Goal: Information Seeking & Learning: Learn about a topic

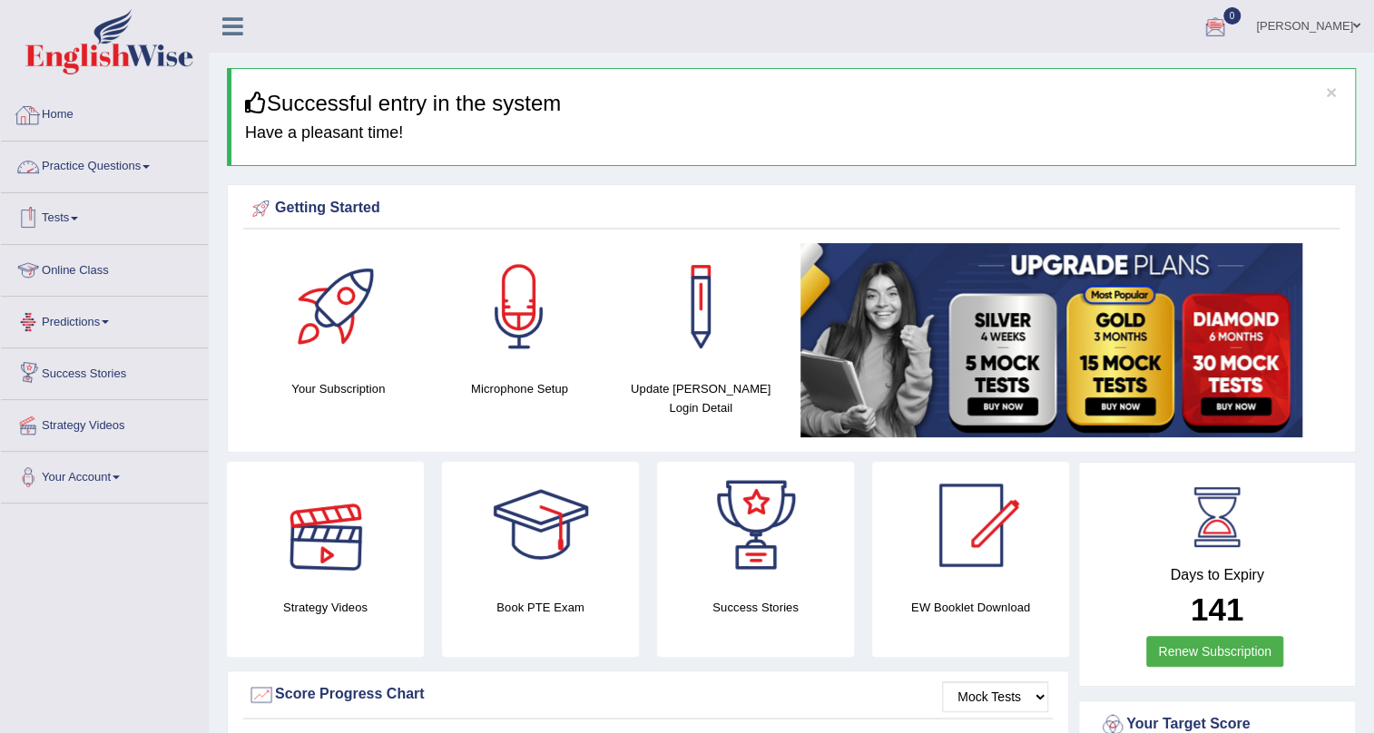
click at [125, 172] on link "Practice Questions" at bounding box center [104, 164] width 207 height 45
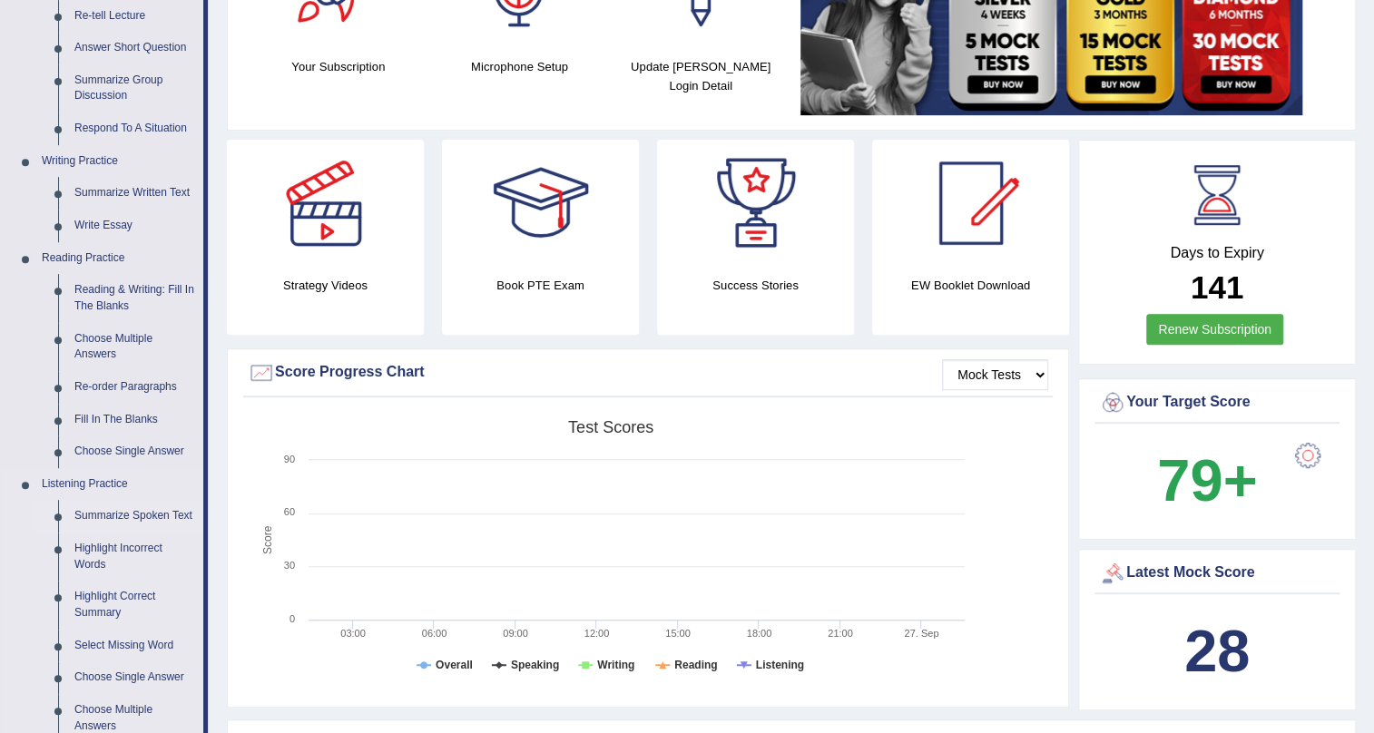
scroll to position [329, 0]
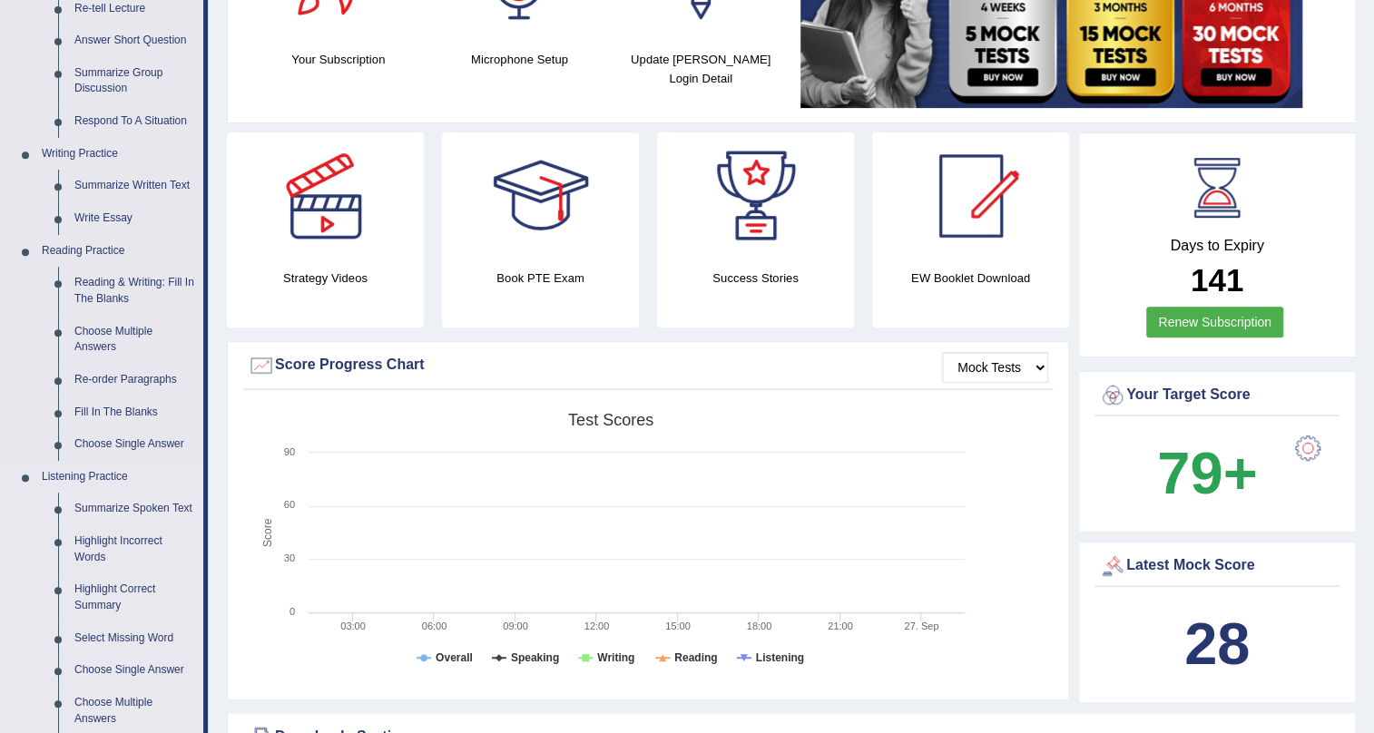
click at [143, 505] on link "Summarize Spoken Text" at bounding box center [134, 509] width 137 height 33
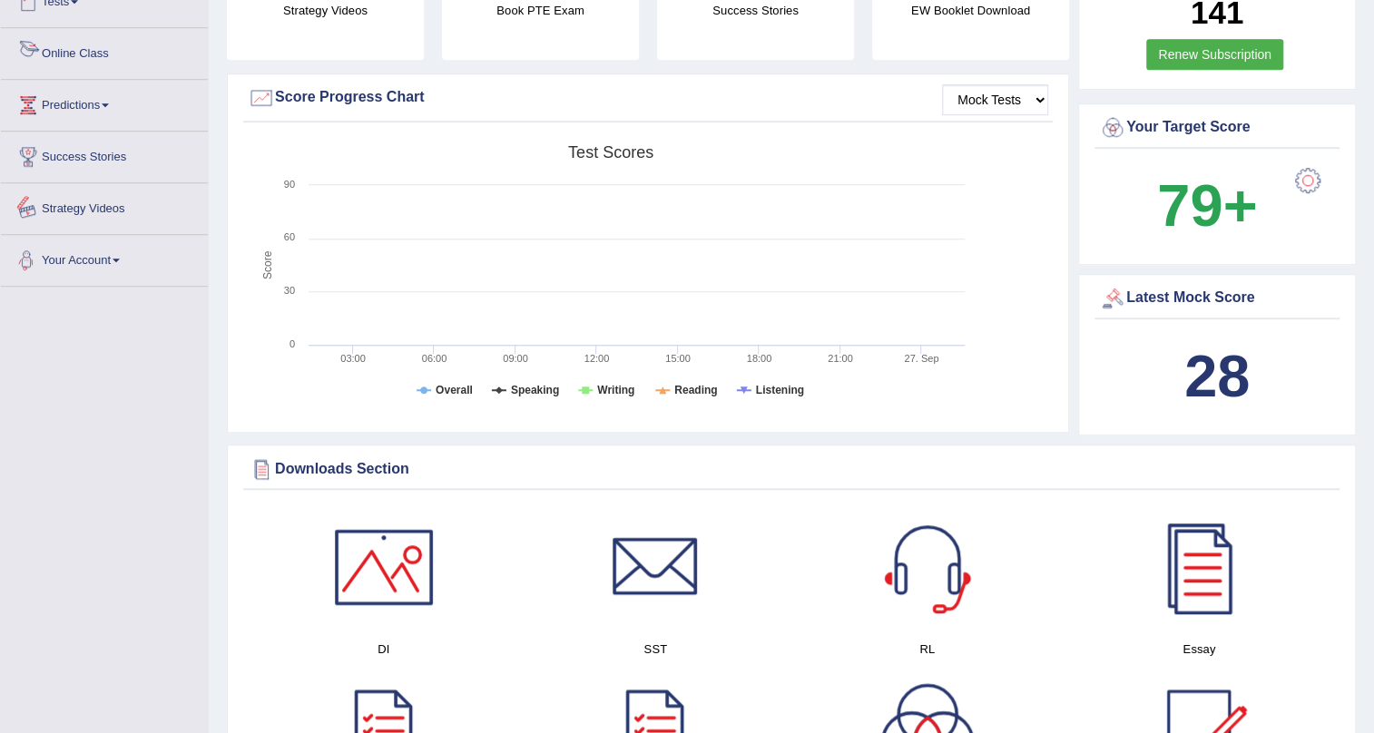
scroll to position [781, 0]
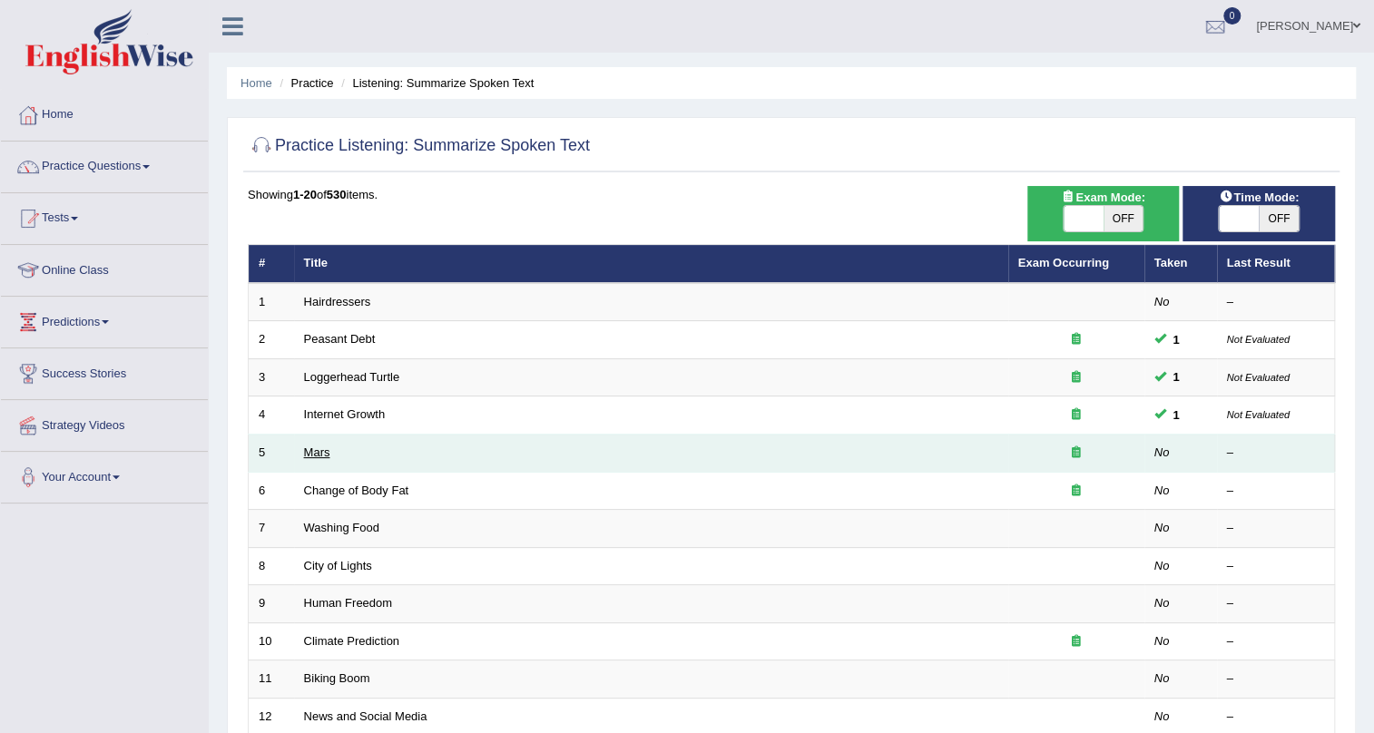
click at [318, 454] on link "Mars" at bounding box center [317, 453] width 26 height 14
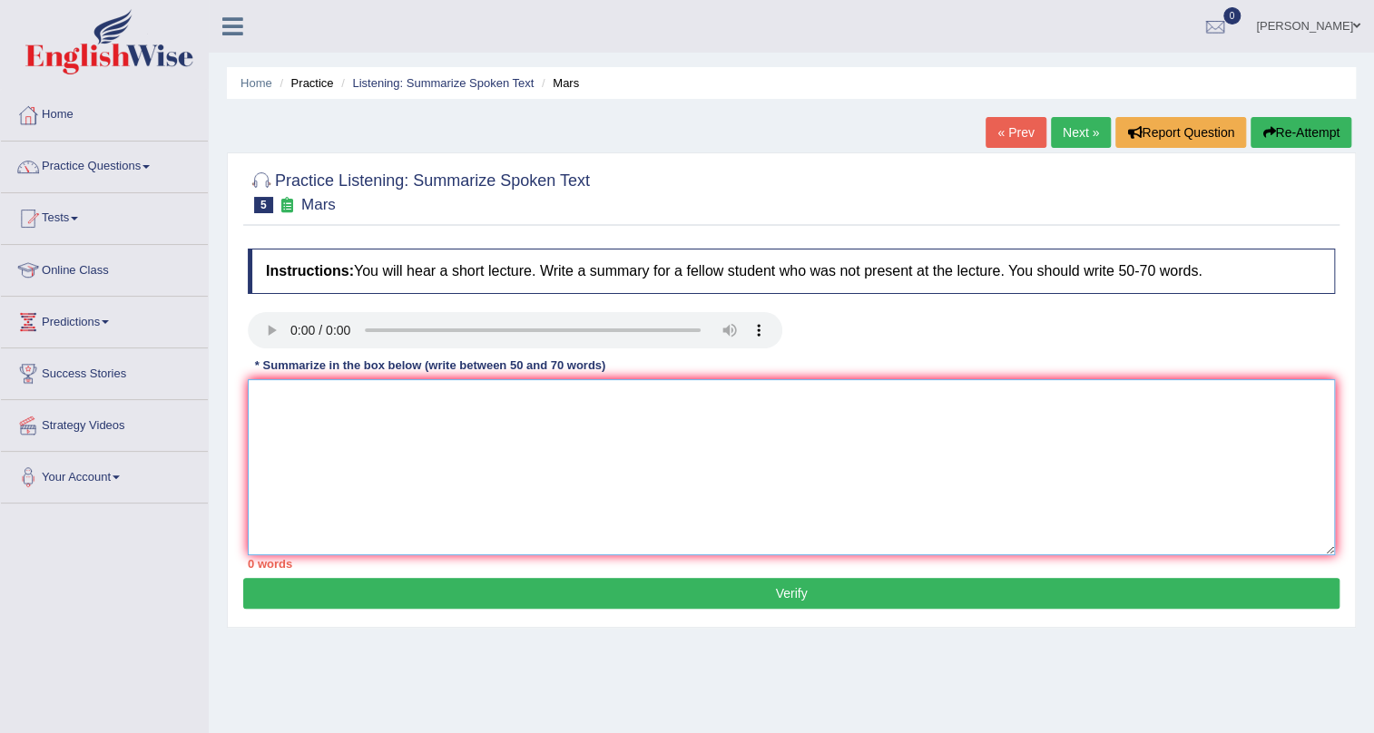
click at [368, 415] on textarea at bounding box center [791, 467] width 1087 height 176
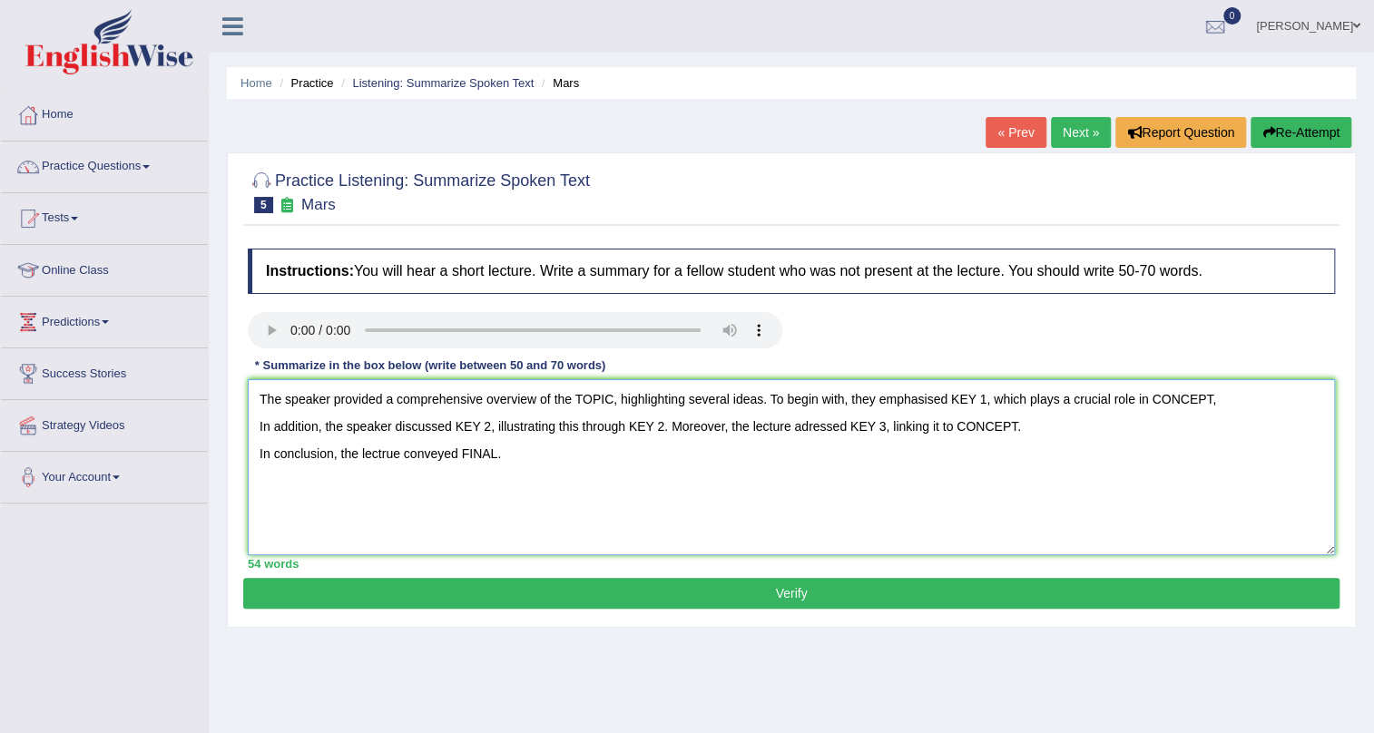
click at [613, 399] on textarea "The speaker provided a comprehensive overview of the TOPIC, highlighting severa…" at bounding box center [791, 467] width 1087 height 176
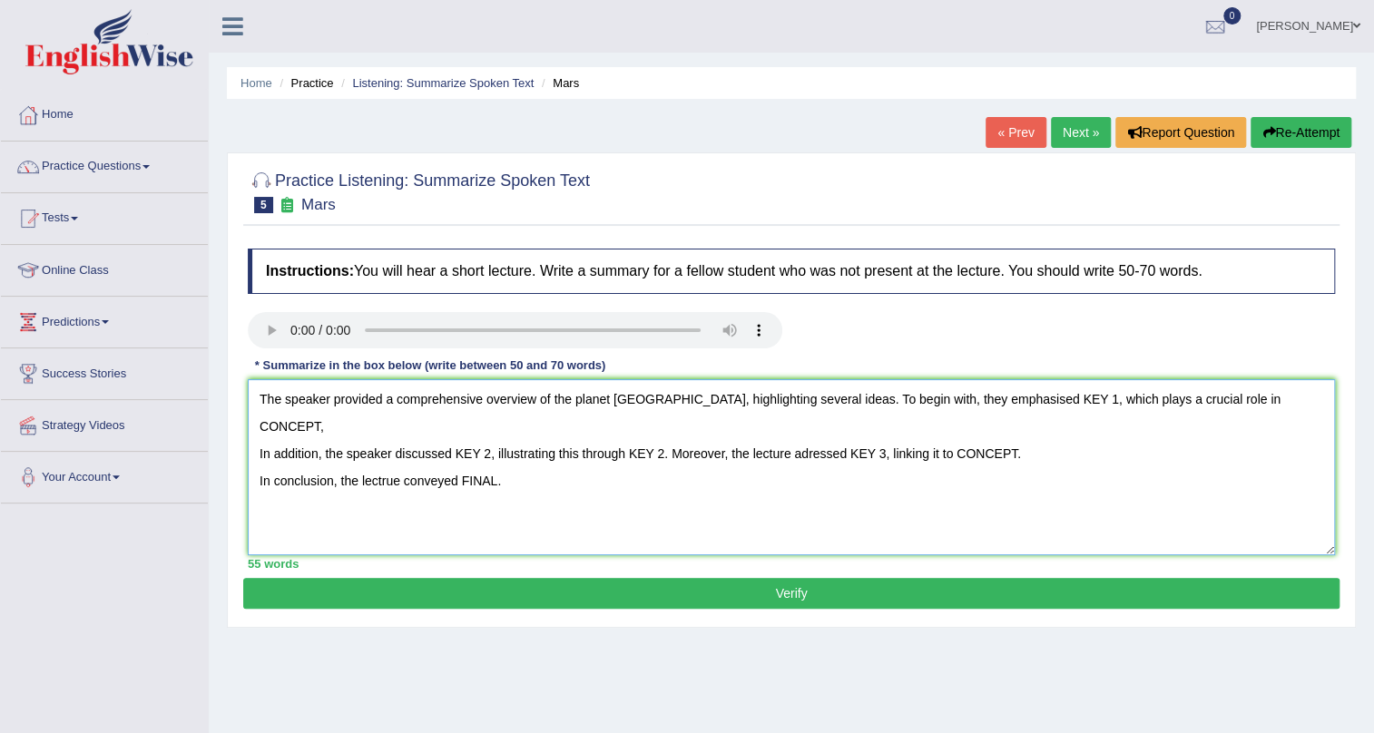
drag, startPoint x: 1016, startPoint y: 398, endPoint x: 987, endPoint y: 394, distance: 29.4
click at [987, 394] on textarea "The speaker provided a comprehensive overview of the planet Mars, highlighting …" at bounding box center [791, 467] width 1087 height 176
click at [1001, 406] on textarea "The speaker provided a comprehensive overview of the planet Mars, highlighting …" at bounding box center [791, 467] width 1087 height 176
click at [1010, 404] on textarea "The speaker provided a comprehensive overview of the planet Mars, highlighting …" at bounding box center [791, 467] width 1087 height 176
click at [1015, 400] on textarea "The speaker provided a comprehensive overview of the planet Mars, highlighting …" at bounding box center [791, 467] width 1087 height 176
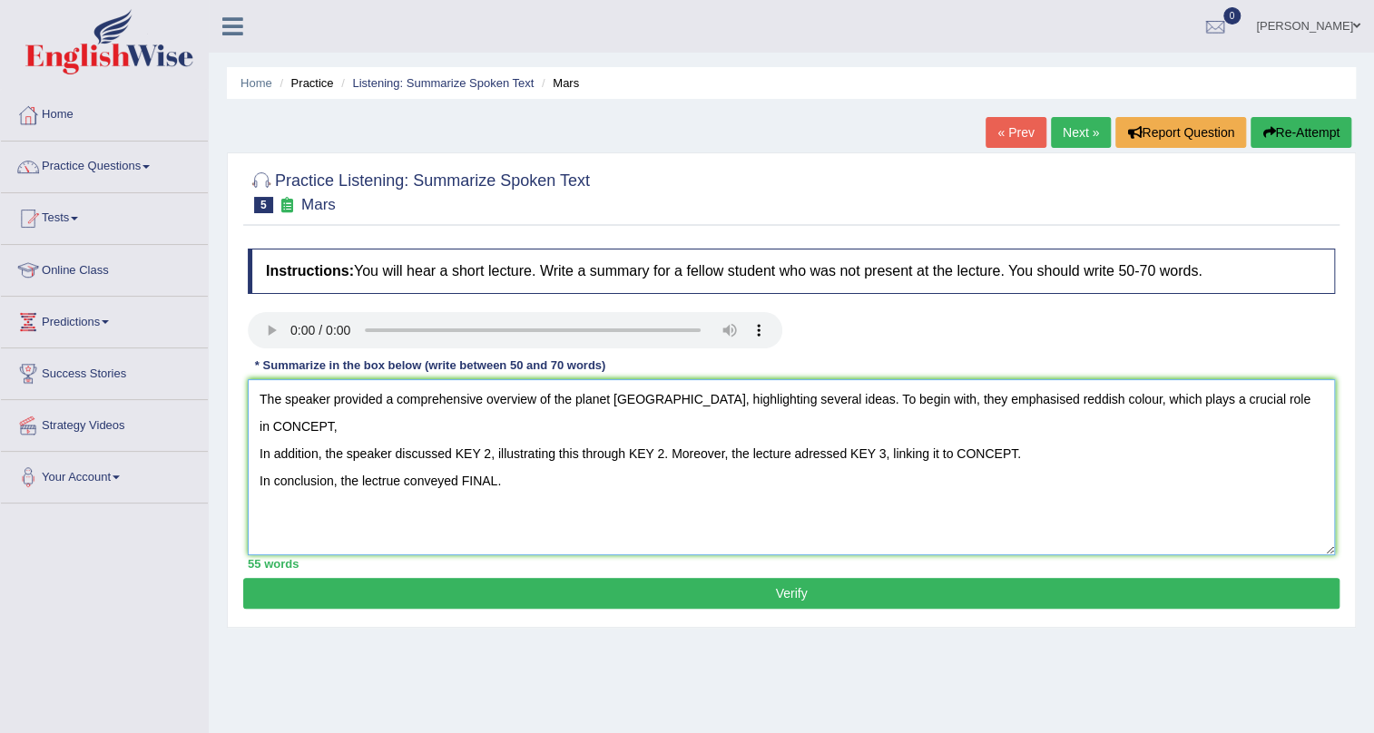
drag, startPoint x: 1282, startPoint y: 399, endPoint x: 1222, endPoint y: 389, distance: 60.7
click at [1222, 389] on textarea "The speaker provided a comprehensive overview of the planet Mars, highlighting …" at bounding box center [791, 467] width 1087 height 176
click at [256, 455] on textarea "The speaker provided a comprehensive overview of the planet Mars, highlighting …" at bounding box center [791, 467] width 1087 height 176
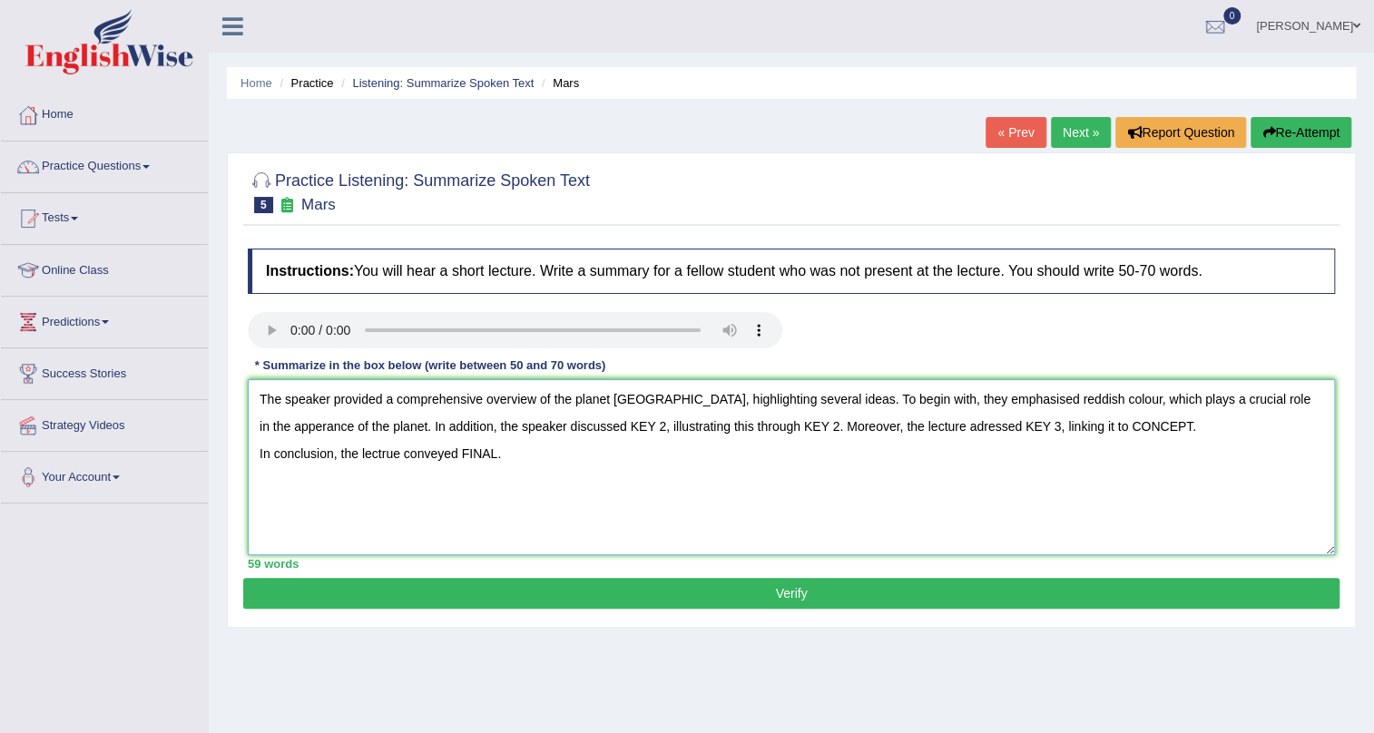
click at [554, 424] on textarea "The speaker provided a comprehensive overview of the planet Mars, highlighting …" at bounding box center [791, 467] width 1087 height 176
drag, startPoint x: 783, startPoint y: 426, endPoint x: 744, endPoint y: 424, distance: 39.1
click at [744, 424] on textarea "The speaker provided a comprehensive overview of the planet Mars, highlighting …" at bounding box center [791, 467] width 1087 height 176
click at [520, 428] on textarea "The speaker provided a comprehensive overview of the planet Mars, highlighting …" at bounding box center [791, 467] width 1087 height 176
click at [517, 428] on textarea "The speaker provided a comprehensive overview of the planet Mars, highlighting …" at bounding box center [791, 467] width 1087 height 176
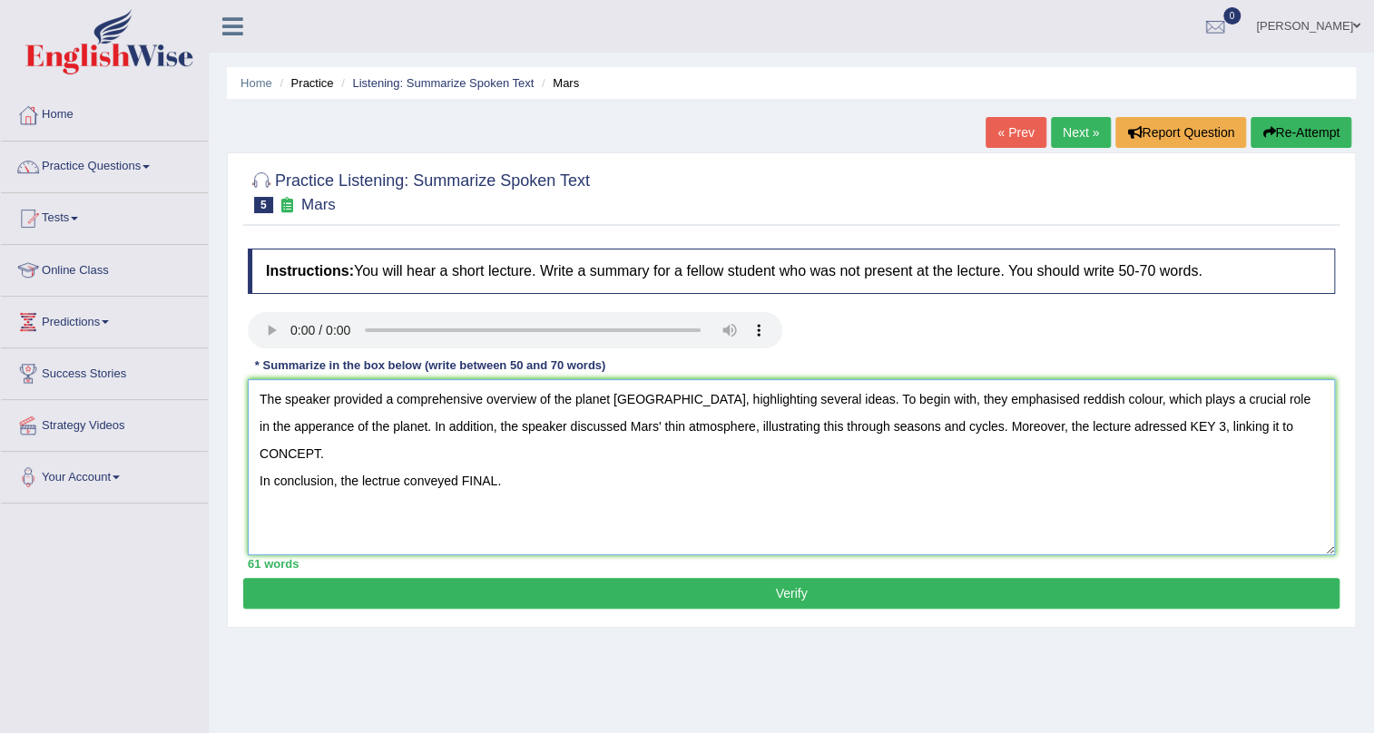
click at [1112, 428] on textarea "The speaker provided a comprehensive overview of the planet Mars, highlighting …" at bounding box center [791, 467] width 1087 height 176
drag, startPoint x: 1293, startPoint y: 430, endPoint x: 1230, endPoint y: 426, distance: 63.7
click at [1230, 426] on textarea "The speaker provided a comprehensive overview of the planet Mars, highlighting …" at bounding box center [791, 467] width 1087 height 176
click at [257, 478] on textarea "The speaker provided a comprehensive overview of the planet Mars, highlighting …" at bounding box center [791, 467] width 1087 height 176
click at [540, 453] on textarea "The speaker provided a comprehensive overview of the planet Mars, highlighting …" at bounding box center [791, 467] width 1087 height 176
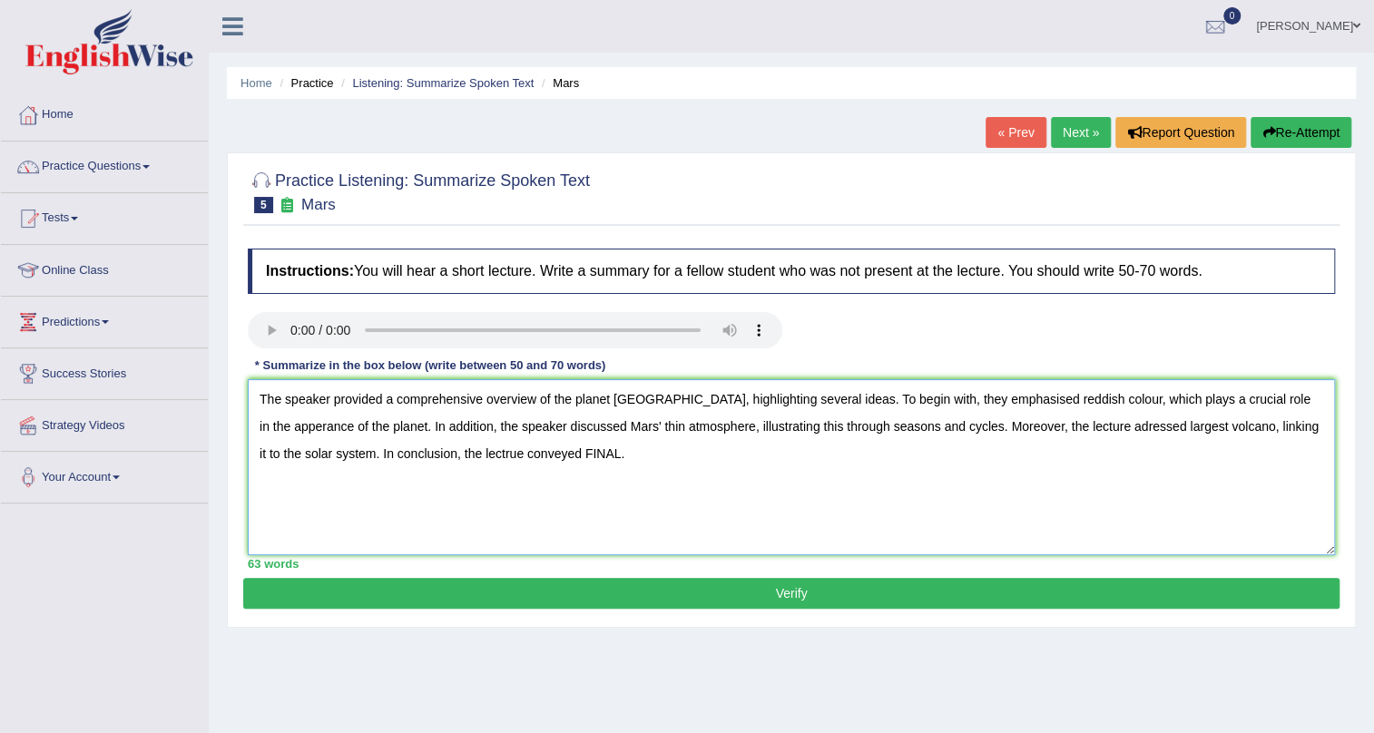
click at [539, 453] on textarea "The speaker provided a comprehensive overview of the planet Mars, highlighting …" at bounding box center [791, 467] width 1087 height 176
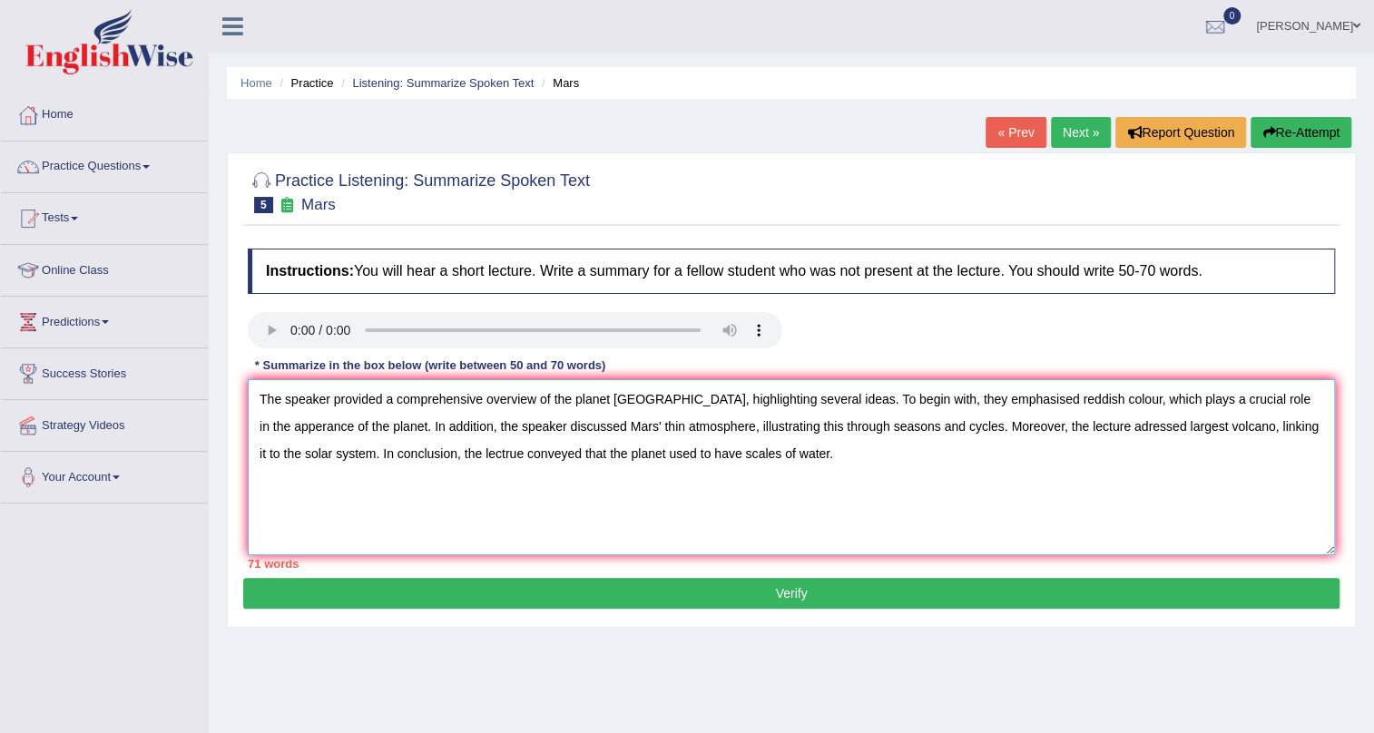
drag, startPoint x: 552, startPoint y: 456, endPoint x: 512, endPoint y: 453, distance: 40.0
click at [512, 453] on textarea "The speaker provided a comprehensive overview of the planet Mars, highlighting …" at bounding box center [791, 467] width 1087 height 176
drag, startPoint x: 588, startPoint y: 454, endPoint x: 515, endPoint y: 454, distance: 73.5
click at [515, 454] on textarea "The speaker provided a comprehensive overview of the planet Mars, highlighting …" at bounding box center [791, 467] width 1087 height 176
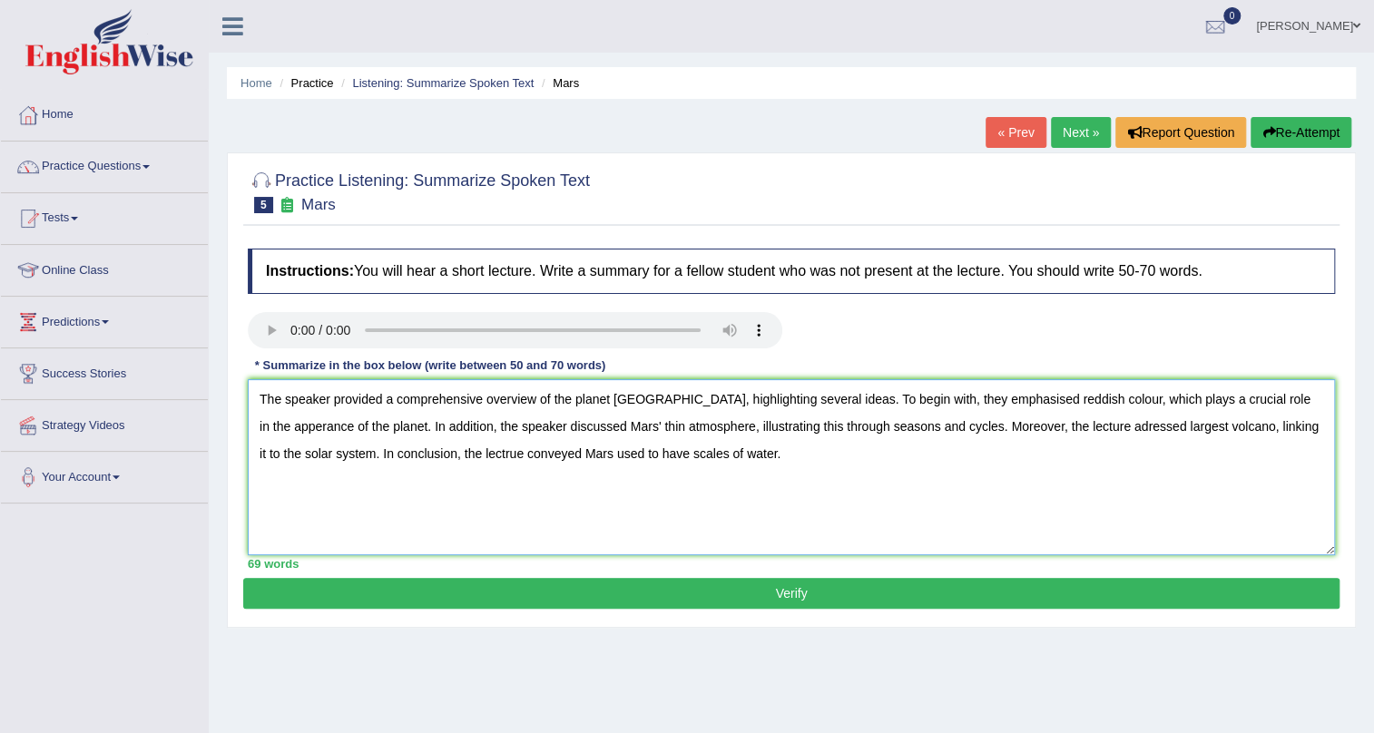
click at [1076, 433] on textarea "The speaker provided a comprehensive overview of the planet Mars, highlighting …" at bounding box center [791, 467] width 1087 height 176
type textarea "The speaker provided a comprehensive overview of the planet Mars, highlighting …"
click at [713, 584] on button "Verify" at bounding box center [791, 593] width 1096 height 31
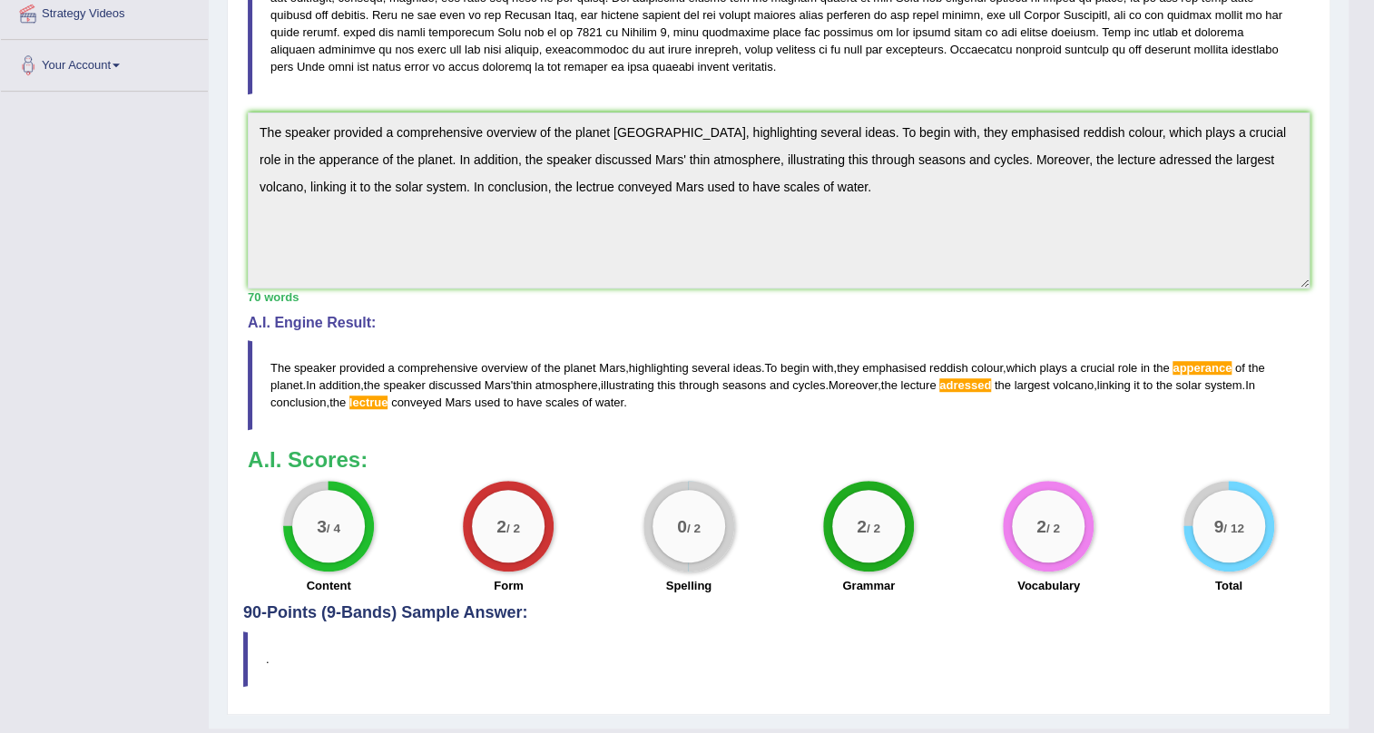
scroll to position [452, 0]
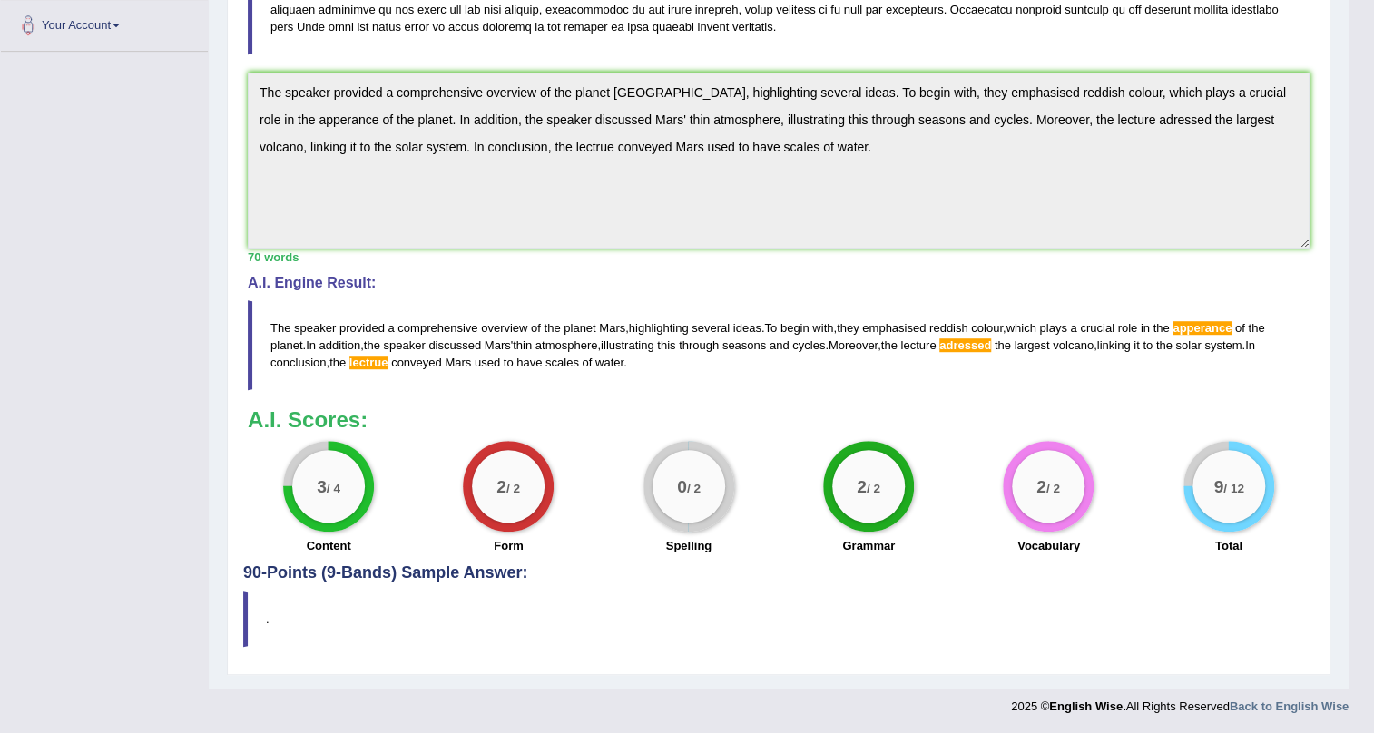
drag, startPoint x: 640, startPoint y: 364, endPoint x: 361, endPoint y: 349, distance: 279.0
click at [361, 349] on blockquote "The speaker provided a comprehensive overview of the planet Mars , highlighting…" at bounding box center [779, 345] width 1062 height 90
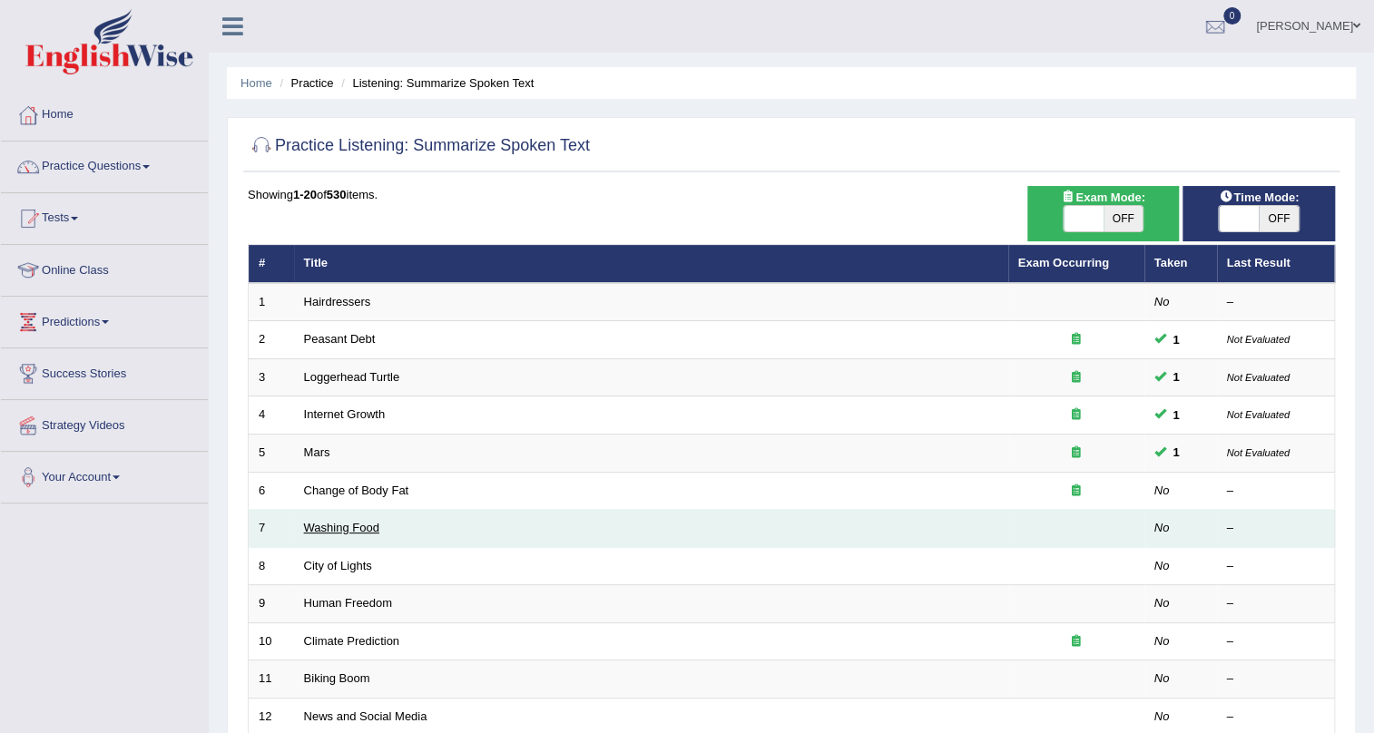
click at [345, 524] on link "Washing Food" at bounding box center [341, 528] width 75 height 14
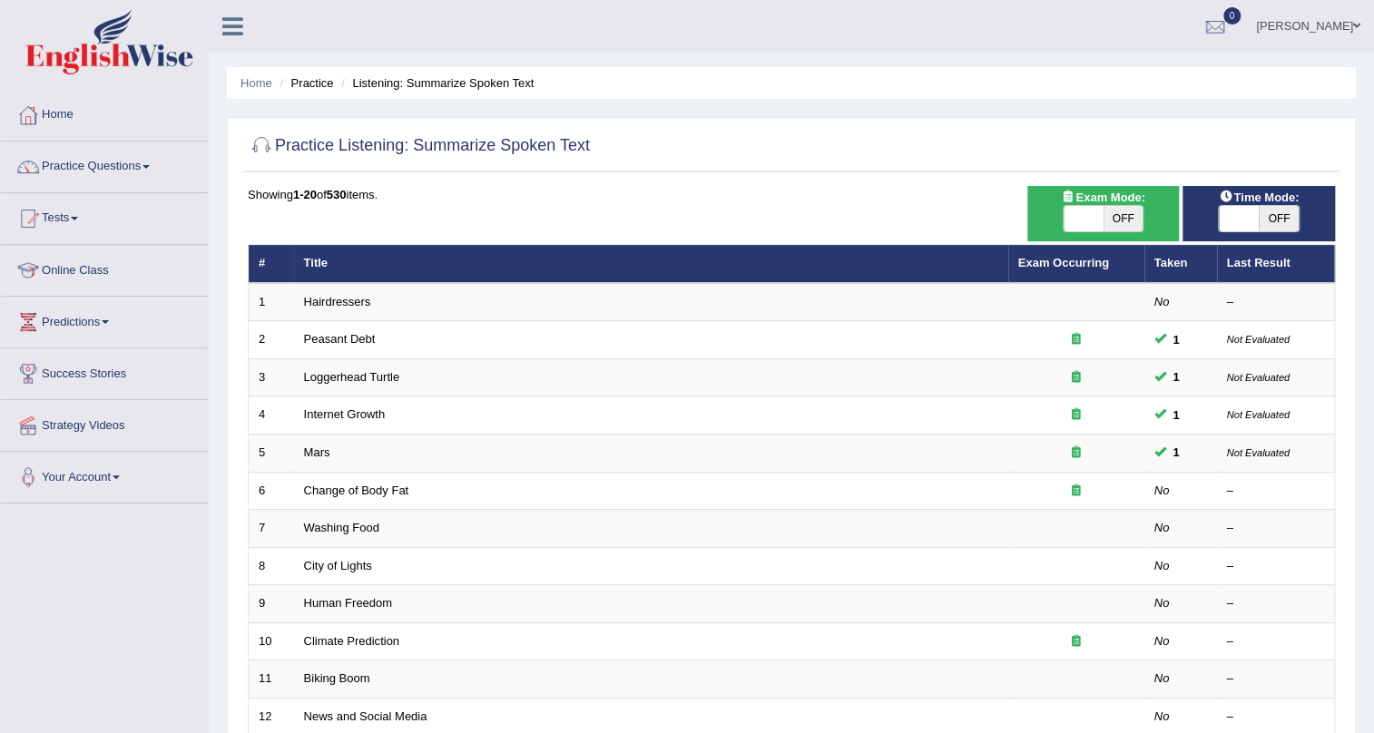
click at [1107, 219] on span "OFF" at bounding box center [1123, 218] width 40 height 25
checkbox input "true"
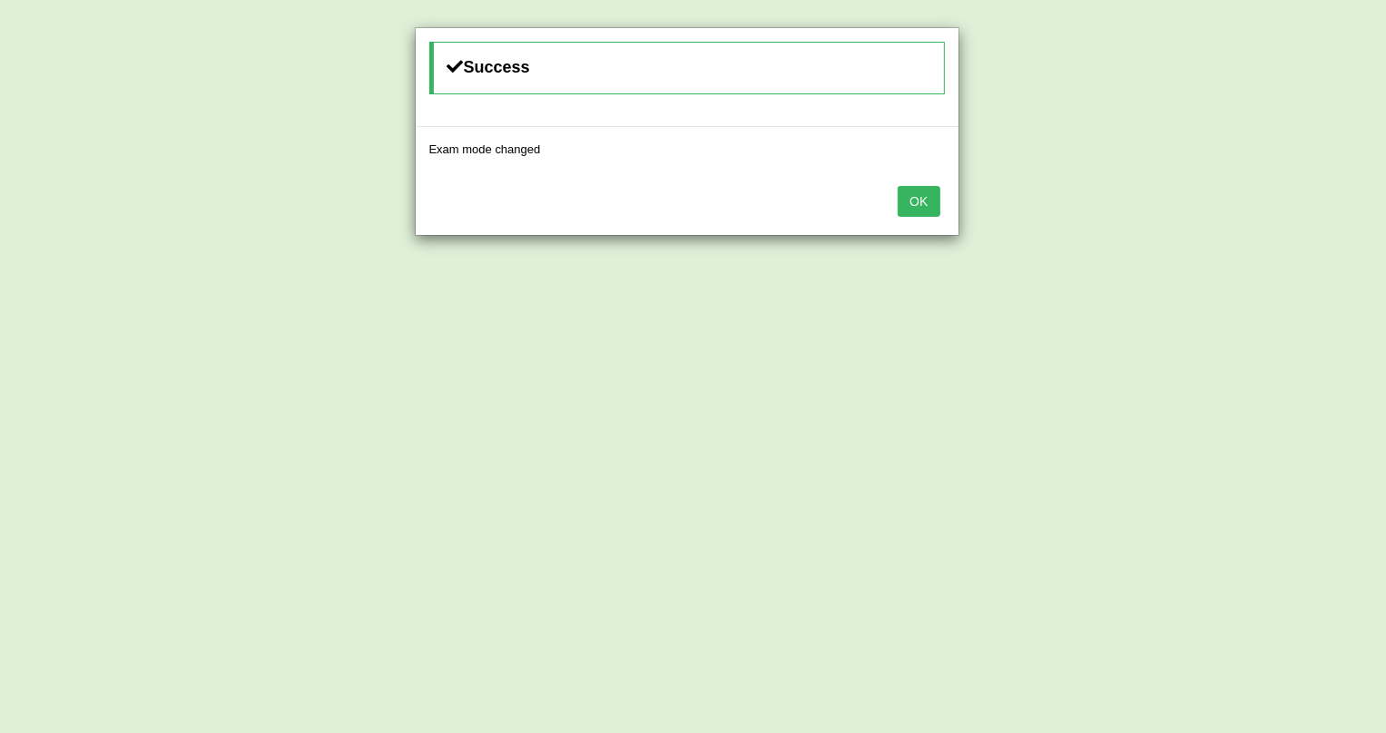
click at [920, 207] on button "OK" at bounding box center [918, 201] width 42 height 31
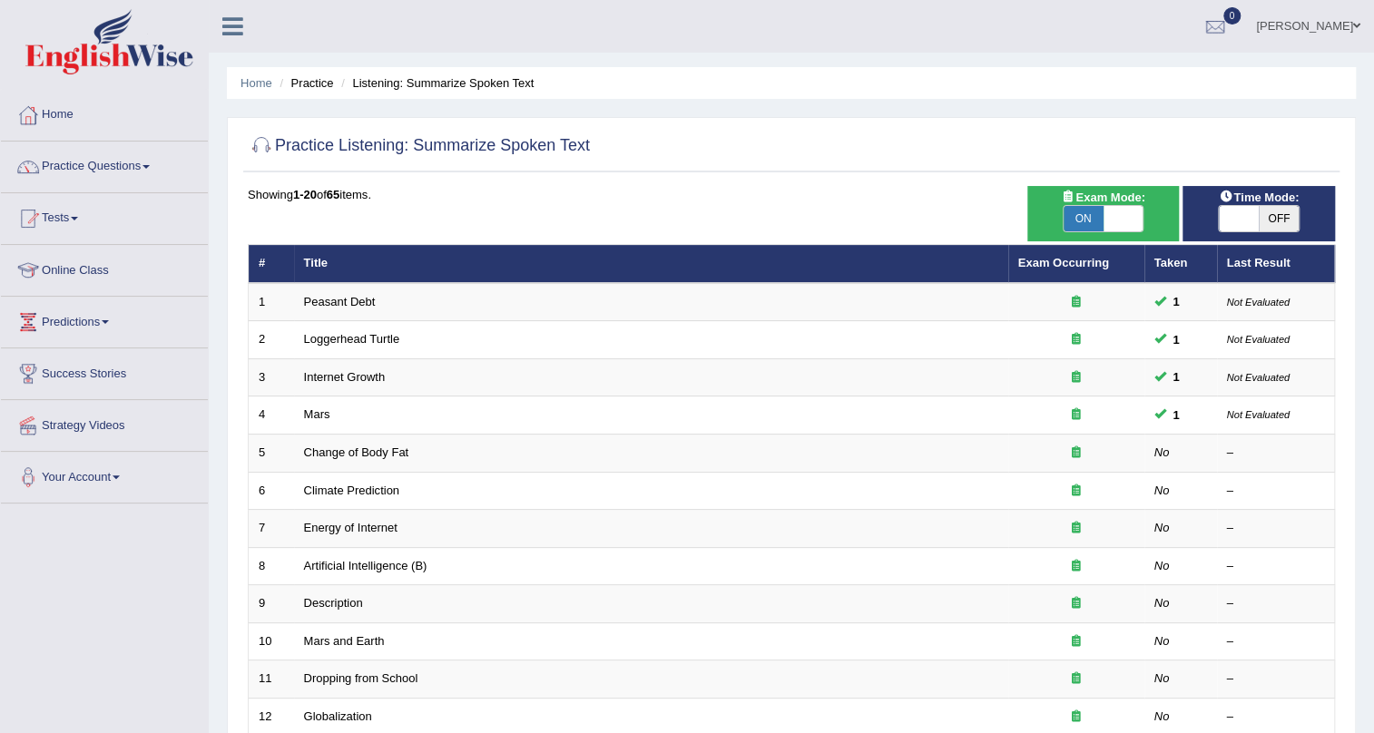
click at [1276, 211] on span "OFF" at bounding box center [1279, 218] width 40 height 25
checkbox input "true"
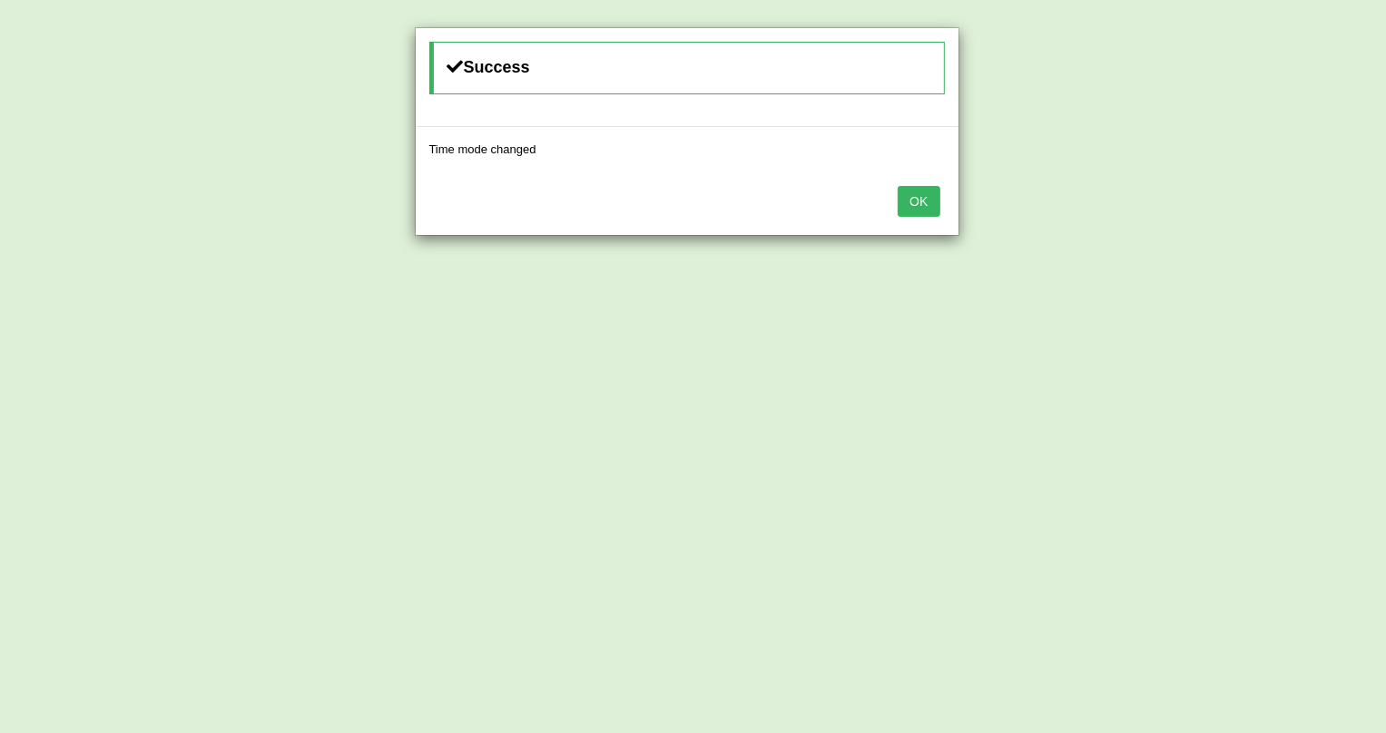
click at [928, 199] on button "OK" at bounding box center [918, 201] width 42 height 31
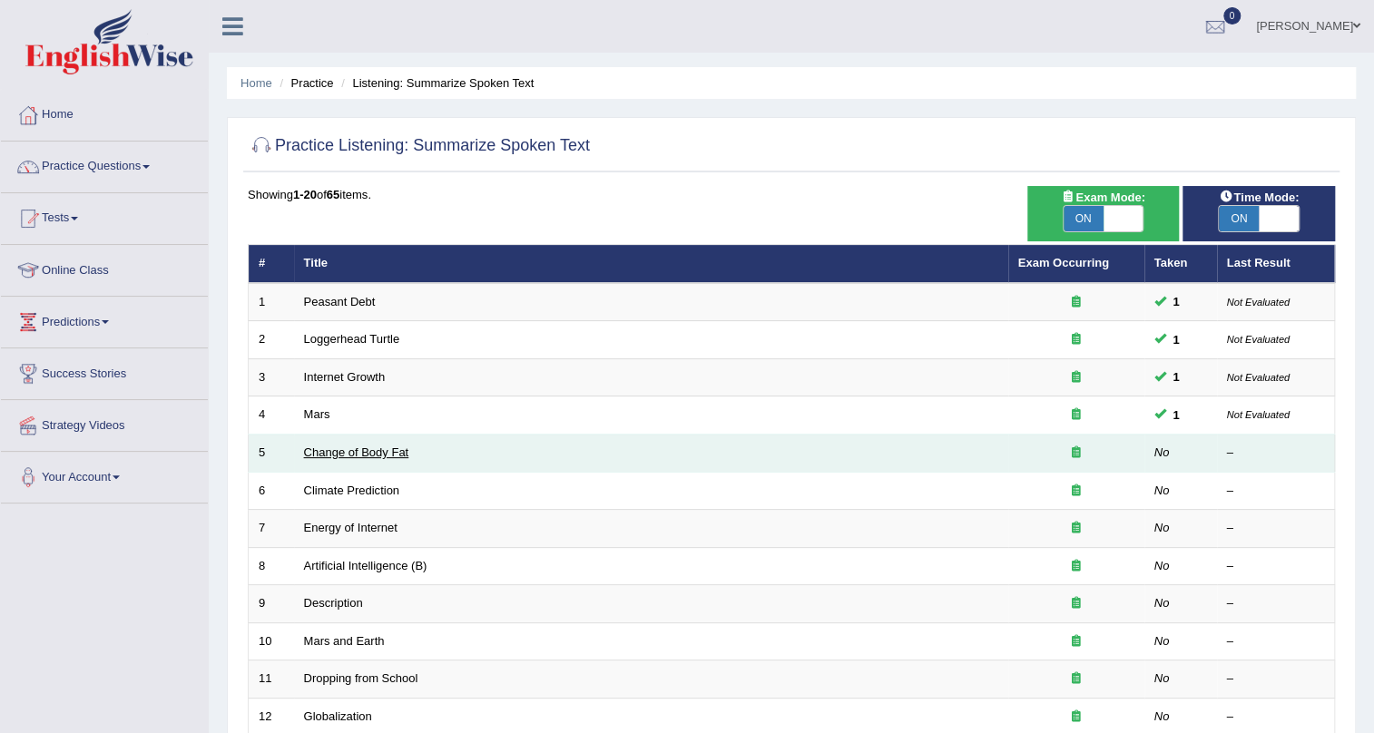
click at [396, 455] on link "Change of Body Fat" at bounding box center [356, 453] width 105 height 14
click at [347, 456] on link "Change of Body Fat" at bounding box center [356, 453] width 105 height 14
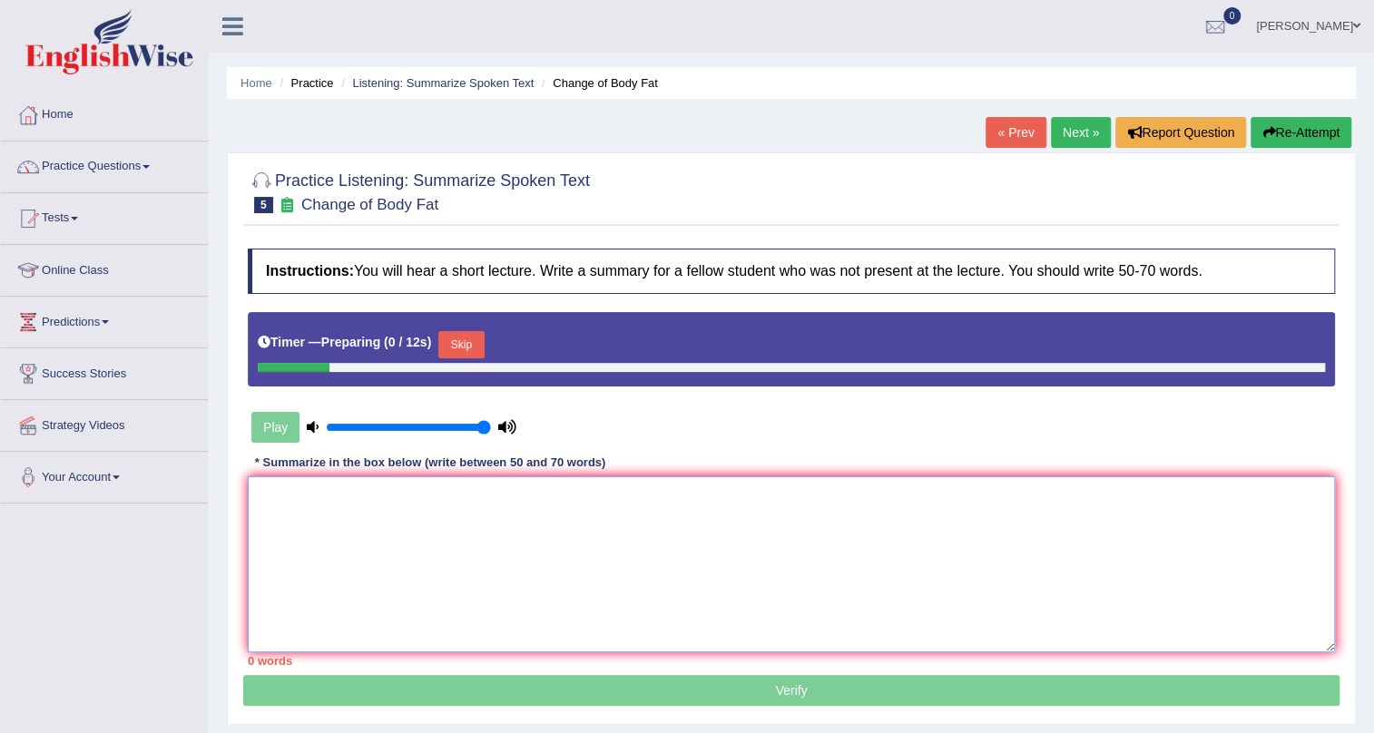
click at [420, 568] on textarea at bounding box center [791, 564] width 1087 height 176
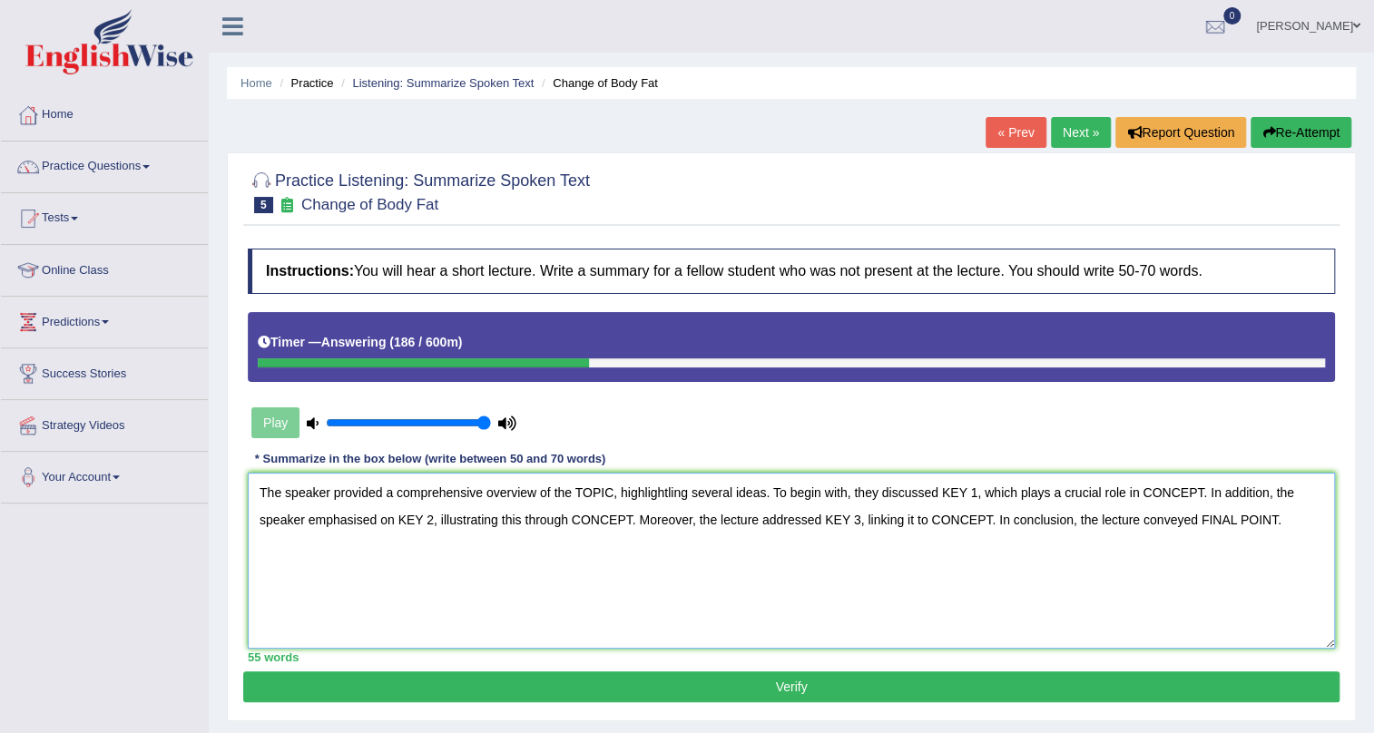
click at [612, 492] on textarea "The speaker provided a comprehensive overview of the TOPIC, highlightling sever…" at bounding box center [791, 561] width 1087 height 176
click at [1028, 495] on textarea "The speaker provided a comprehensive overview of the research on diet, highligh…" at bounding box center [791, 561] width 1087 height 176
click at [1271, 490] on textarea "The speaker provided a comprehensive overview of the research on diet, highligh…" at bounding box center [791, 561] width 1087 height 176
click at [1047, 490] on textarea "The speaker provided a comprehensive overview of the research on diet, highligh…" at bounding box center [791, 561] width 1087 height 176
click at [1045, 495] on textarea "The speaker provided a comprehensive overview of the research on diet, highligh…" at bounding box center [791, 561] width 1087 height 176
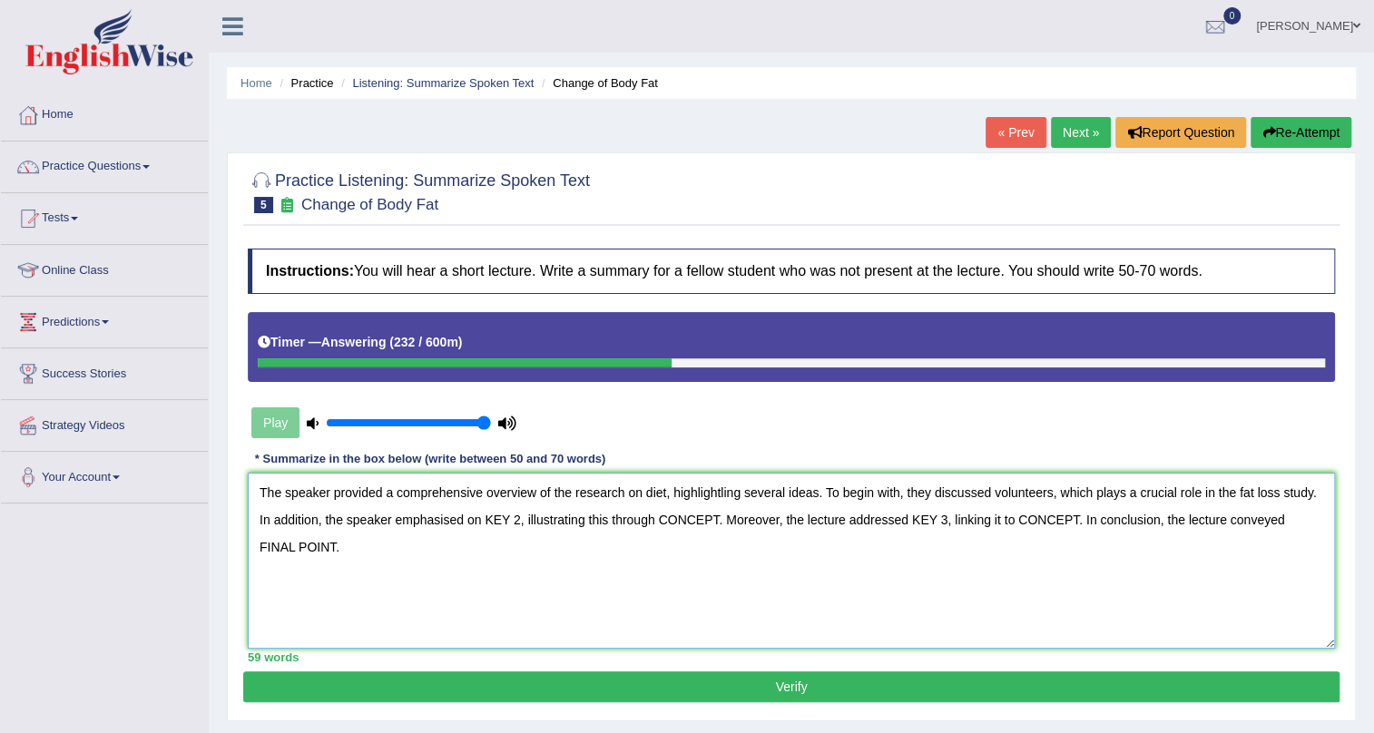
click at [1092, 494] on textarea "The speaker provided a comprehensive overview of the research on diet, highligh…" at bounding box center [791, 561] width 1087 height 176
click at [1116, 495] on textarea "The speaker provided a comprehensive overview of the research on diet, highligh…" at bounding box center [791, 561] width 1087 height 176
click at [1080, 496] on textarea "The speaker provided a comprehensive overview of the research on diet, highligh…" at bounding box center [791, 561] width 1087 height 176
click at [519, 519] on textarea "The speaker provided a comprehensive overview of the research on diet, highligh…" at bounding box center [791, 561] width 1087 height 176
drag, startPoint x: 790, startPoint y: 517, endPoint x: 726, endPoint y: 515, distance: 64.5
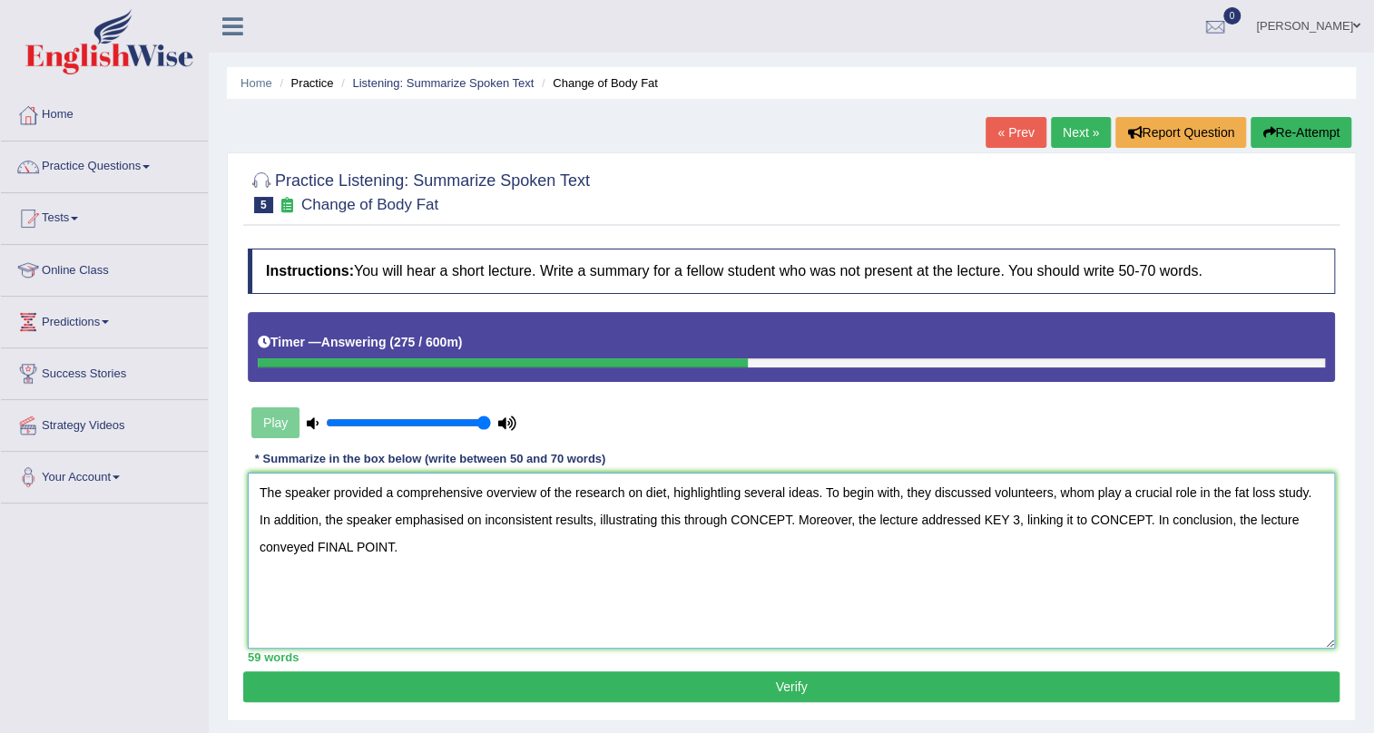
click at [726, 515] on textarea "The speaker provided a comprehensive overview of the research on diet, highligh…" at bounding box center [791, 561] width 1087 height 176
click at [1017, 522] on textarea "The speaker provided a comprehensive overview of the research on diet, highligh…" at bounding box center [791, 561] width 1087 height 176
click at [1238, 519] on textarea "The speaker provided a comprehensive overview of the research on diet, highligh…" at bounding box center [791, 561] width 1087 height 176
drag, startPoint x: 521, startPoint y: 553, endPoint x: 442, endPoint y: 549, distance: 79.0
click at [442, 549] on textarea "The speaker provided a comprehensive overview of the research on diet, highligh…" at bounding box center [791, 561] width 1087 height 176
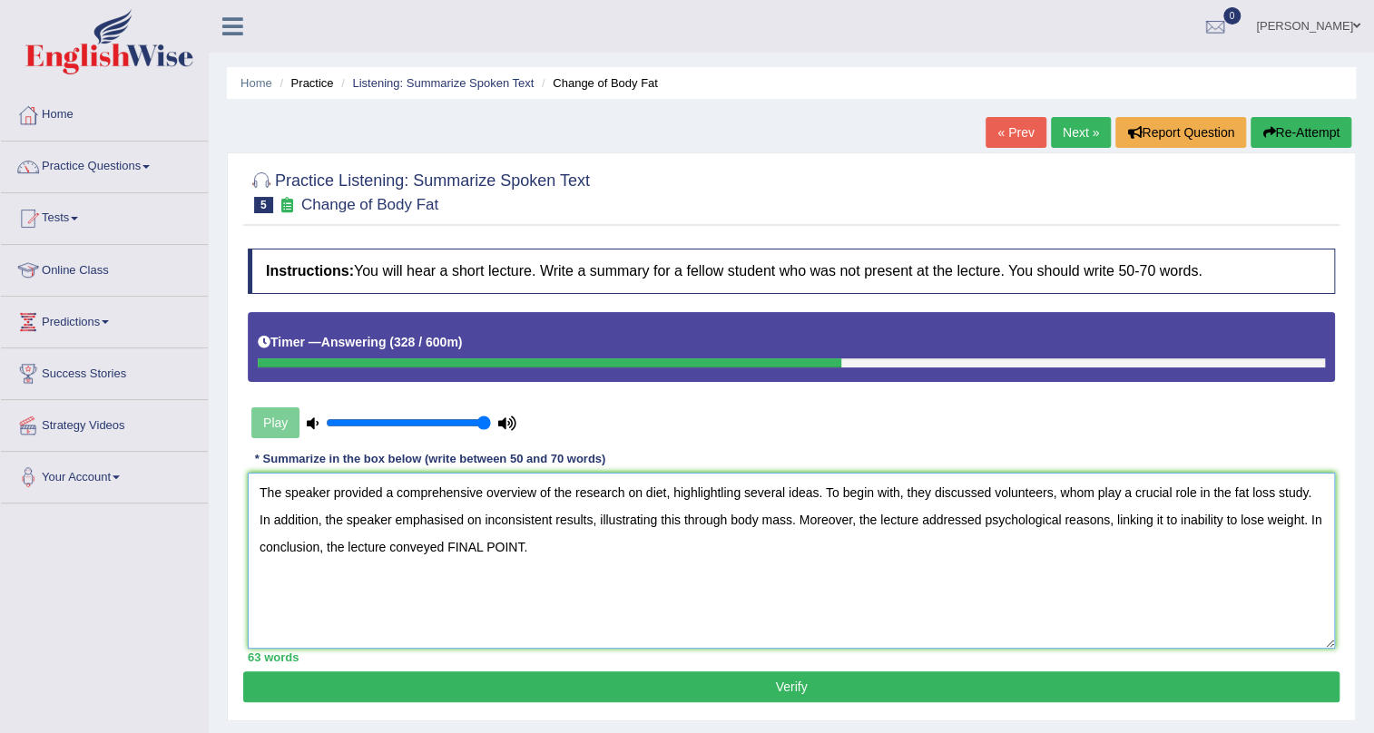
click at [730, 522] on textarea "The speaker provided a comprehensive overview of the research on diet, highligh…" at bounding box center [791, 561] width 1087 height 176
drag, startPoint x: 521, startPoint y: 546, endPoint x: 447, endPoint y: 543, distance: 73.6
click at [447, 543] on textarea "The speaker provided a comprehensive overview of the research on diet, highligh…" at bounding box center [791, 561] width 1087 height 176
click at [1093, 497] on textarea "The speaker provided a comprehensive overview of the research on diet, highligh…" at bounding box center [791, 561] width 1087 height 176
click at [1109, 495] on textarea "The speaker provided a comprehensive overview of the research on diet, highligh…" at bounding box center [791, 561] width 1087 height 176
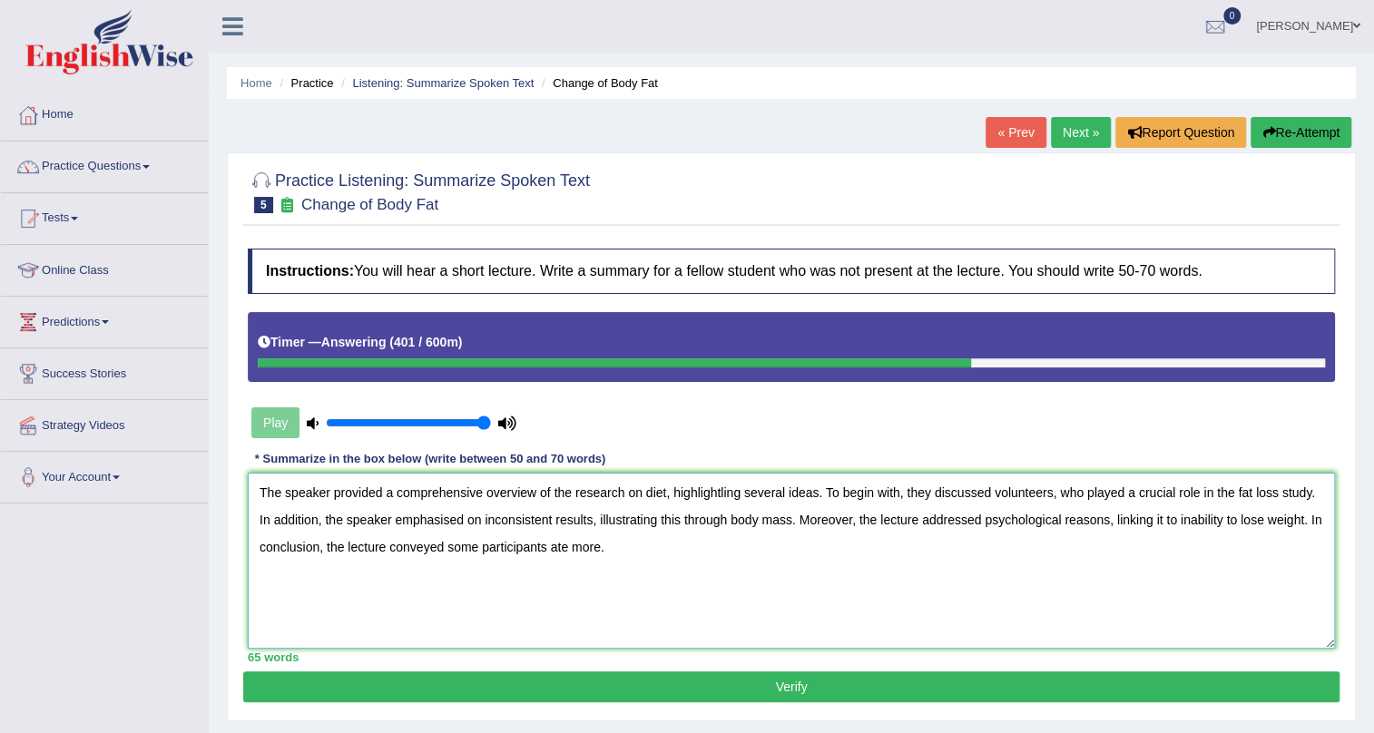
type textarea "The speaker provided a comprehensive overview of the research on diet, highligh…"
click at [838, 687] on button "Verify" at bounding box center [791, 687] width 1096 height 31
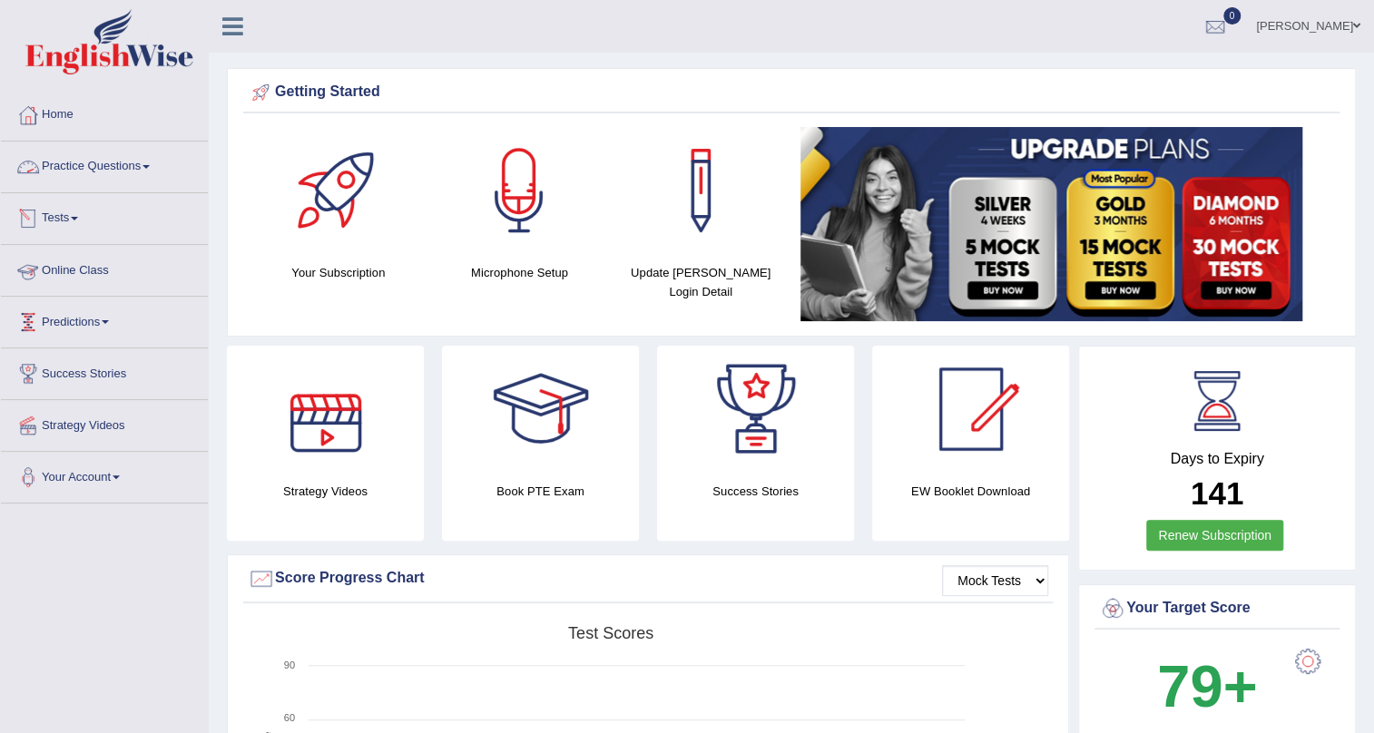
click at [143, 178] on link "Practice Questions" at bounding box center [104, 164] width 207 height 45
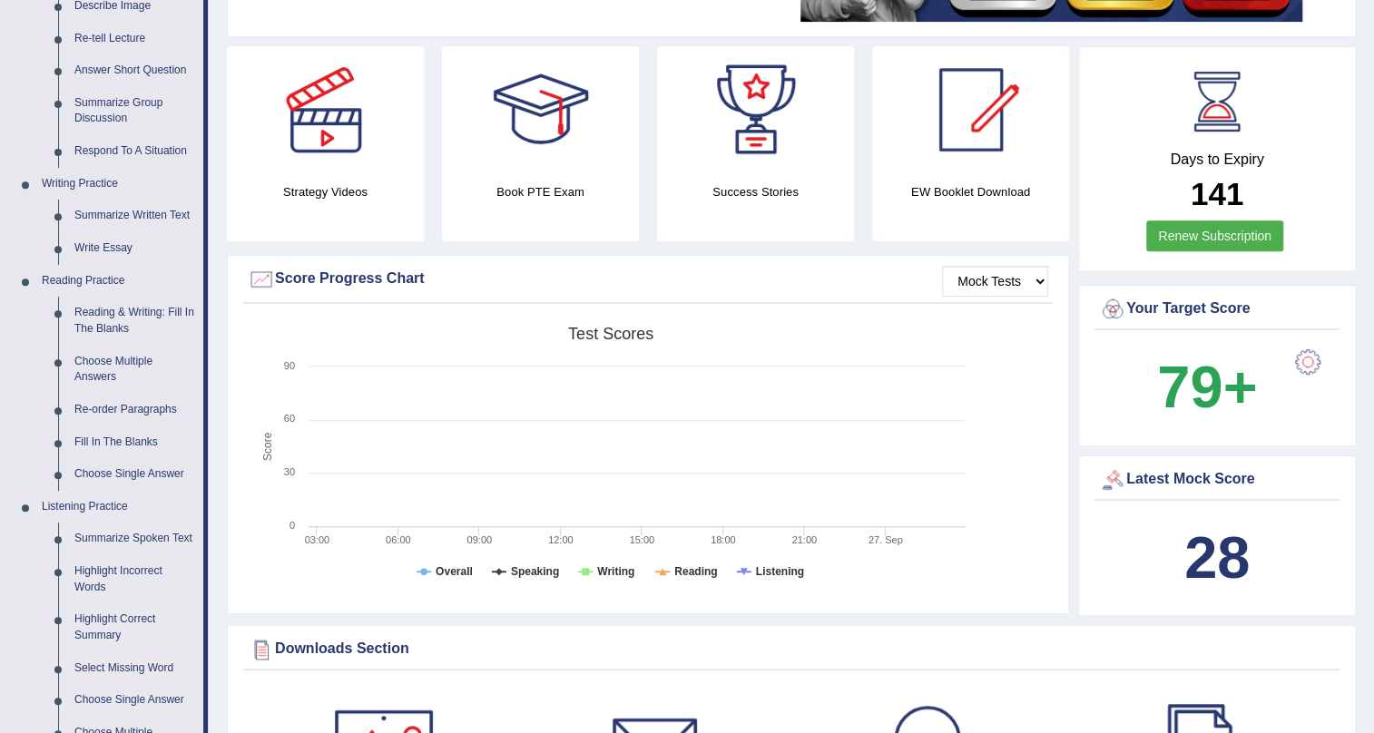
scroll to position [329, 0]
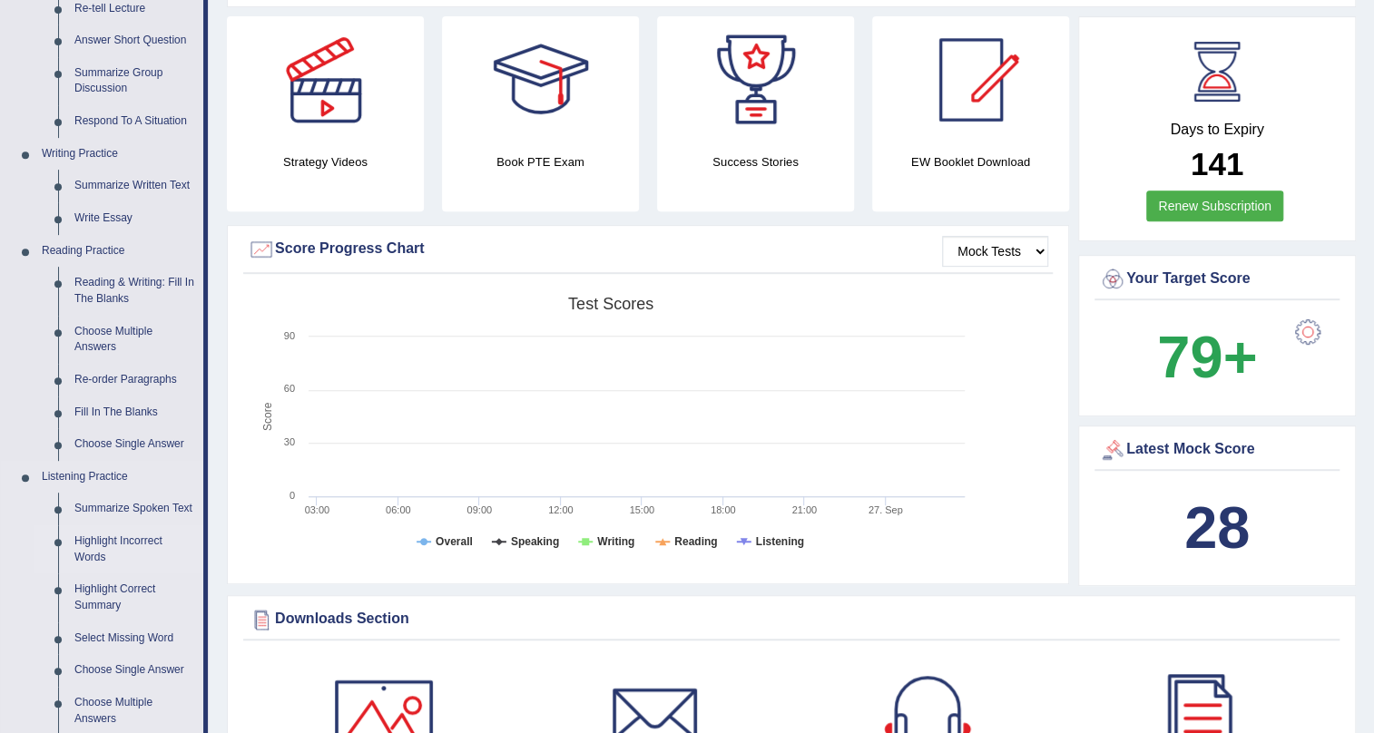
click at [145, 540] on link "Highlight Incorrect Words" at bounding box center [134, 549] width 137 height 48
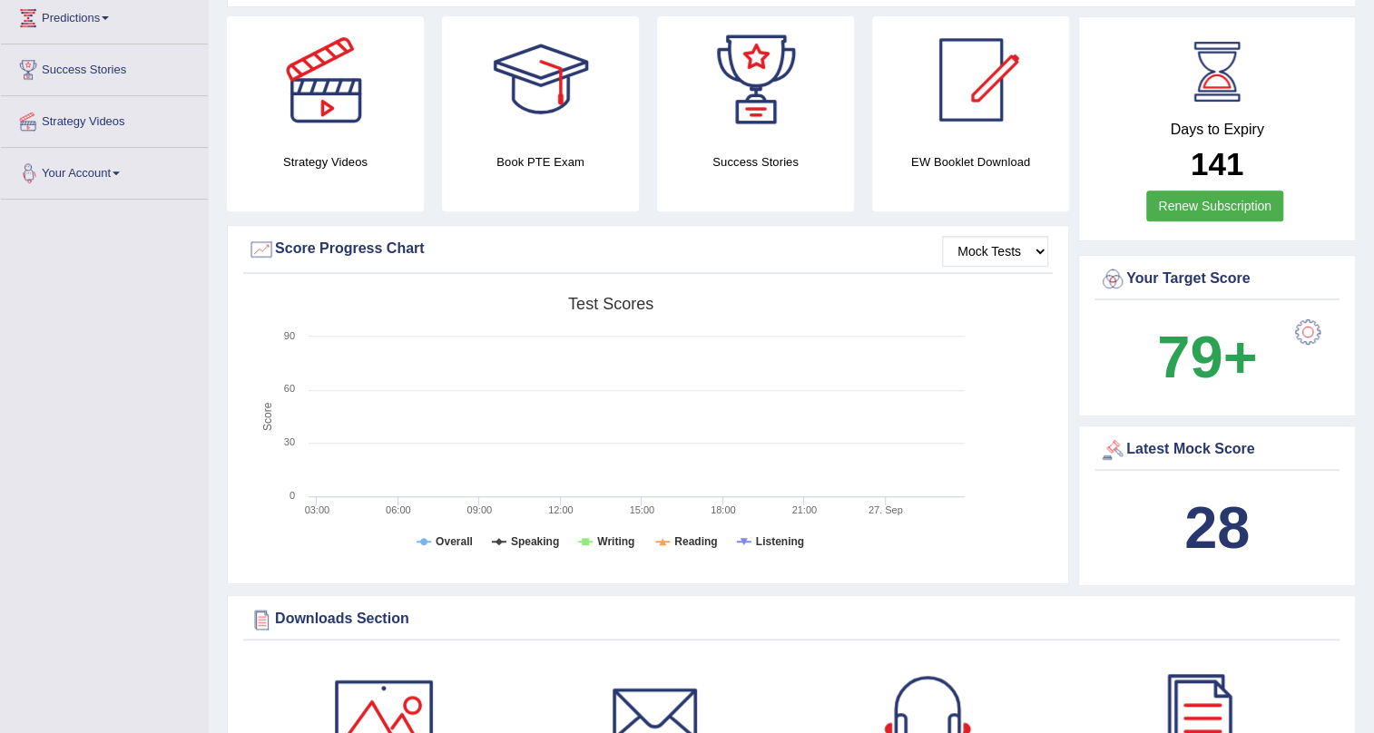
scroll to position [435, 0]
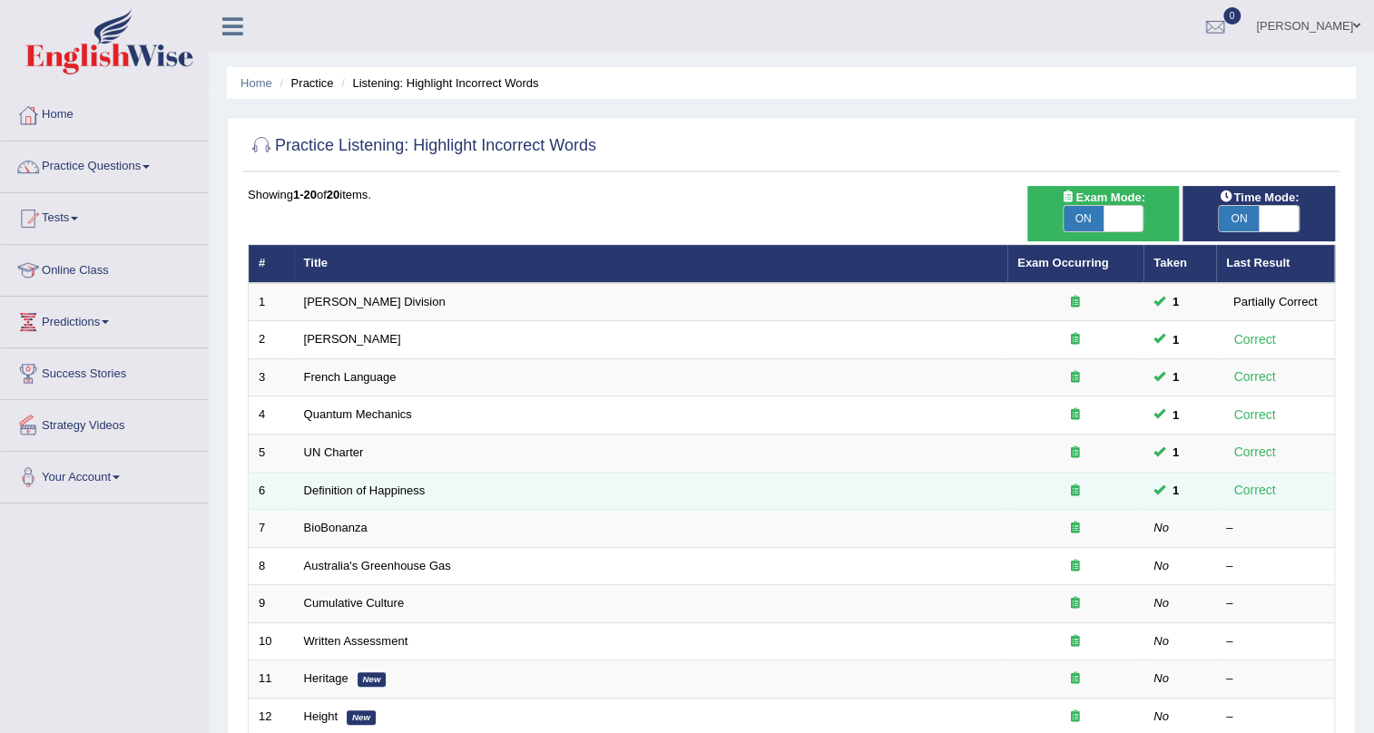
click at [355, 497] on td "Definition of Happiness" at bounding box center [650, 491] width 713 height 38
click at [355, 490] on link "Definition of Happiness" at bounding box center [365, 491] width 122 height 14
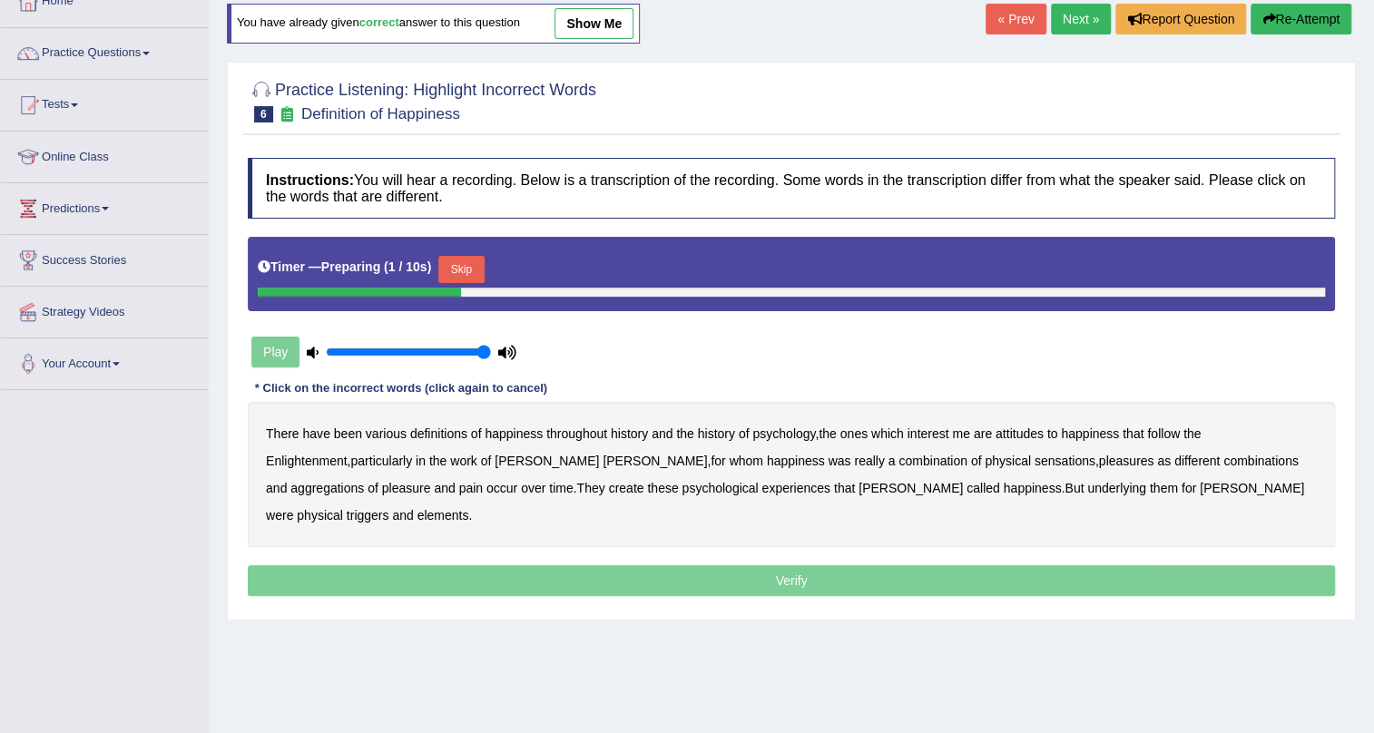
scroll to position [164, 0]
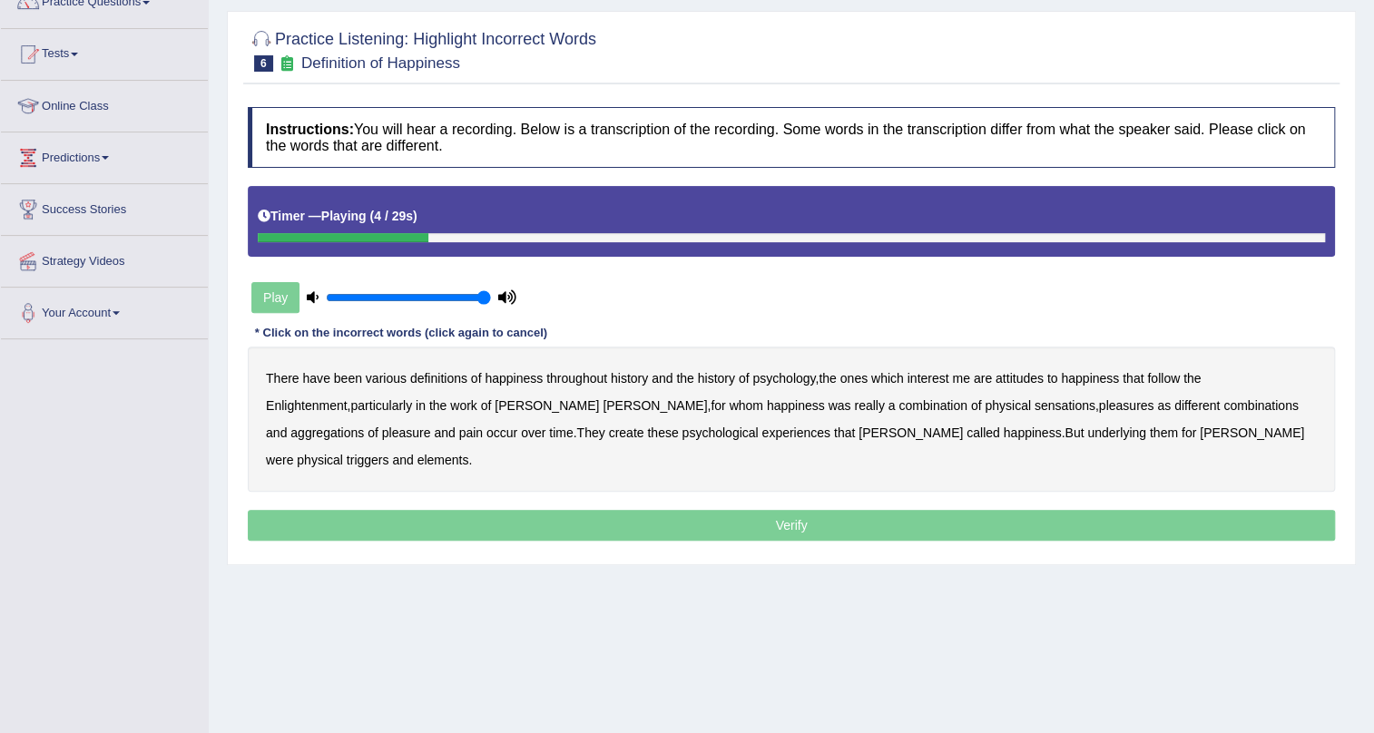
click at [797, 380] on b "psychology" at bounding box center [783, 378] width 63 height 15
click at [1011, 376] on b "attitudes" at bounding box center [1019, 378] width 48 height 15
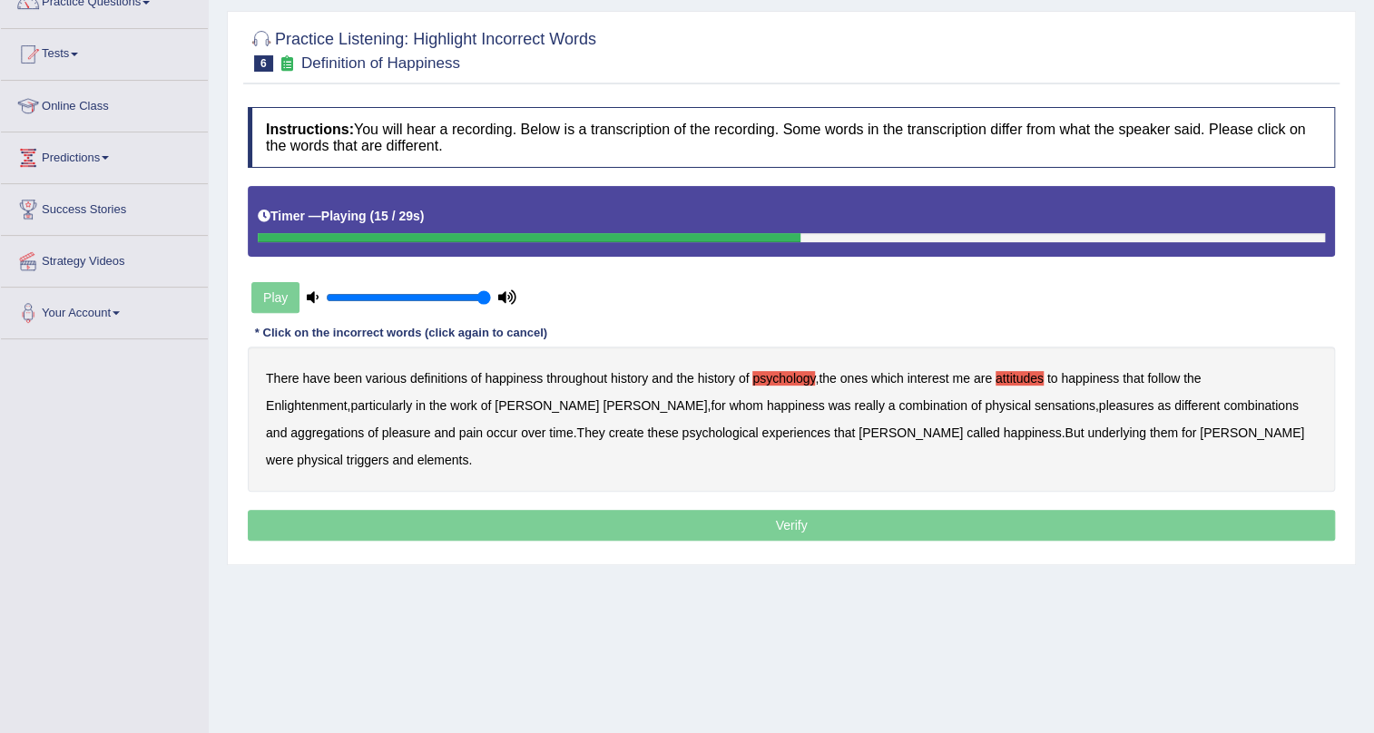
click at [1034, 401] on b "sensations" at bounding box center [1064, 405] width 61 height 15
click at [608, 436] on b "create" at bounding box center [625, 433] width 35 height 15
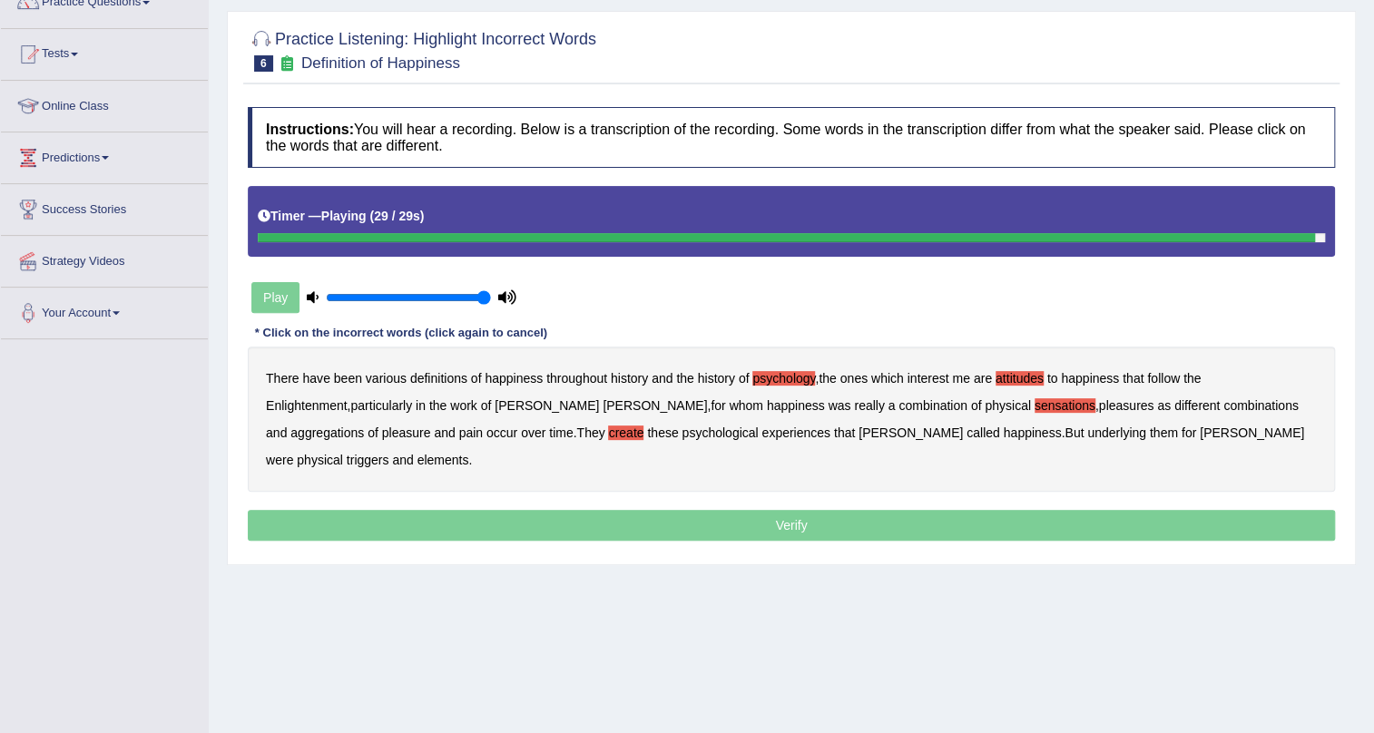
click at [469, 453] on b "elements" at bounding box center [443, 460] width 52 height 15
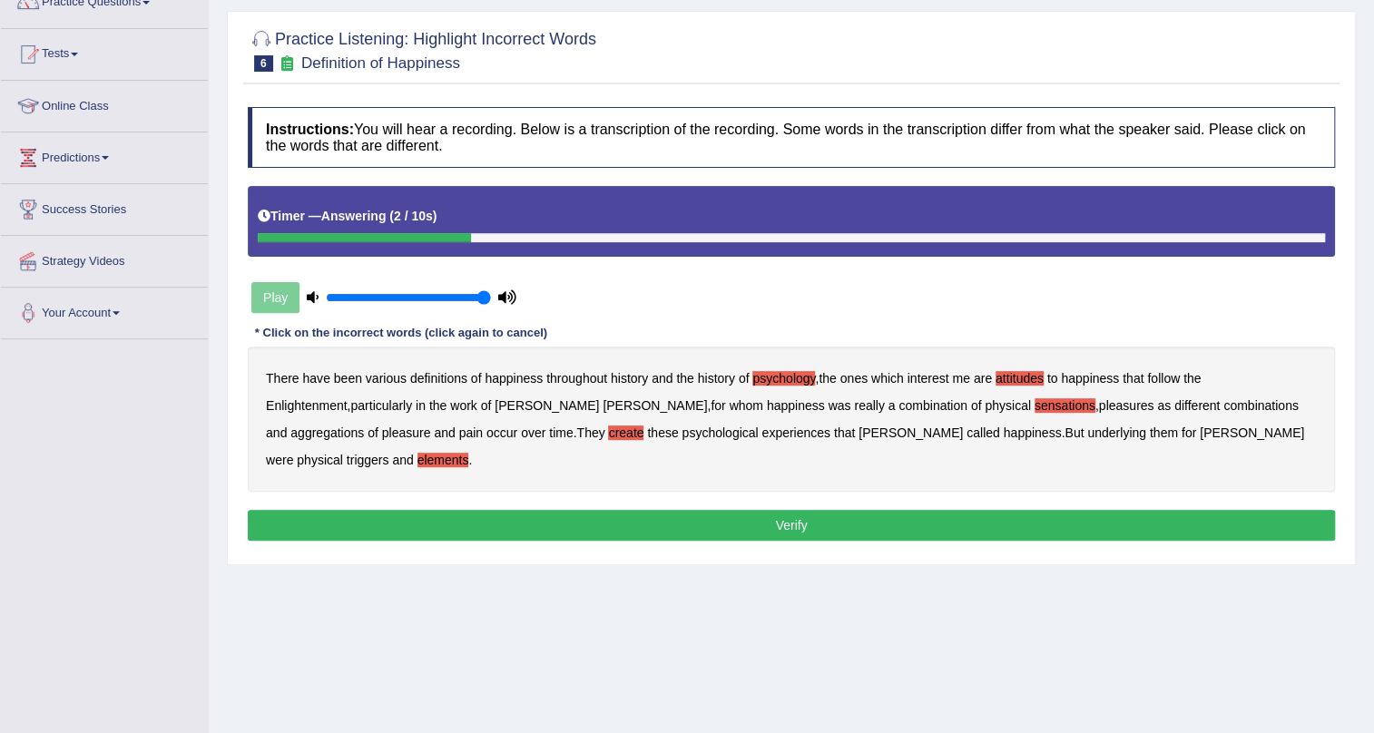
click at [758, 510] on button "Verify" at bounding box center [791, 525] width 1087 height 31
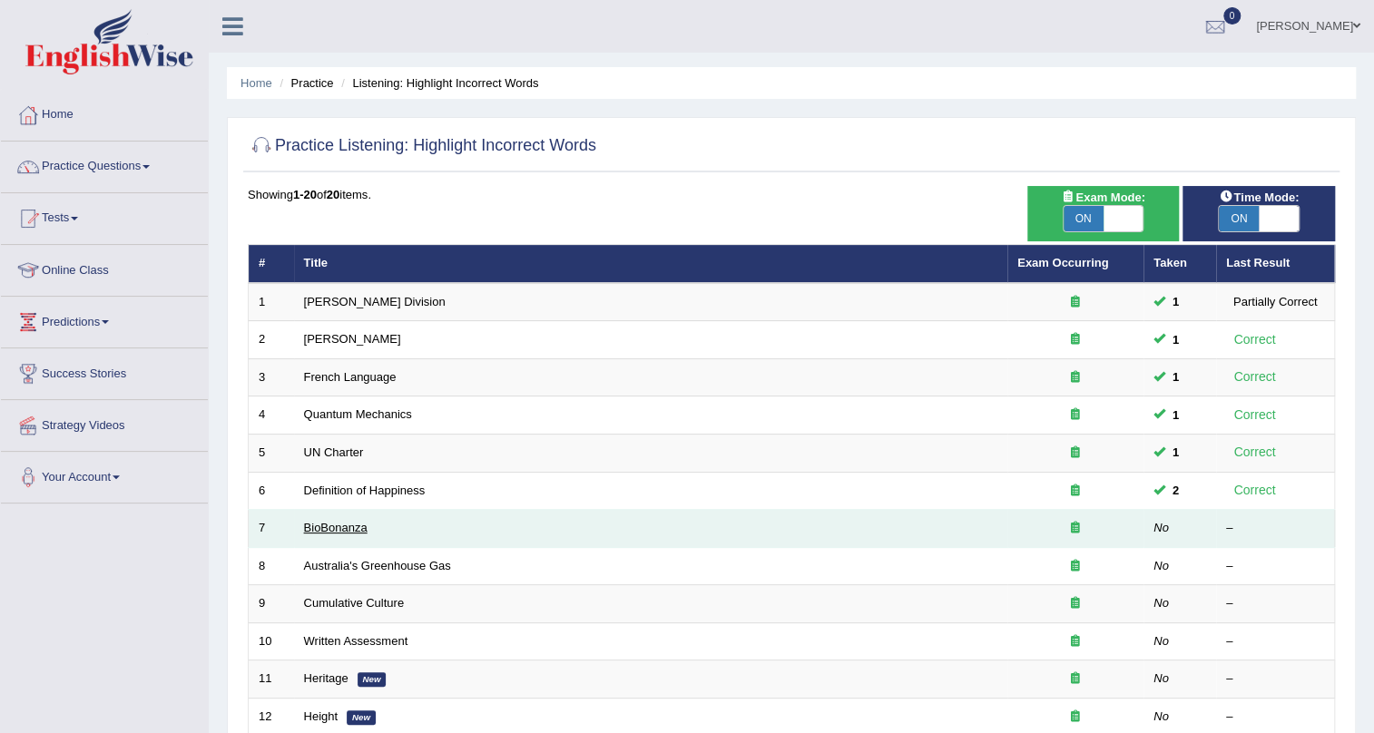
click at [337, 526] on link "BioBonanza" at bounding box center [336, 528] width 64 height 14
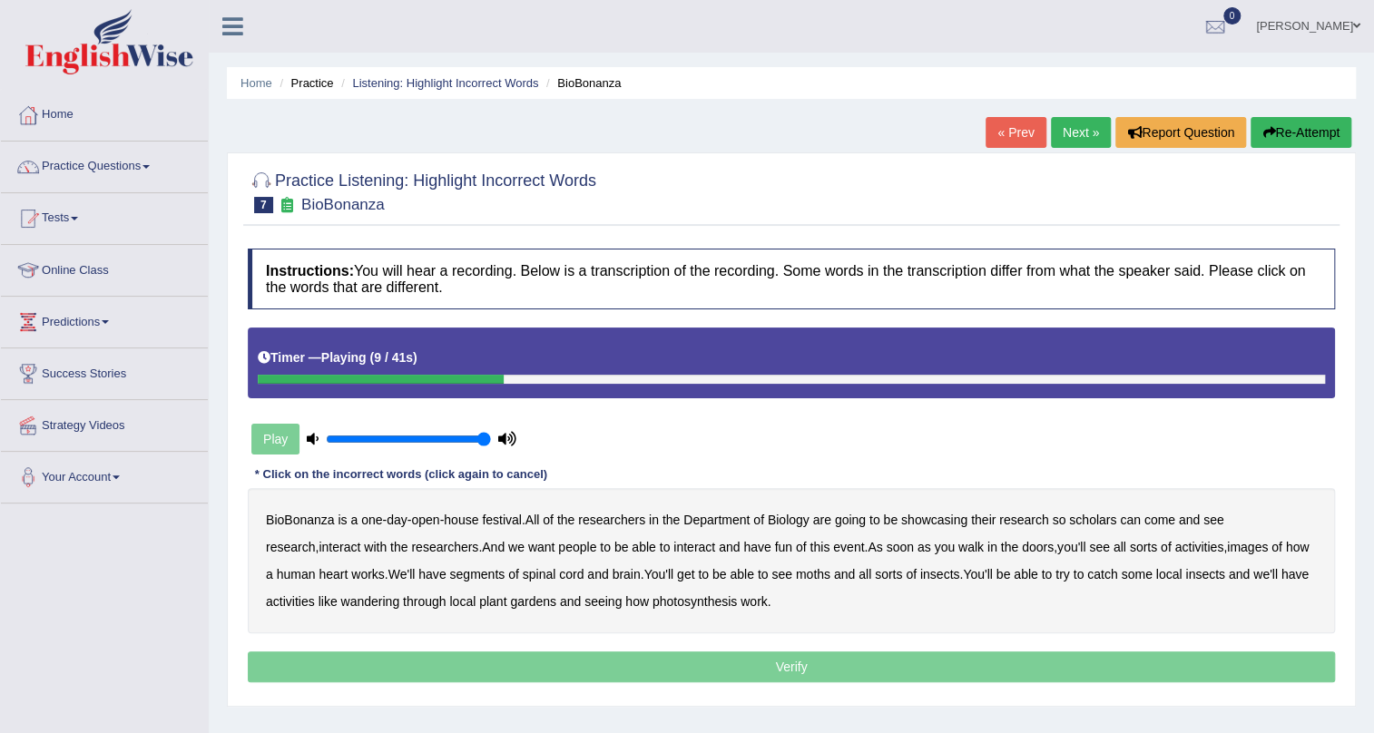
click at [1102, 518] on b "scholars" at bounding box center [1092, 520] width 47 height 15
click at [1227, 544] on b "images" at bounding box center [1247, 547] width 41 height 15
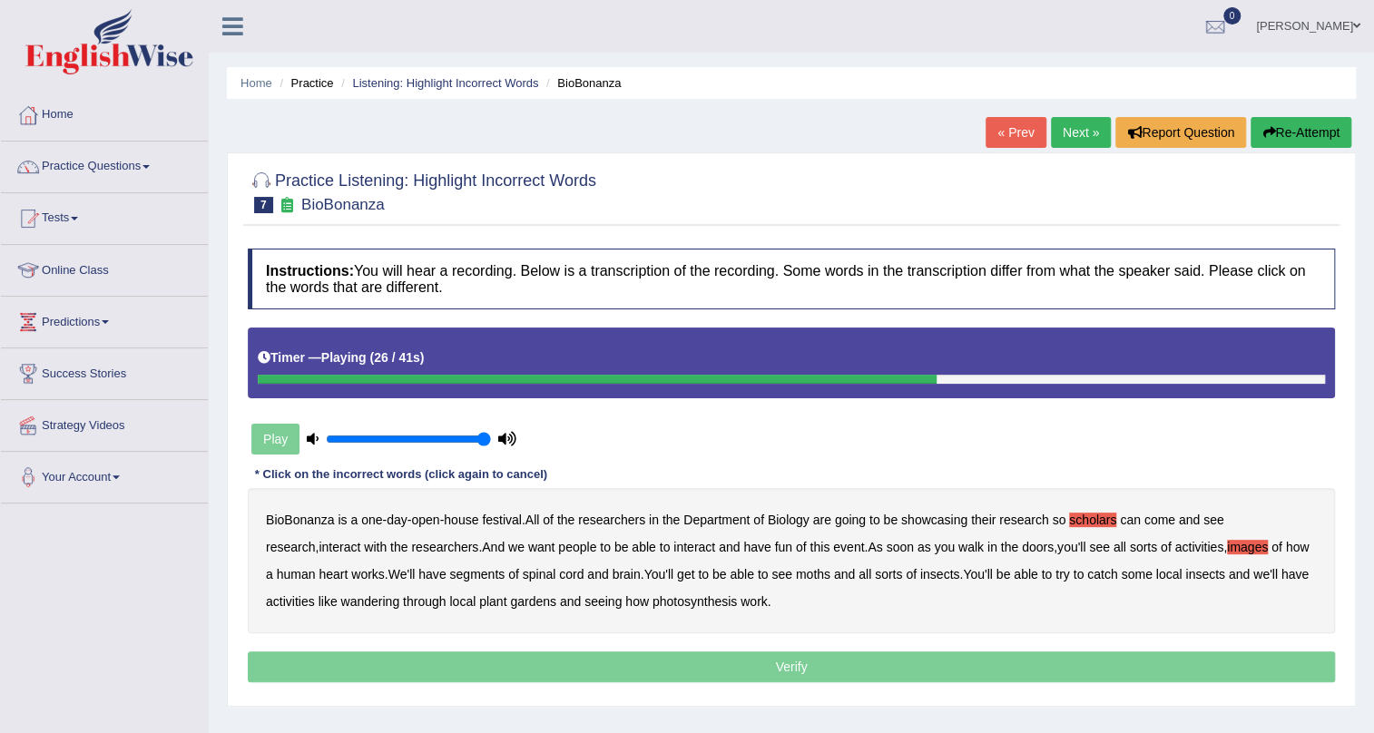
click at [492, 575] on b "segments" at bounding box center [476, 574] width 55 height 15
click at [823, 573] on b "moths" at bounding box center [813, 574] width 34 height 15
click at [368, 602] on b "wandering" at bounding box center [369, 601] width 59 height 15
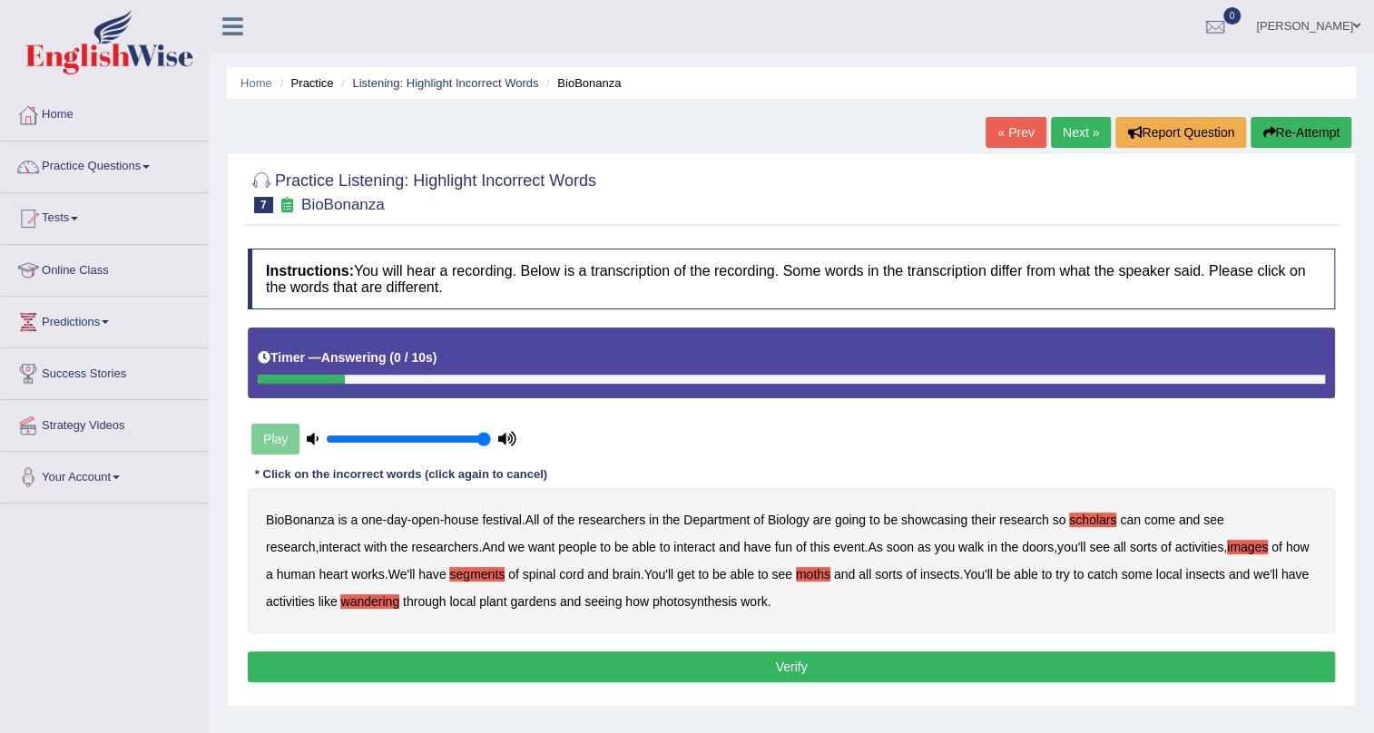
click at [748, 672] on button "Verify" at bounding box center [791, 667] width 1087 height 31
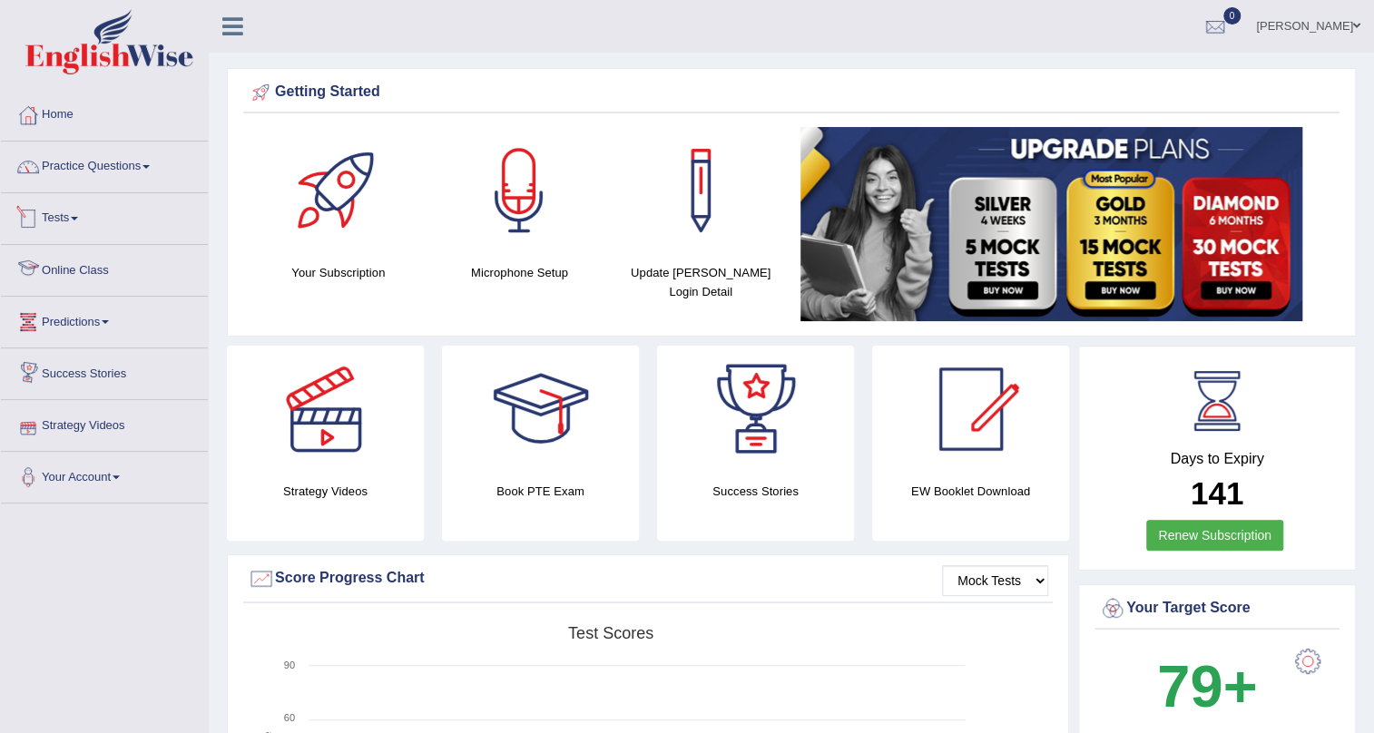
click at [120, 181] on link "Practice Questions" at bounding box center [104, 164] width 207 height 45
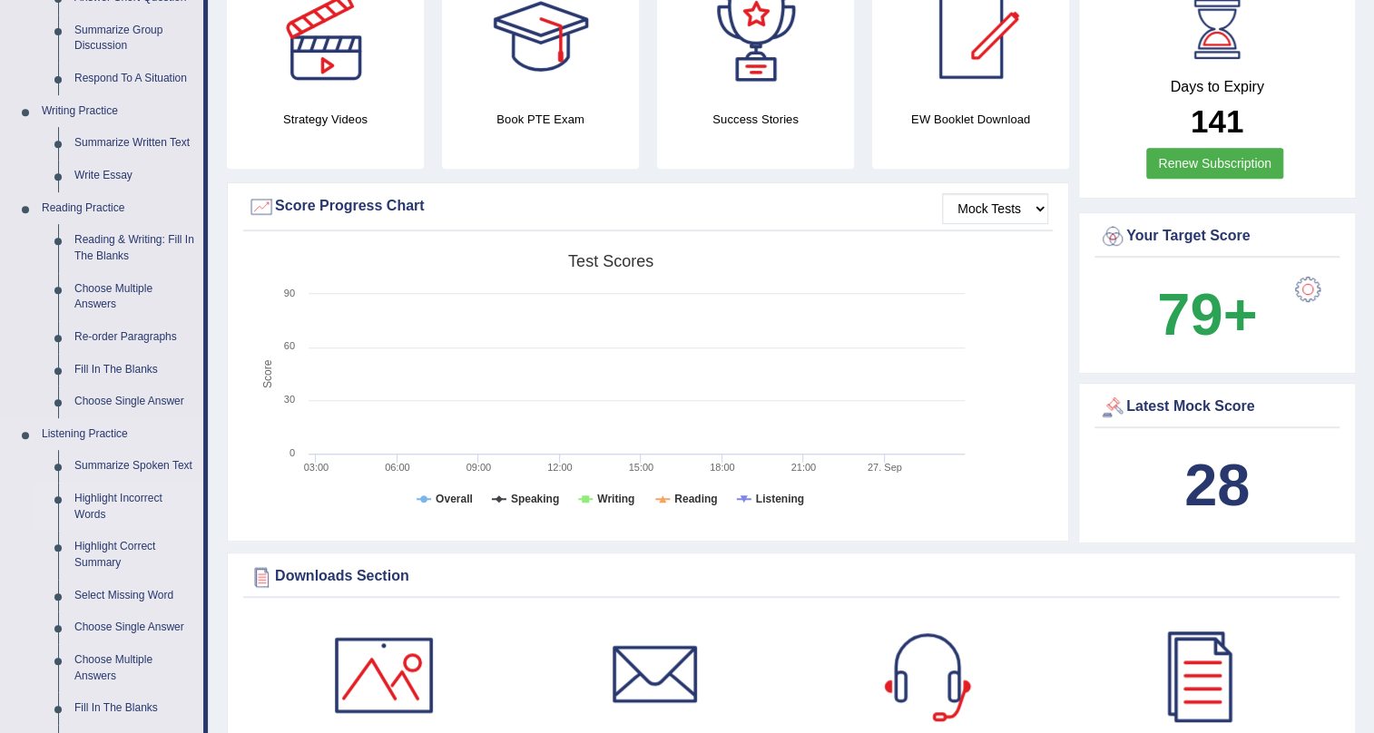
scroll to position [412, 0]
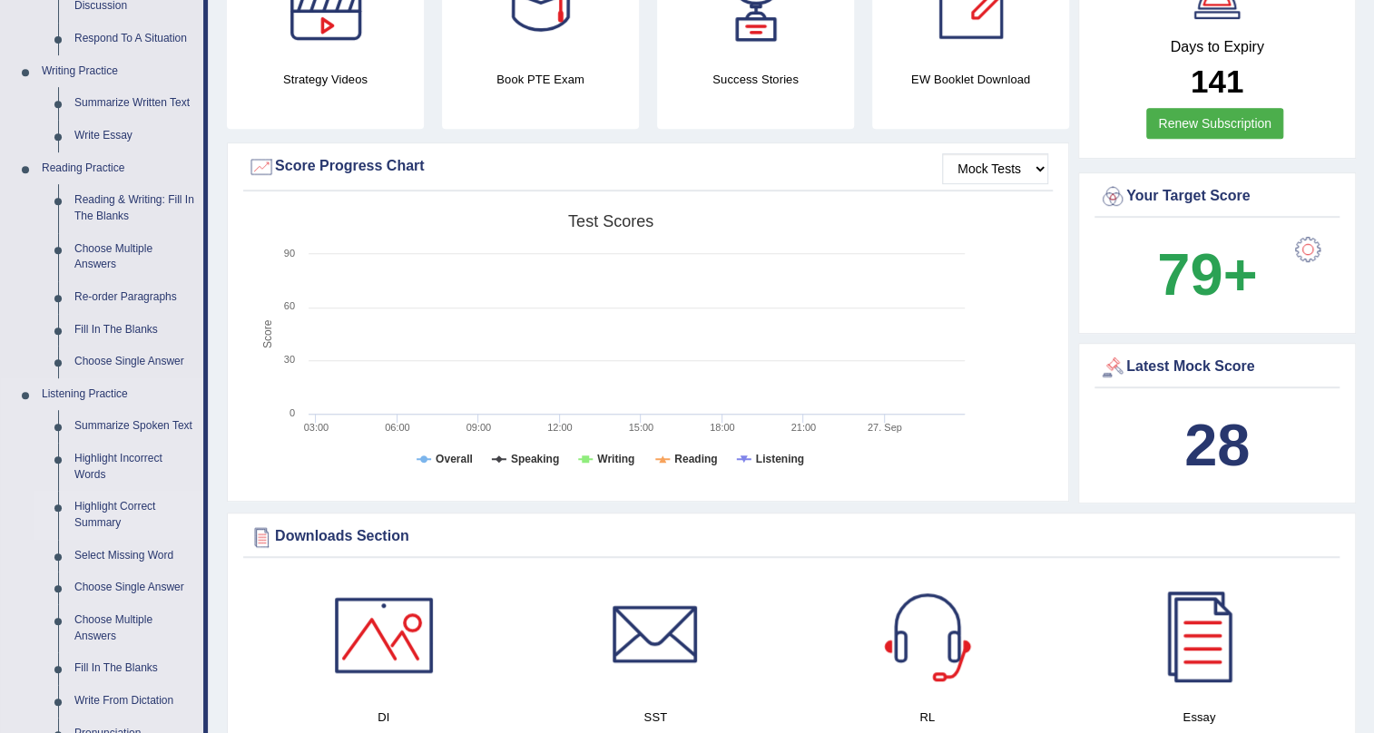
click at [133, 511] on link "Highlight Correct Summary" at bounding box center [134, 515] width 137 height 48
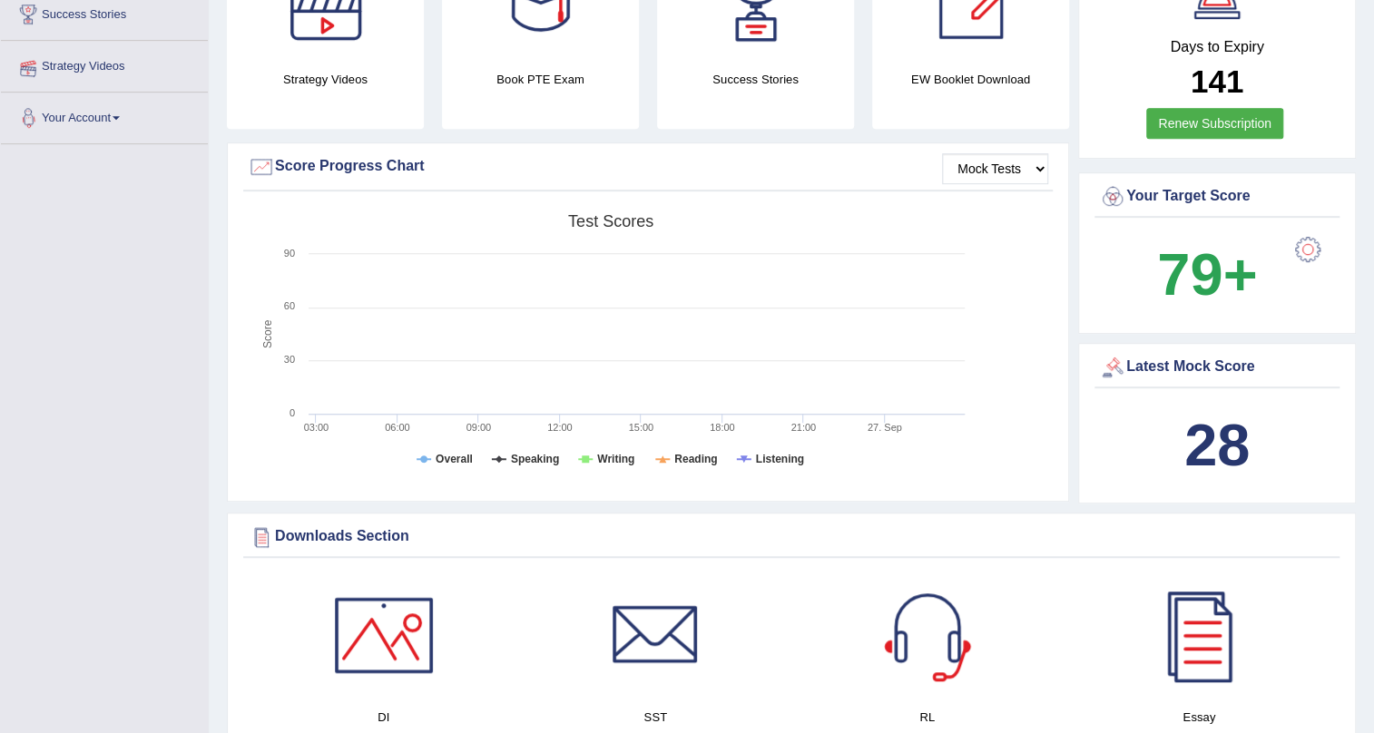
scroll to position [411, 0]
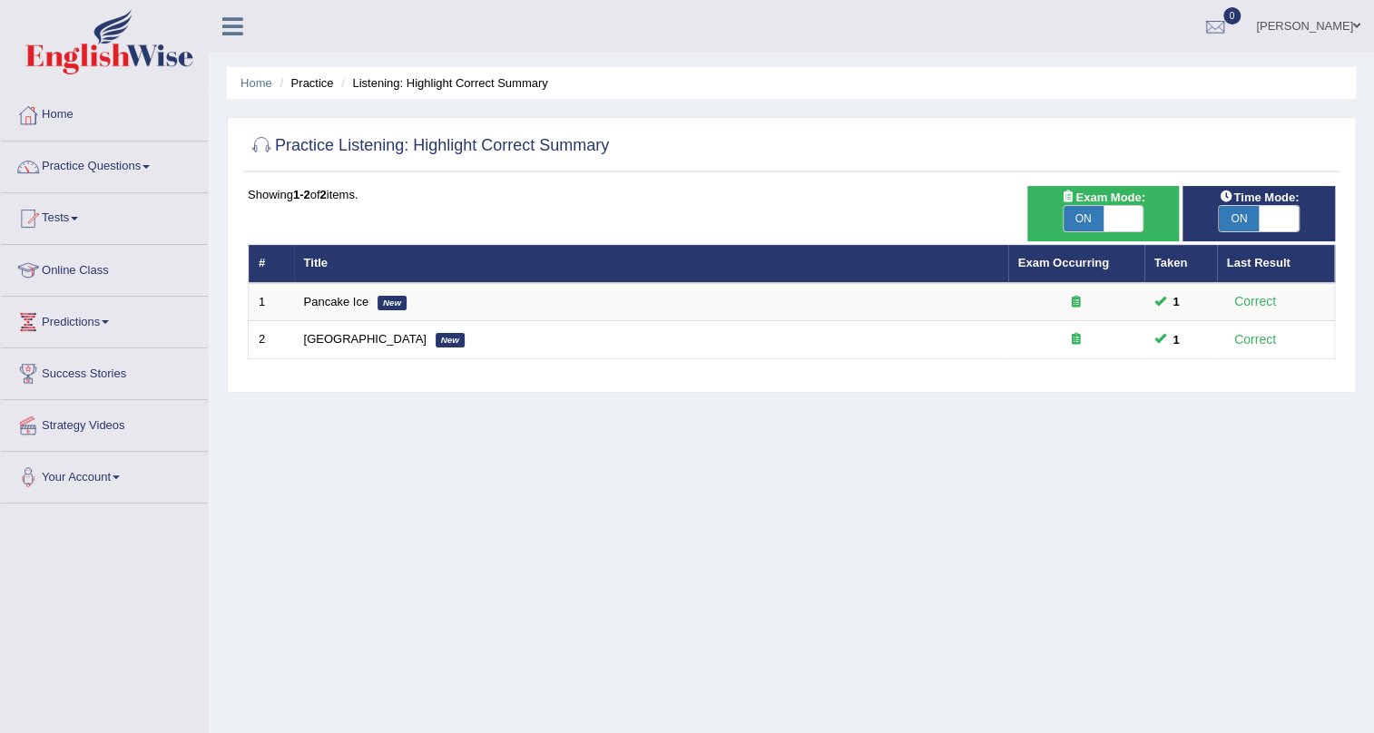
click at [1116, 211] on span at bounding box center [1123, 218] width 40 height 25
checkbox input "false"
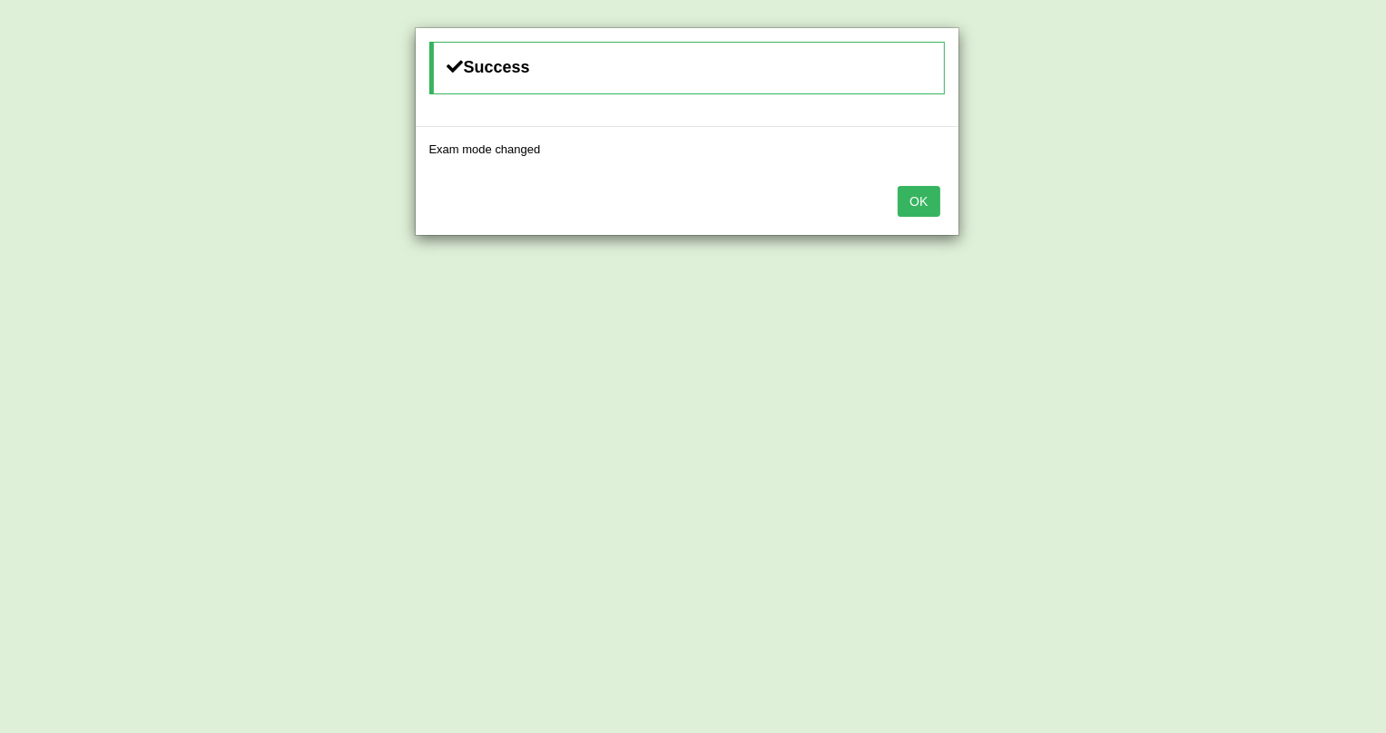
click at [932, 203] on button "OK" at bounding box center [918, 201] width 42 height 31
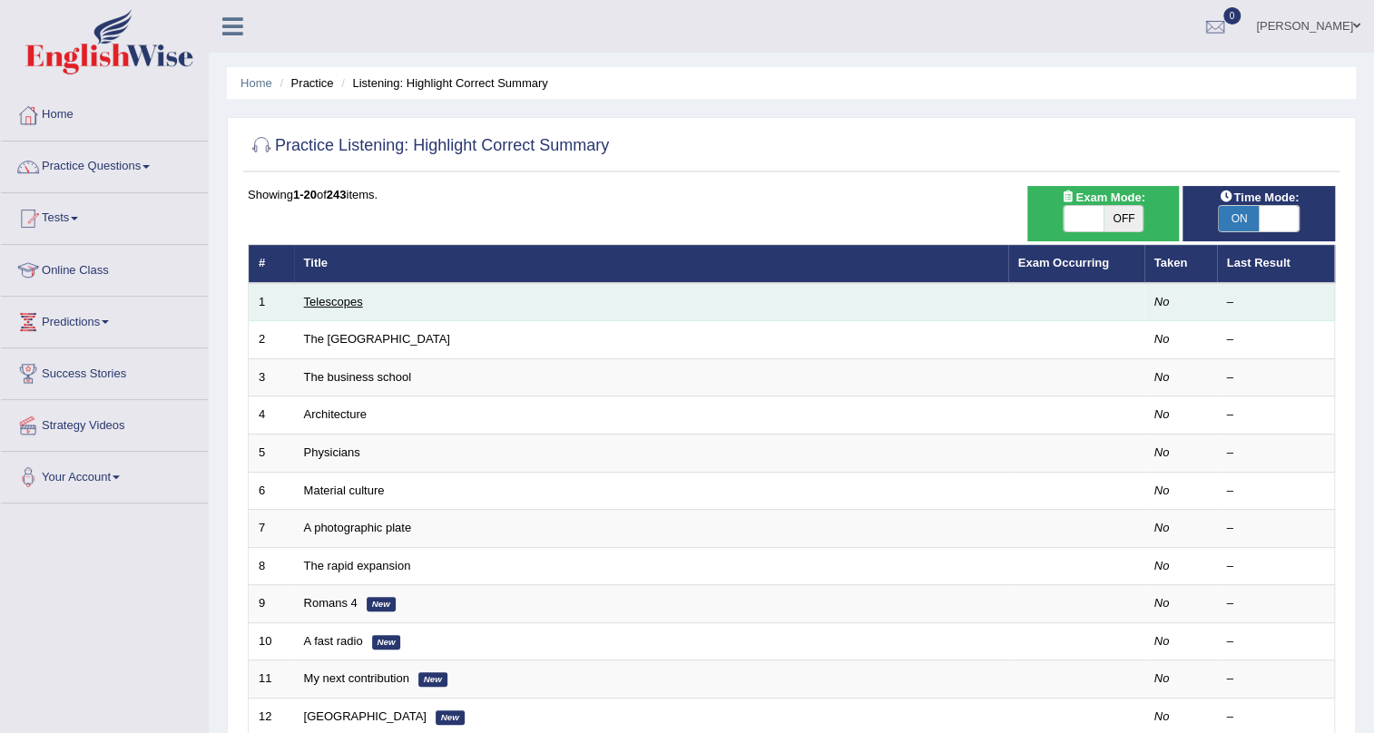
click at [320, 305] on link "Telescopes" at bounding box center [333, 302] width 59 height 14
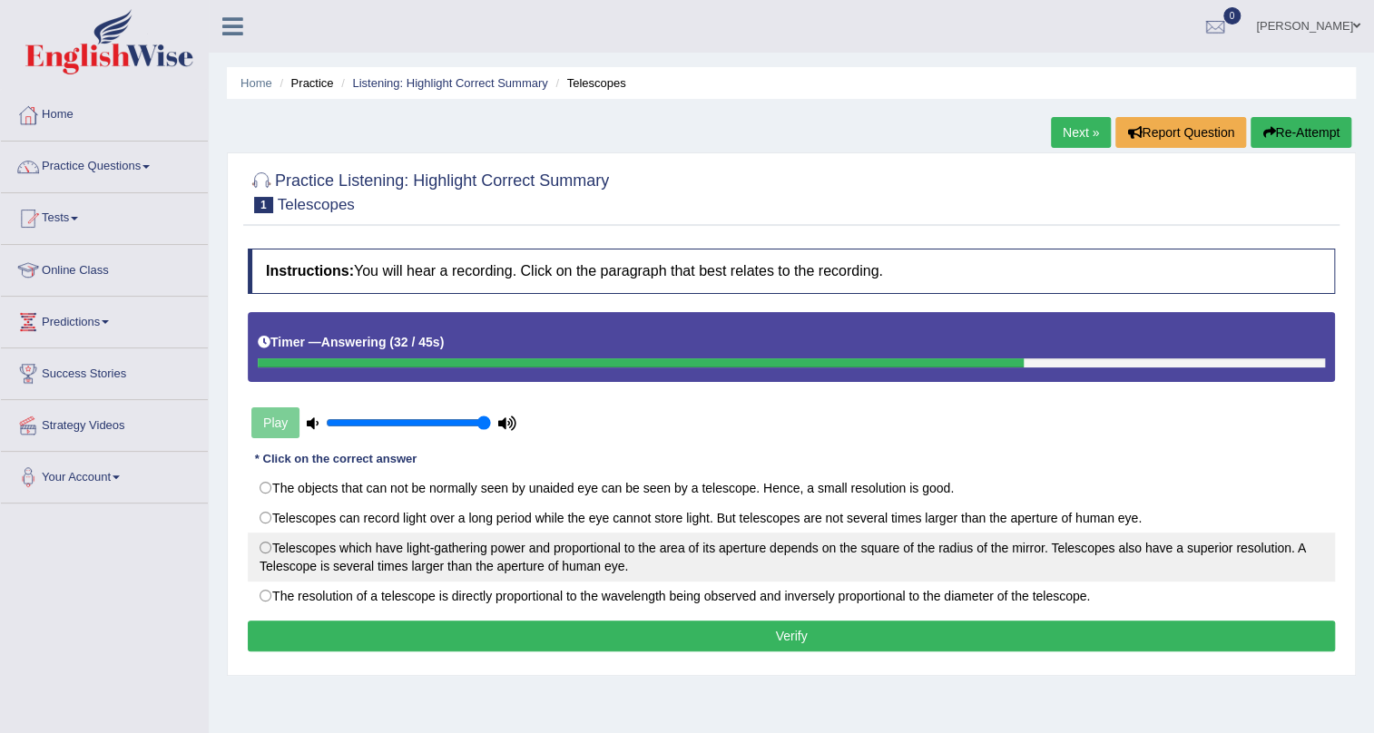
click at [267, 549] on label "Telescopes which have light-gathering power and proportional to the area of its…" at bounding box center [791, 557] width 1087 height 49
radio input "true"
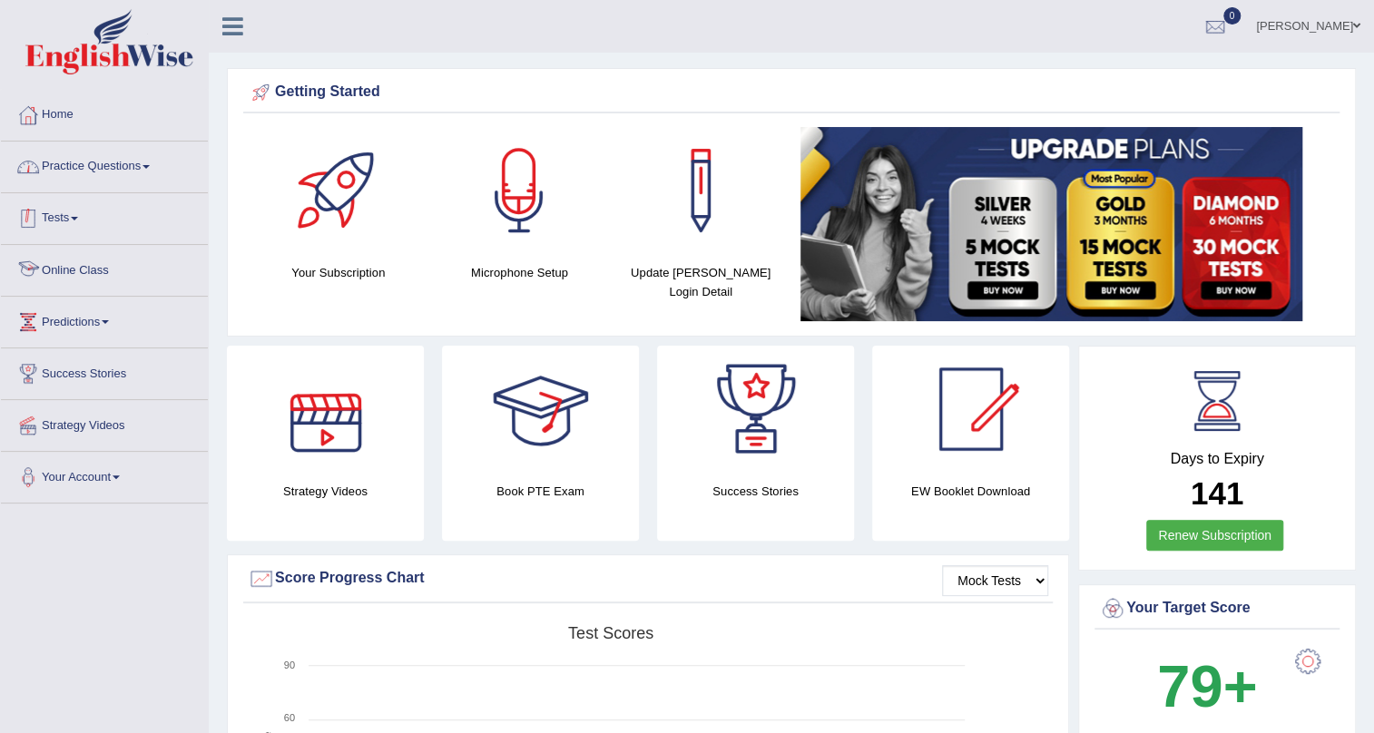
click at [145, 162] on link "Practice Questions" at bounding box center [104, 164] width 207 height 45
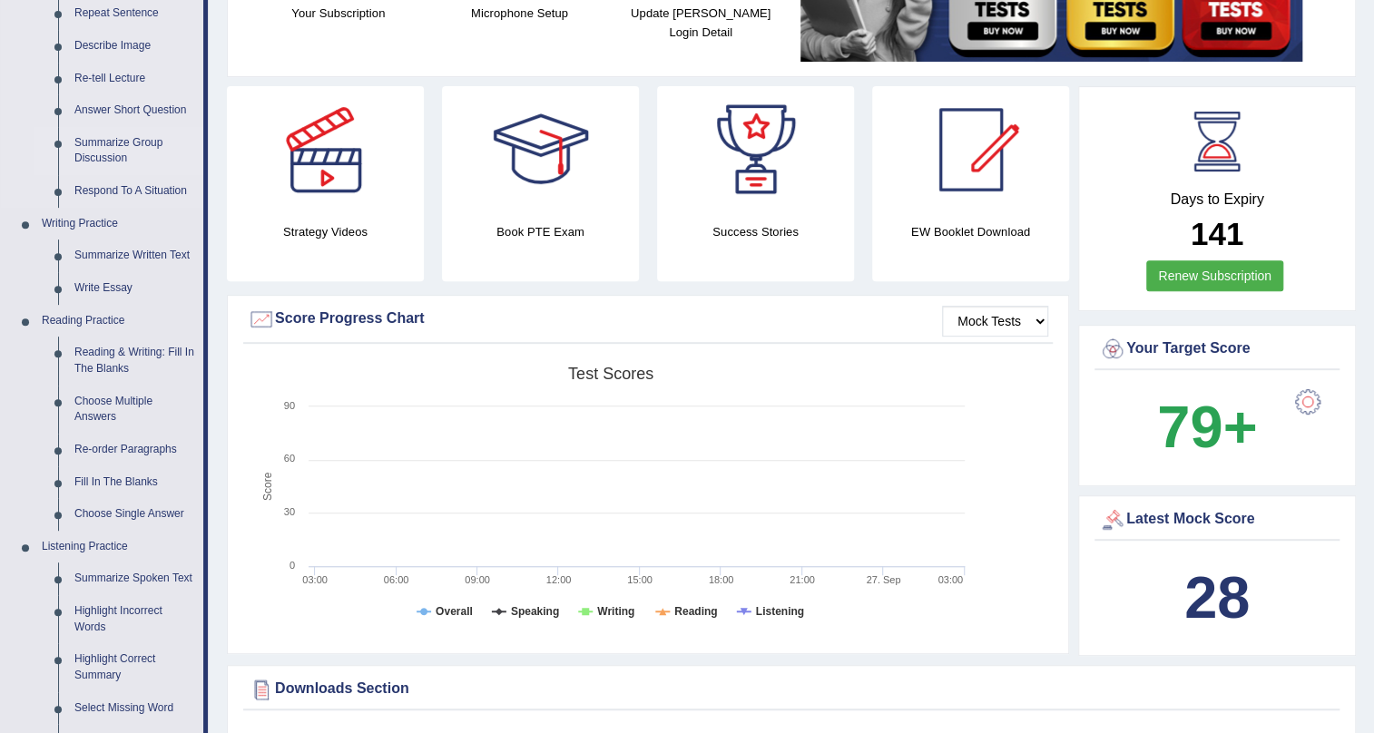
scroll to position [412, 0]
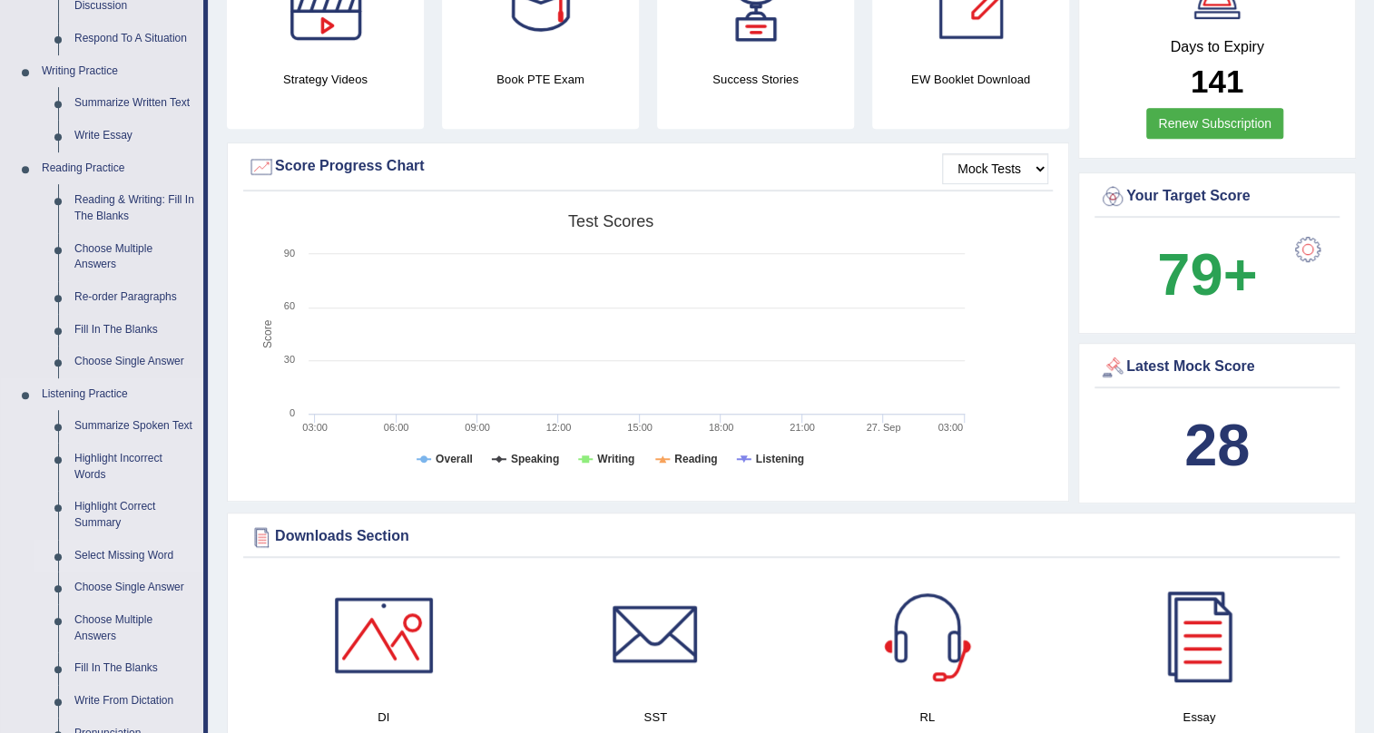
click at [147, 554] on link "Select Missing Word" at bounding box center [134, 556] width 137 height 33
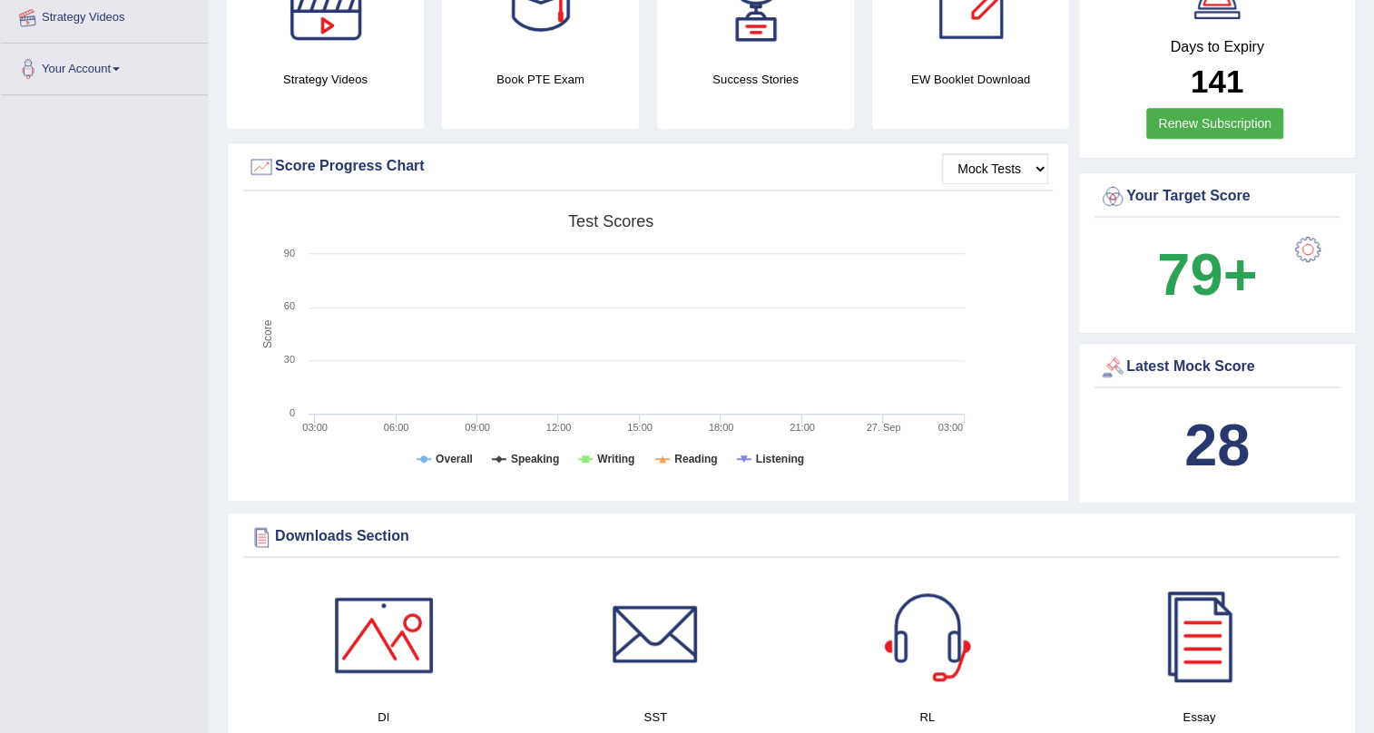
scroll to position [464, 0]
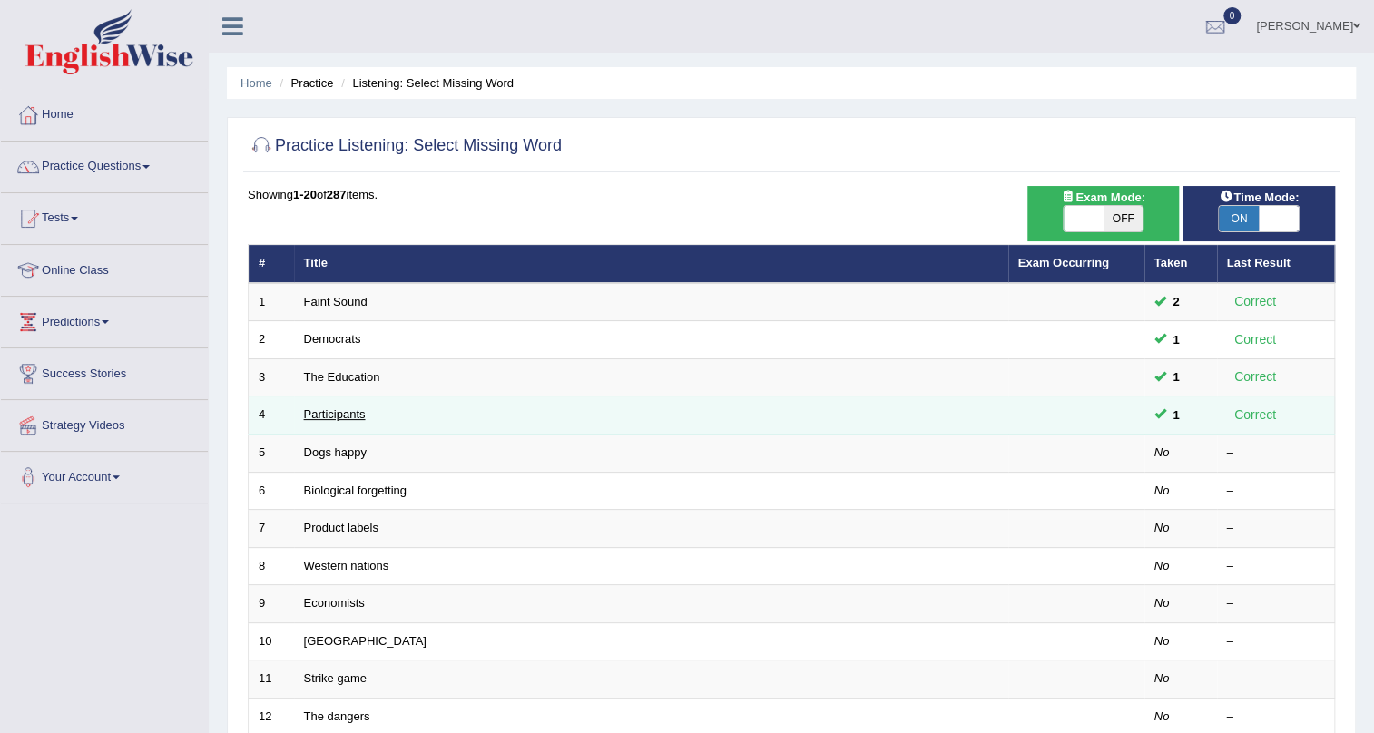
click at [351, 413] on link "Participants" at bounding box center [335, 414] width 62 height 14
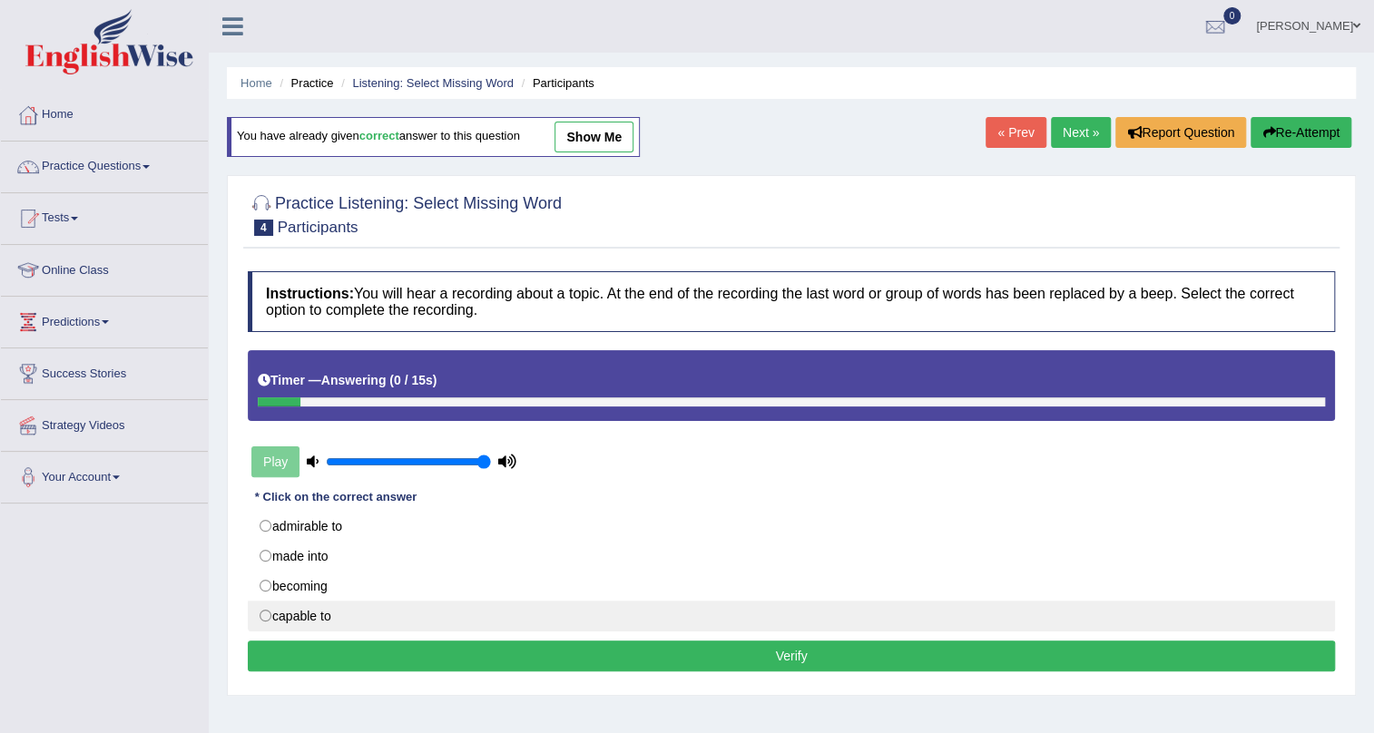
click at [270, 617] on label "capable to" at bounding box center [791, 616] width 1087 height 31
radio input "true"
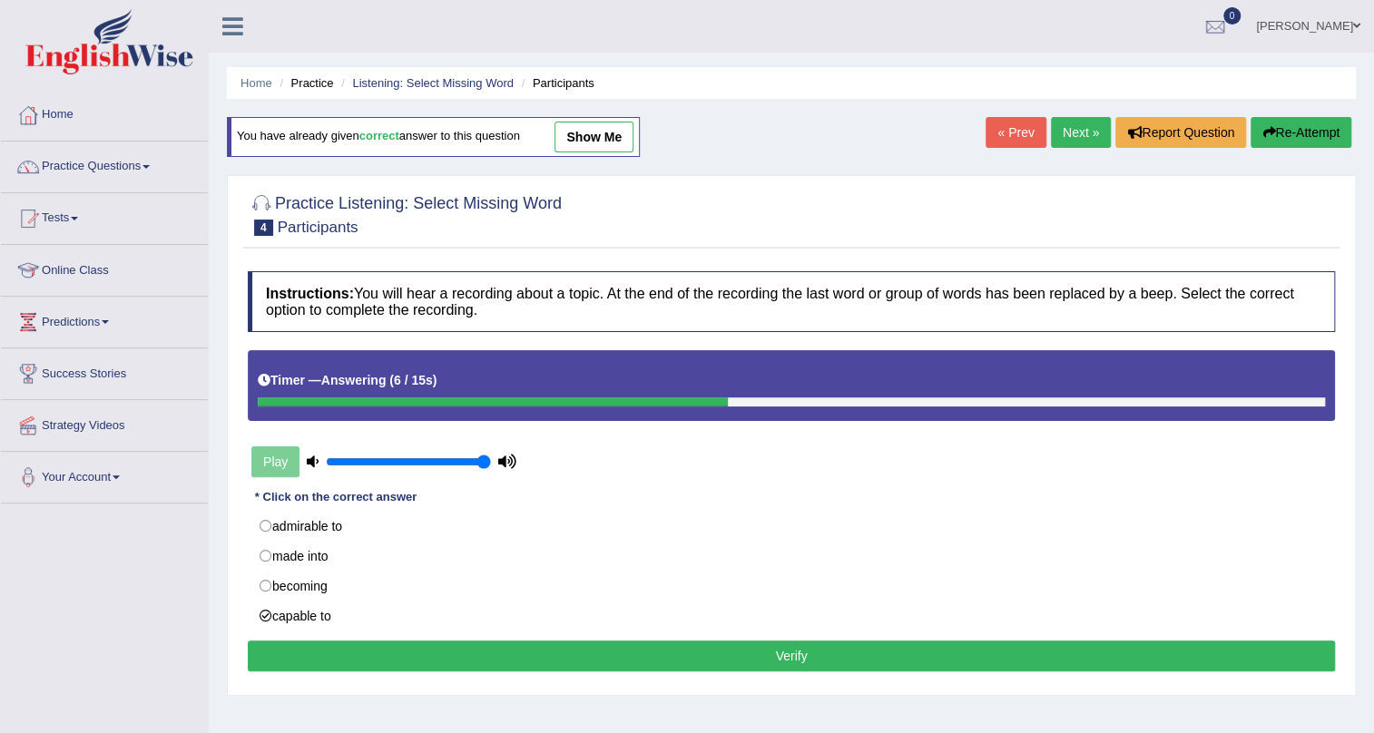
click at [827, 660] on button "Verify" at bounding box center [791, 656] width 1087 height 31
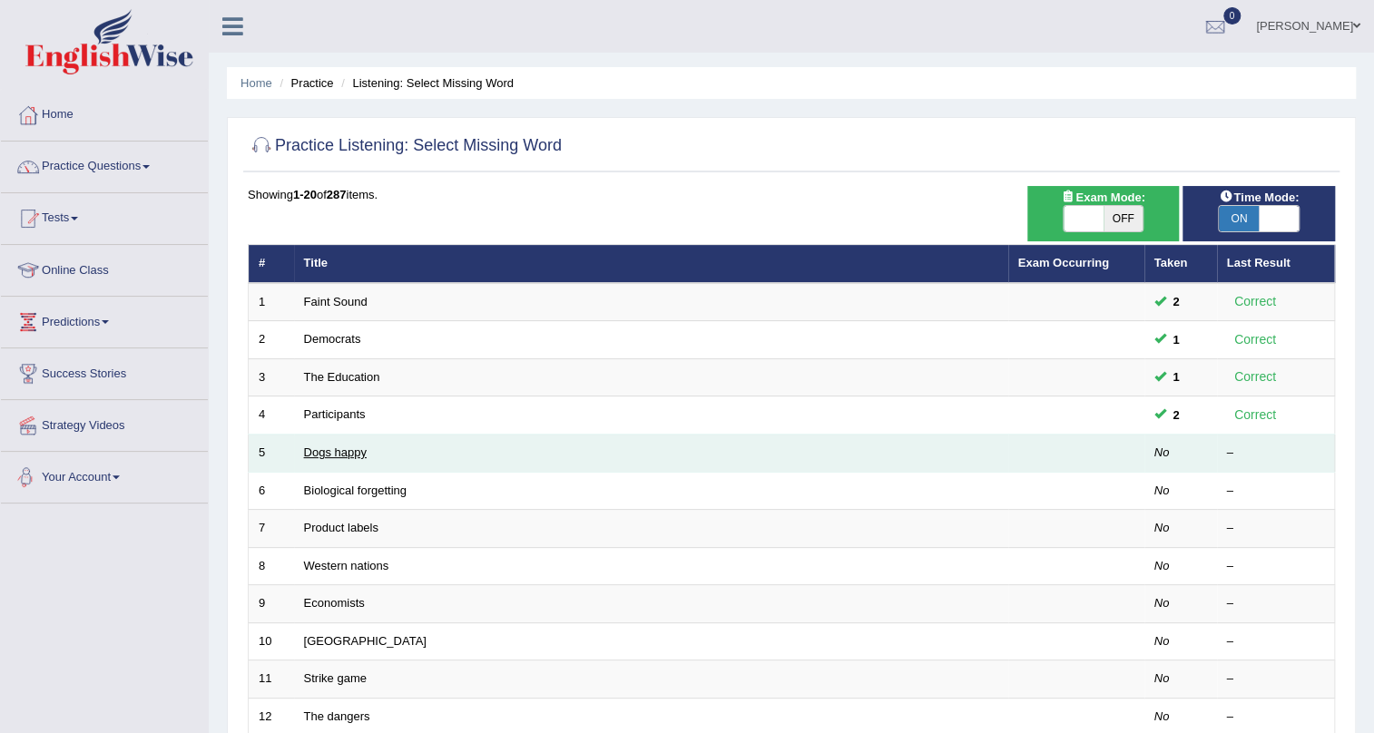
click at [318, 452] on link "Dogs happy" at bounding box center [335, 453] width 63 height 14
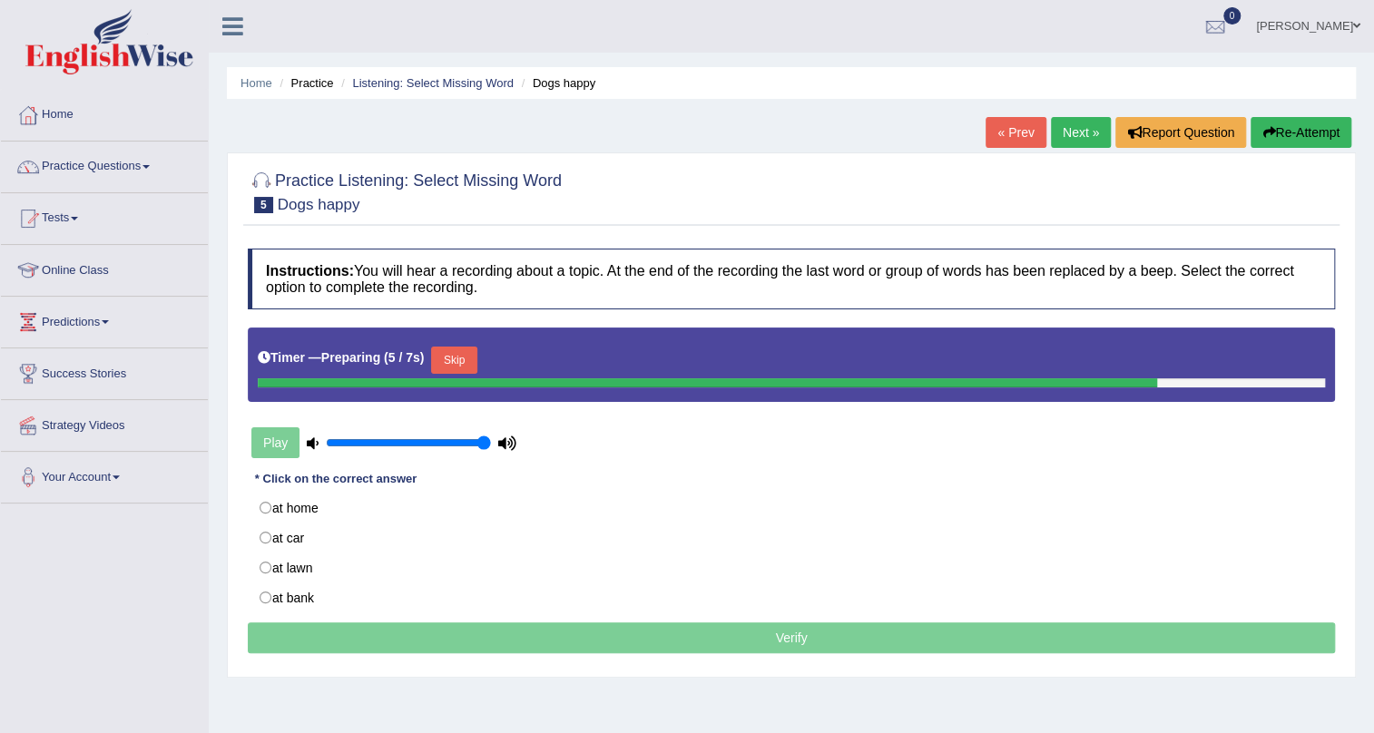
click at [453, 362] on button "Skip" at bounding box center [453, 360] width 45 height 27
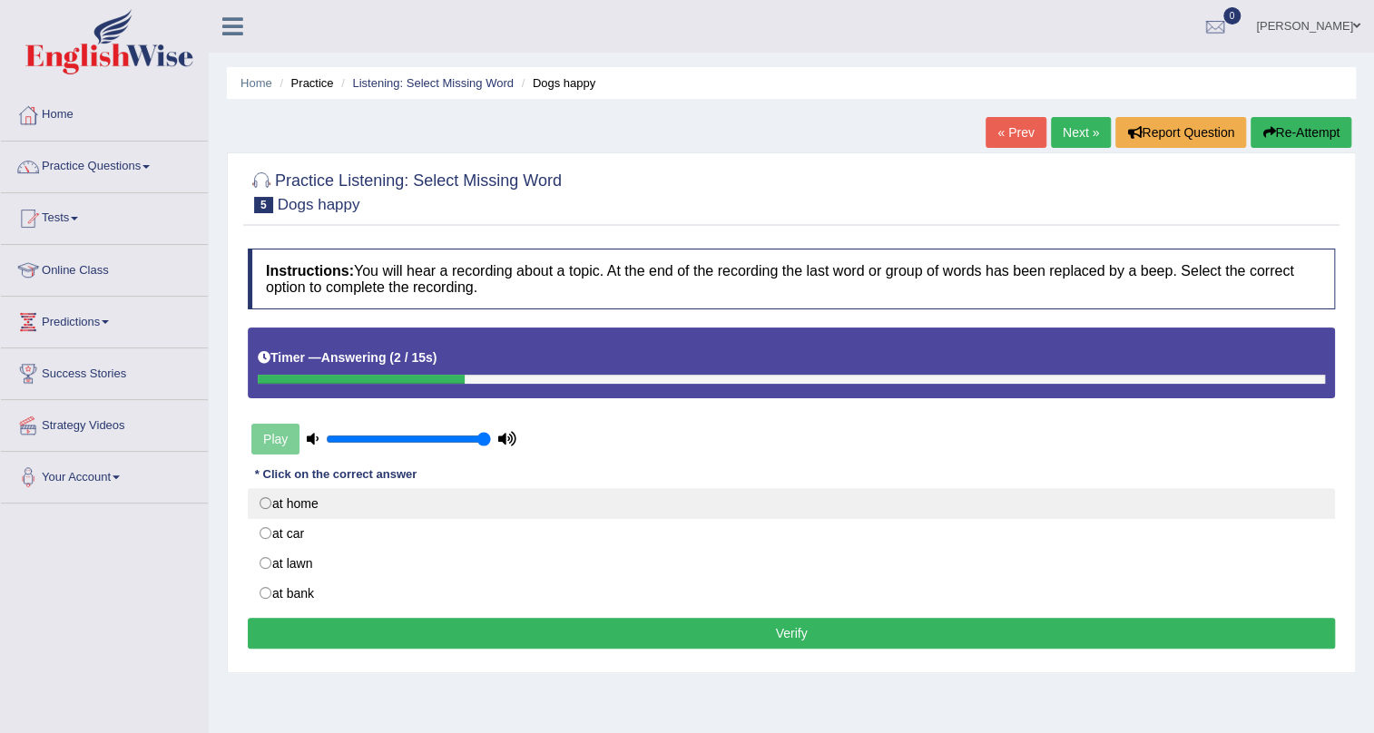
click at [270, 505] on label "at home" at bounding box center [791, 503] width 1087 height 31
radio input "true"
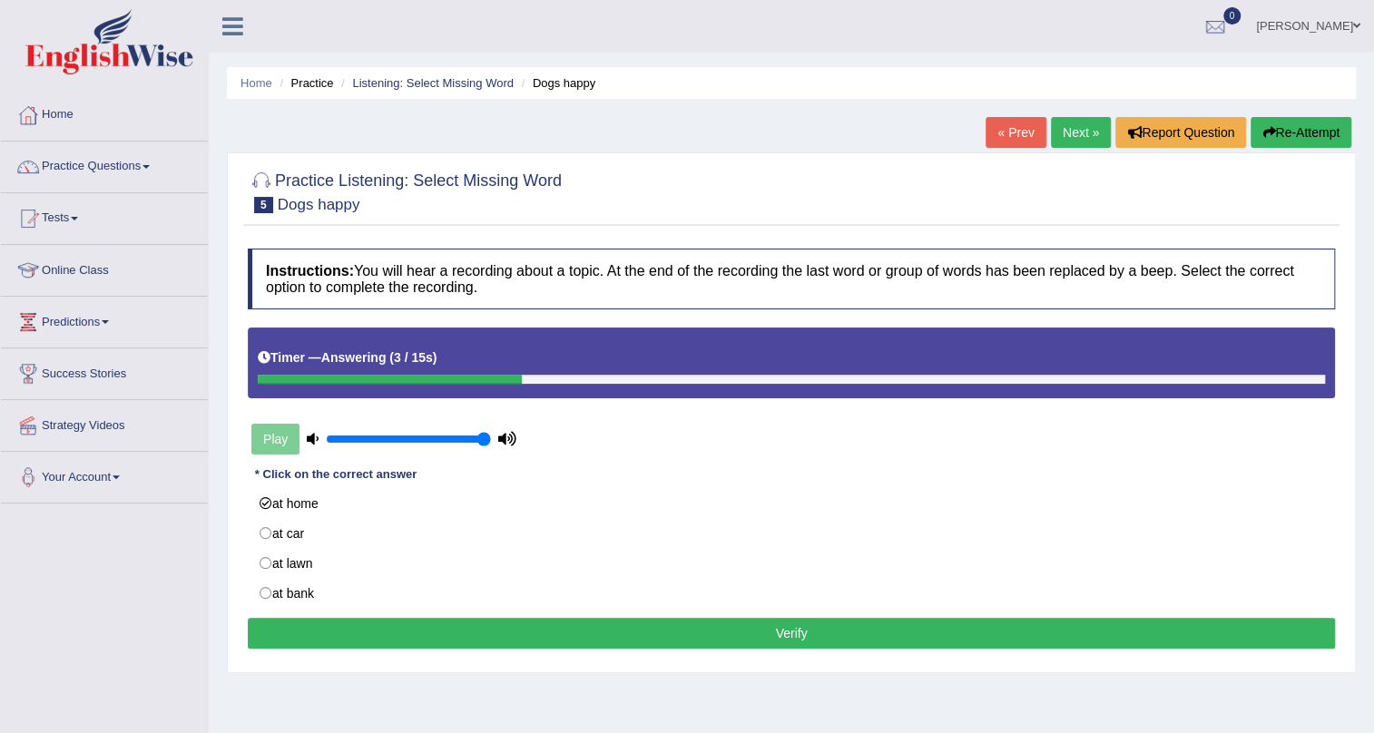
click at [840, 623] on button "Verify" at bounding box center [791, 633] width 1087 height 31
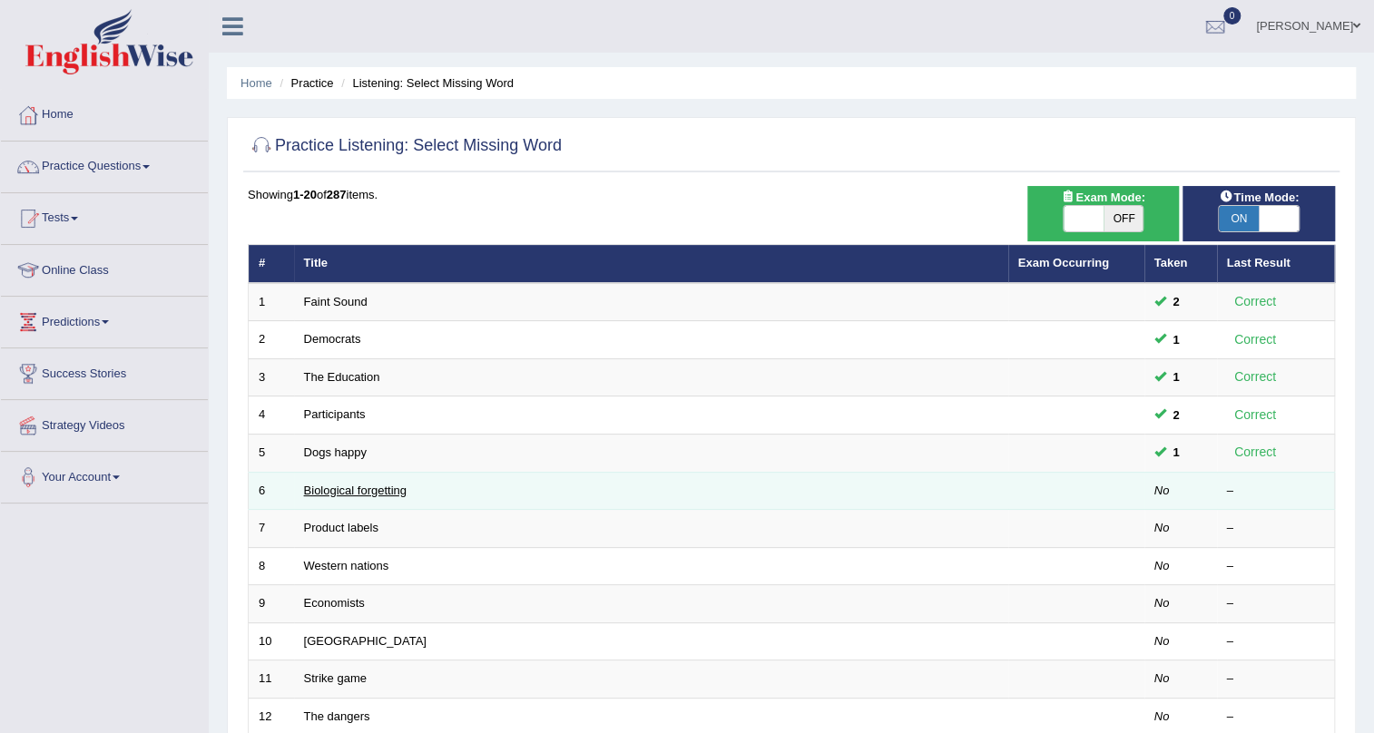
click at [375, 489] on link "Biological forgetting" at bounding box center [355, 491] width 103 height 14
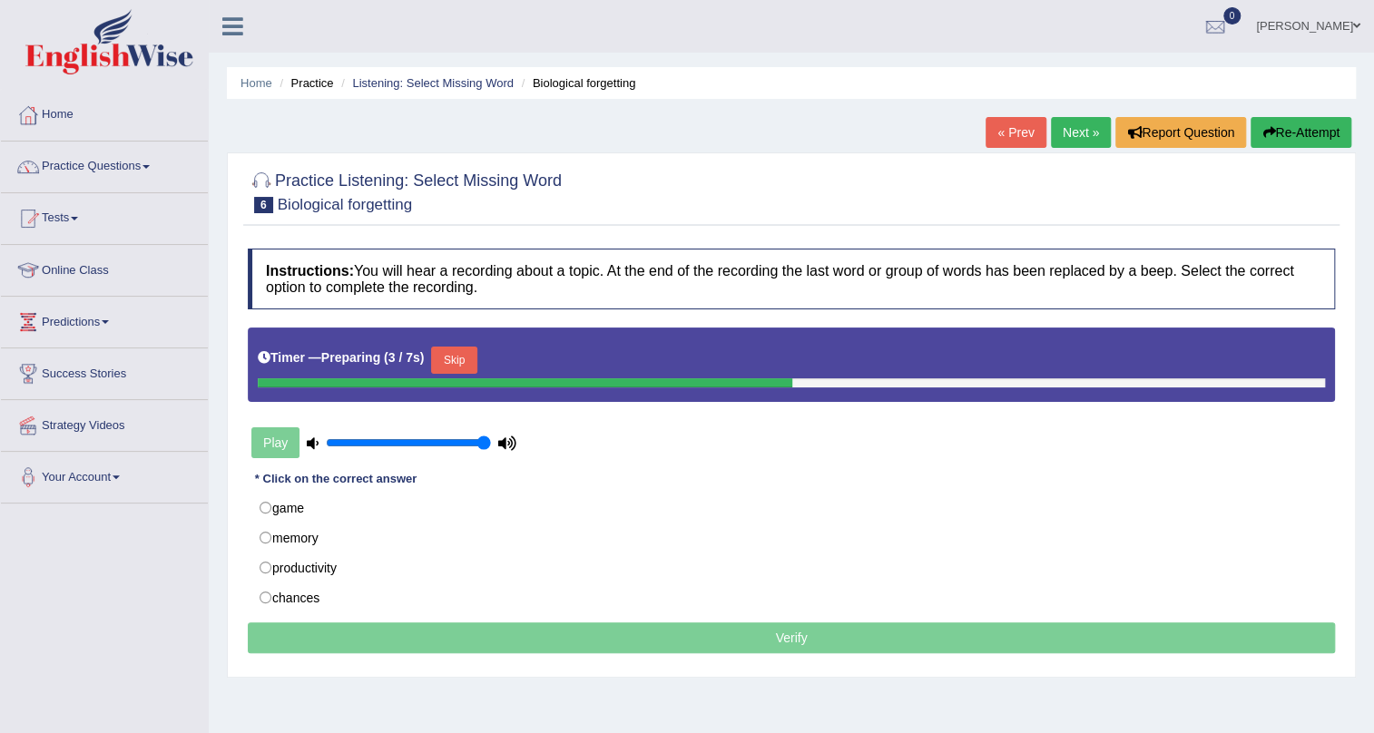
click at [452, 359] on button "Skip" at bounding box center [453, 360] width 45 height 27
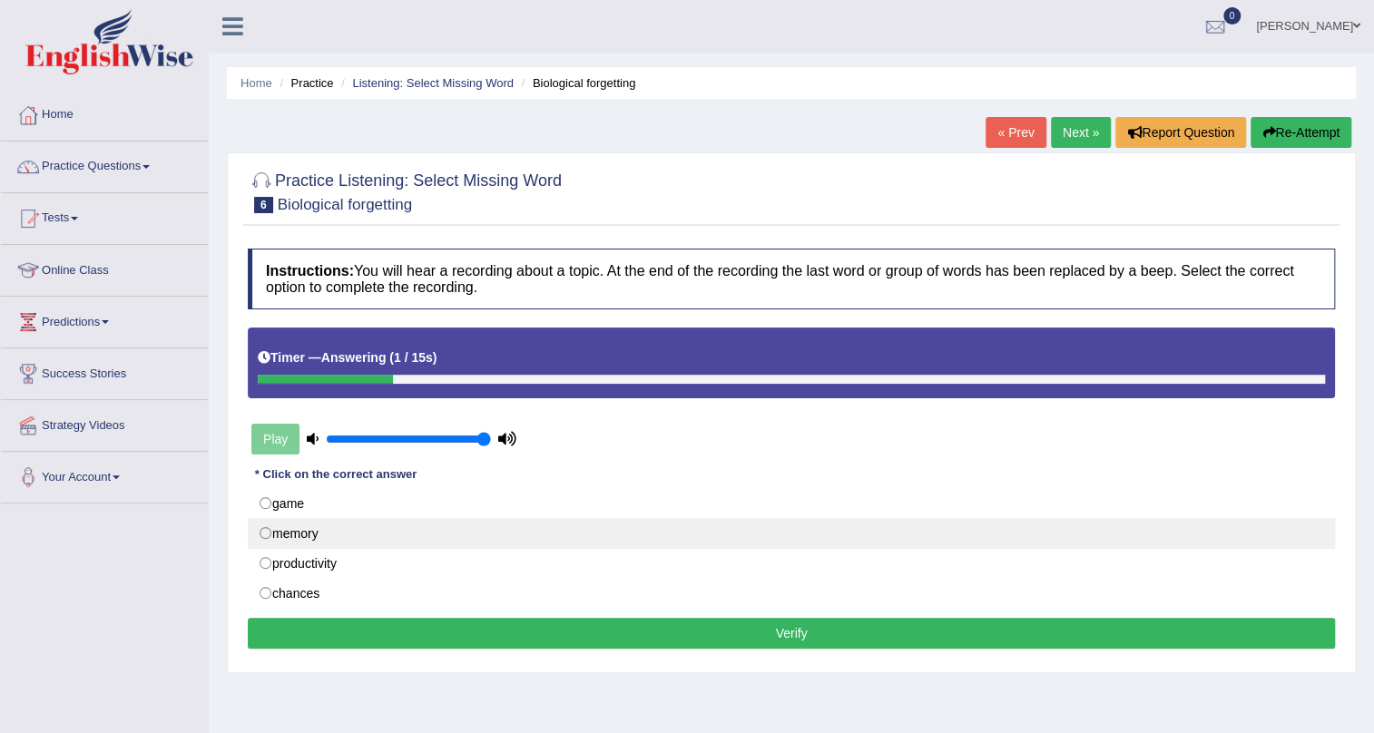
click at [260, 533] on label "memory" at bounding box center [791, 533] width 1087 height 31
radio input "true"
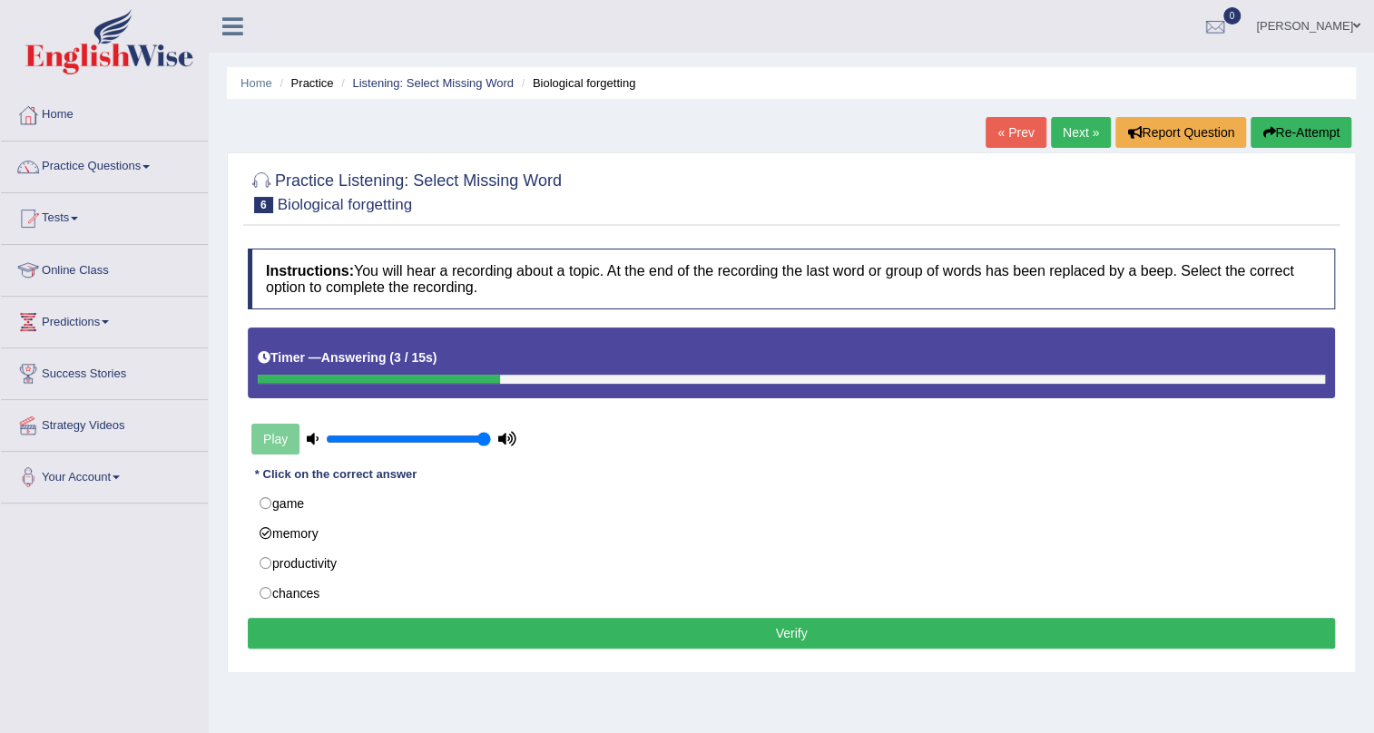
click at [426, 639] on button "Verify" at bounding box center [791, 633] width 1087 height 31
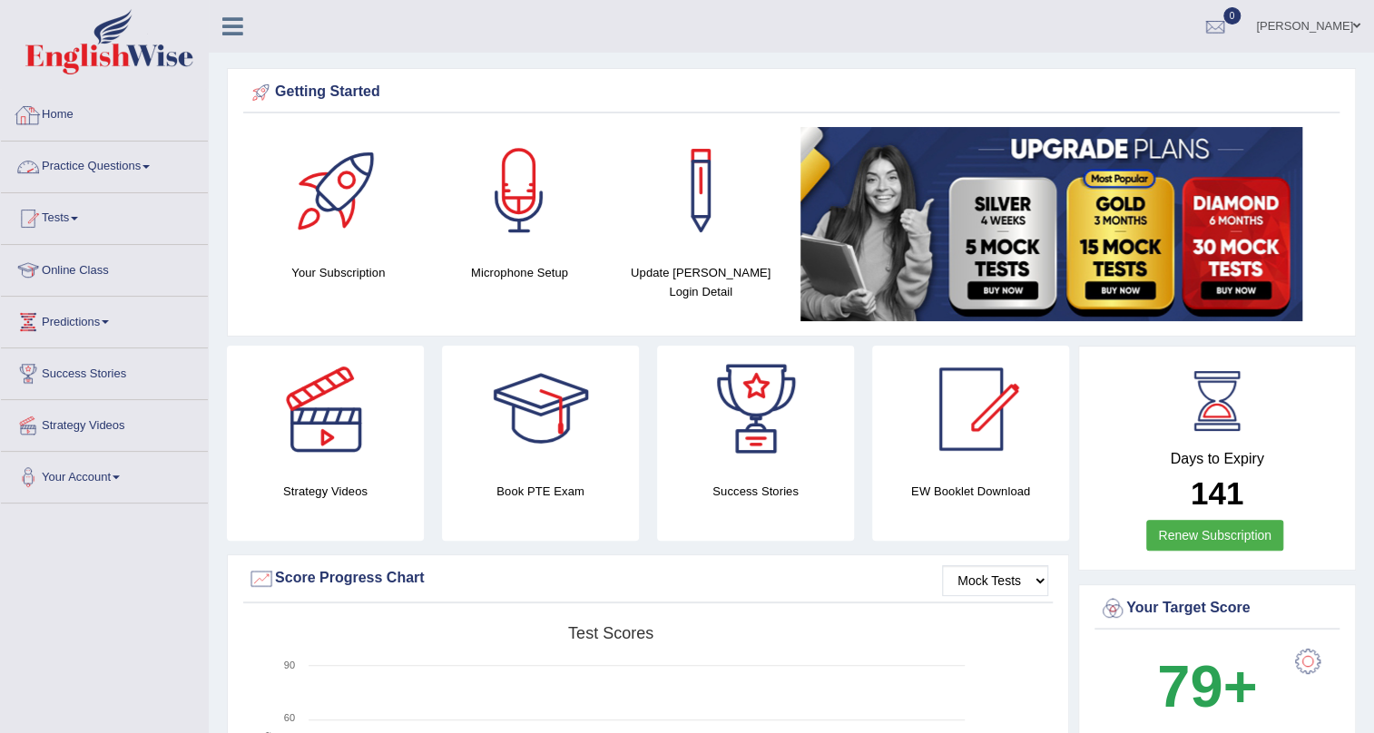
click at [142, 172] on link "Practice Questions" at bounding box center [104, 164] width 207 height 45
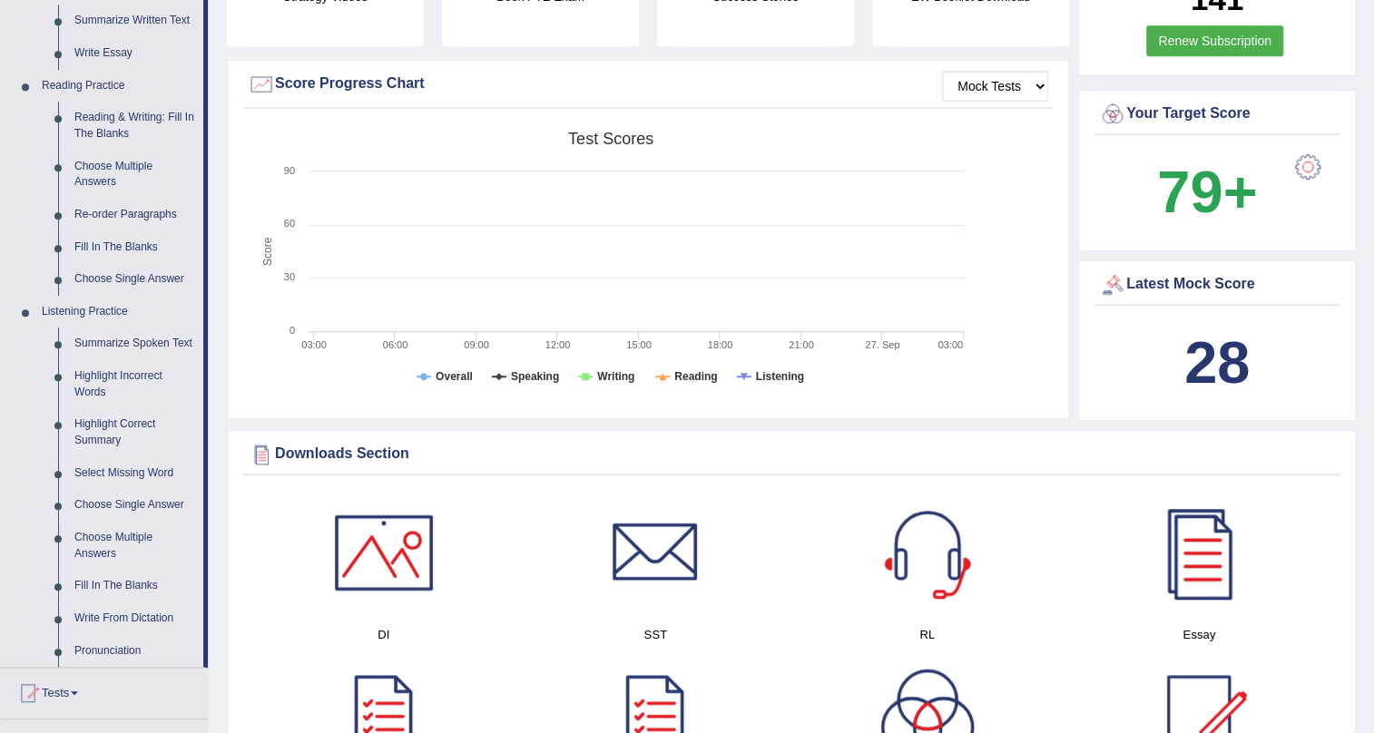
scroll to position [577, 0]
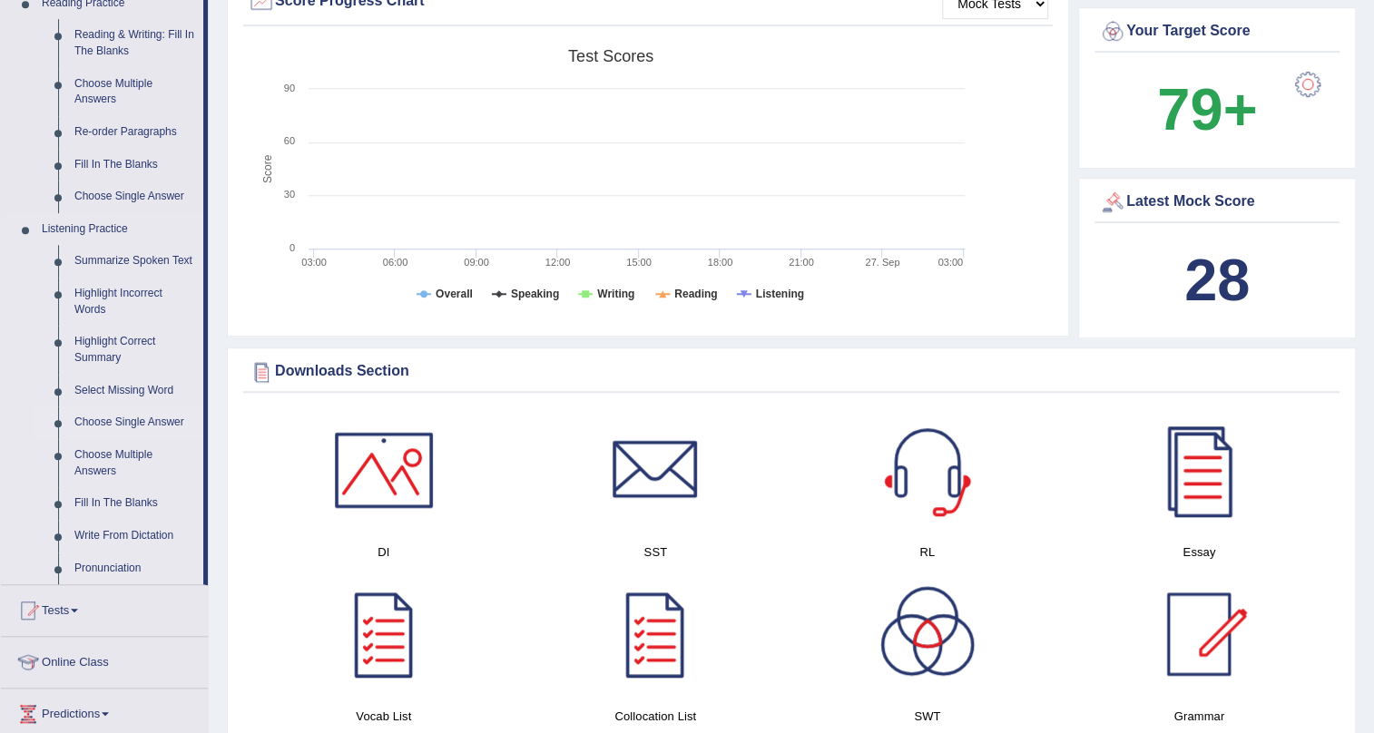
click at [154, 419] on link "Choose Single Answer" at bounding box center [134, 423] width 137 height 33
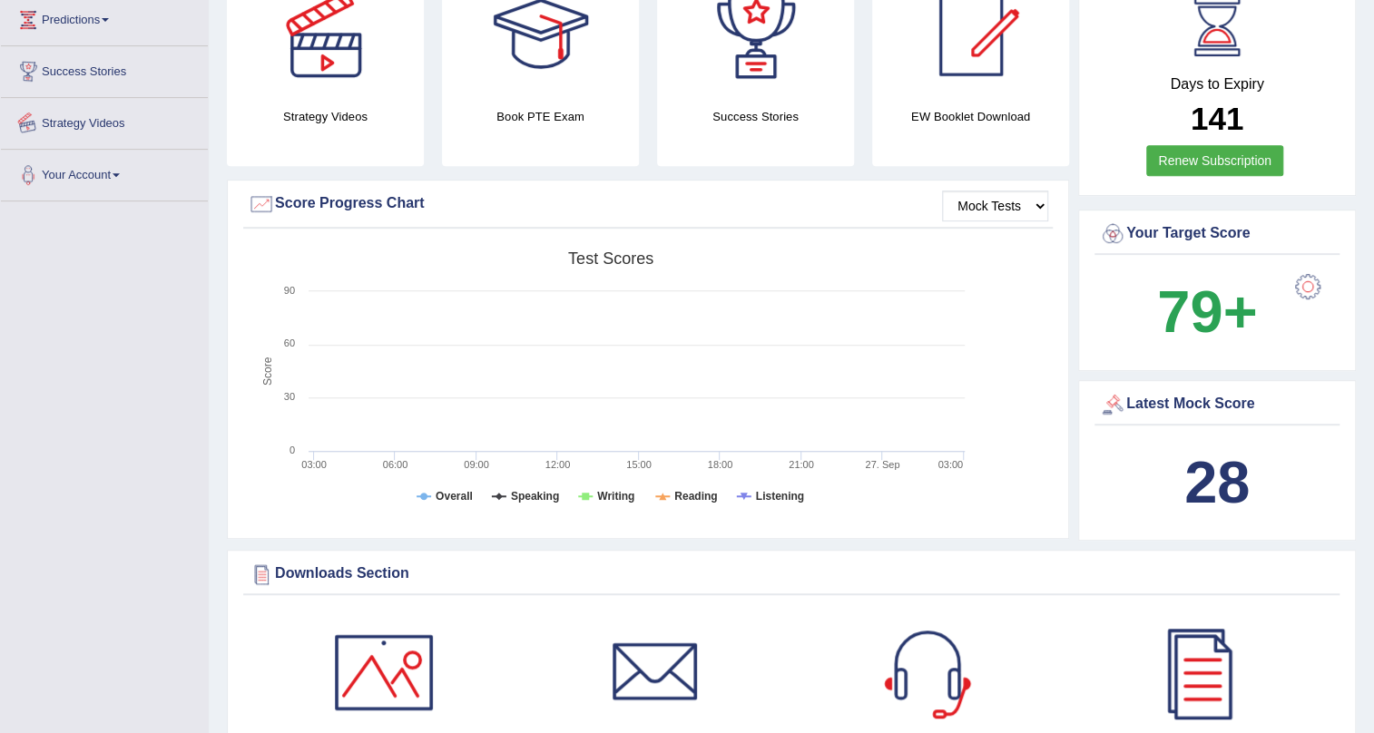
scroll to position [615, 0]
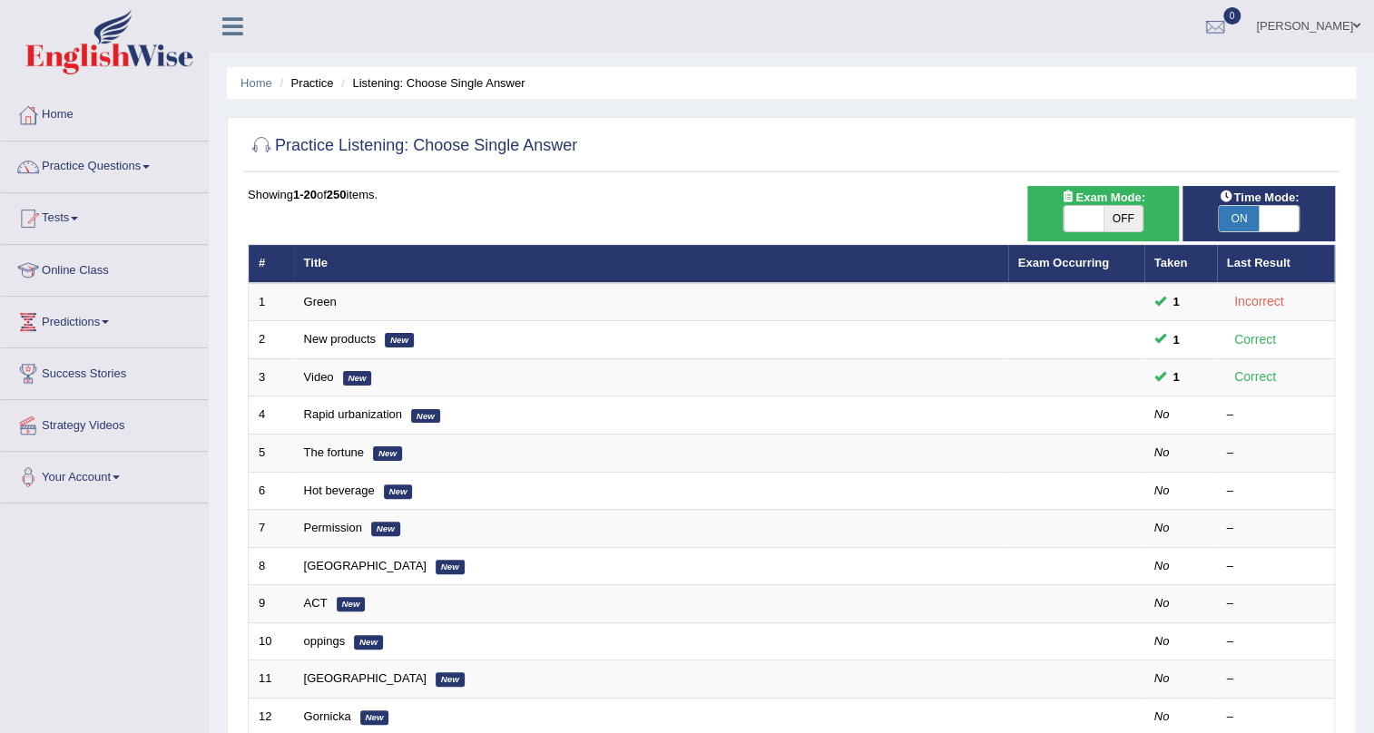
click at [1076, 217] on span at bounding box center [1084, 218] width 40 height 25
checkbox input "true"
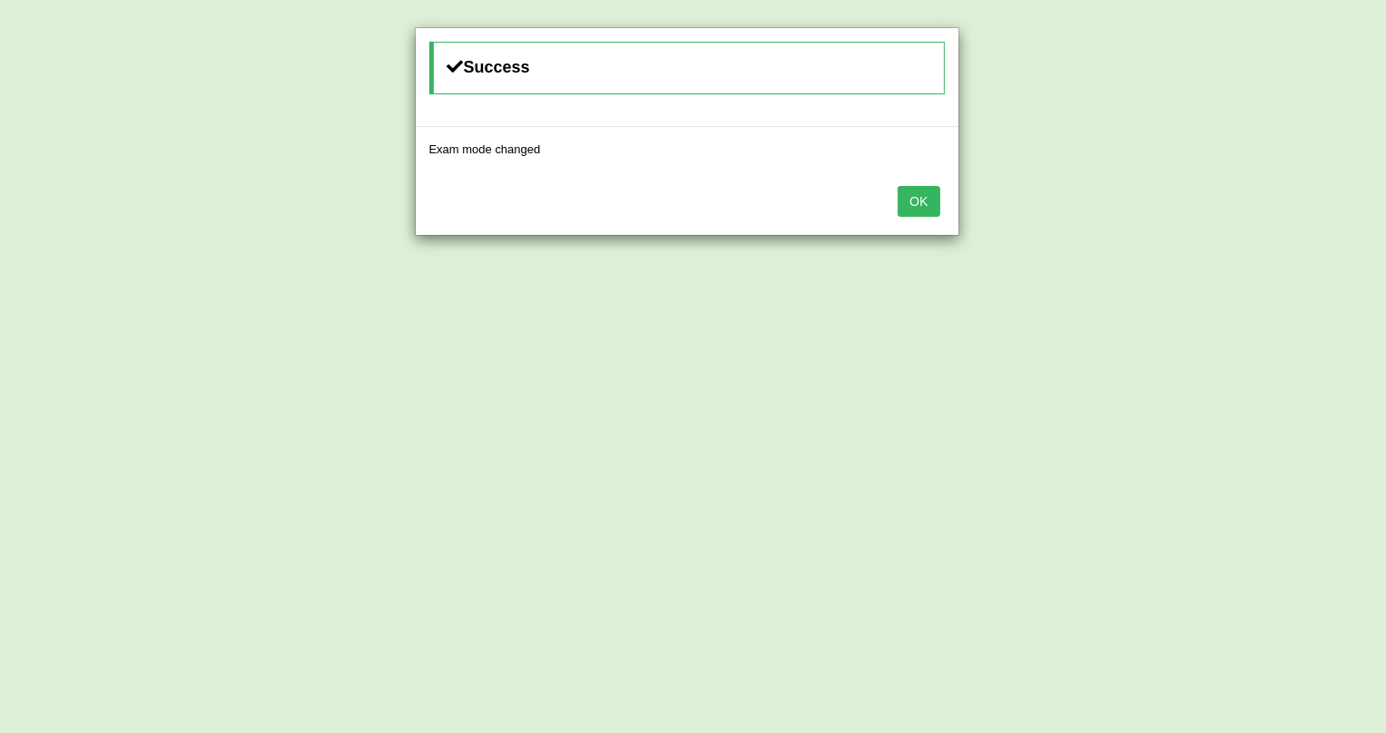
click at [922, 189] on button "OK" at bounding box center [918, 201] width 42 height 31
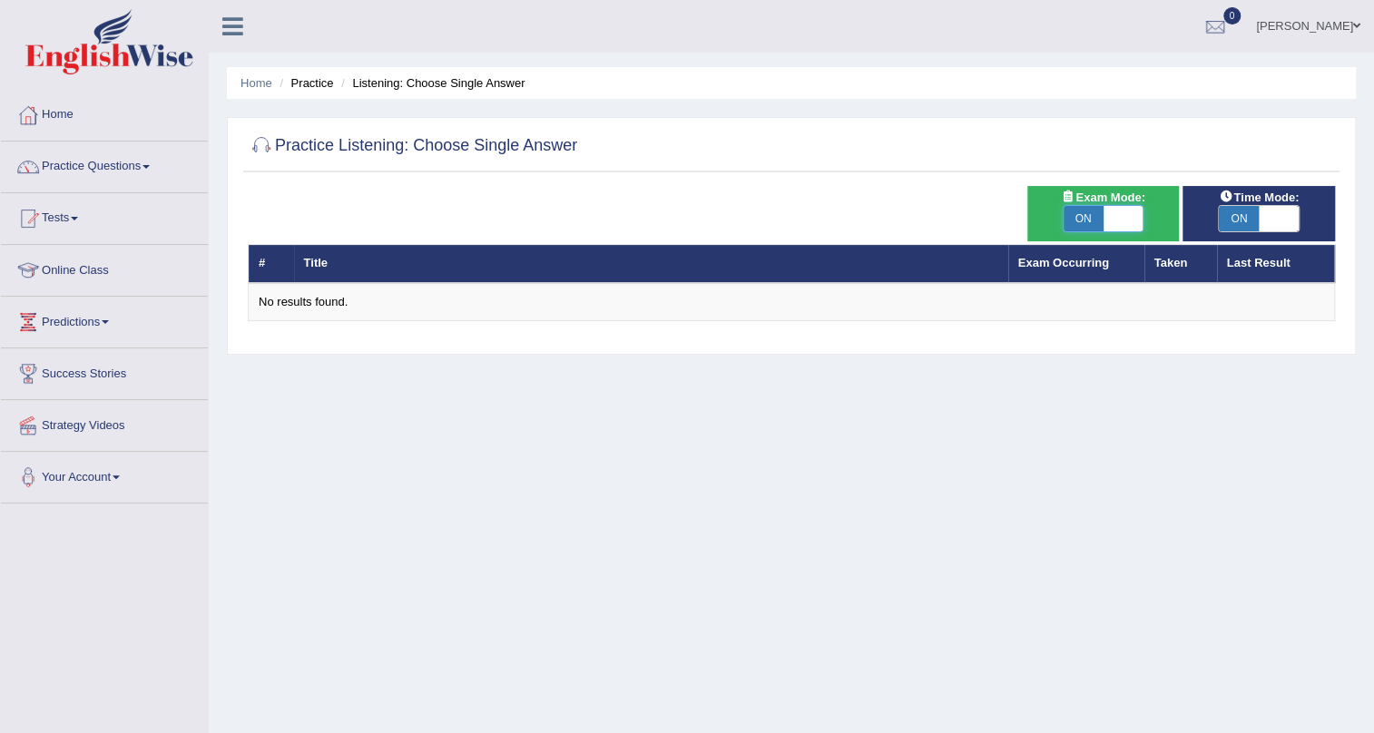
click at [1123, 211] on span at bounding box center [1123, 218] width 40 height 25
checkbox input "false"
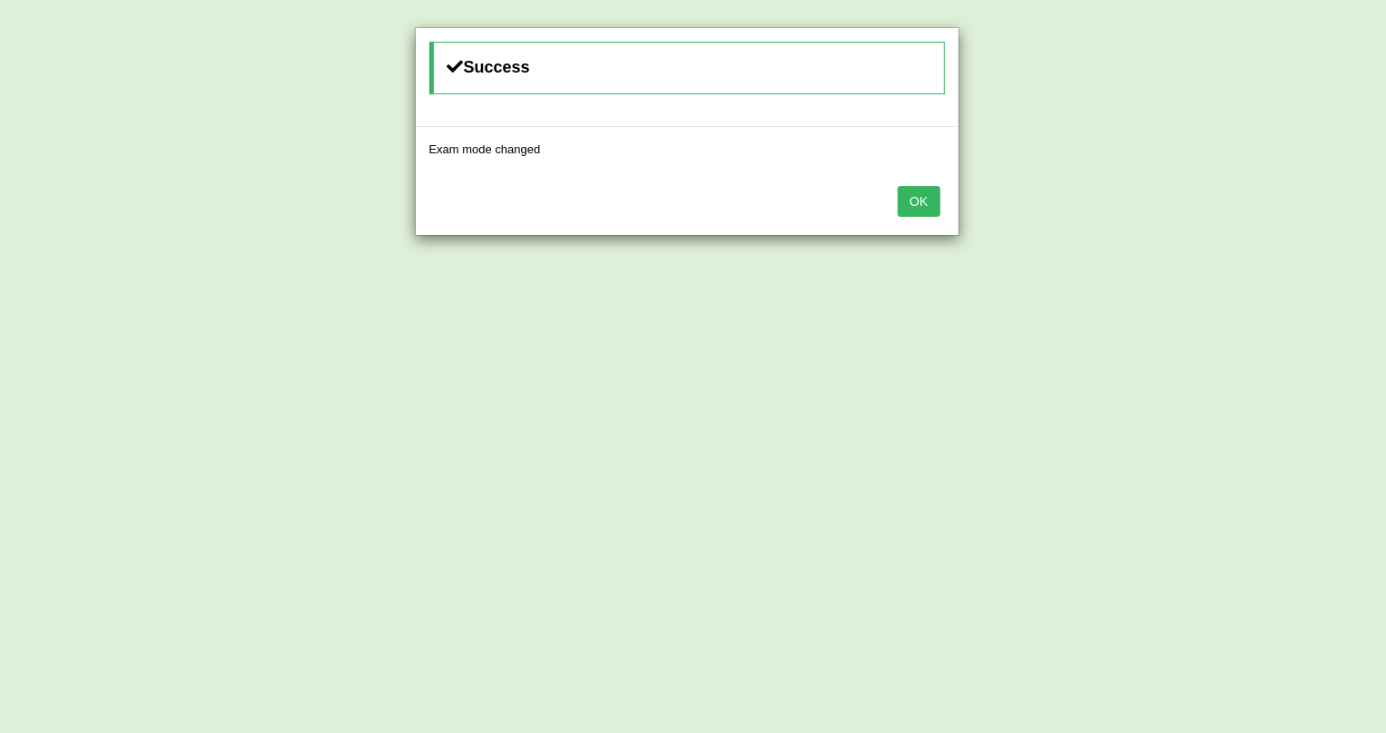
click at [912, 205] on button "OK" at bounding box center [918, 201] width 42 height 31
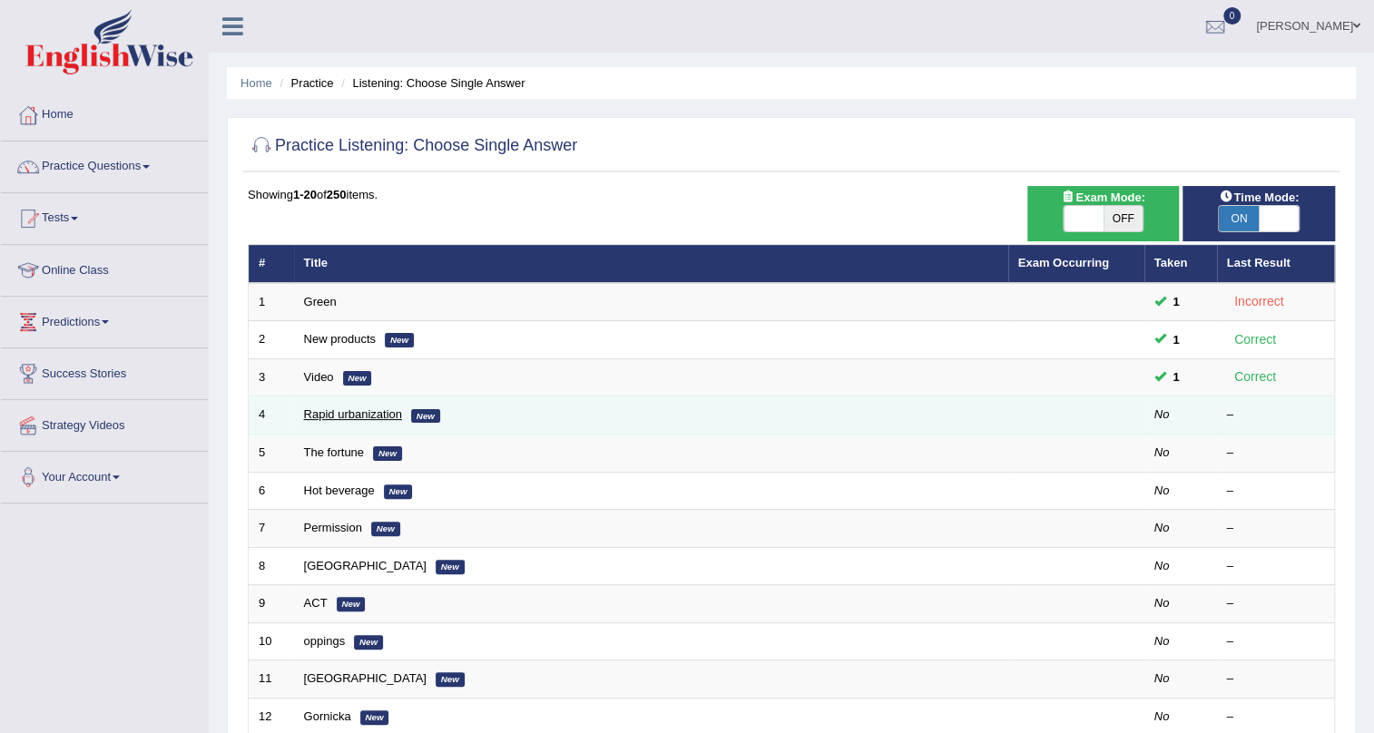
click at [357, 410] on link "Rapid urbanization" at bounding box center [353, 414] width 98 height 14
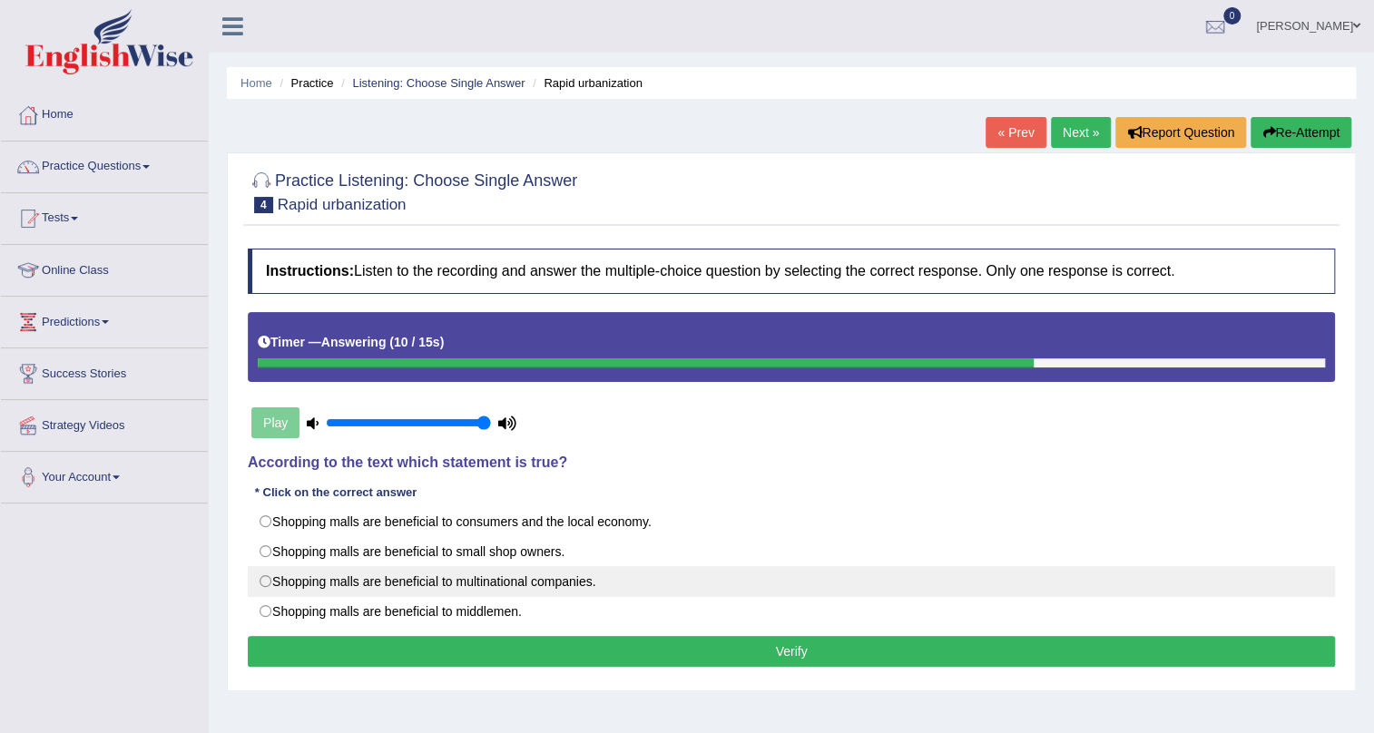
click at [267, 581] on label "Shopping malls are beneficial to multinational companies." at bounding box center [791, 581] width 1087 height 31
radio input "true"
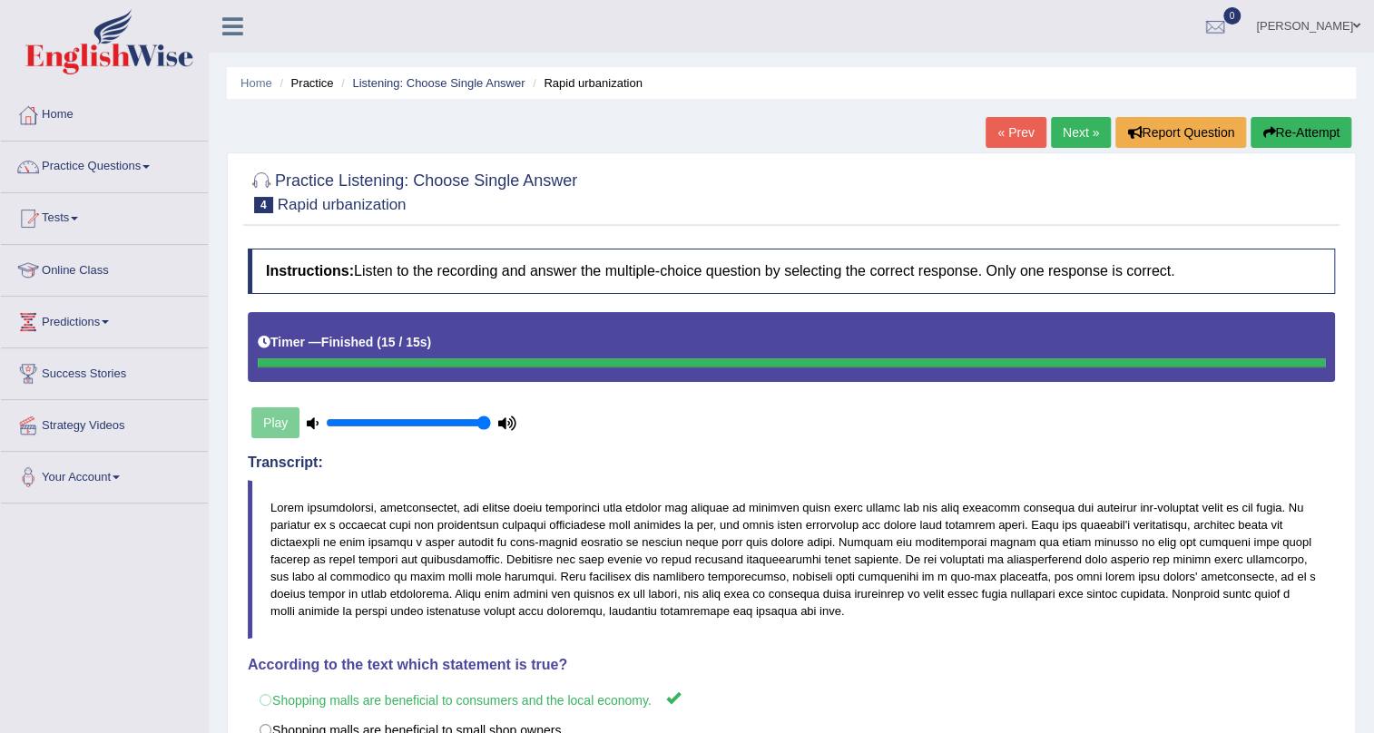
click at [1298, 130] on button "Re-Attempt" at bounding box center [1300, 132] width 101 height 31
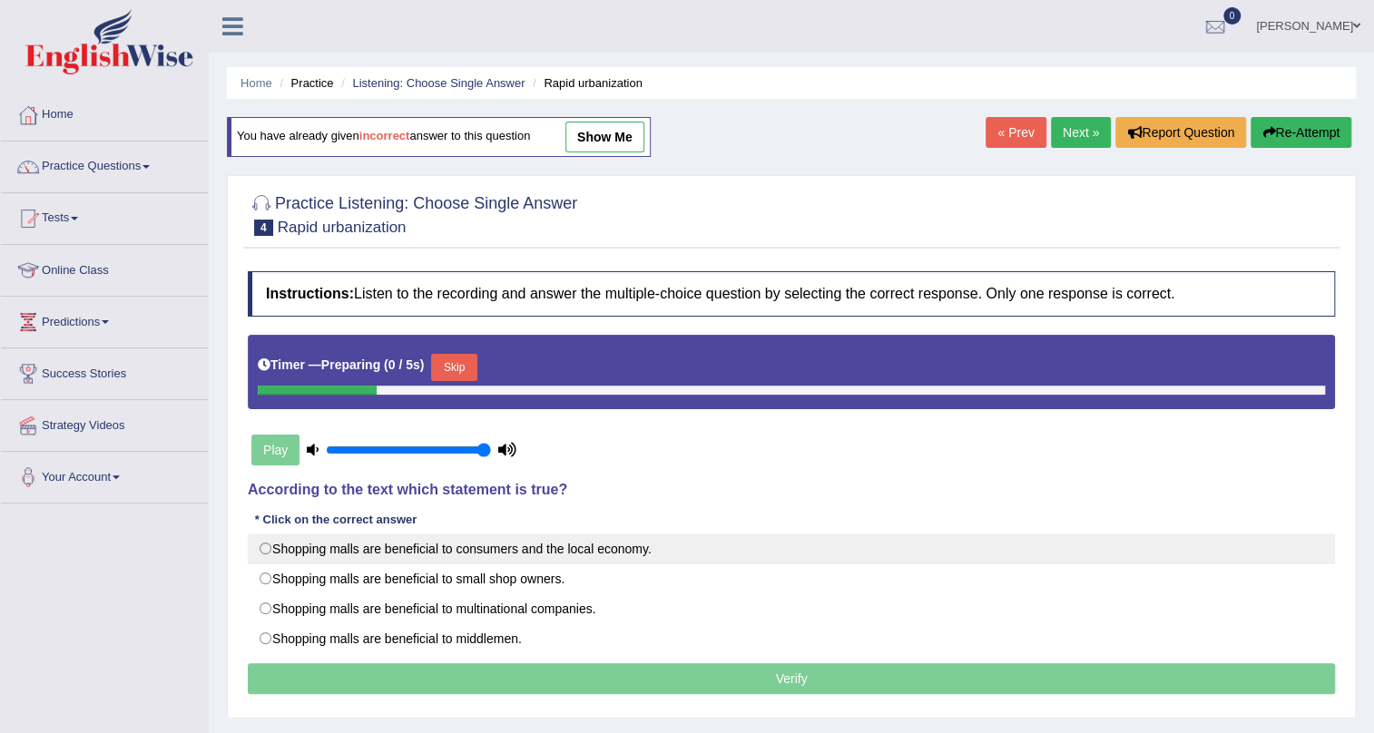
click at [263, 544] on label "Shopping malls are beneficial to consumers and the local economy." at bounding box center [791, 549] width 1087 height 31
radio input "true"
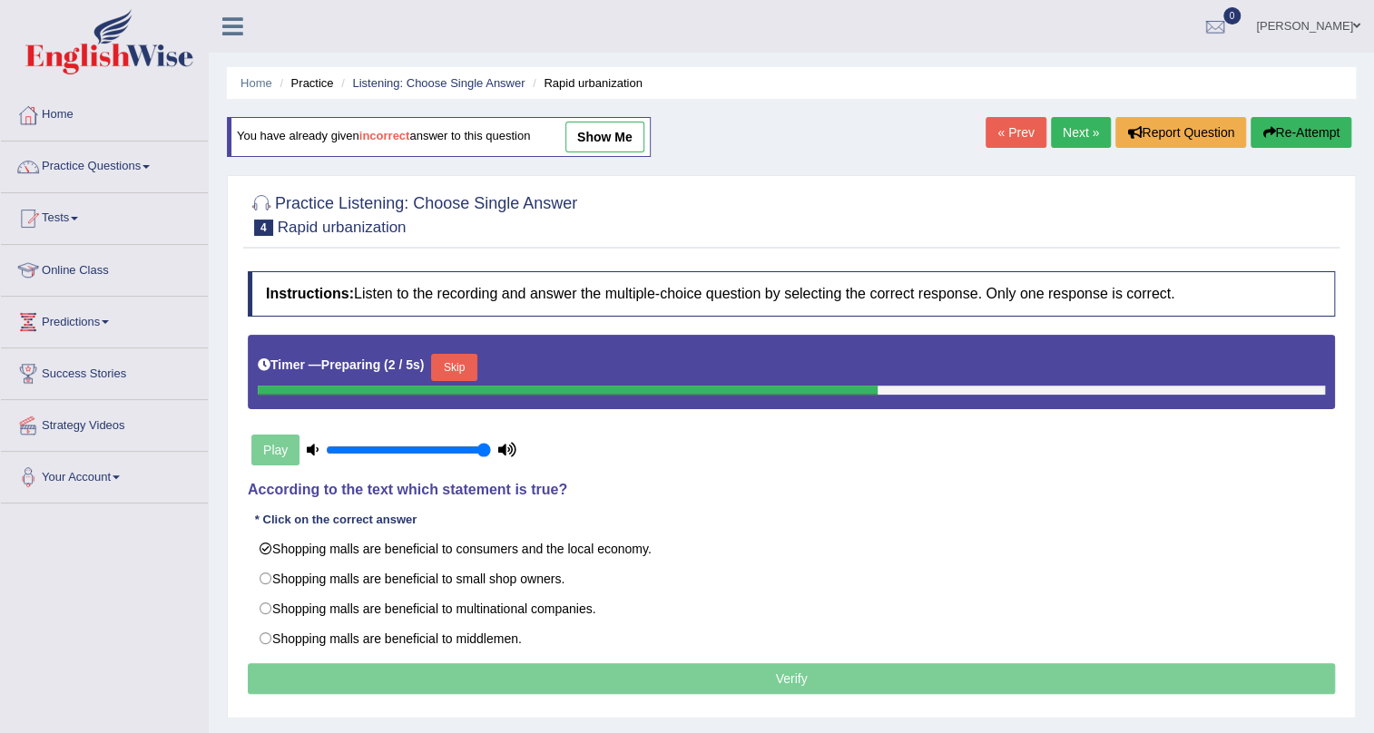
click at [453, 368] on button "Skip" at bounding box center [453, 367] width 45 height 27
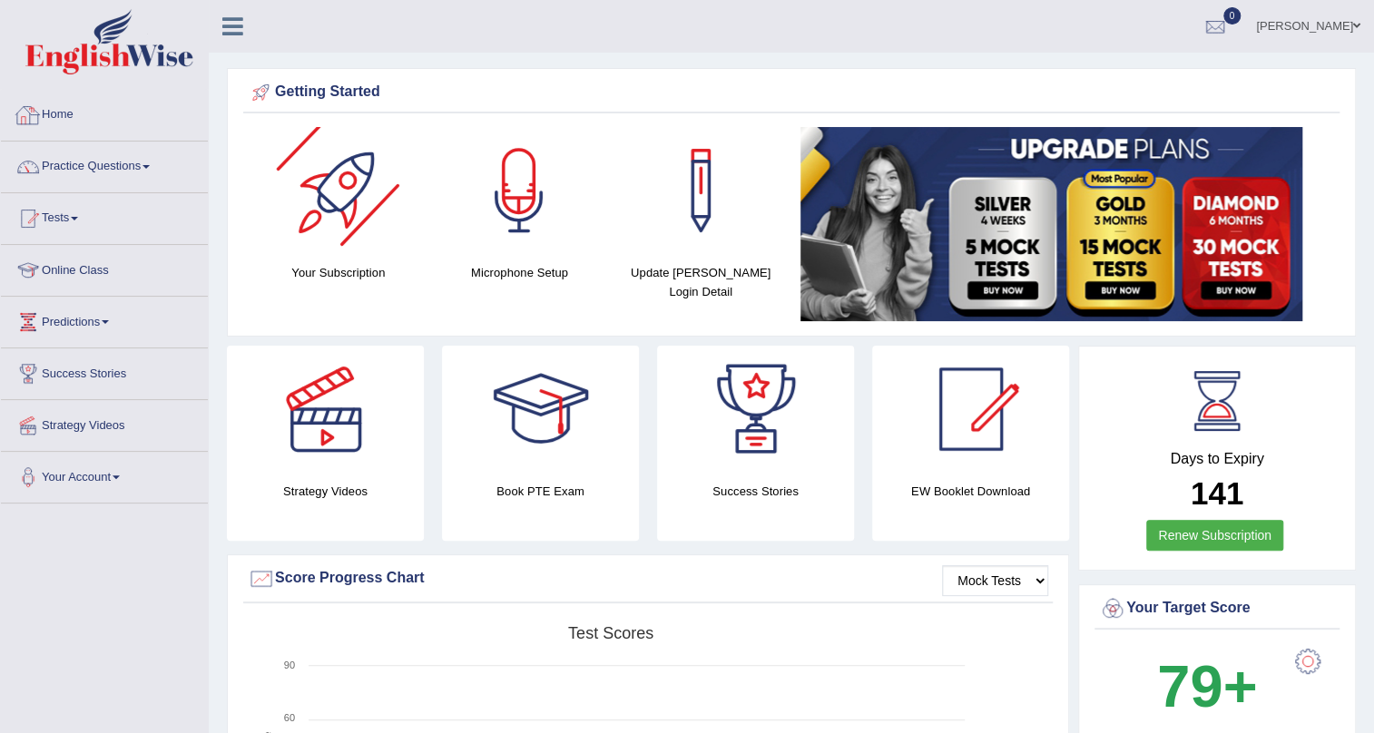
click at [171, 128] on link "Home" at bounding box center [104, 112] width 207 height 45
click at [141, 172] on link "Practice Questions" at bounding box center [104, 164] width 207 height 45
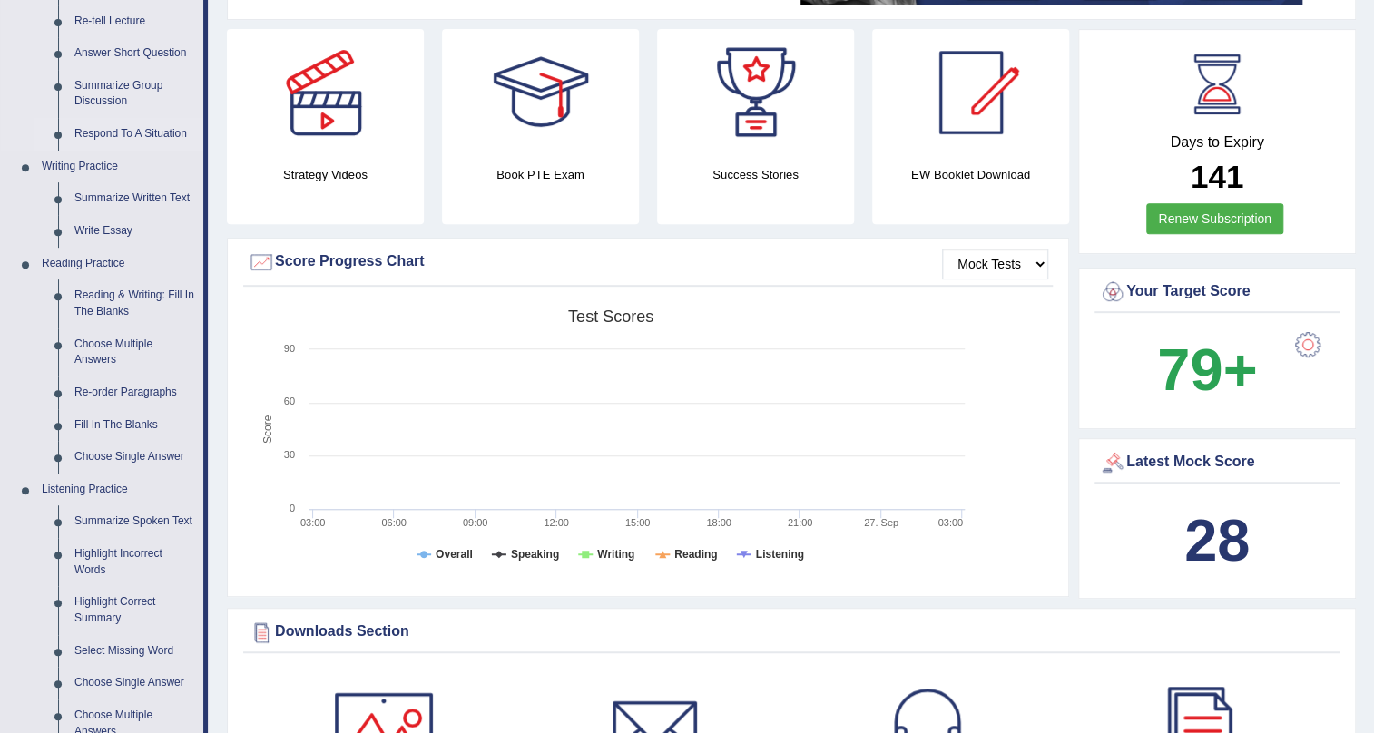
scroll to position [495, 0]
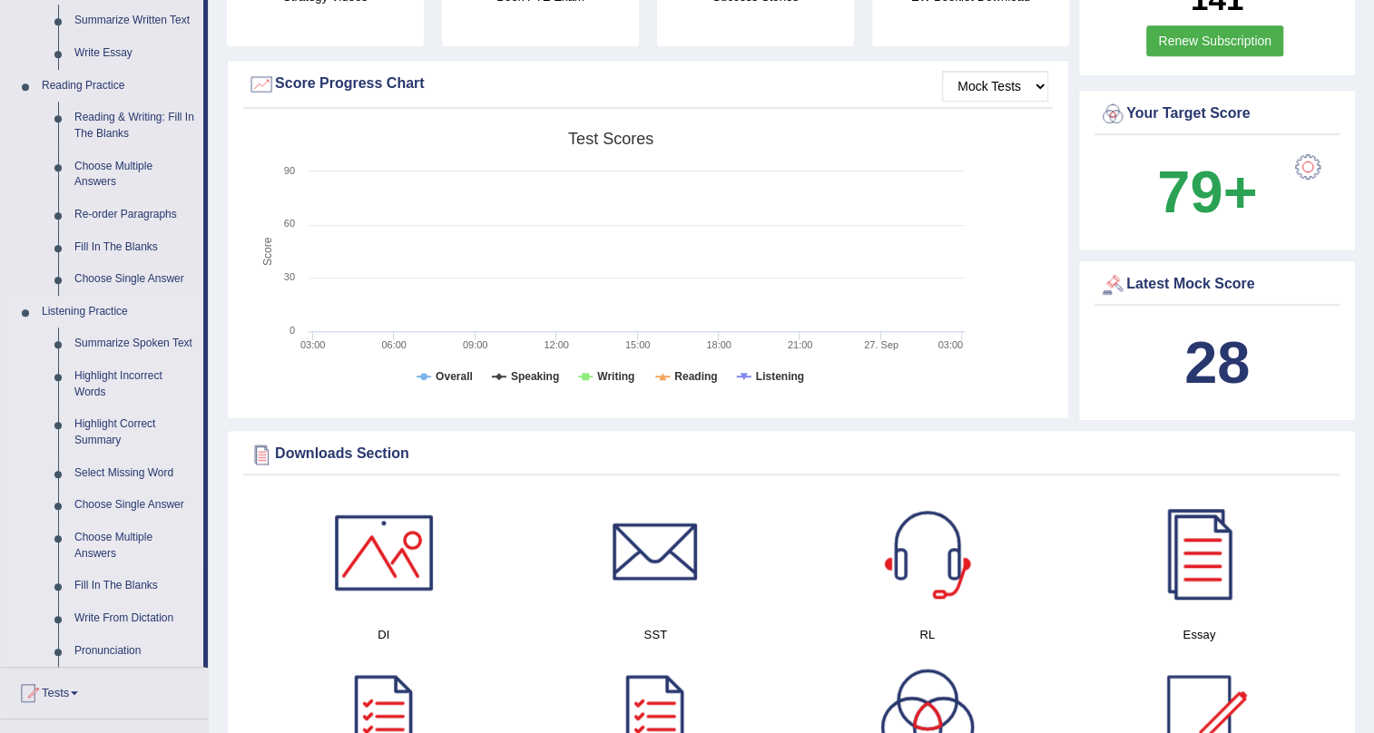
click at [118, 542] on link "Choose Multiple Answers" at bounding box center [134, 546] width 137 height 48
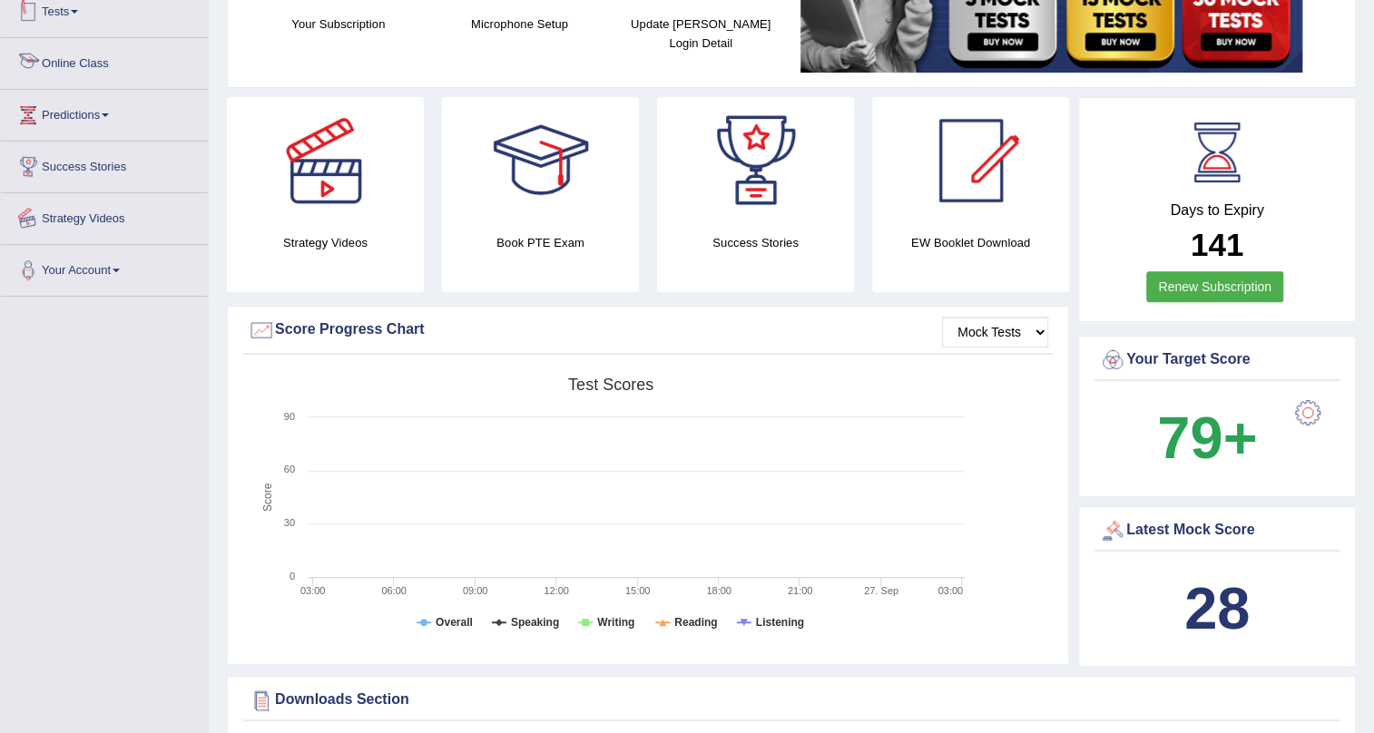
scroll to position [623, 0]
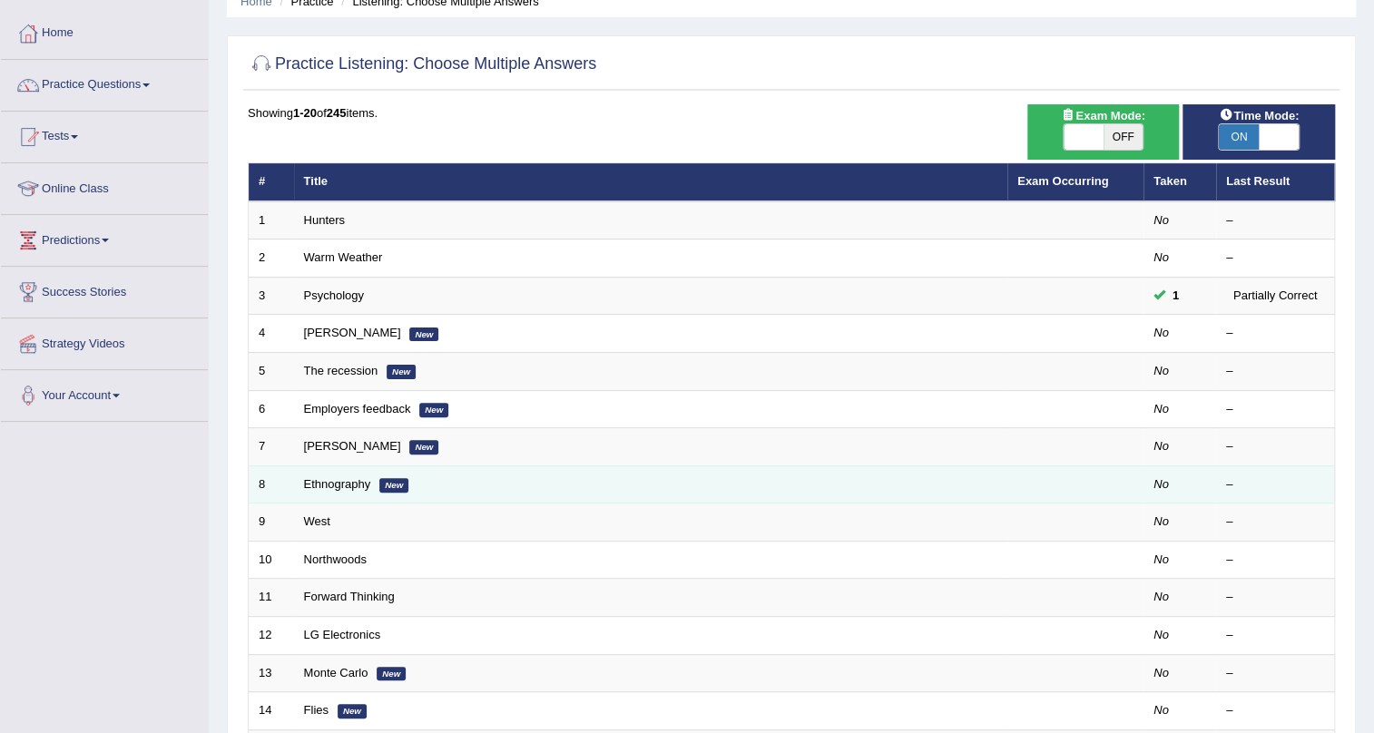
scroll to position [82, 0]
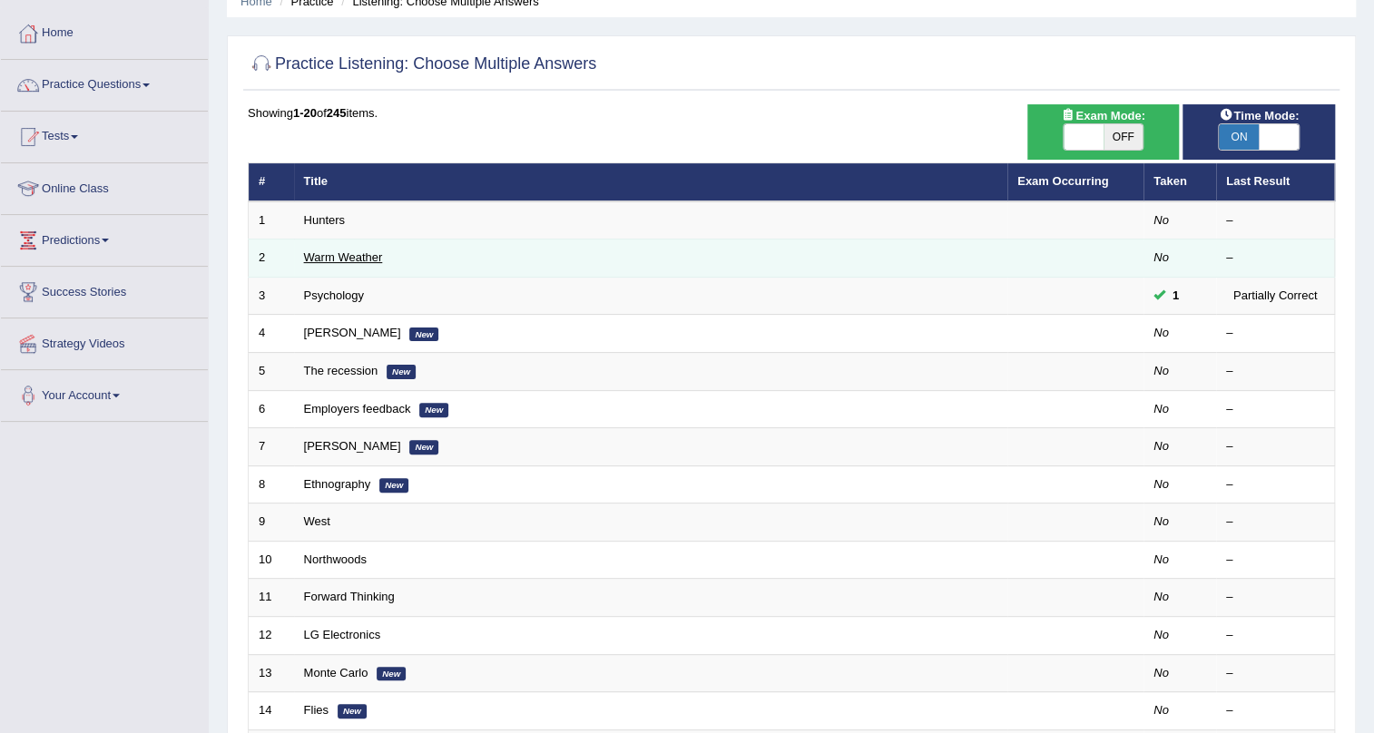
click at [366, 251] on link "Warm Weather" at bounding box center [343, 257] width 79 height 14
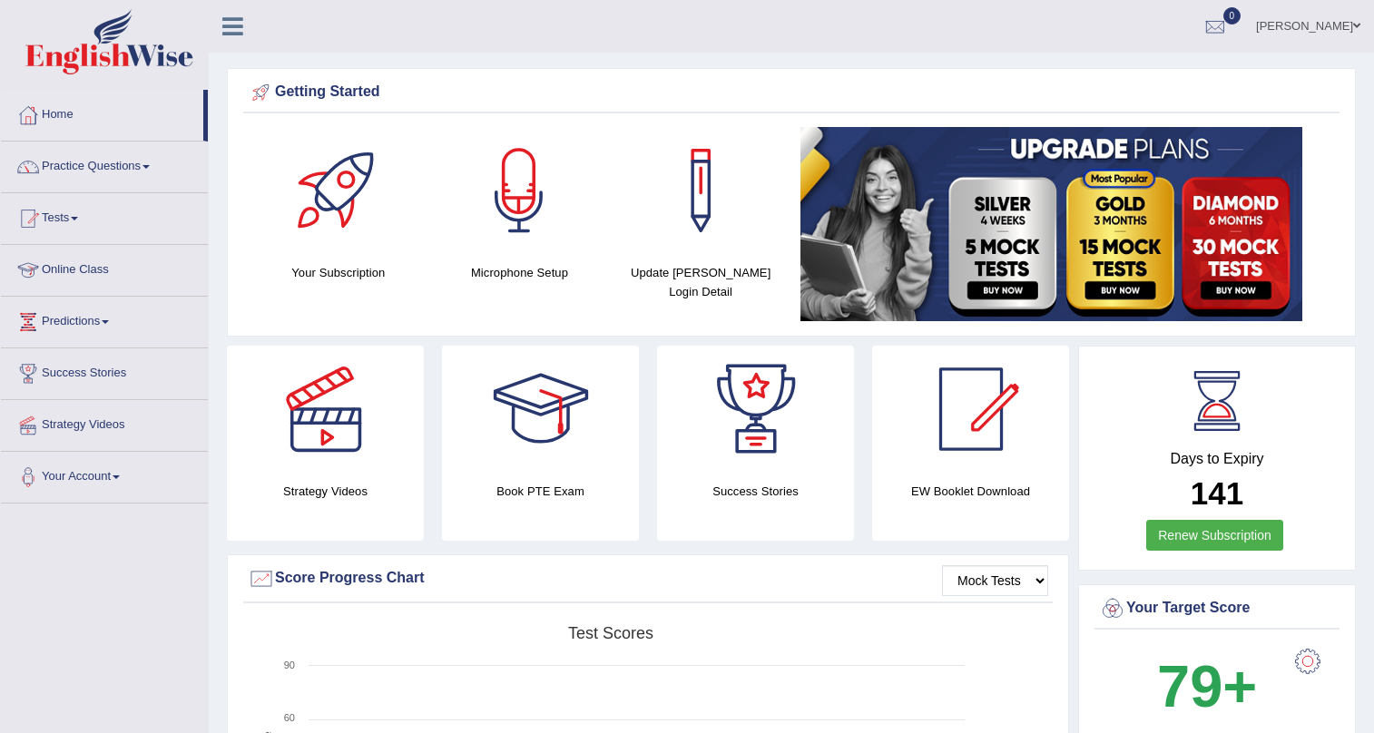
scroll to position [258, 0]
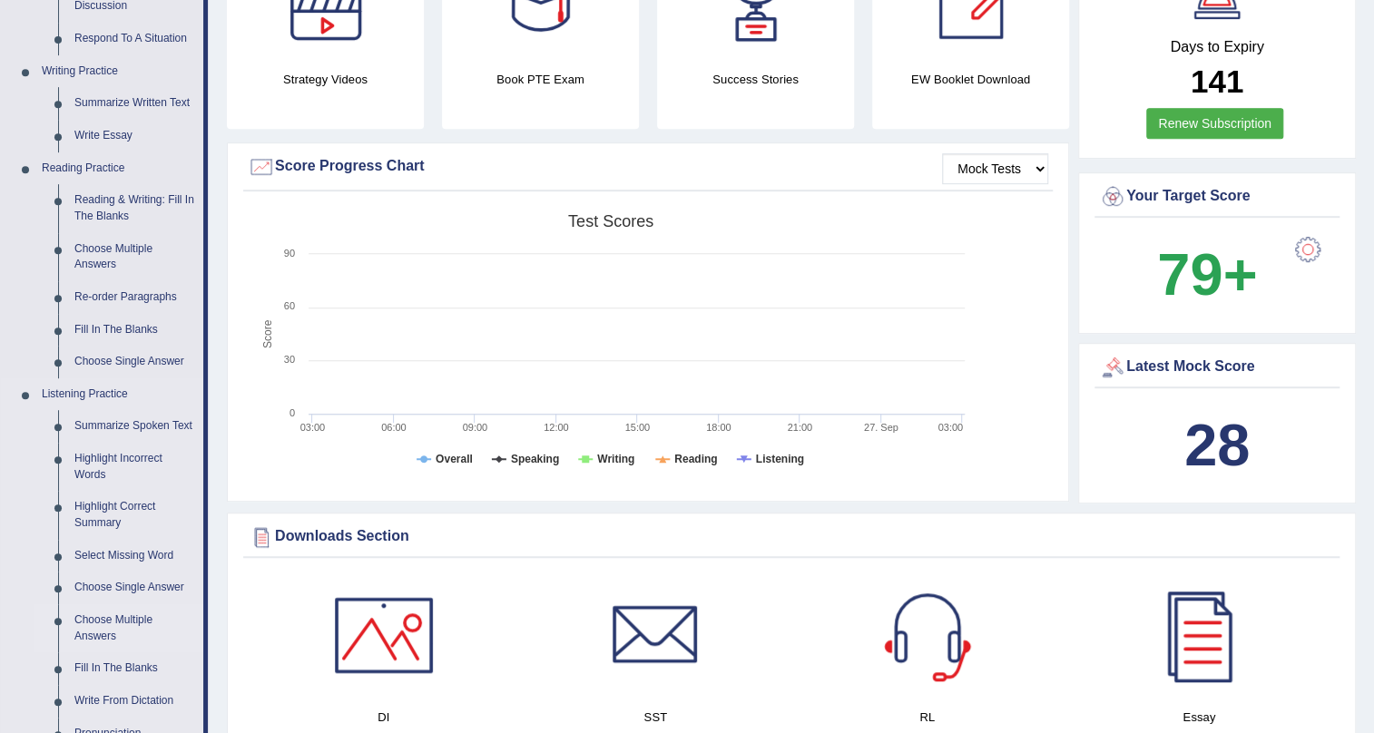
scroll to position [495, 0]
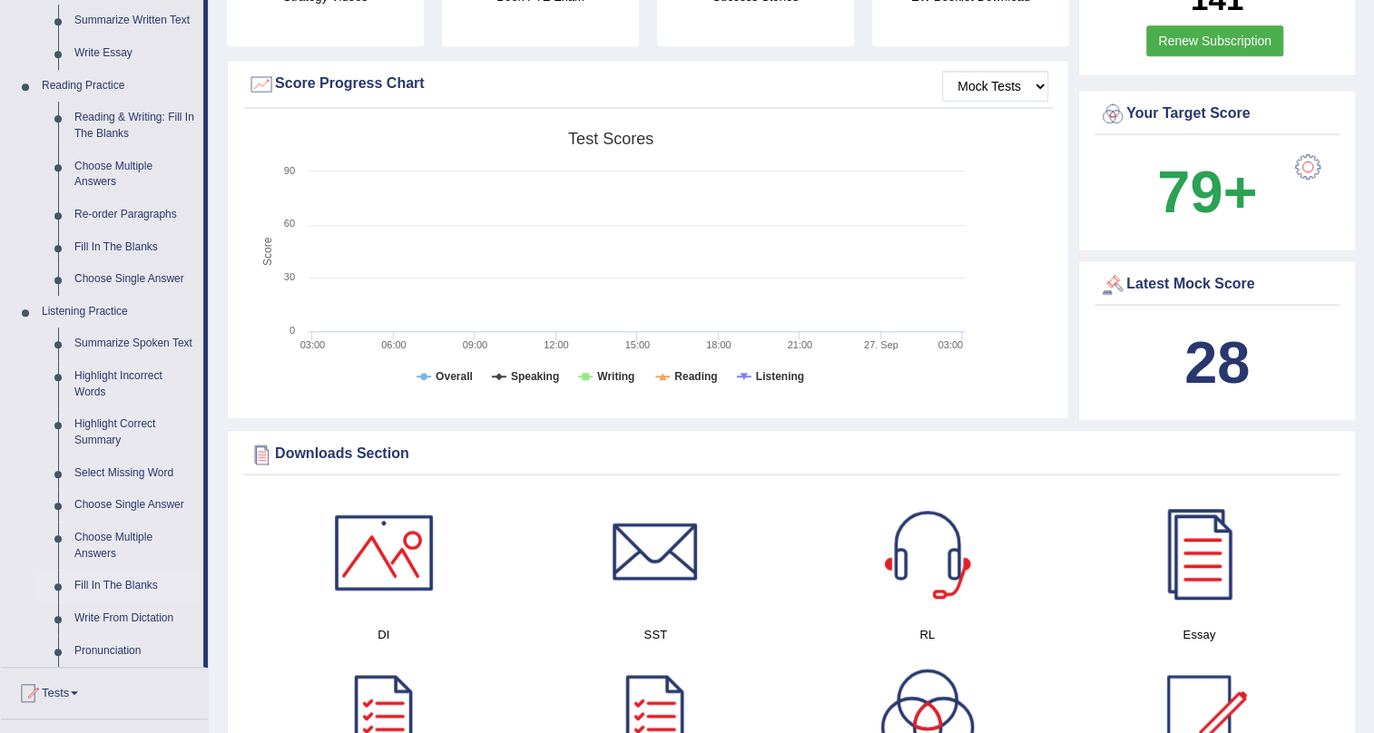
click at [133, 572] on link "Fill In The Blanks" at bounding box center [134, 586] width 137 height 33
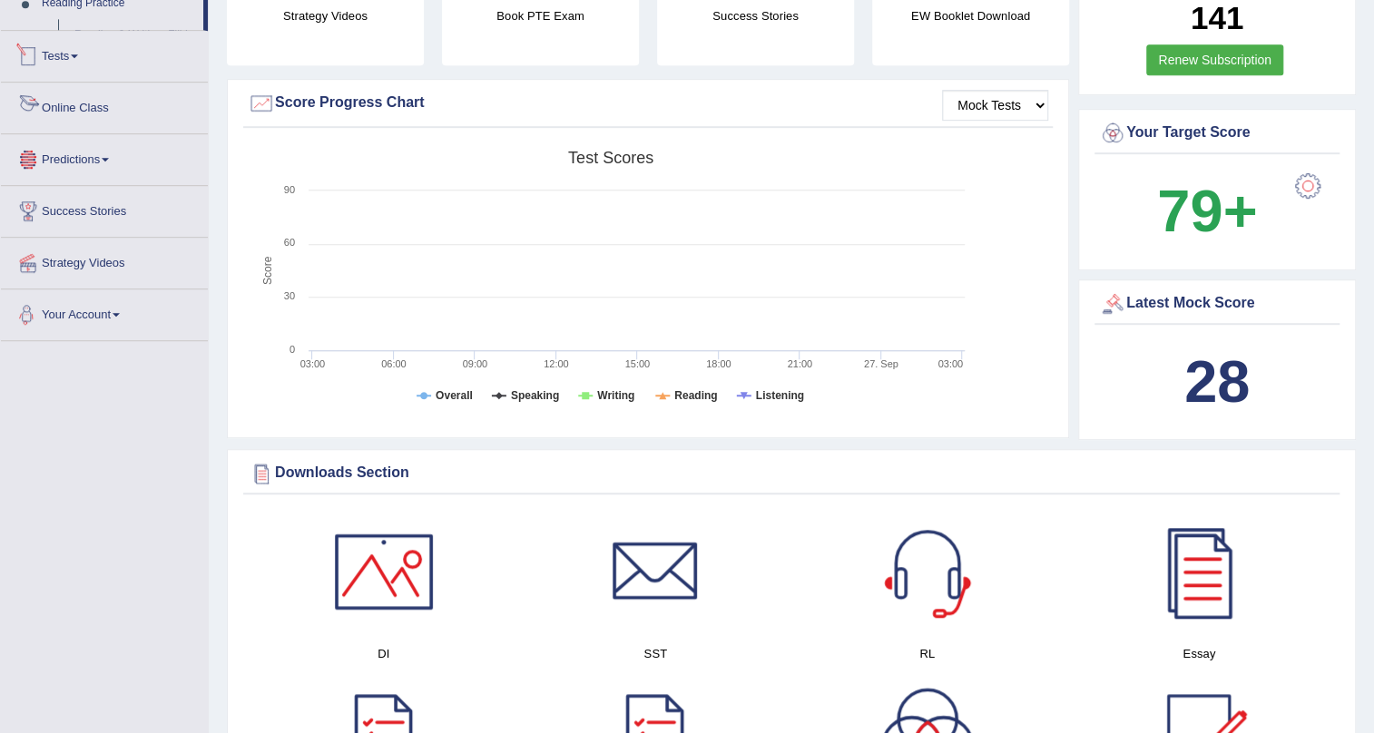
scroll to position [662, 0]
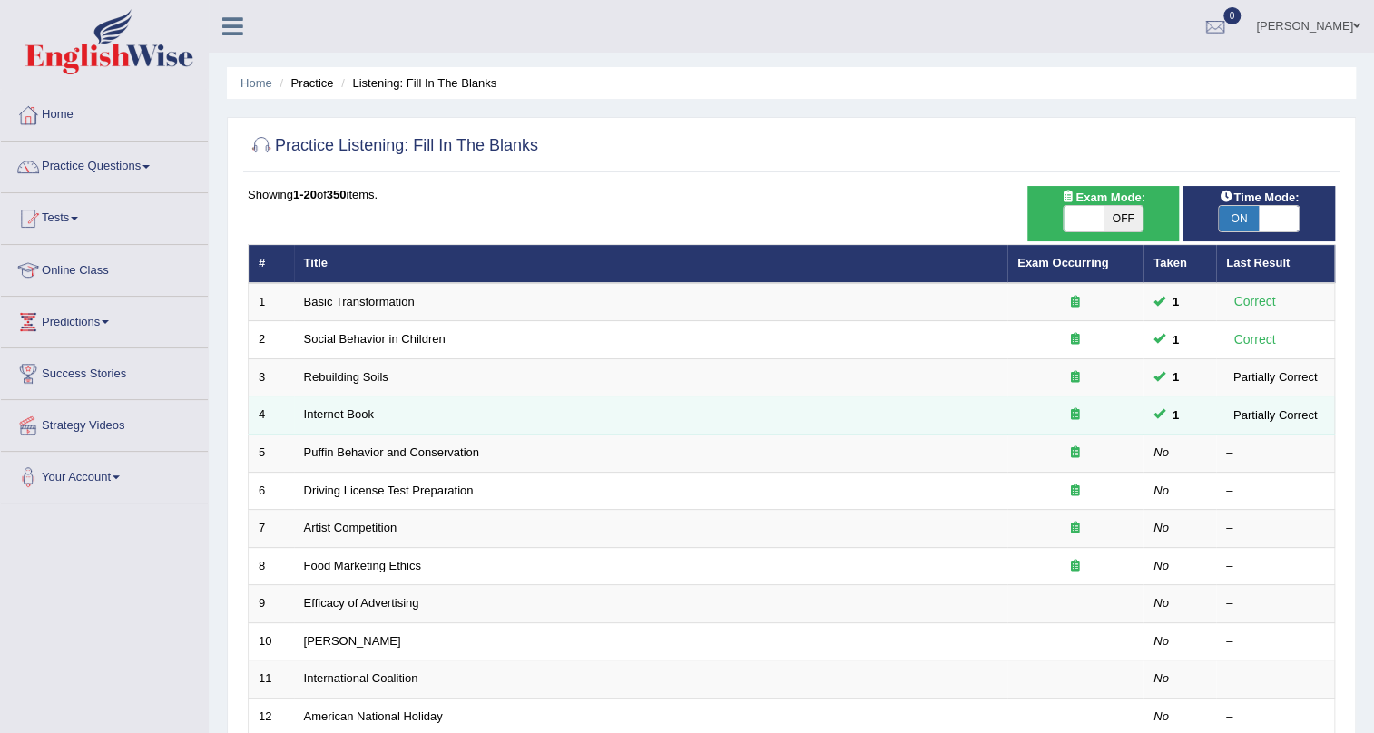
click at [420, 400] on td "Internet Book" at bounding box center [650, 416] width 713 height 38
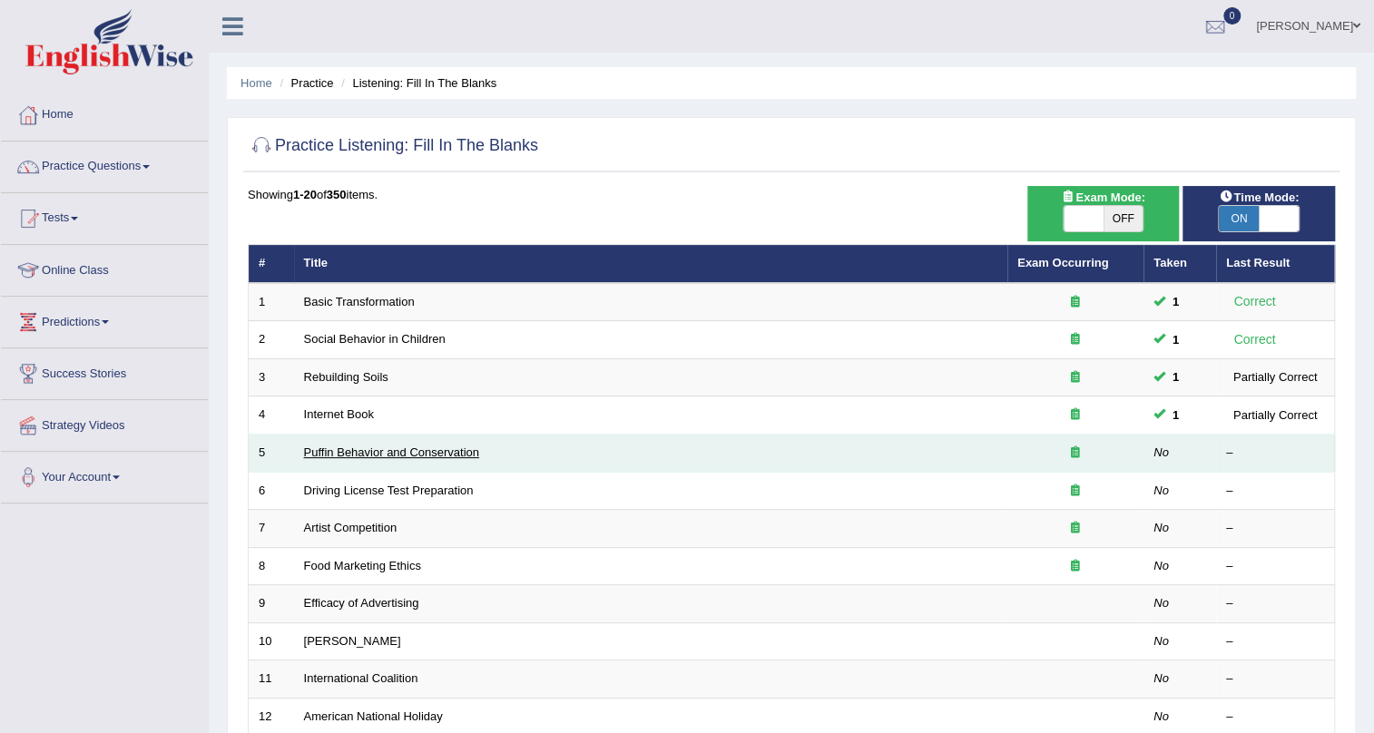
click at [440, 447] on link "Puffin Behavior and Conservation" at bounding box center [391, 453] width 175 height 14
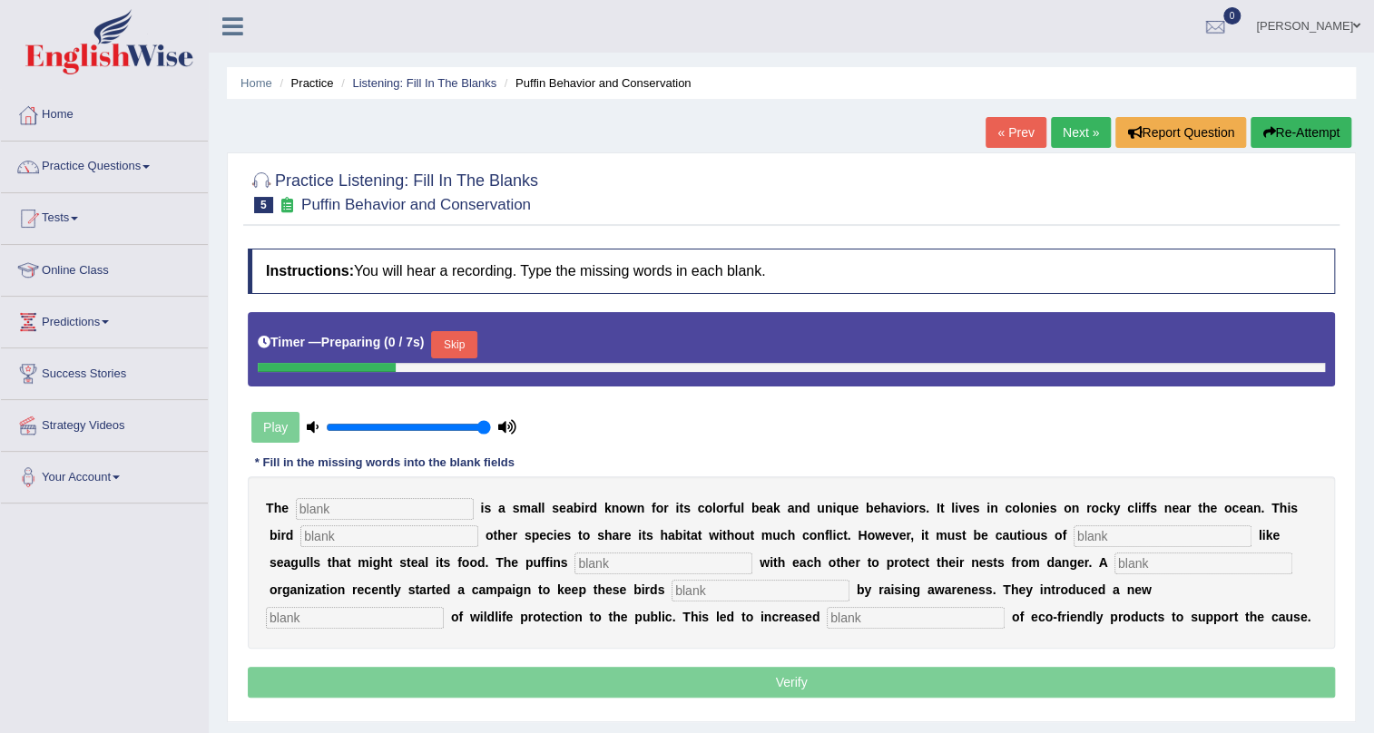
click at [382, 508] on input "text" at bounding box center [385, 509] width 178 height 22
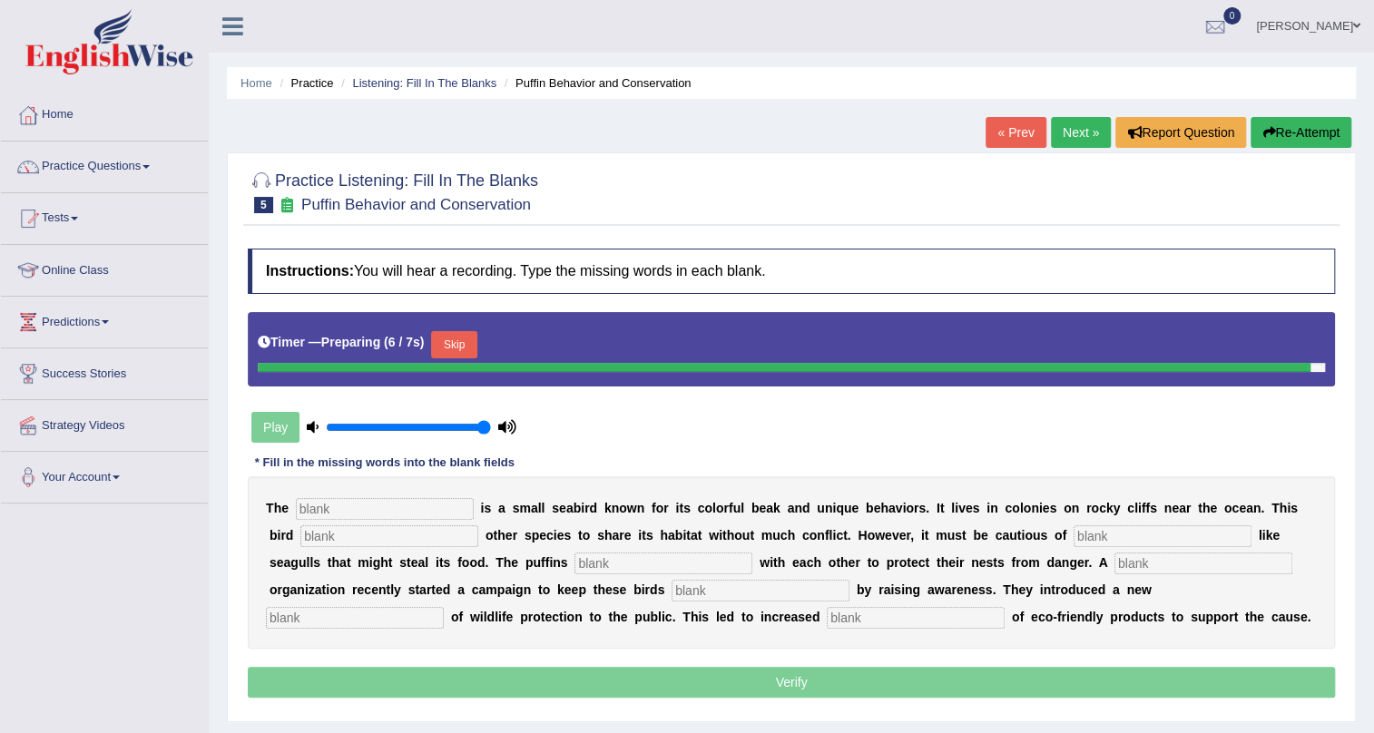
click at [380, 525] on input "text" at bounding box center [389, 536] width 178 height 22
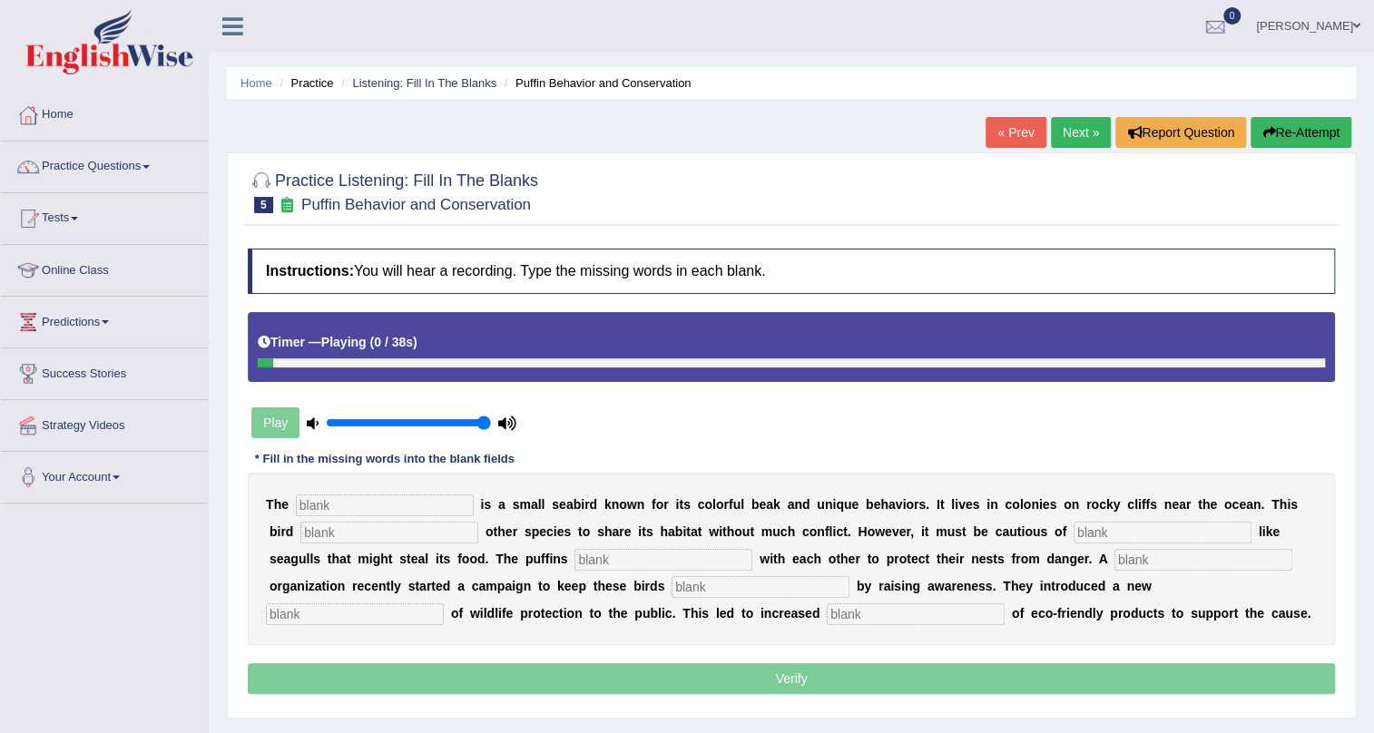
click at [377, 513] on input "text" at bounding box center [385, 506] width 178 height 22
type input "puffin"
click at [327, 531] on input "text" at bounding box center [389, 533] width 178 height 22
type input "allows"
click at [1100, 529] on input "text" at bounding box center [1163, 533] width 178 height 22
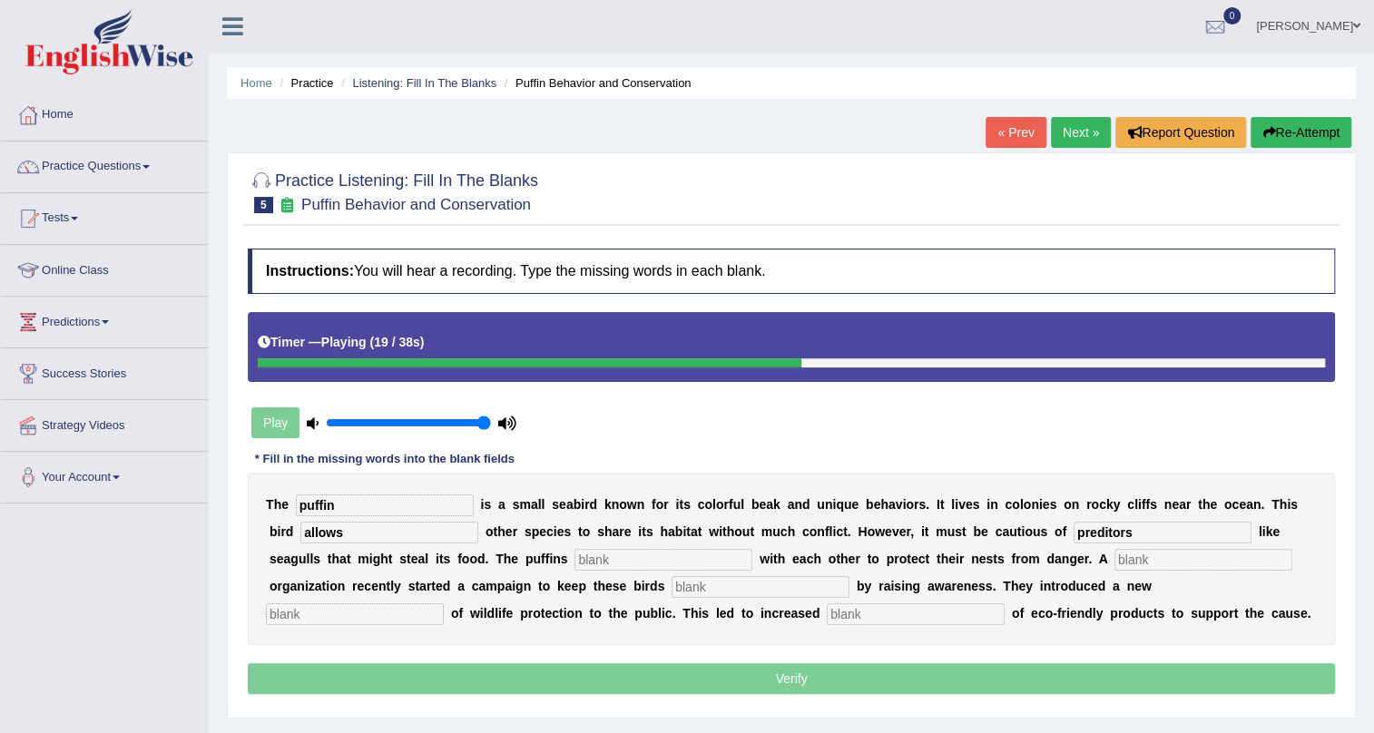
type input "preditors"
click at [663, 564] on input "text" at bounding box center [663, 560] width 178 height 22
type input "cooporatw"
click at [1143, 557] on input "text" at bounding box center [1203, 560] width 178 height 22
type input "cooporate"
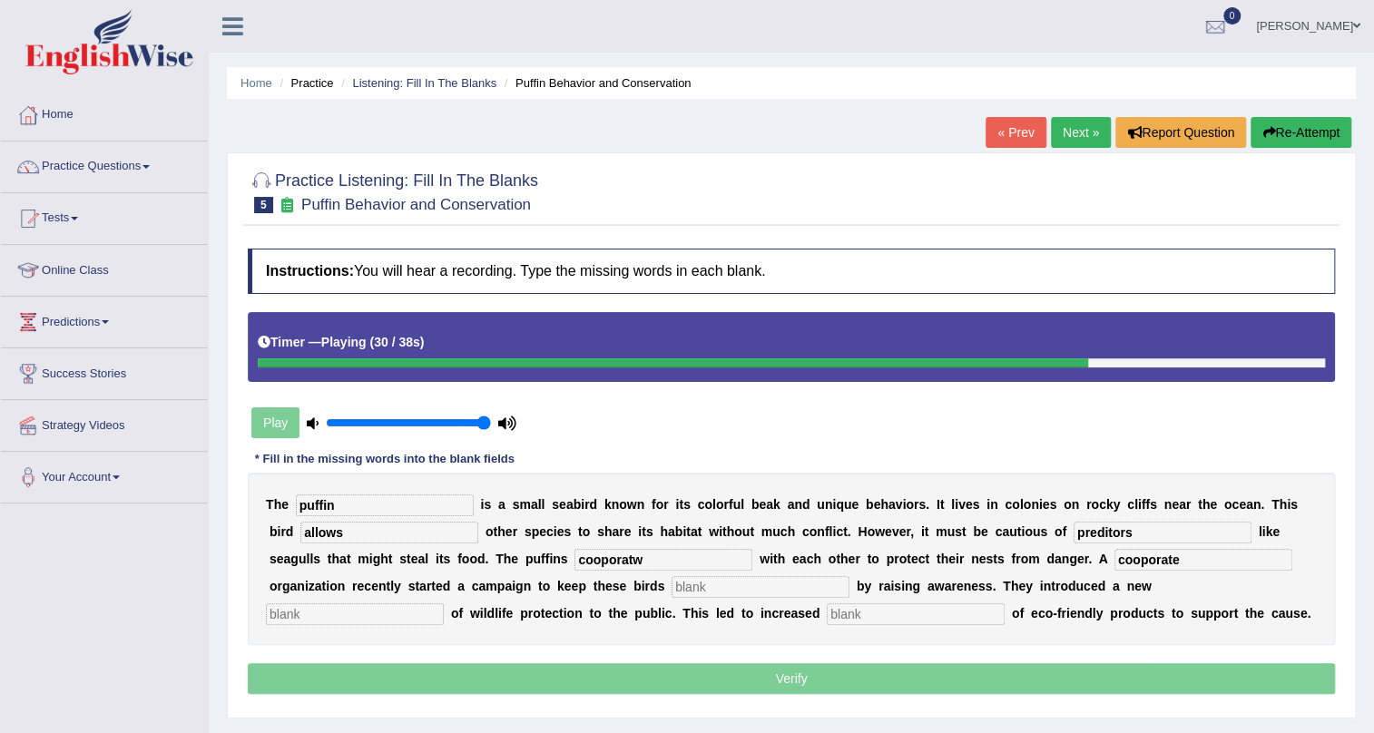
click at [785, 583] on input "text" at bounding box center [761, 587] width 178 height 22
type input "safe"
click at [397, 617] on input "text" at bounding box center [355, 614] width 178 height 22
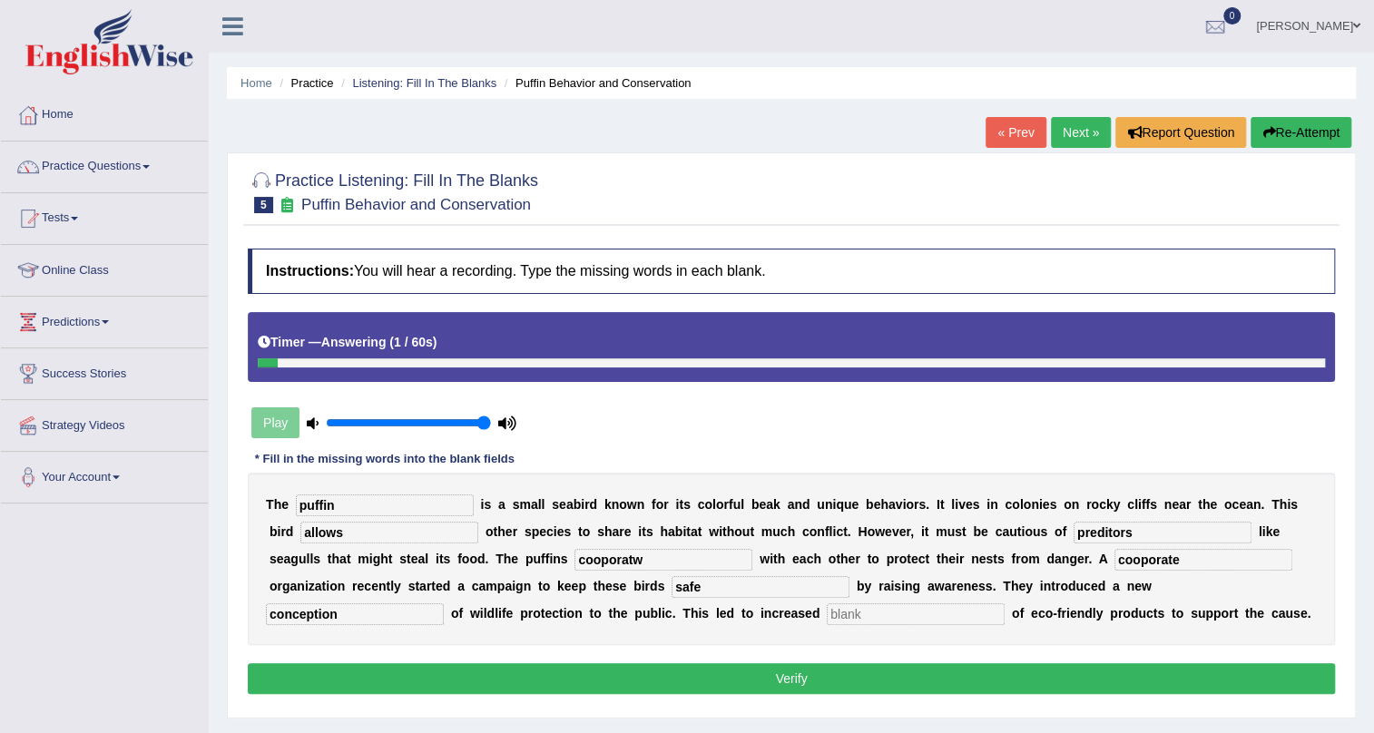
type input "conception"
click at [855, 620] on input "text" at bounding box center [916, 614] width 178 height 22
type input "consumption"
click at [354, 510] on input "puffin" at bounding box center [385, 506] width 178 height 22
click at [667, 561] on input "cooporatw" at bounding box center [663, 560] width 178 height 22
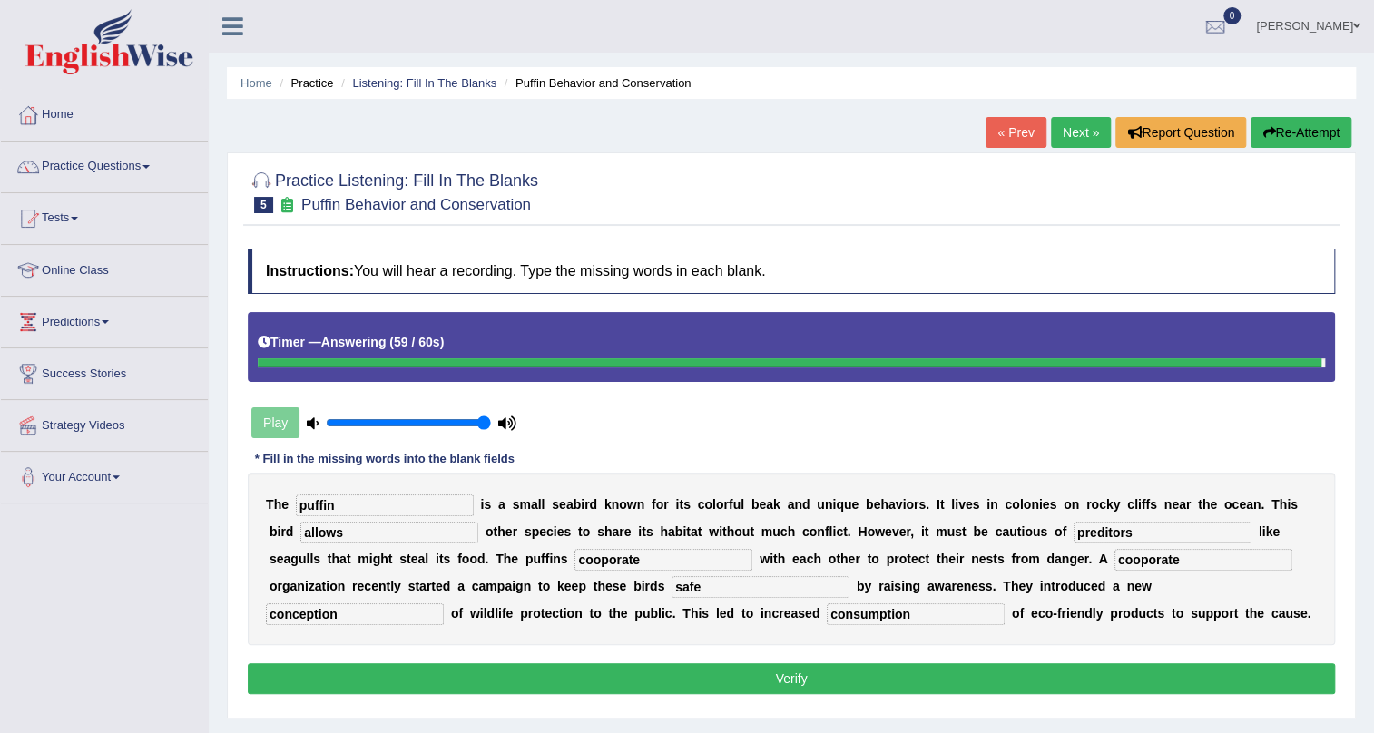
type input "cooporate"
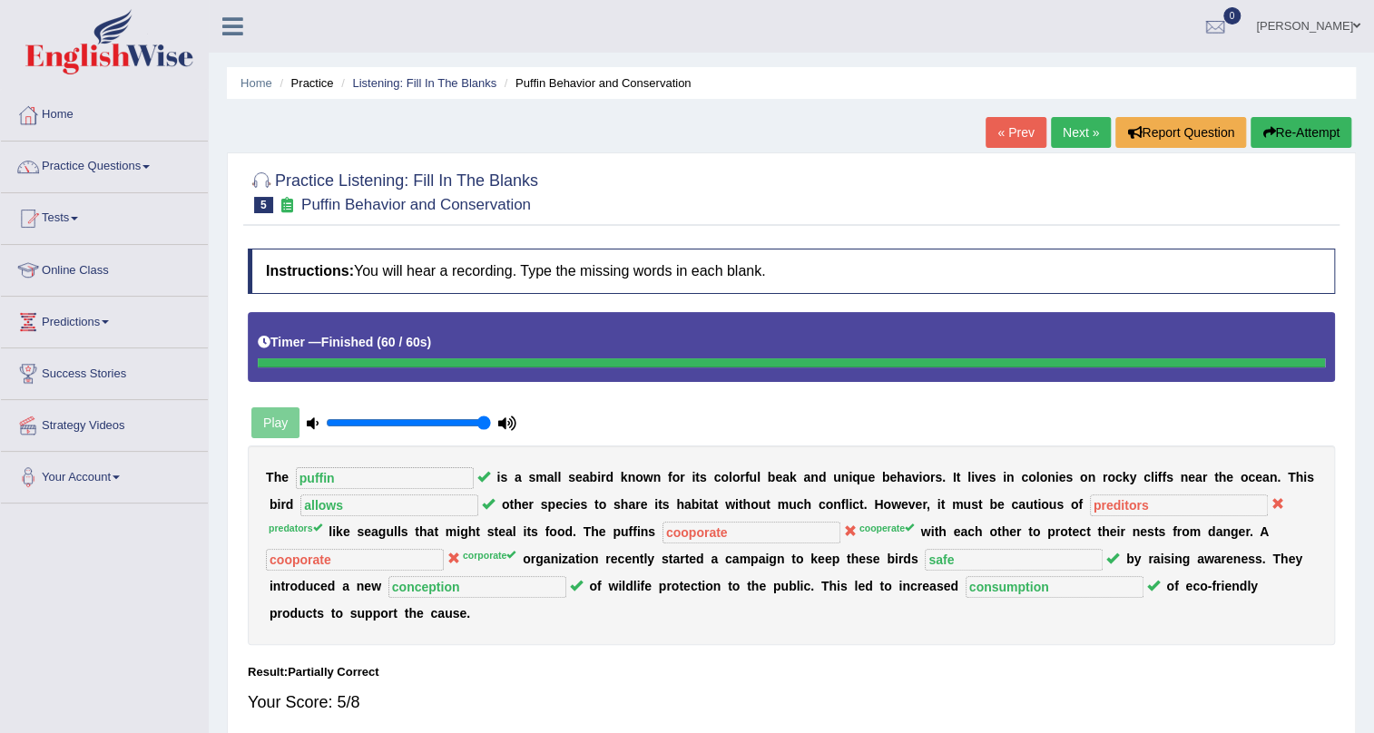
click at [1307, 132] on button "Re-Attempt" at bounding box center [1300, 132] width 101 height 31
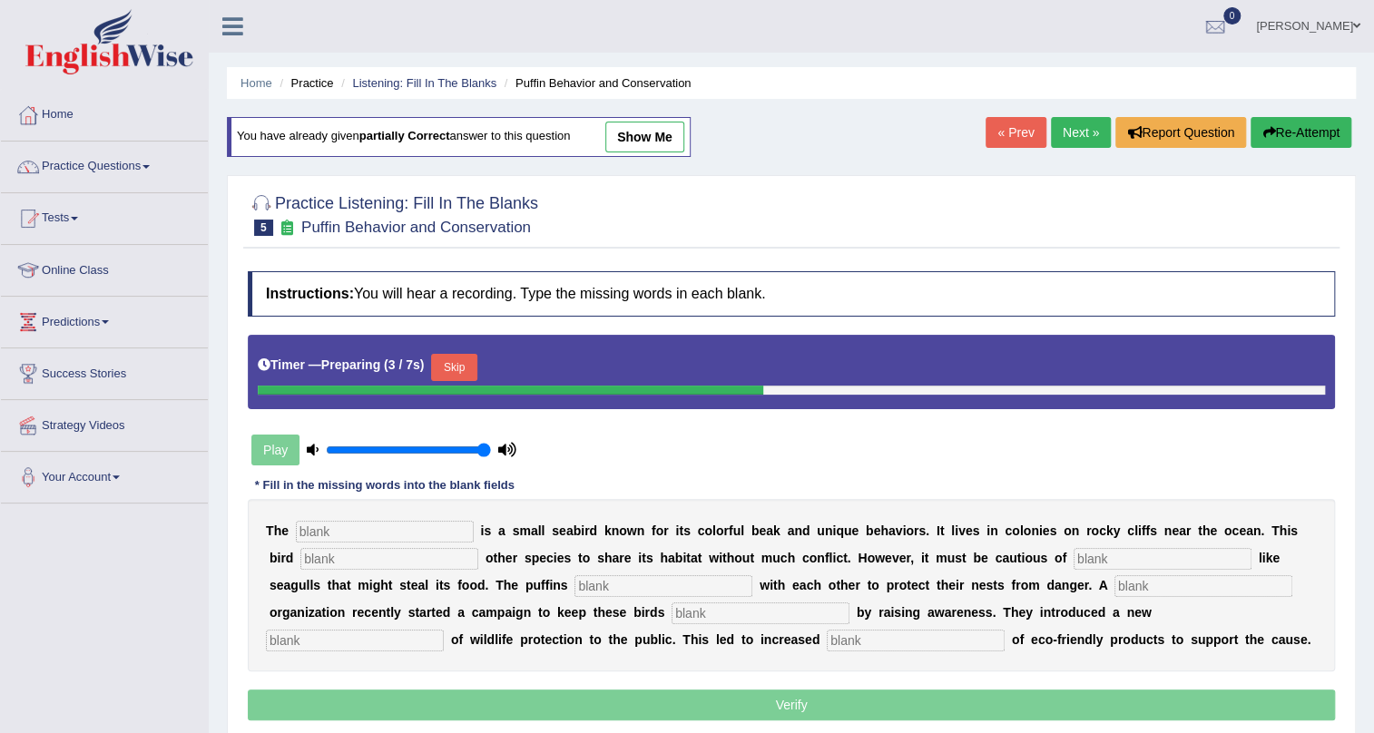
click at [401, 535] on input "text" at bounding box center [385, 532] width 178 height 22
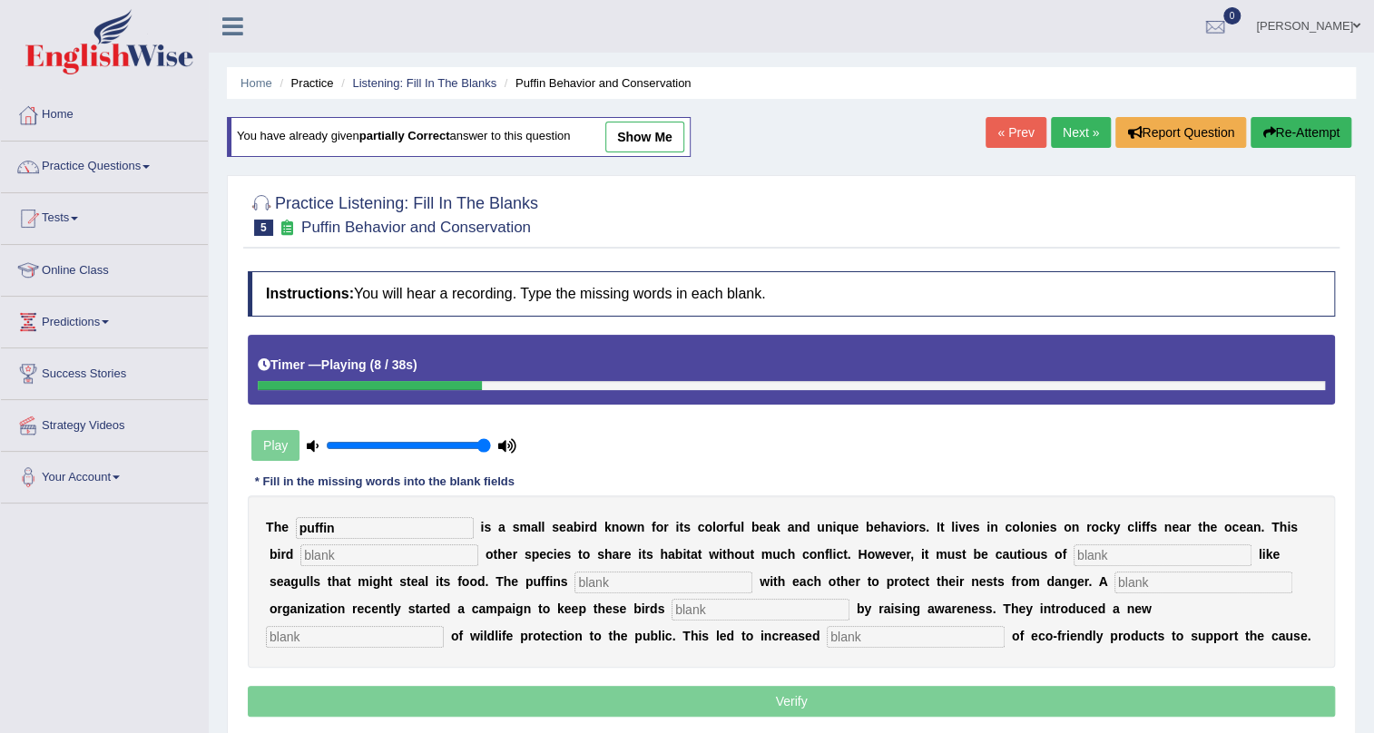
type input "puffin"
click at [349, 554] on input "text" at bounding box center [389, 555] width 178 height 22
type input "allows"
click at [1089, 553] on input "text" at bounding box center [1163, 555] width 178 height 22
type input "preditors"
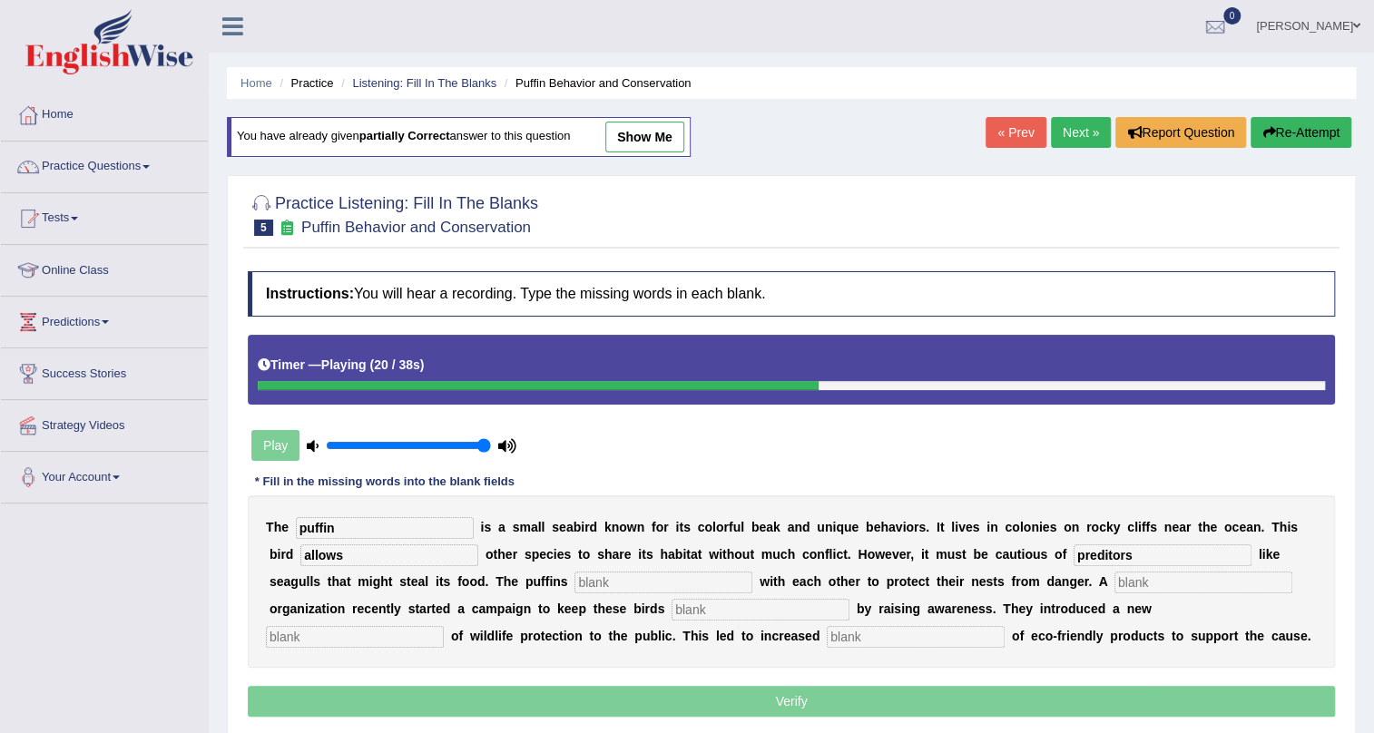
click at [626, 584] on input "text" at bounding box center [663, 583] width 178 height 22
type input "cooraborate"
click at [1175, 582] on input "text" at bounding box center [1203, 583] width 178 height 22
type input "cooperat"
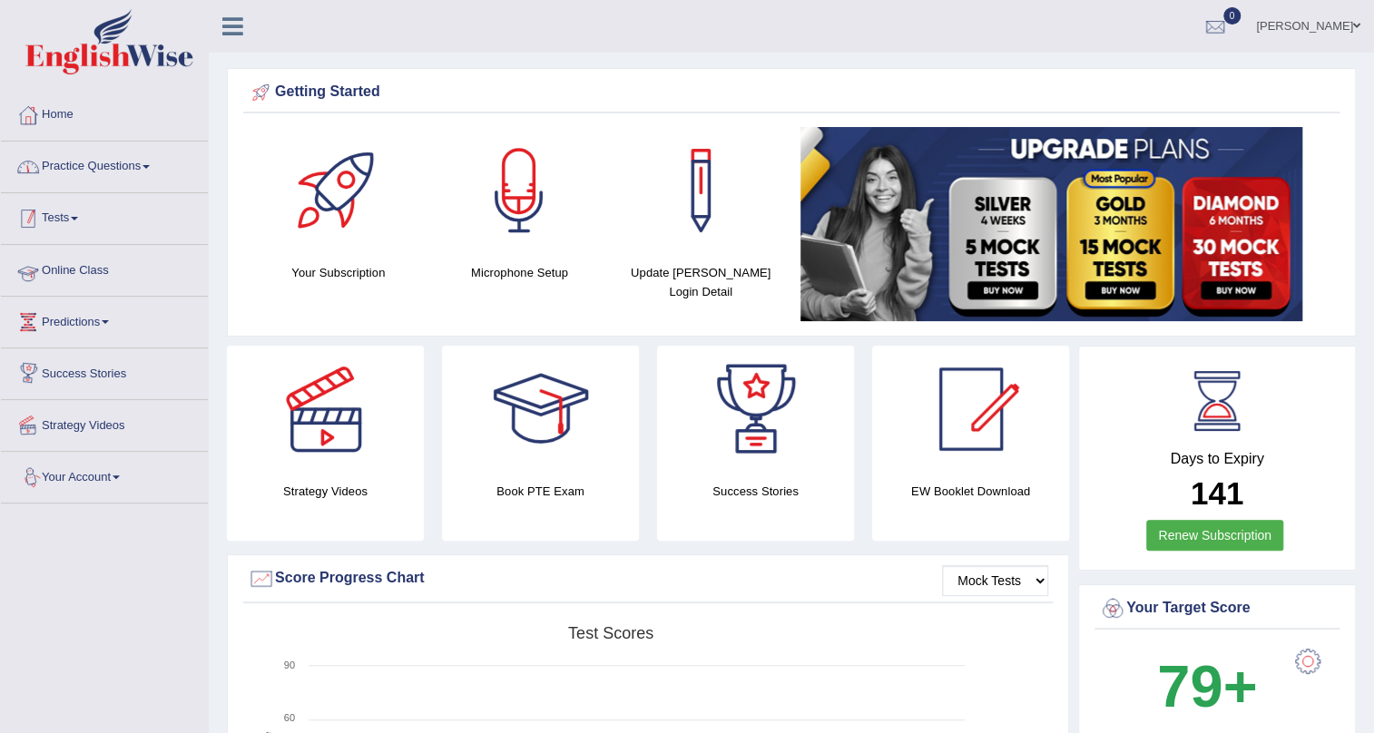
click at [128, 182] on link "Practice Questions" at bounding box center [104, 164] width 207 height 45
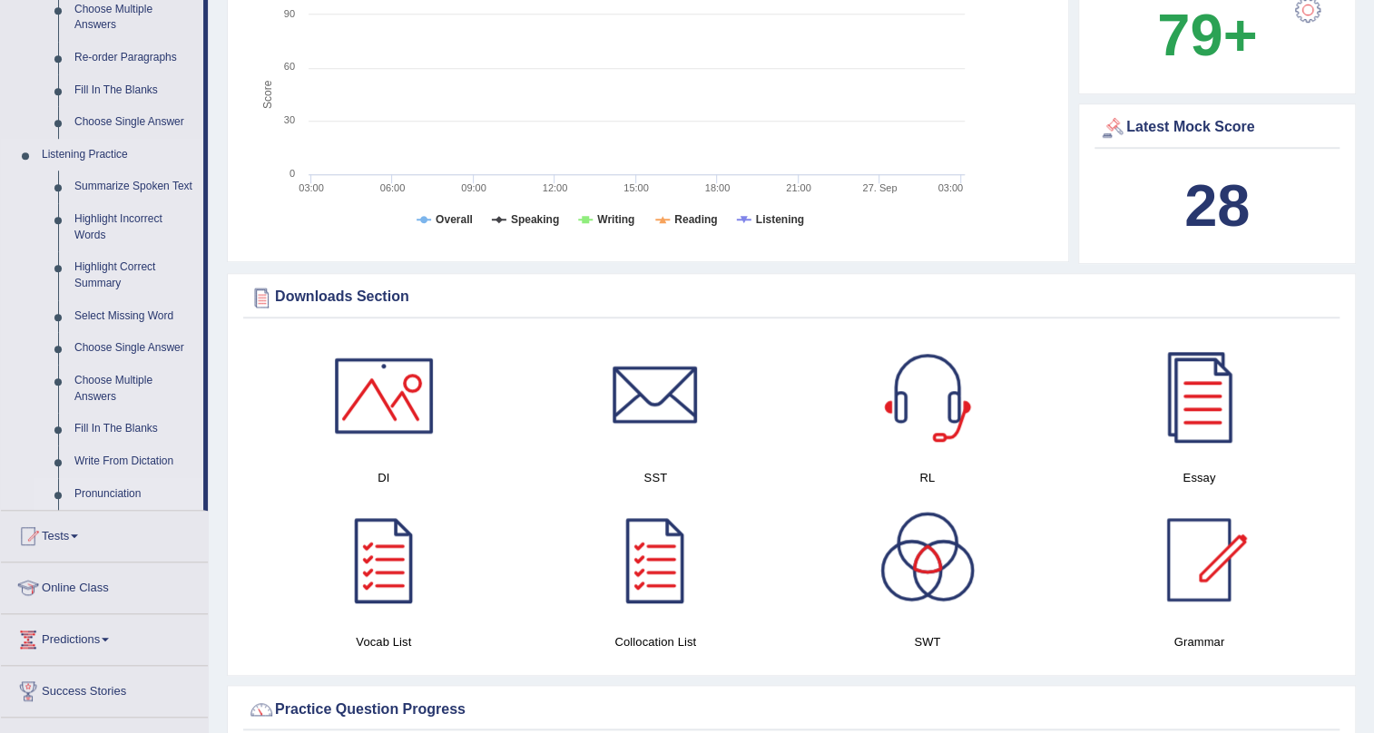
scroll to position [660, 0]
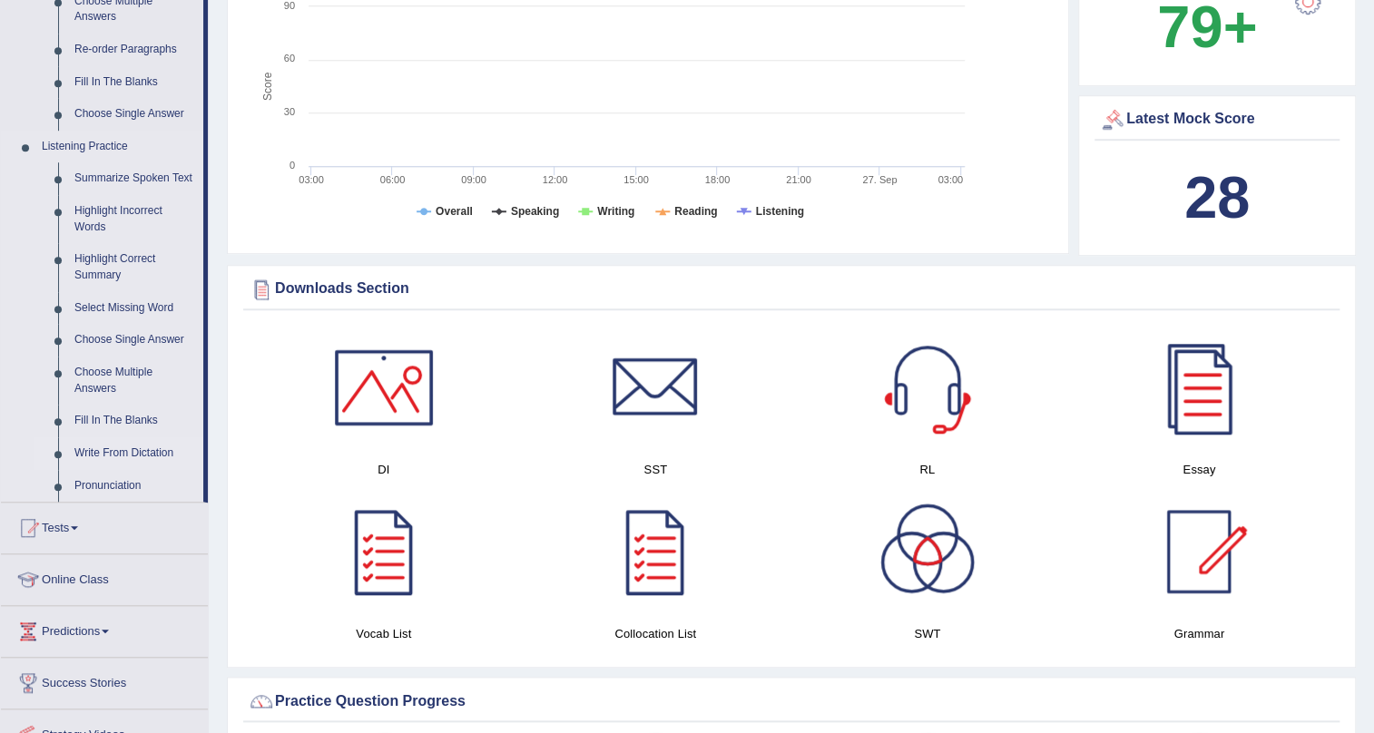
click at [142, 443] on link "Write From Dictation" at bounding box center [134, 453] width 137 height 33
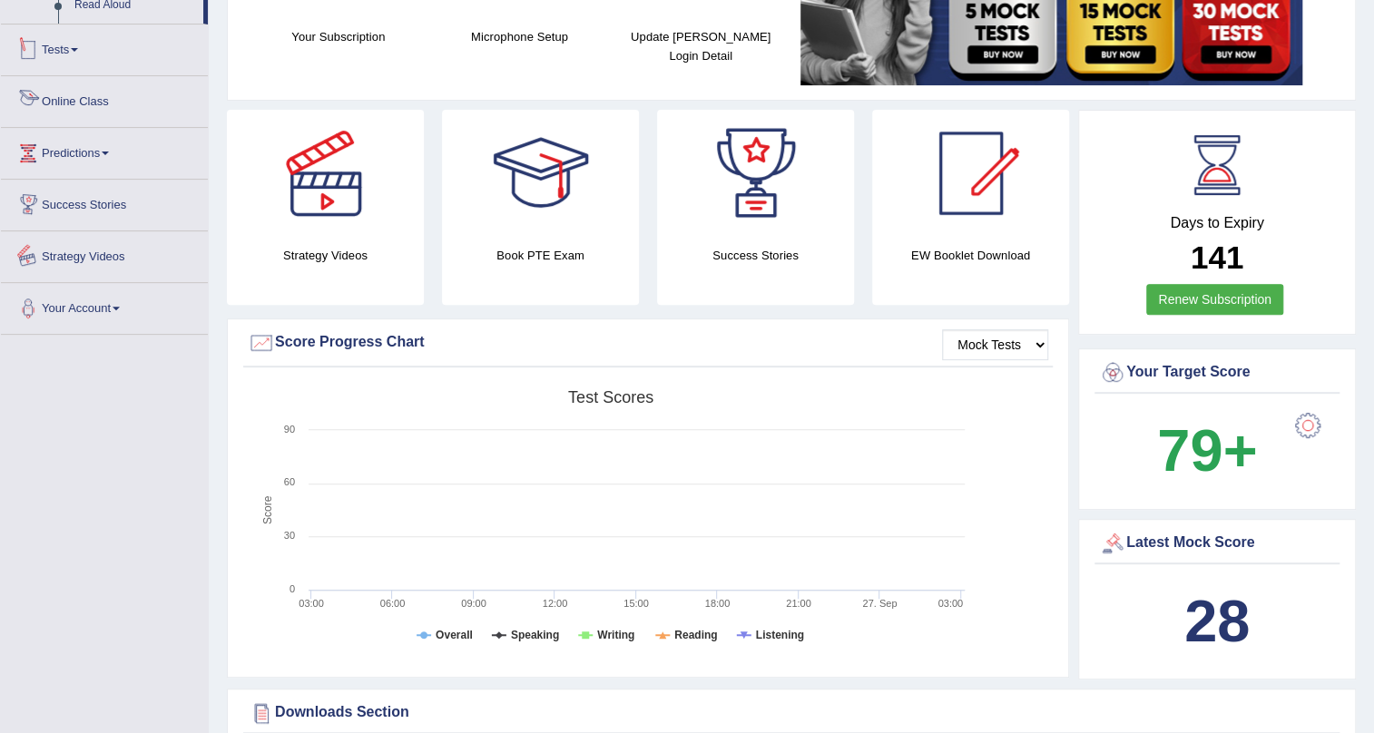
scroll to position [409, 0]
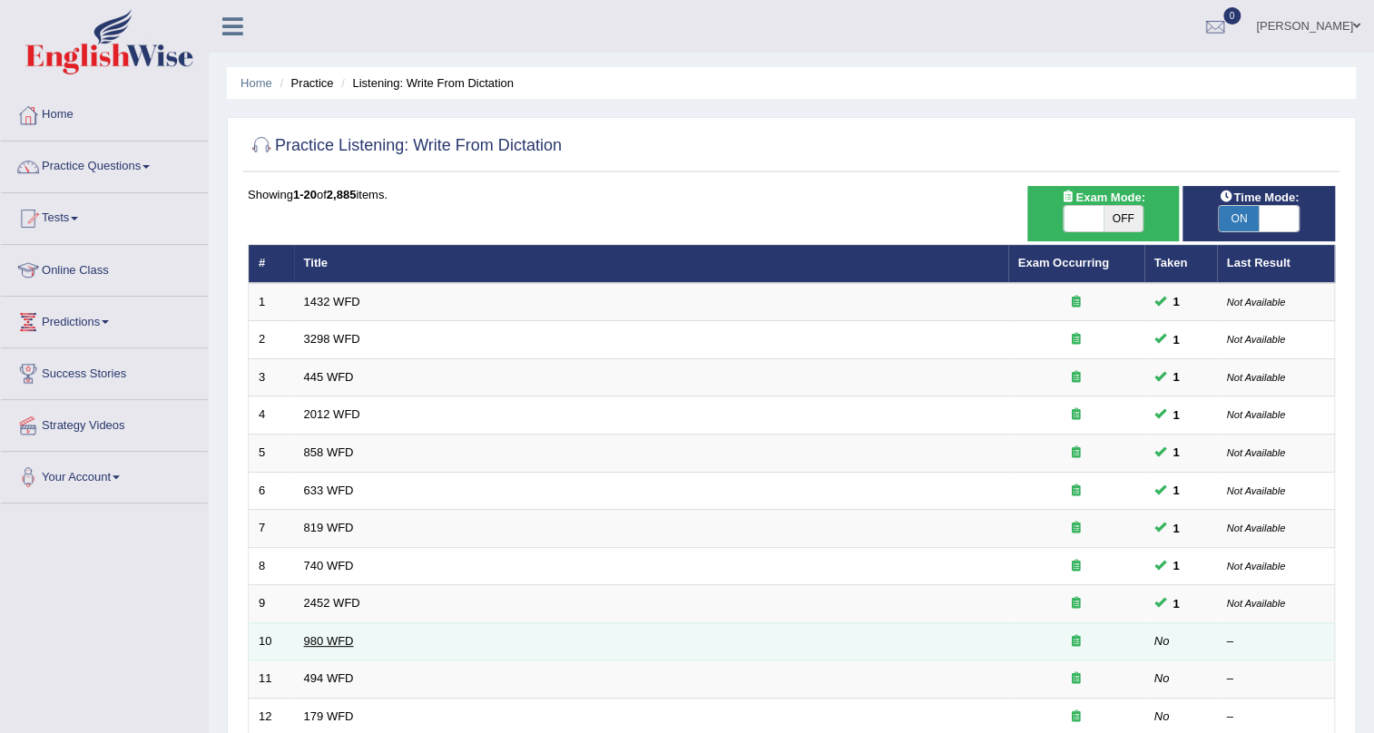
click at [343, 643] on link "980 WFD" at bounding box center [329, 641] width 50 height 14
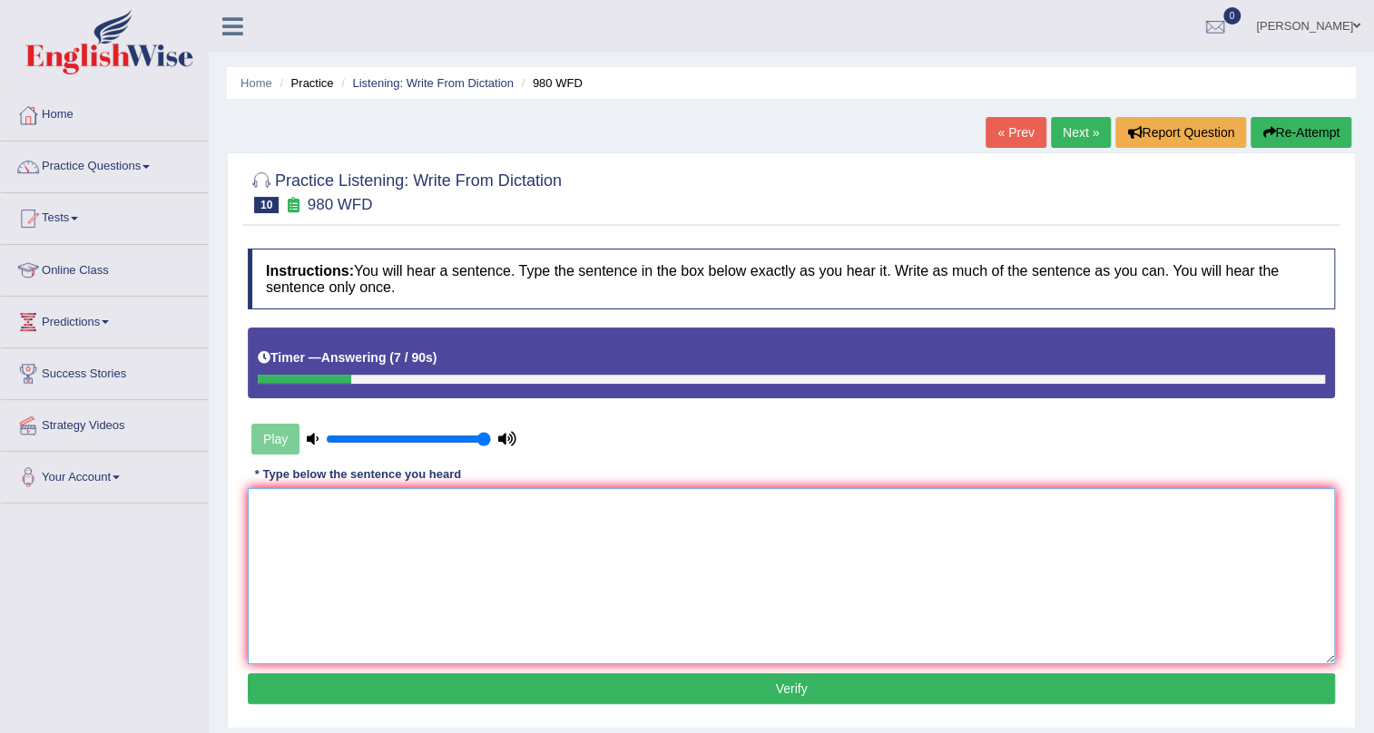
click at [455, 581] on textarea at bounding box center [791, 576] width 1087 height 176
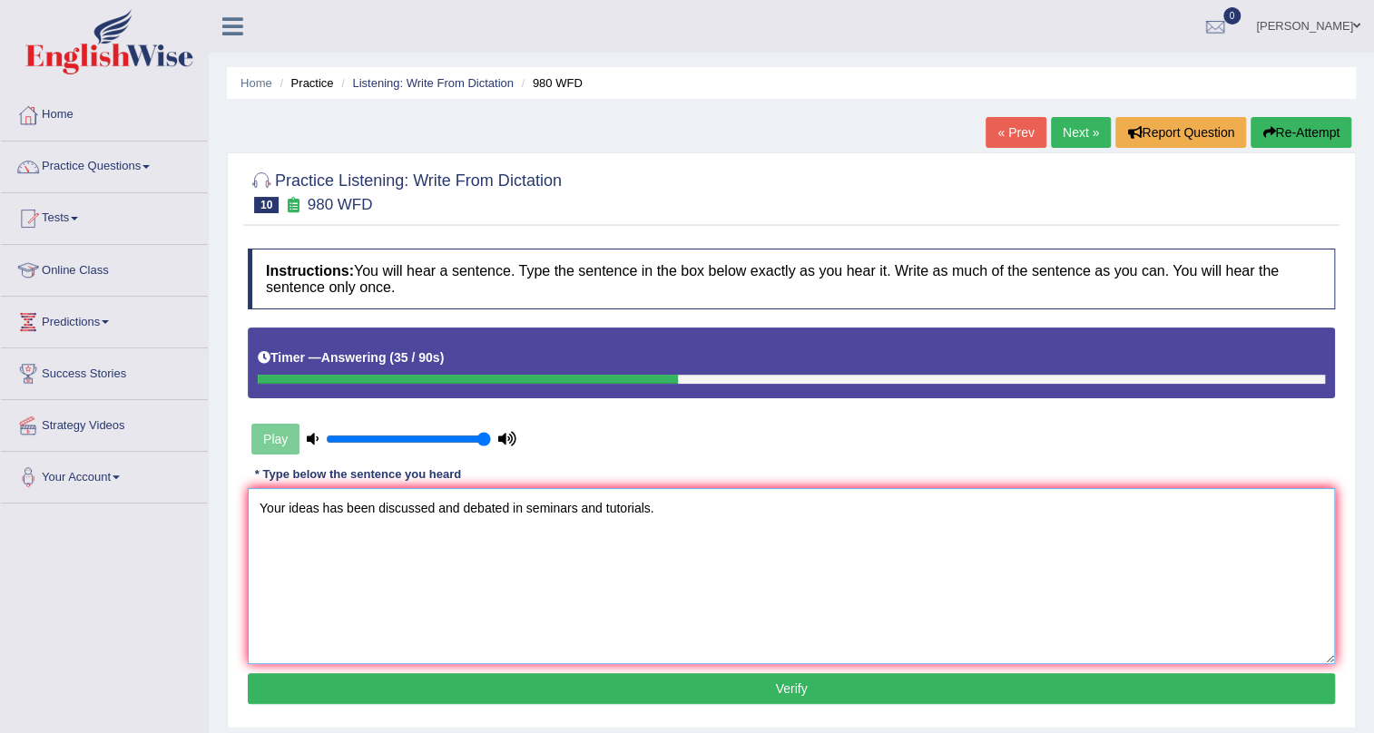
click at [318, 507] on textarea "Your ideas has been discussed and debated in seminars and tutorials." at bounding box center [791, 576] width 1087 height 176
type textarea "Your idea has been discussed and debated in seminars and tutorials."
click at [823, 690] on button "Verify" at bounding box center [791, 688] width 1087 height 31
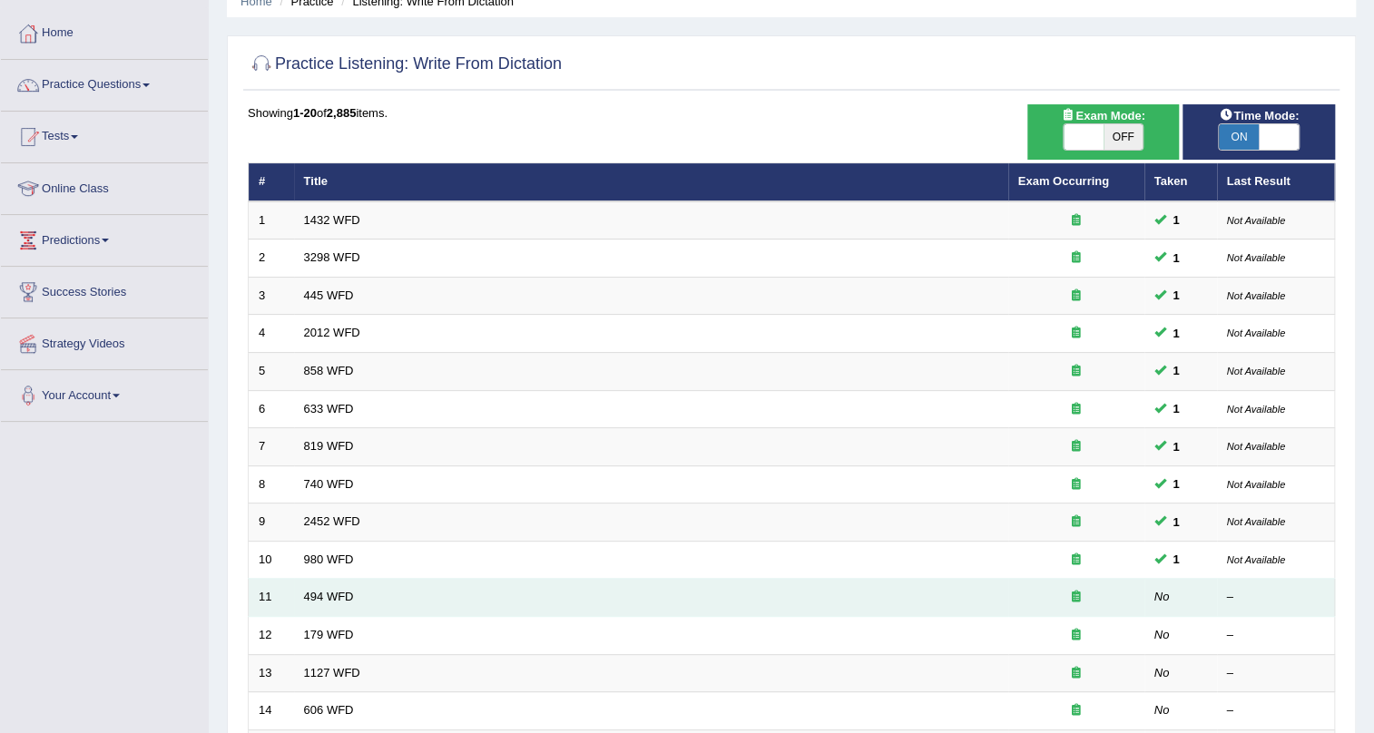
click at [692, 601] on td "494 WFD" at bounding box center [651, 598] width 714 height 38
click at [322, 599] on link "494 WFD" at bounding box center [329, 597] width 50 height 14
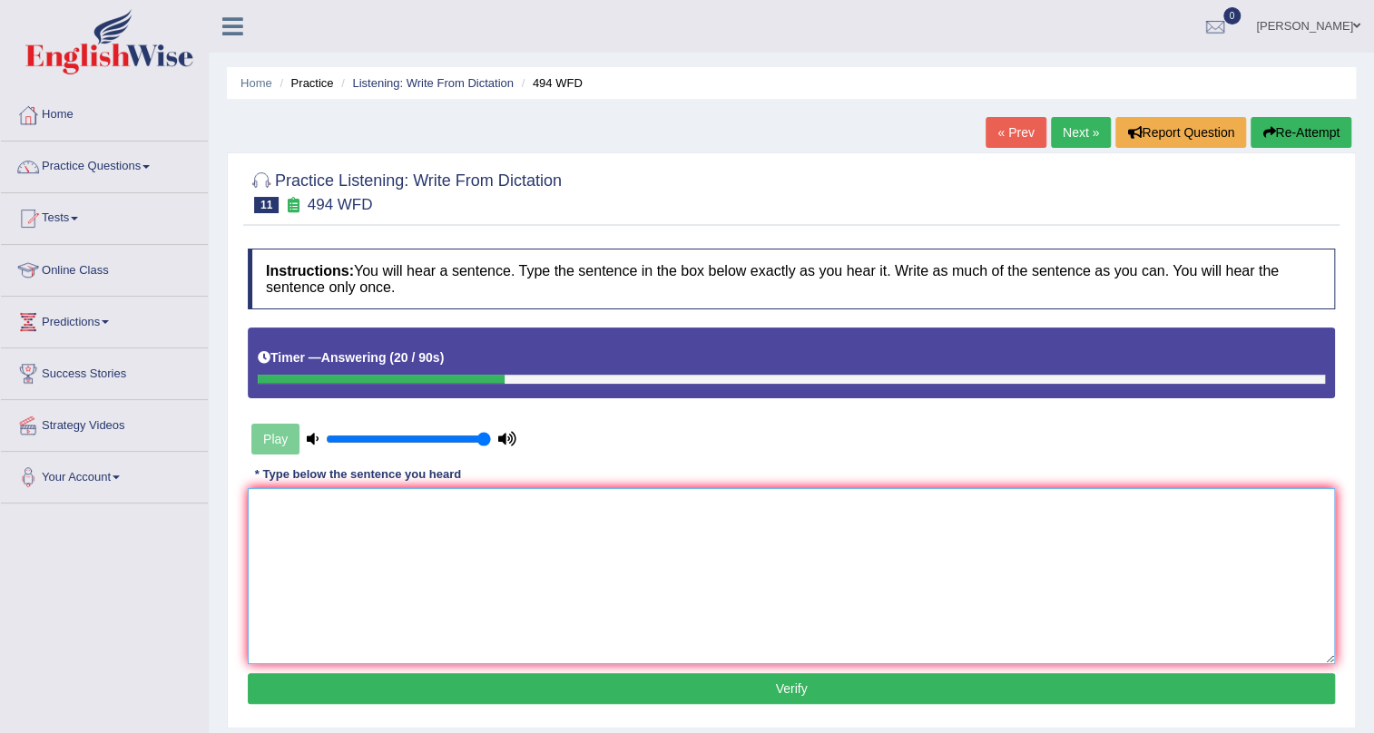
drag, startPoint x: 355, startPoint y: 579, endPoint x: 374, endPoint y: 574, distance: 19.8
click at [374, 574] on textarea at bounding box center [791, 576] width 1087 height 176
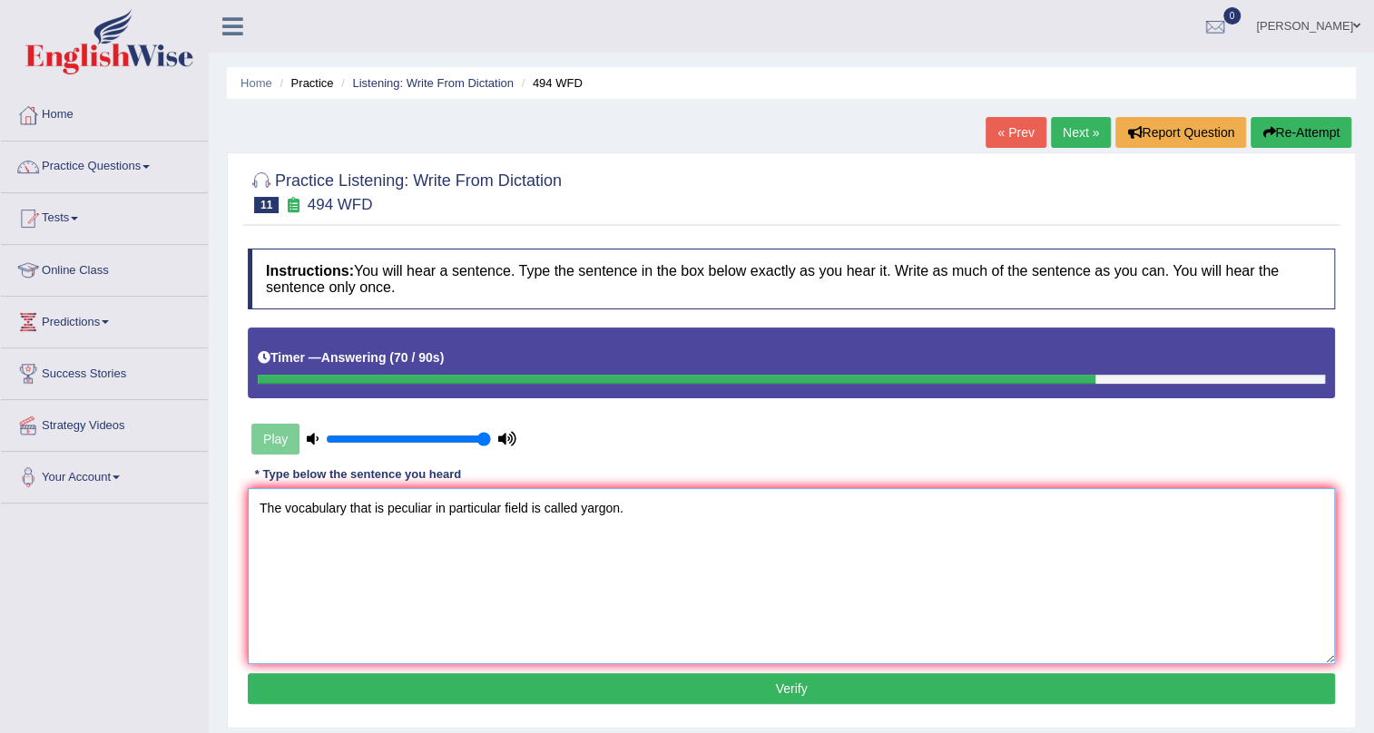
click at [587, 508] on textarea "The vocabulary that is peculiar in particular field is called yargon." at bounding box center [791, 576] width 1087 height 176
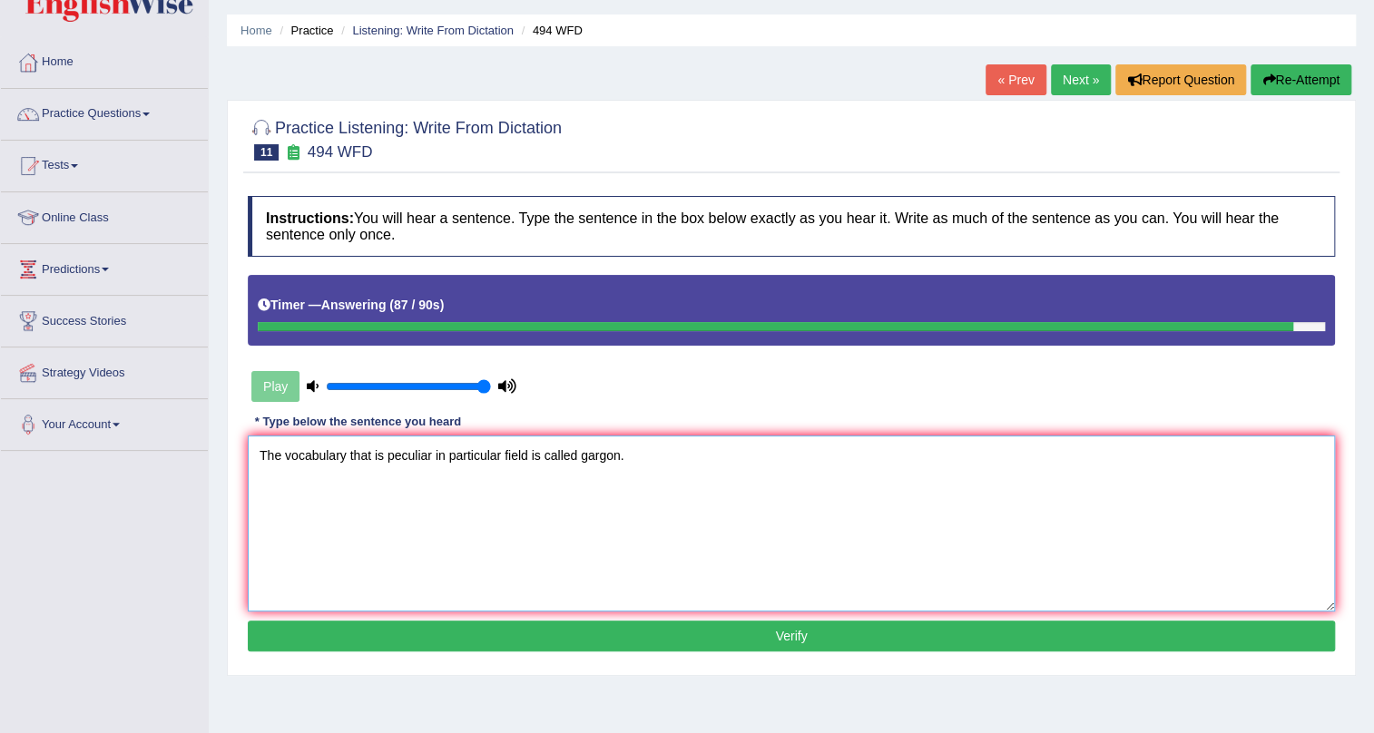
scroll to position [82, 0]
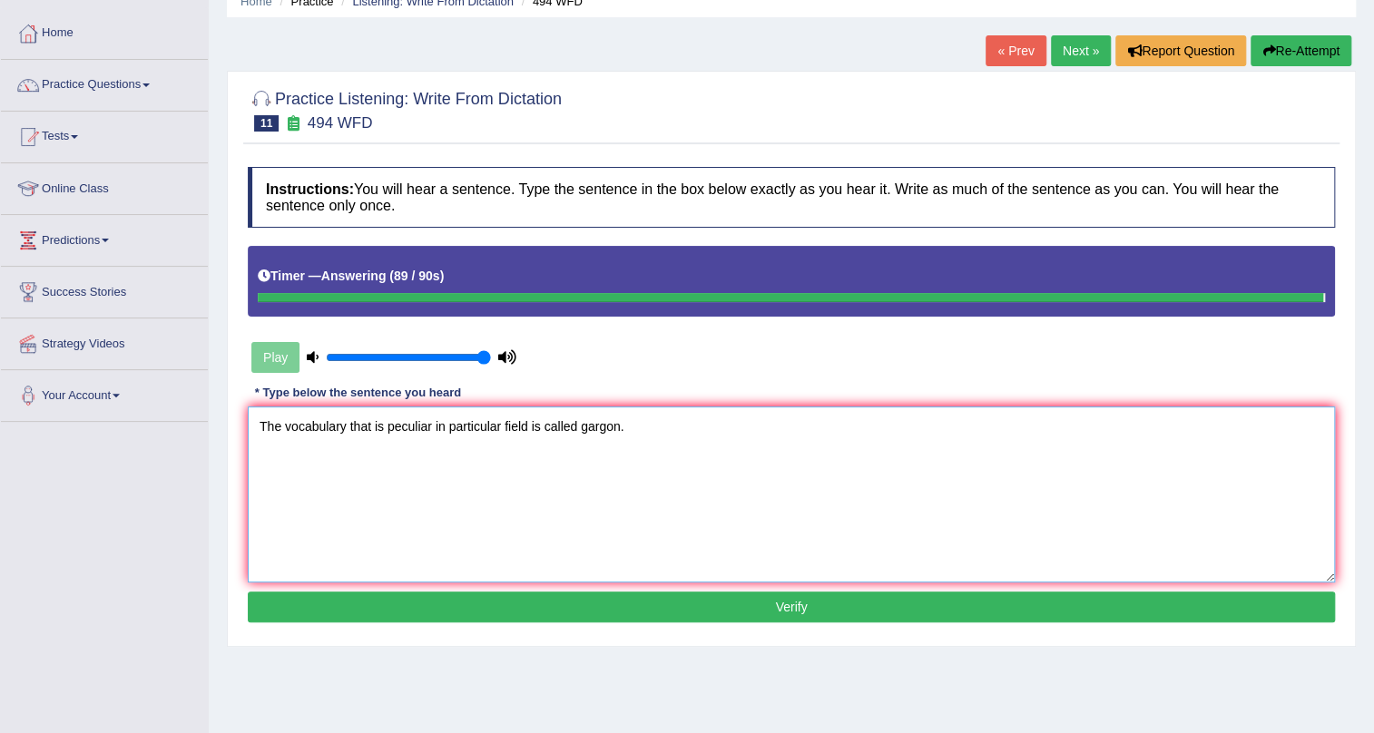
type textarea "The vocabulary that is peculiar in particular field is called gargon."
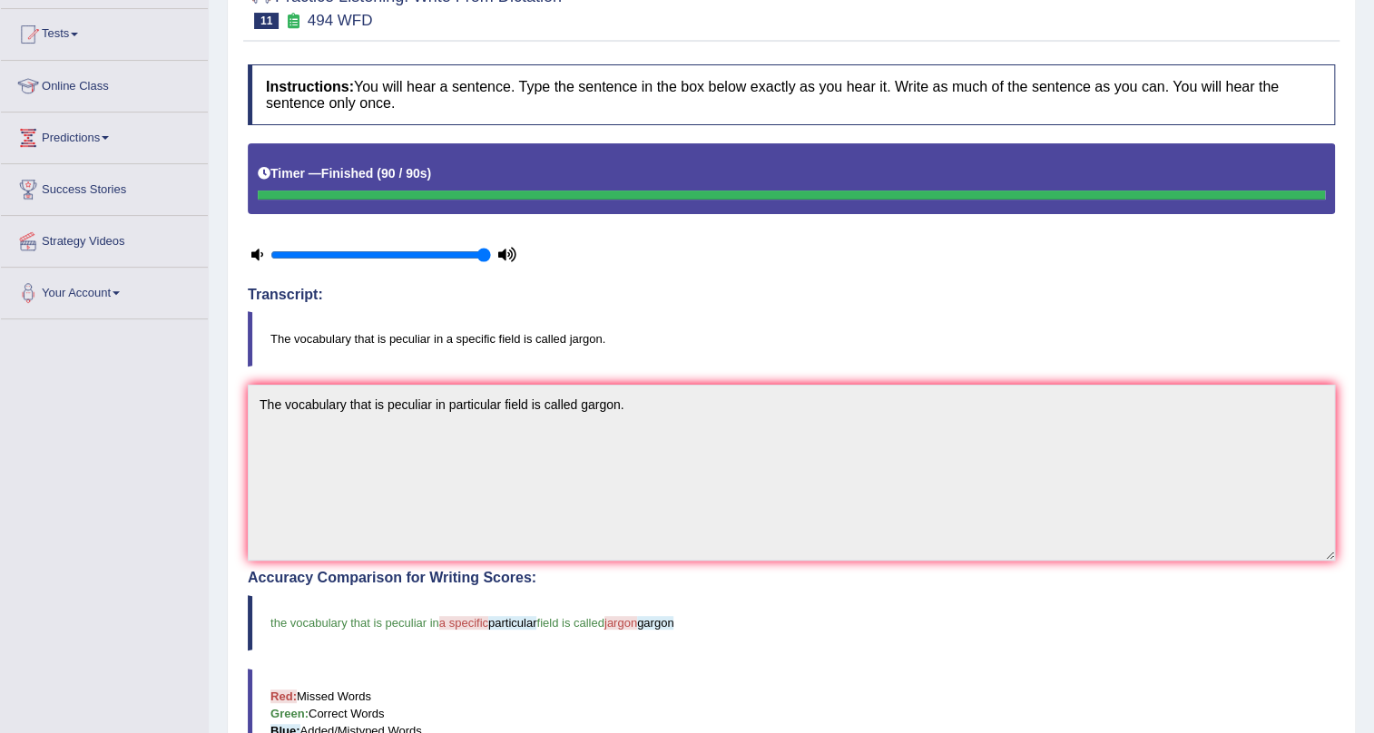
scroll to position [329, 0]
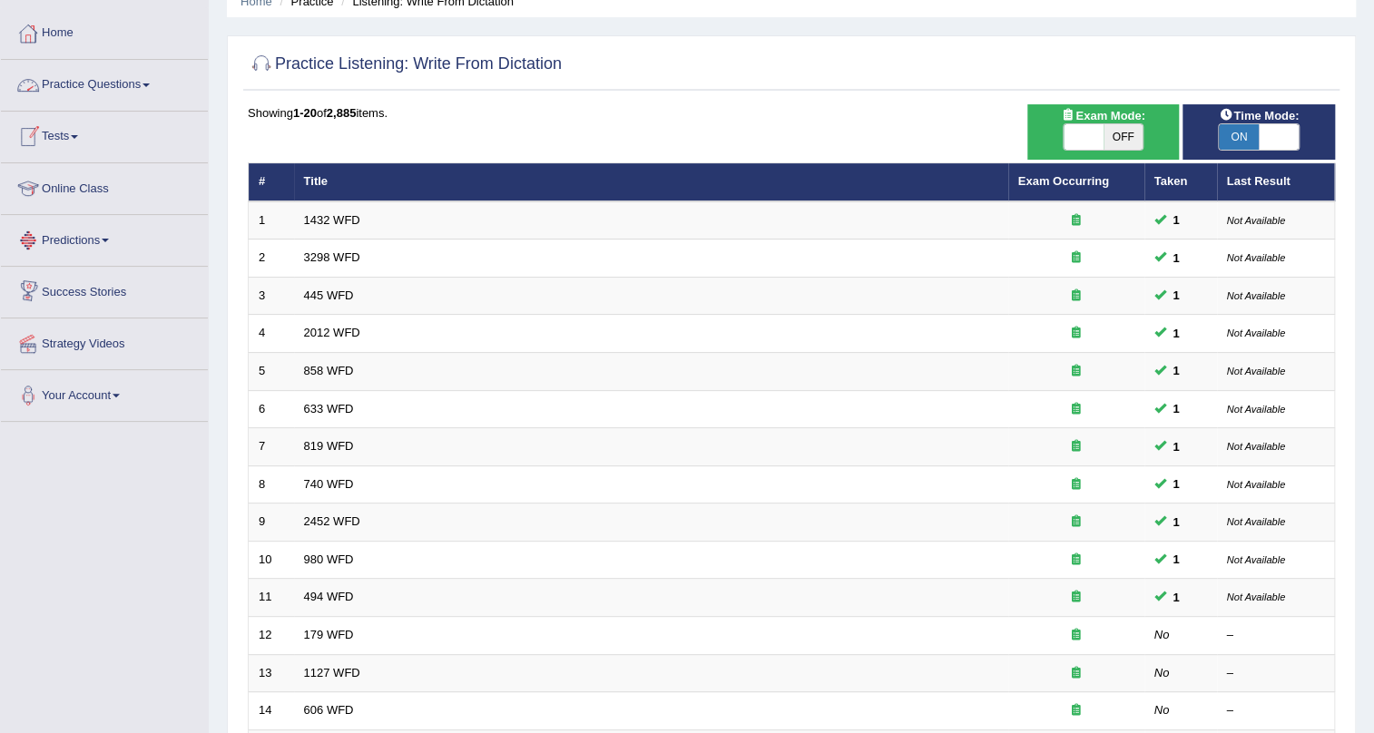
click at [148, 95] on link "Practice Questions" at bounding box center [104, 82] width 207 height 45
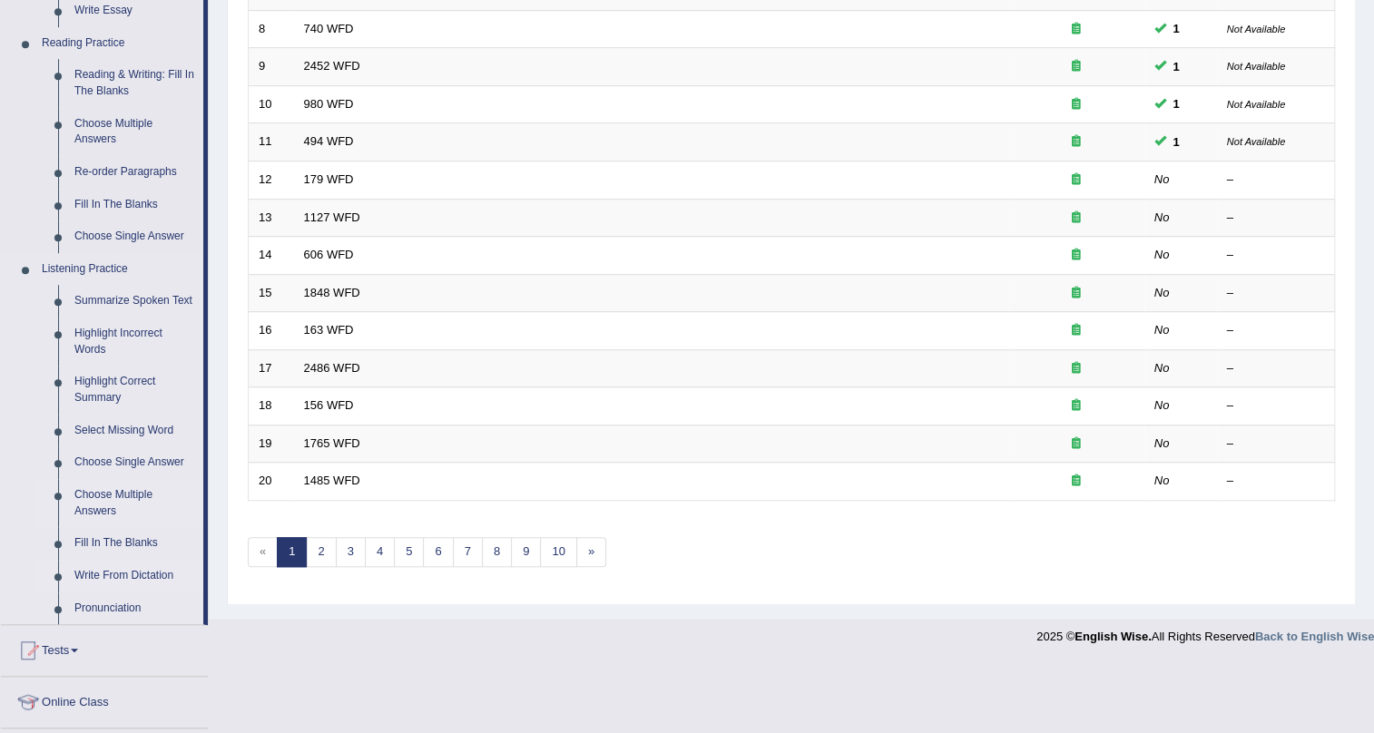
scroll to position [577, 0]
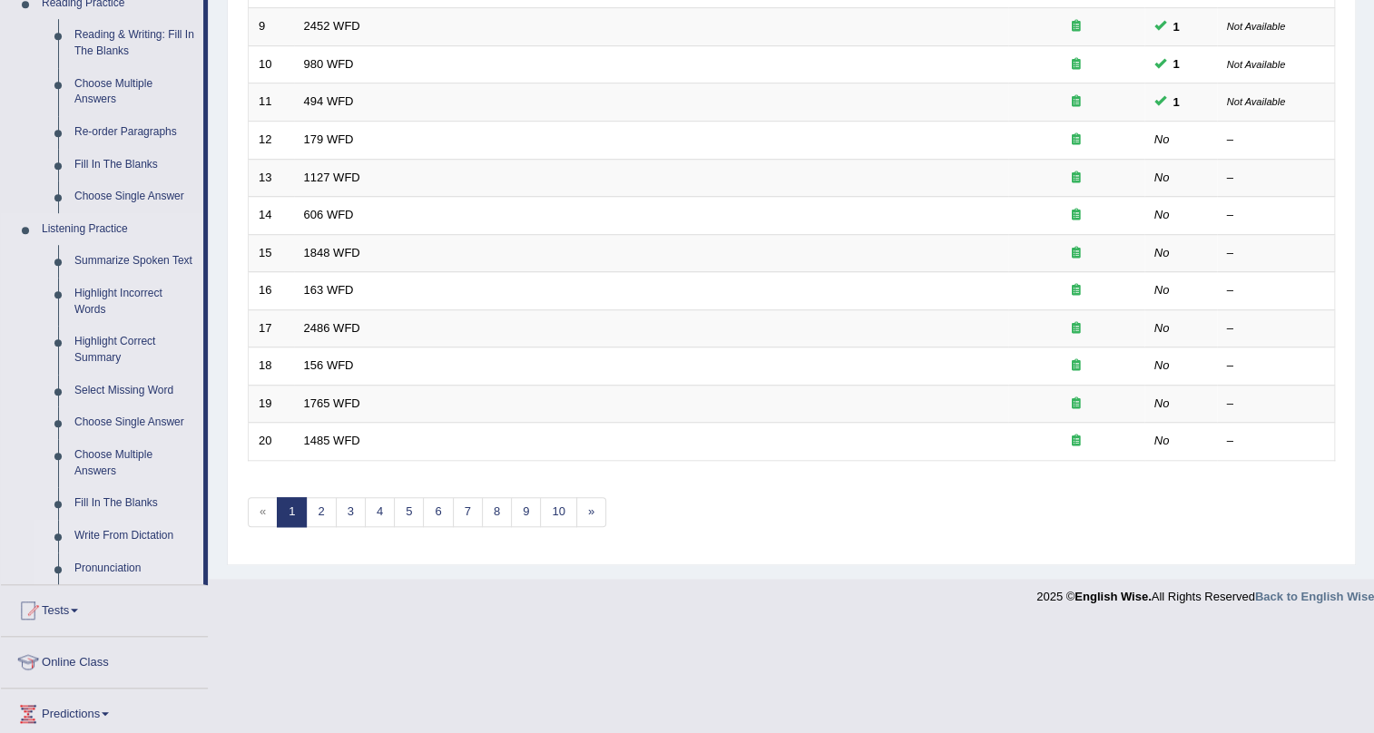
click at [133, 563] on link "Pronunciation" at bounding box center [134, 569] width 137 height 33
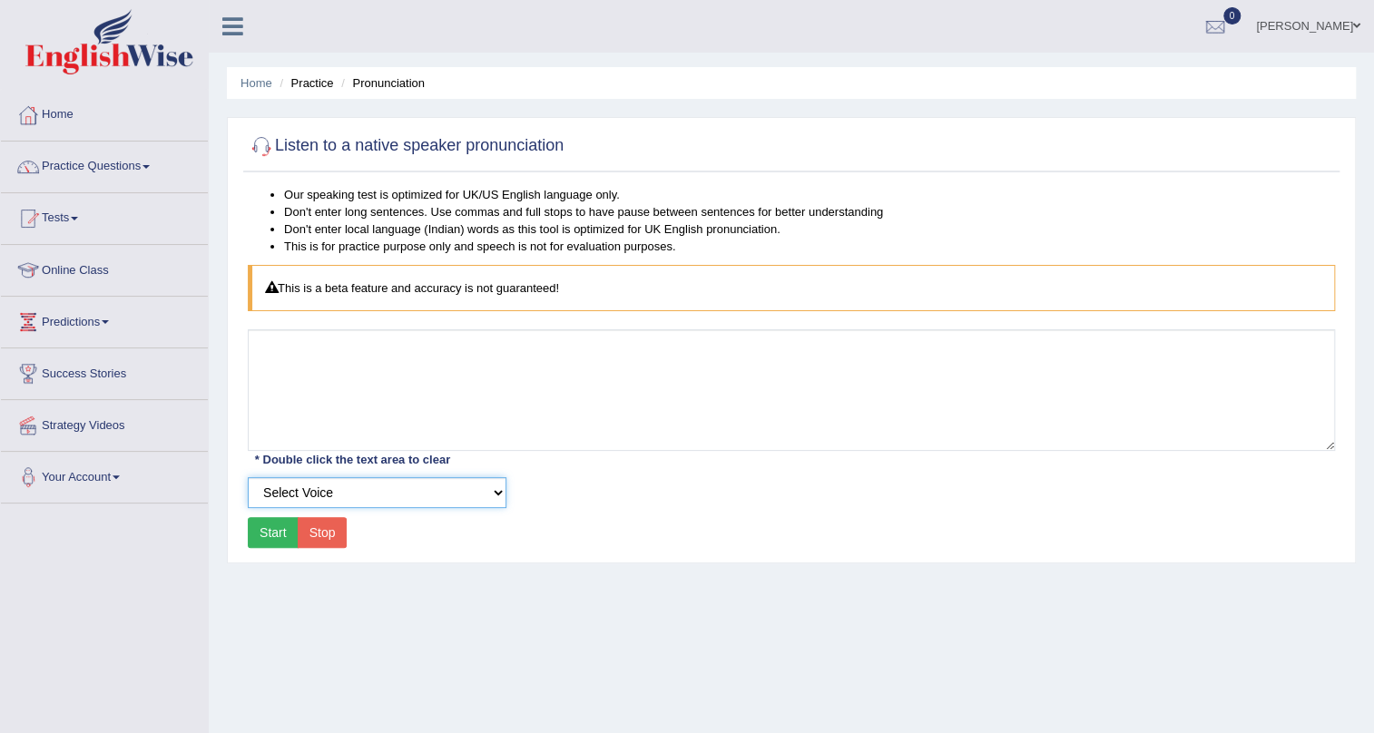
click at [328, 488] on select "Select Voice UK English [DEMOGRAPHIC_DATA] UK English [DEMOGRAPHIC_DATA]" at bounding box center [377, 492] width 259 height 31
select select "2"
click at [248, 477] on select "Select Voice UK English Female UK English Male" at bounding box center [377, 492] width 259 height 31
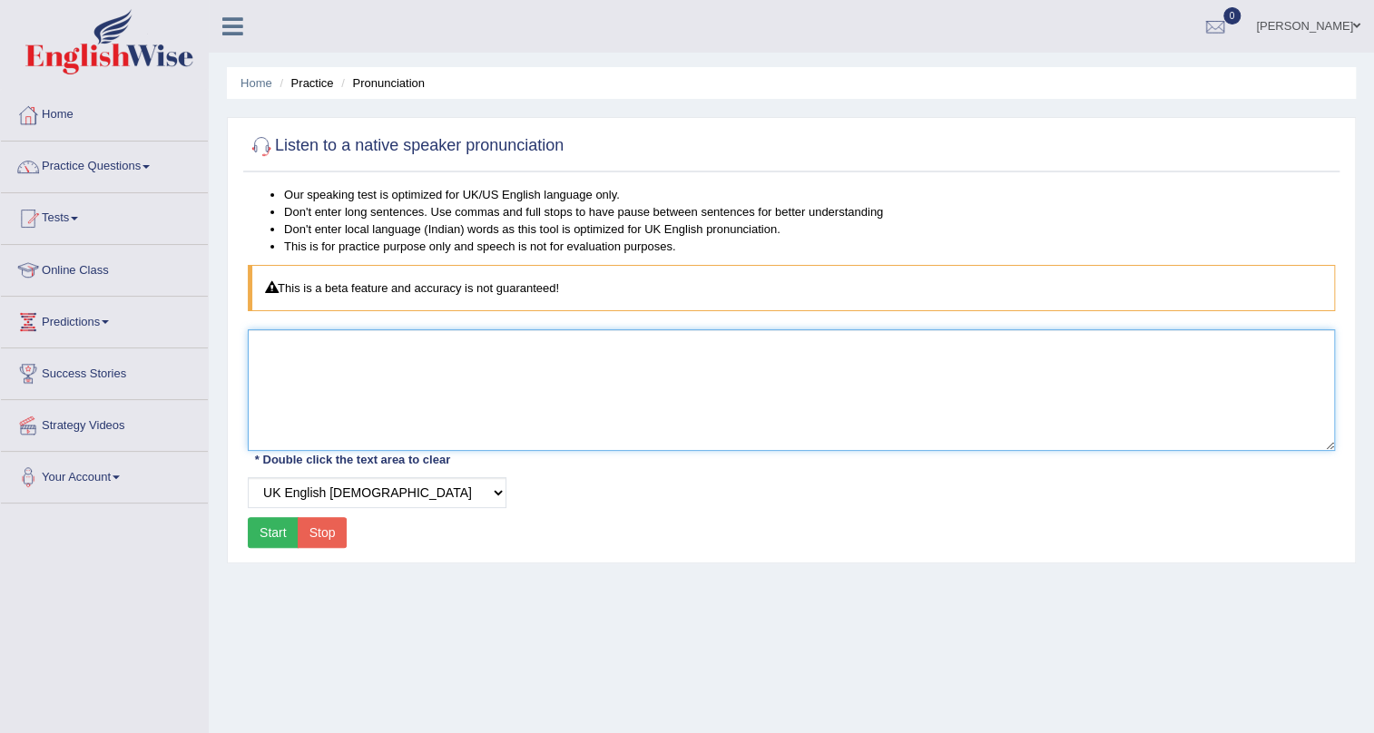
click at [335, 369] on textarea at bounding box center [791, 390] width 1087 height 122
type textarea "jargon"
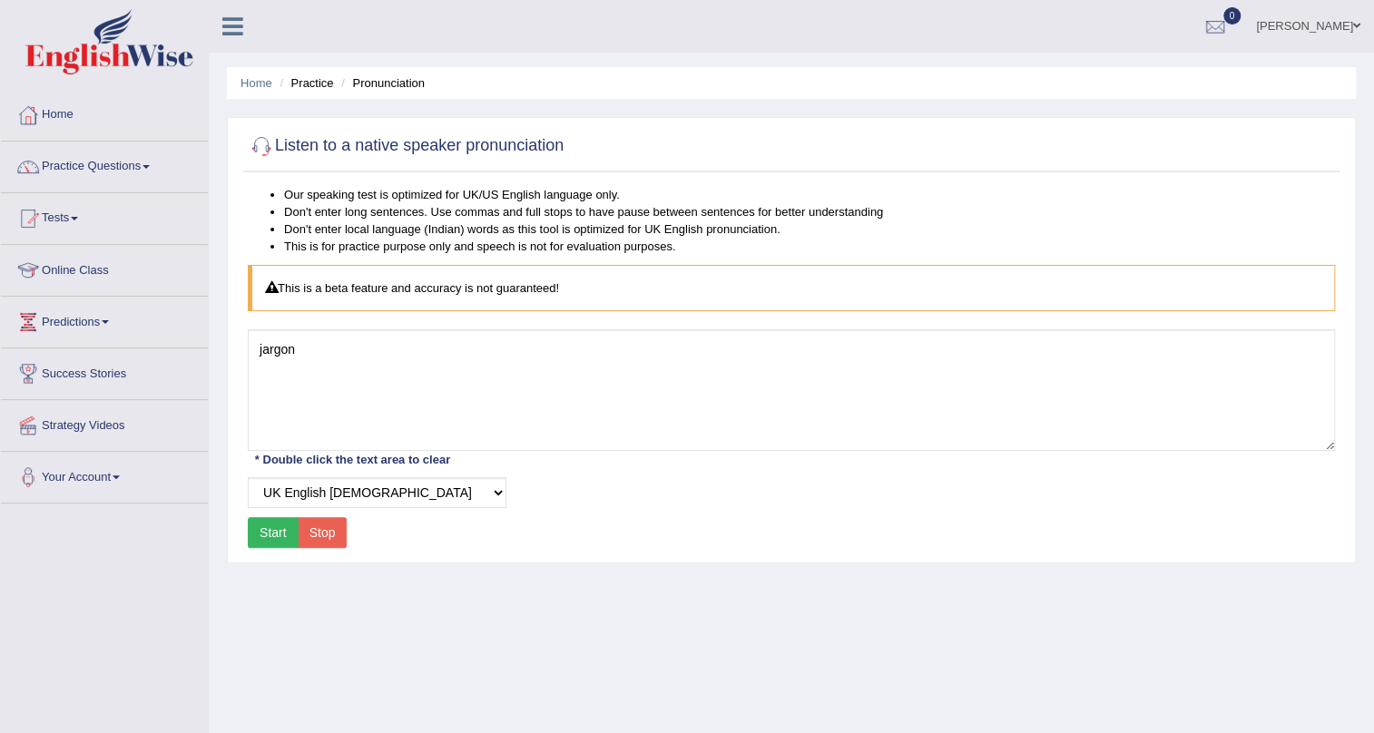
click at [285, 532] on button "Start" at bounding box center [273, 532] width 51 height 31
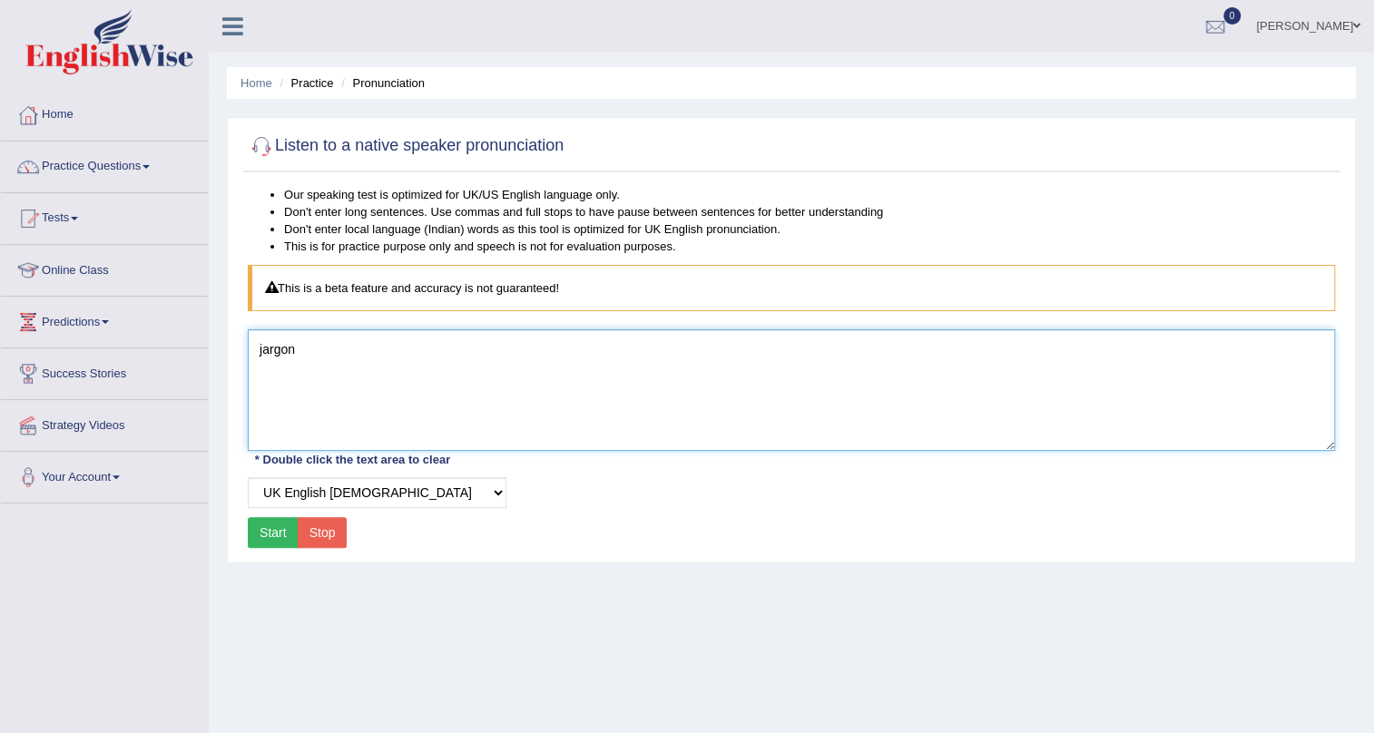
drag, startPoint x: 337, startPoint y: 354, endPoint x: 68, endPoint y: 344, distance: 268.8
click at [115, 344] on div "Toggle navigation Home Practice Questions Speaking Practice Read Aloud Repeat S…" at bounding box center [687, 472] width 1374 height 944
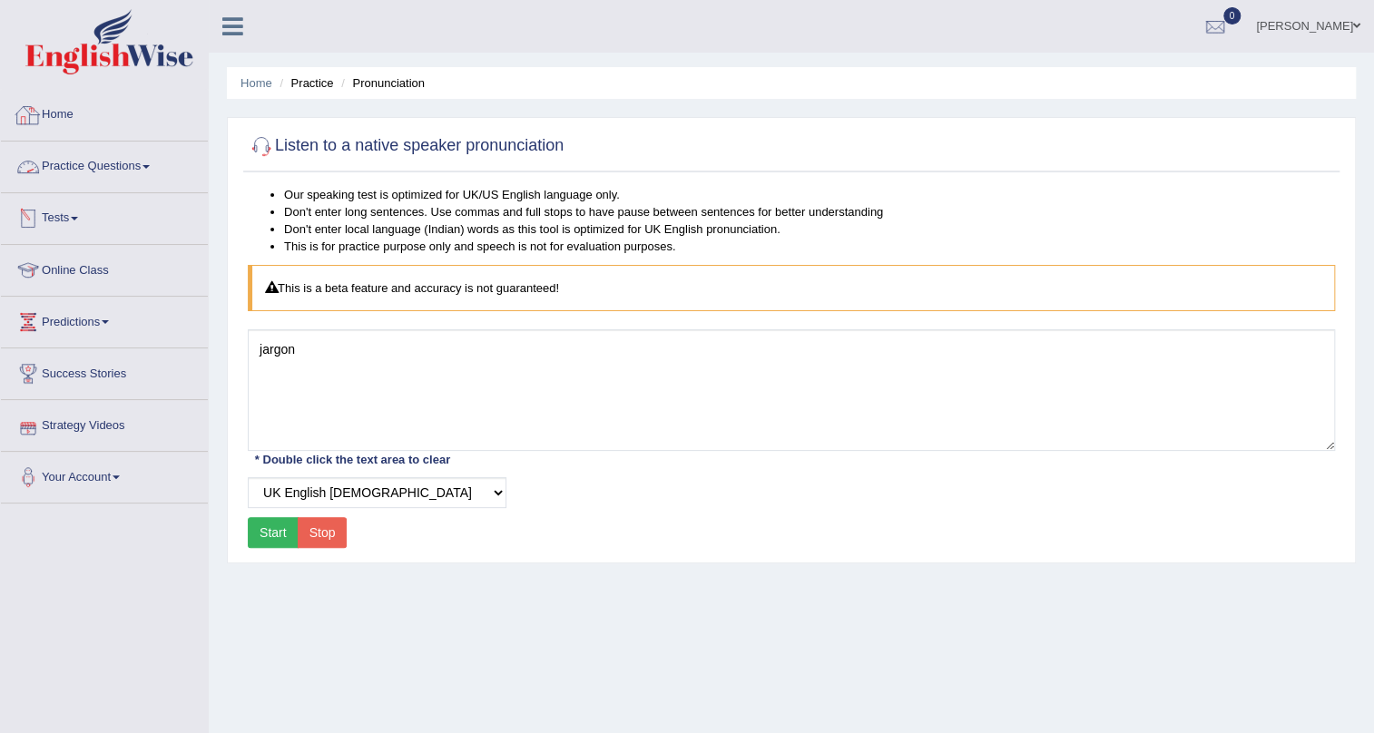
click at [64, 111] on link "Home" at bounding box center [104, 112] width 207 height 45
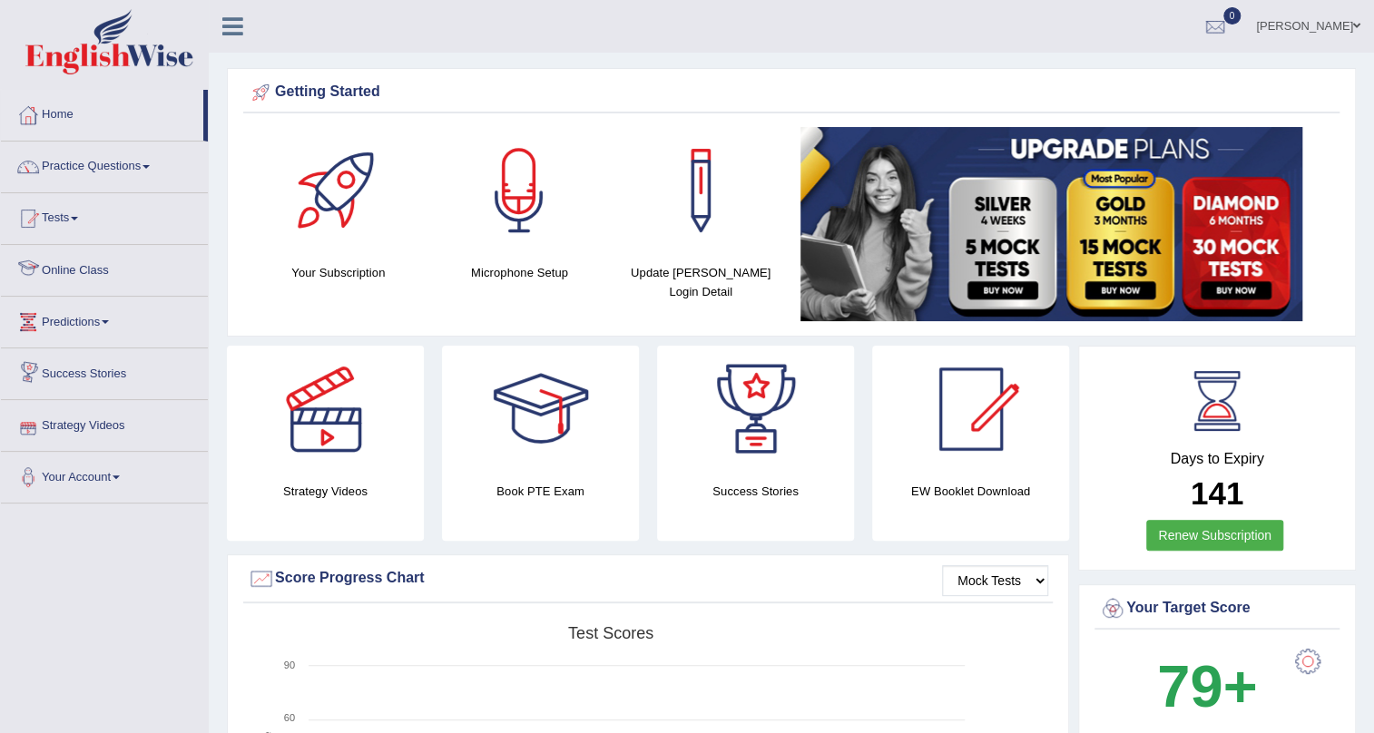
click at [76, 218] on span at bounding box center [74, 219] width 7 height 4
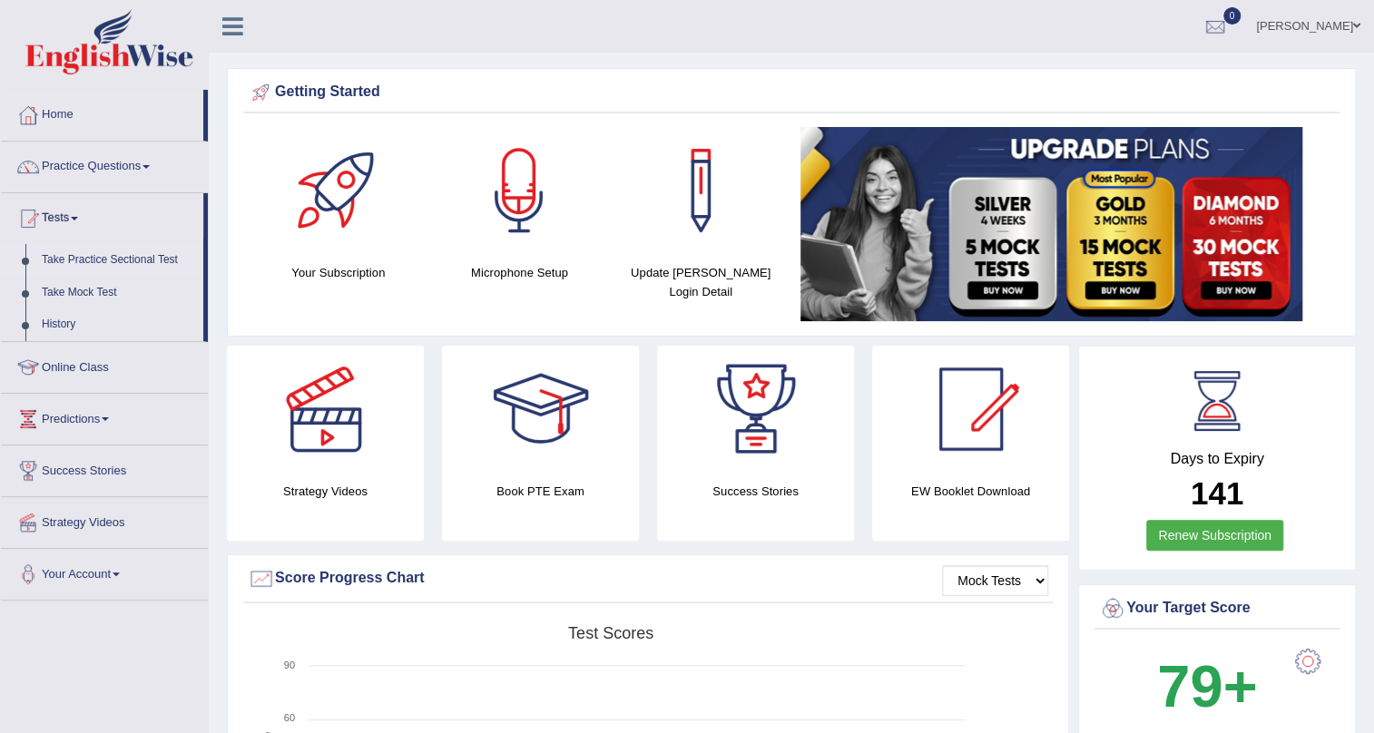
click at [121, 261] on link "Take Practice Sectional Test" at bounding box center [119, 260] width 170 height 33
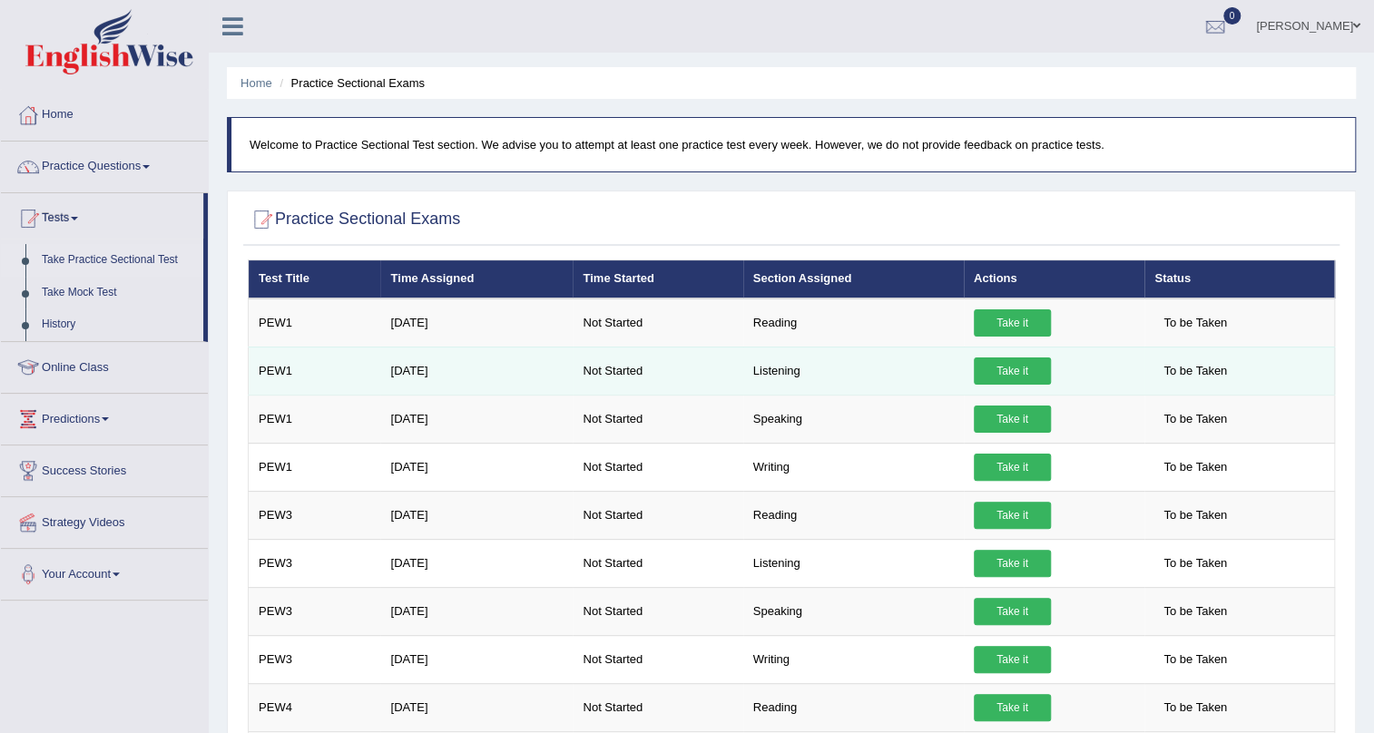
click at [1034, 372] on link "Take it" at bounding box center [1012, 371] width 77 height 27
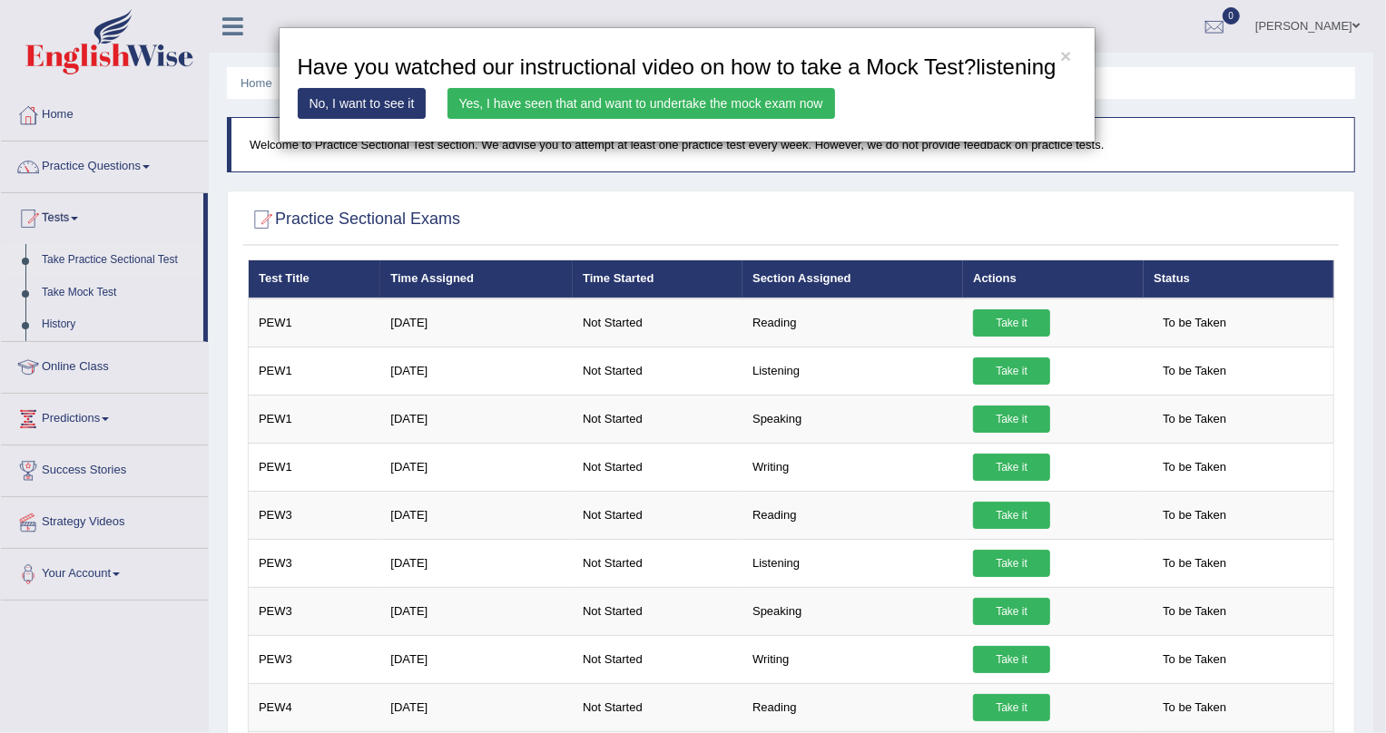
click at [623, 113] on link "Yes, I have seen that and want to undertake the mock exam now" at bounding box center [640, 103] width 387 height 31
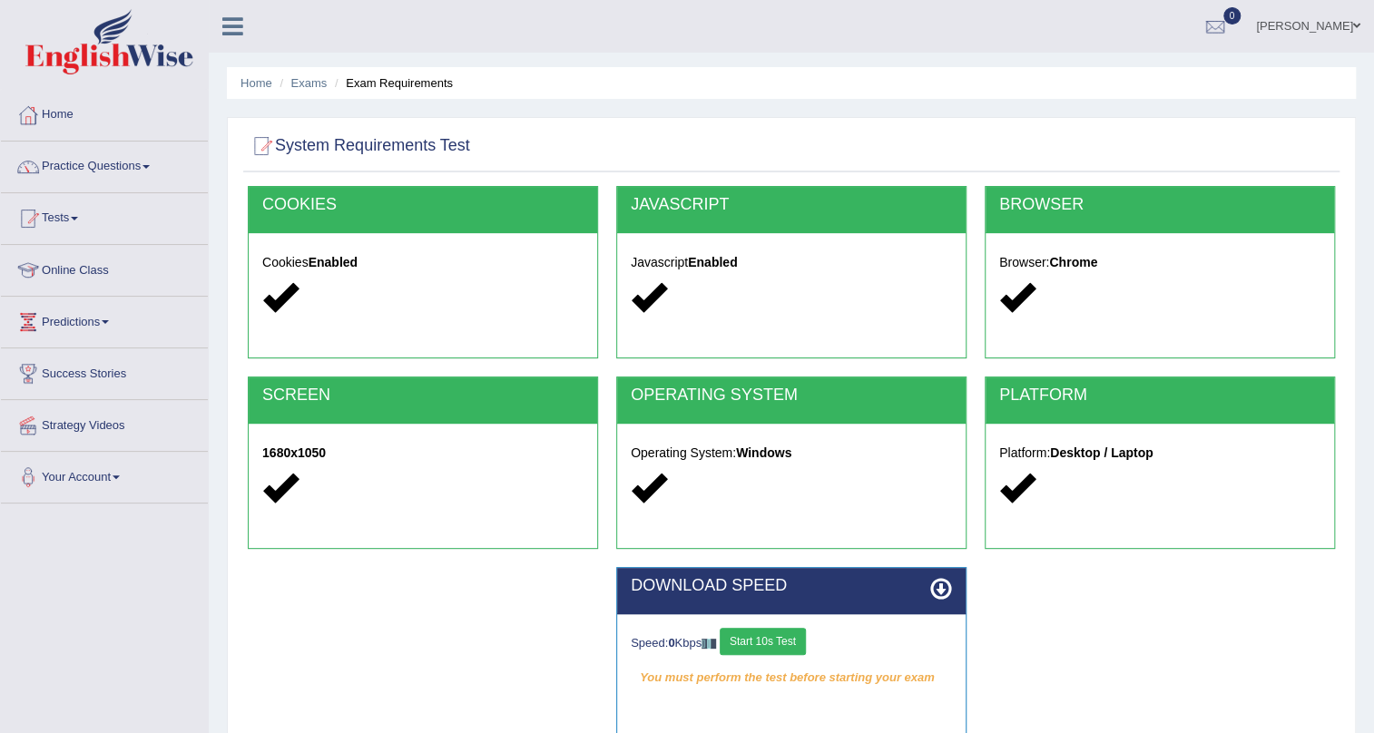
click at [787, 637] on button "Start 10s Test" at bounding box center [763, 641] width 86 height 27
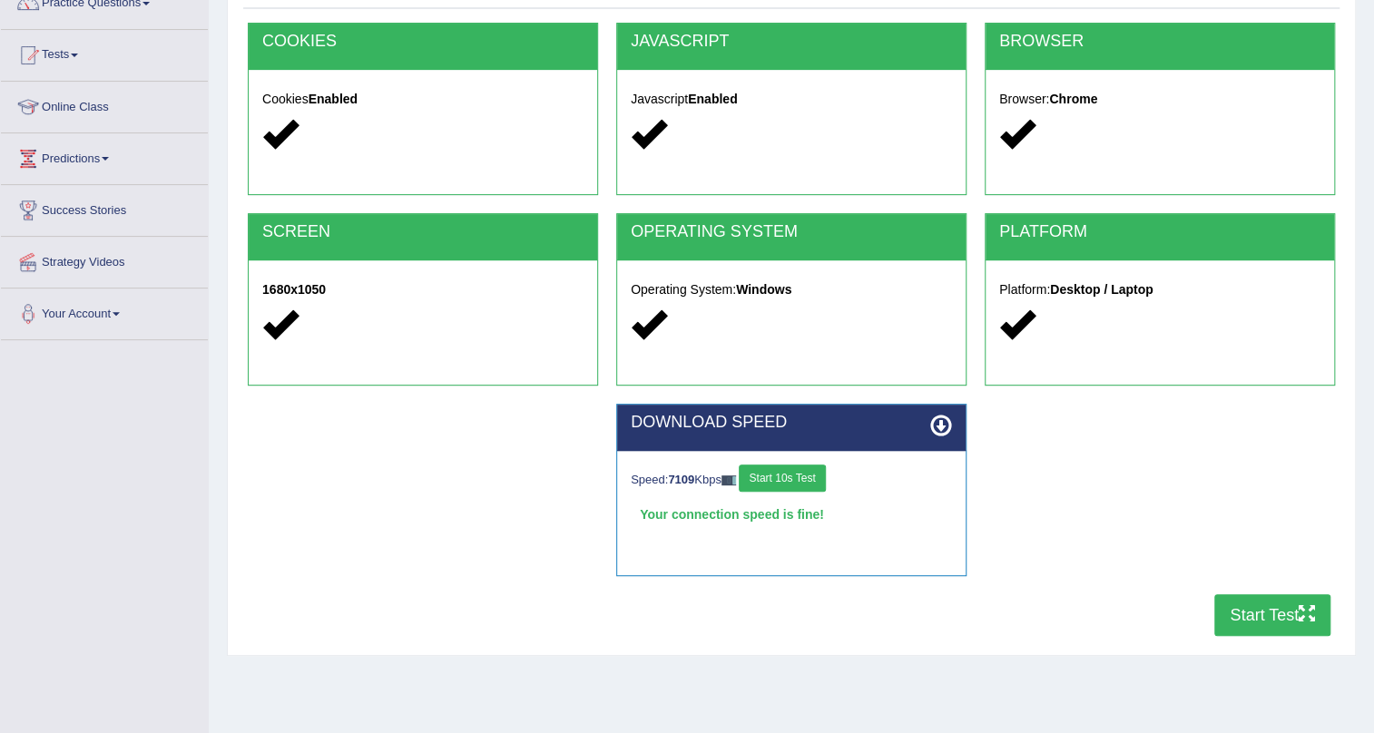
scroll to position [164, 0]
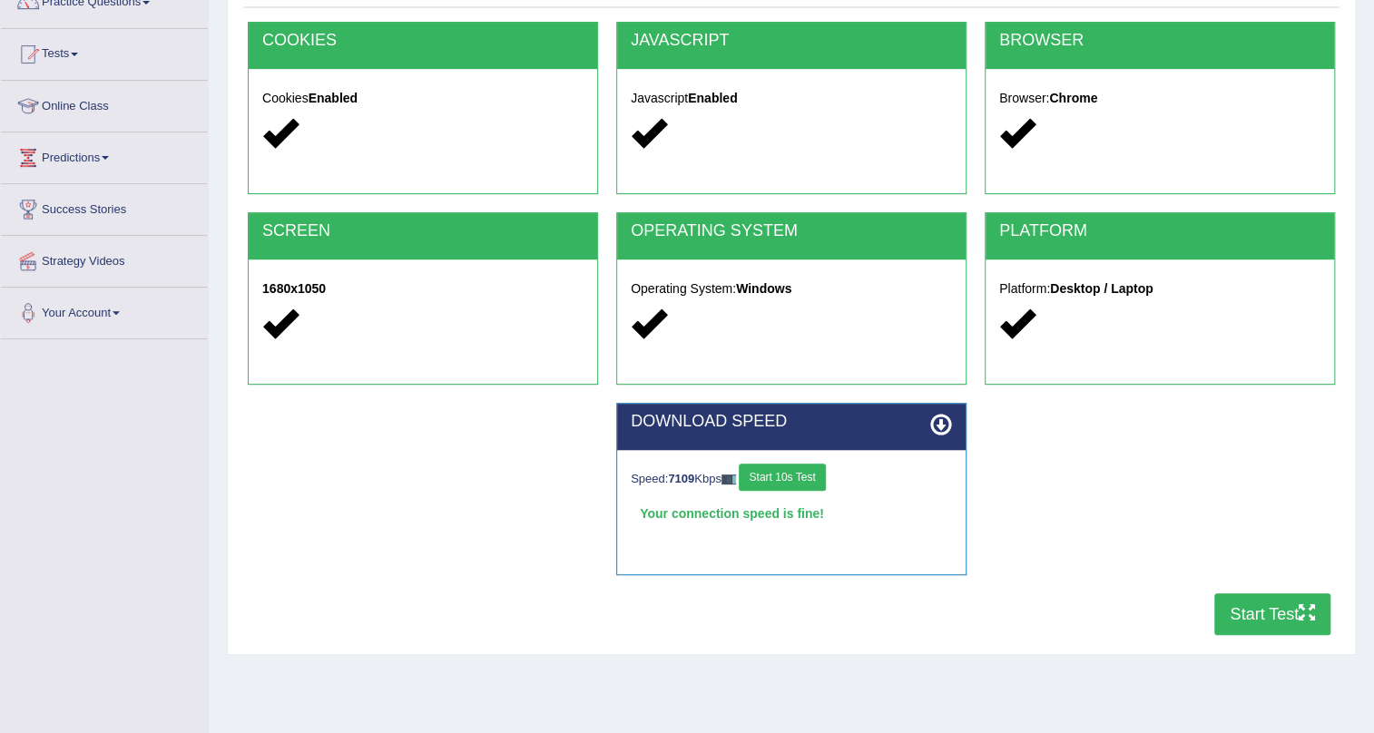
click at [1264, 616] on button "Start Test" at bounding box center [1272, 614] width 116 height 42
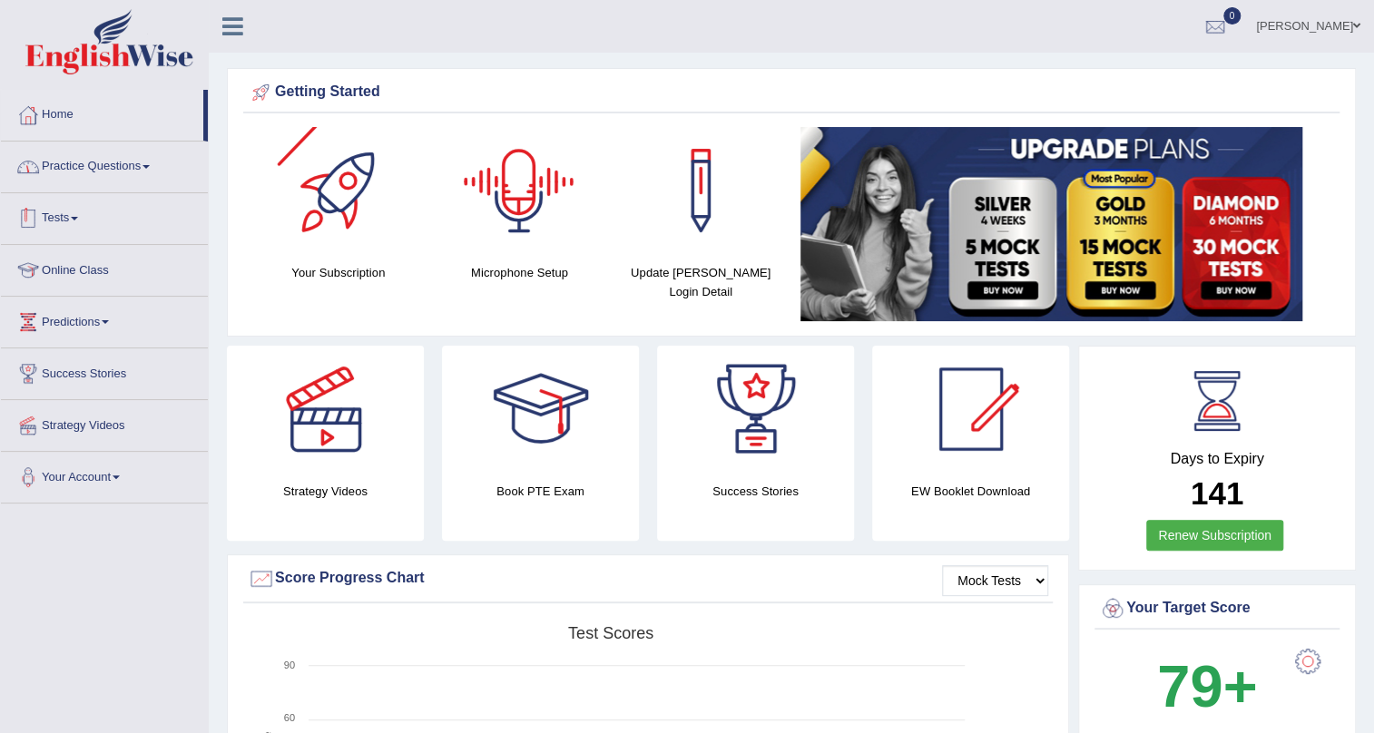
click at [93, 174] on link "Practice Questions" at bounding box center [104, 164] width 207 height 45
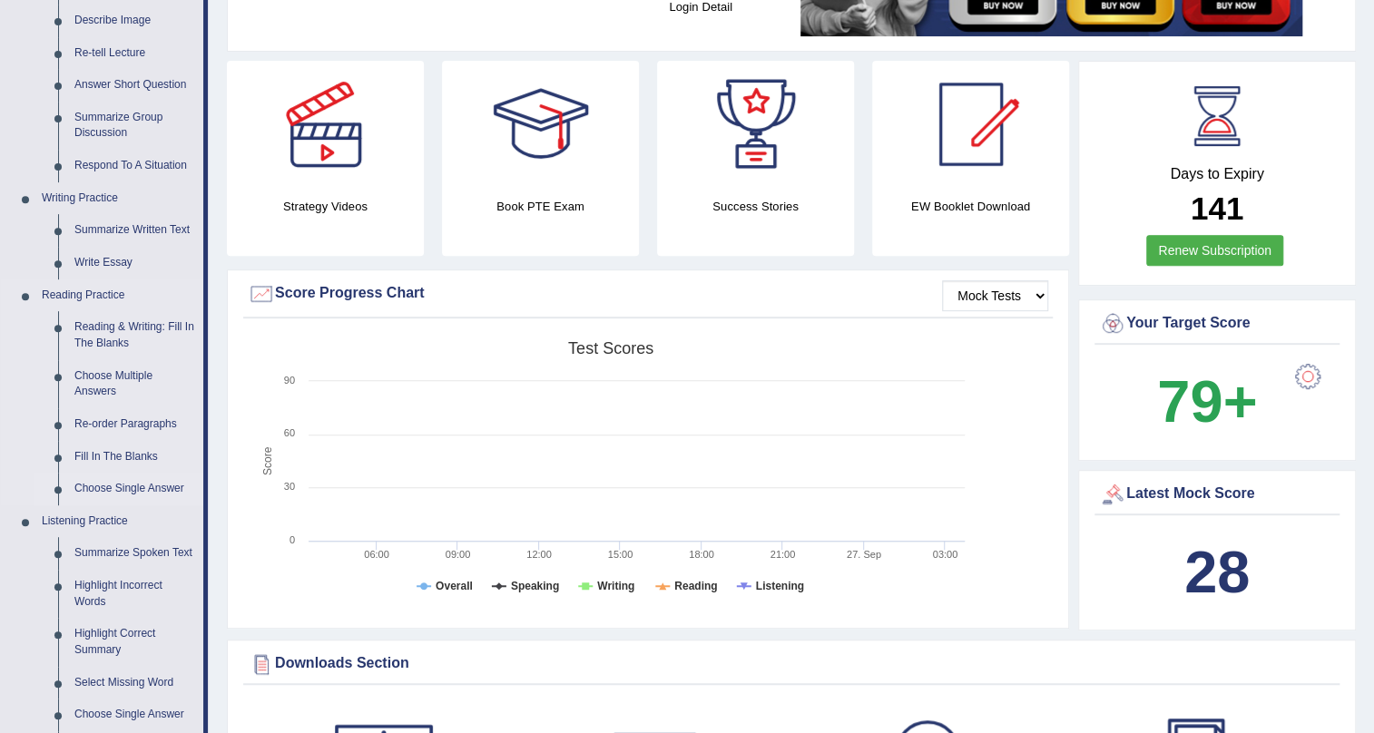
scroll to position [247, 0]
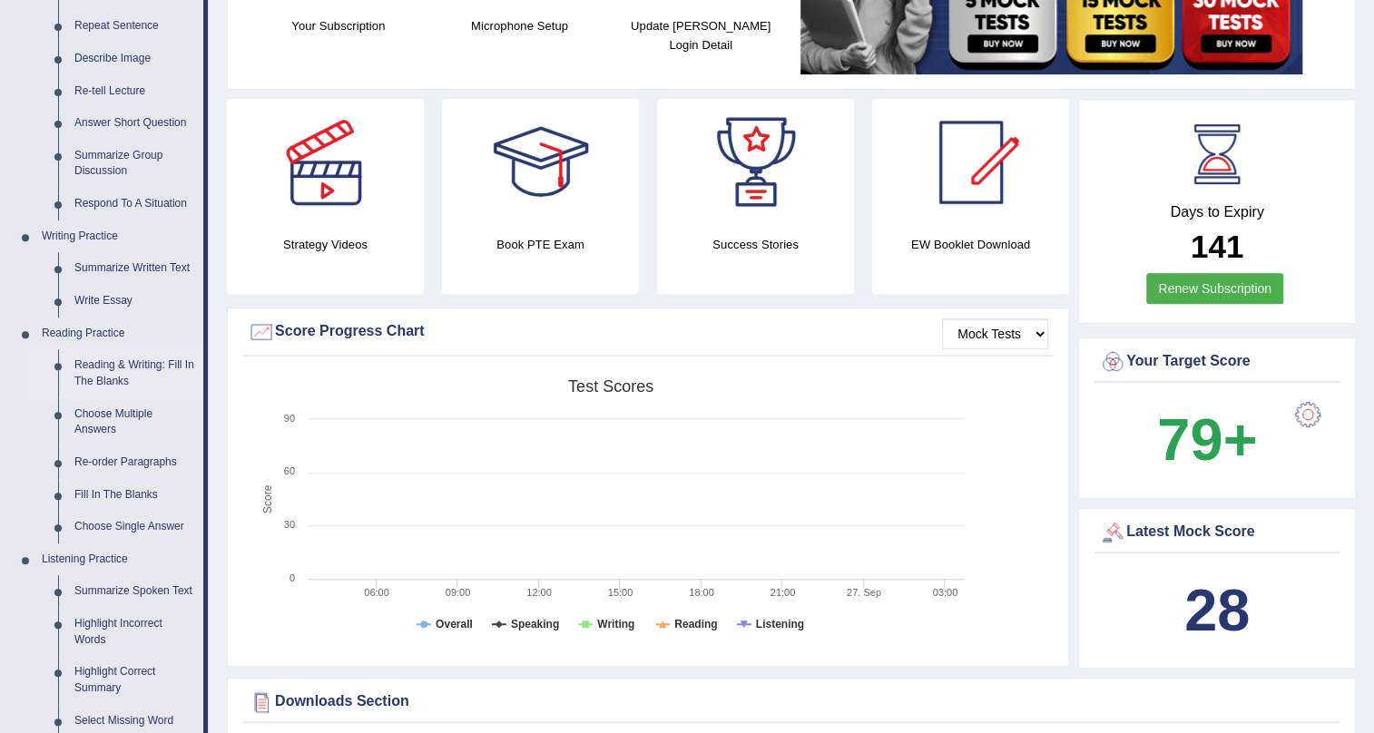
click at [129, 368] on link "Reading & Writing: Fill In The Blanks" at bounding box center [134, 373] width 137 height 48
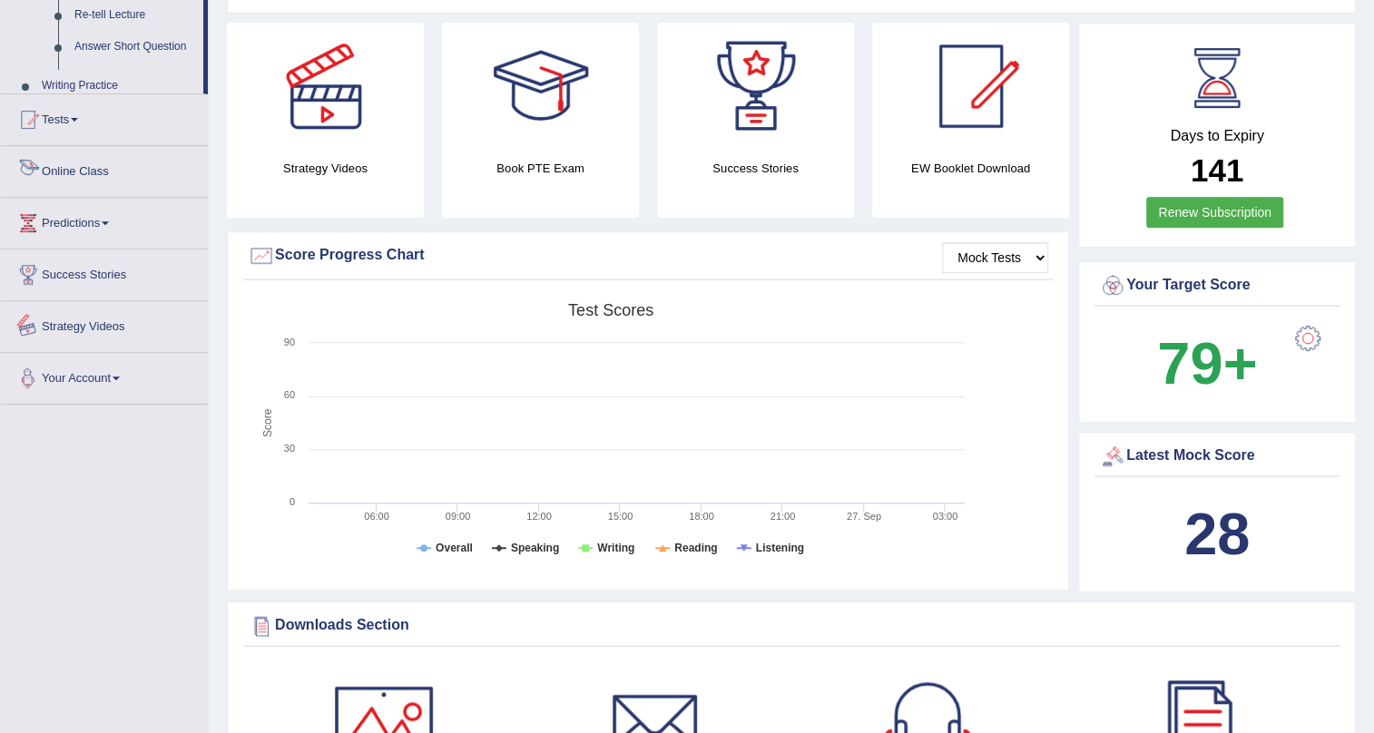
scroll to position [492, 0]
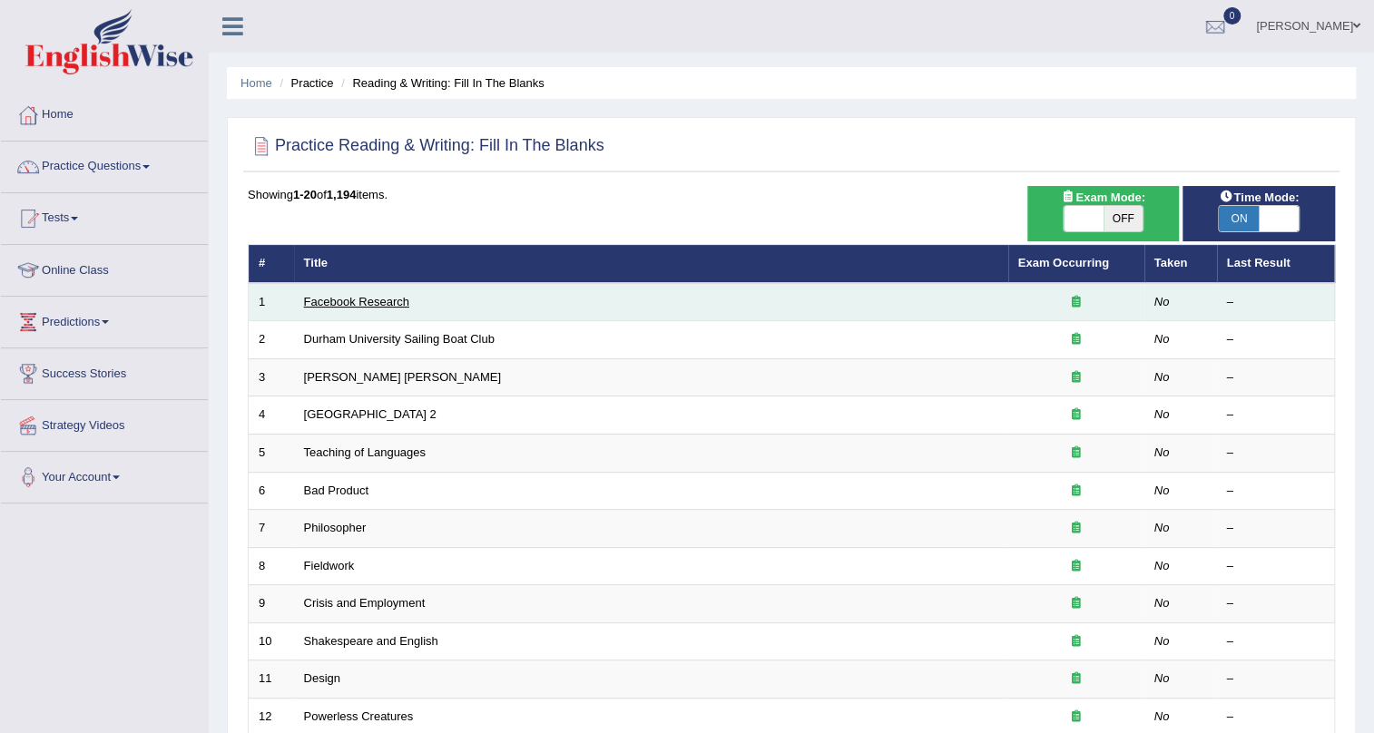
click at [357, 307] on link "Facebook Research" at bounding box center [356, 302] width 105 height 14
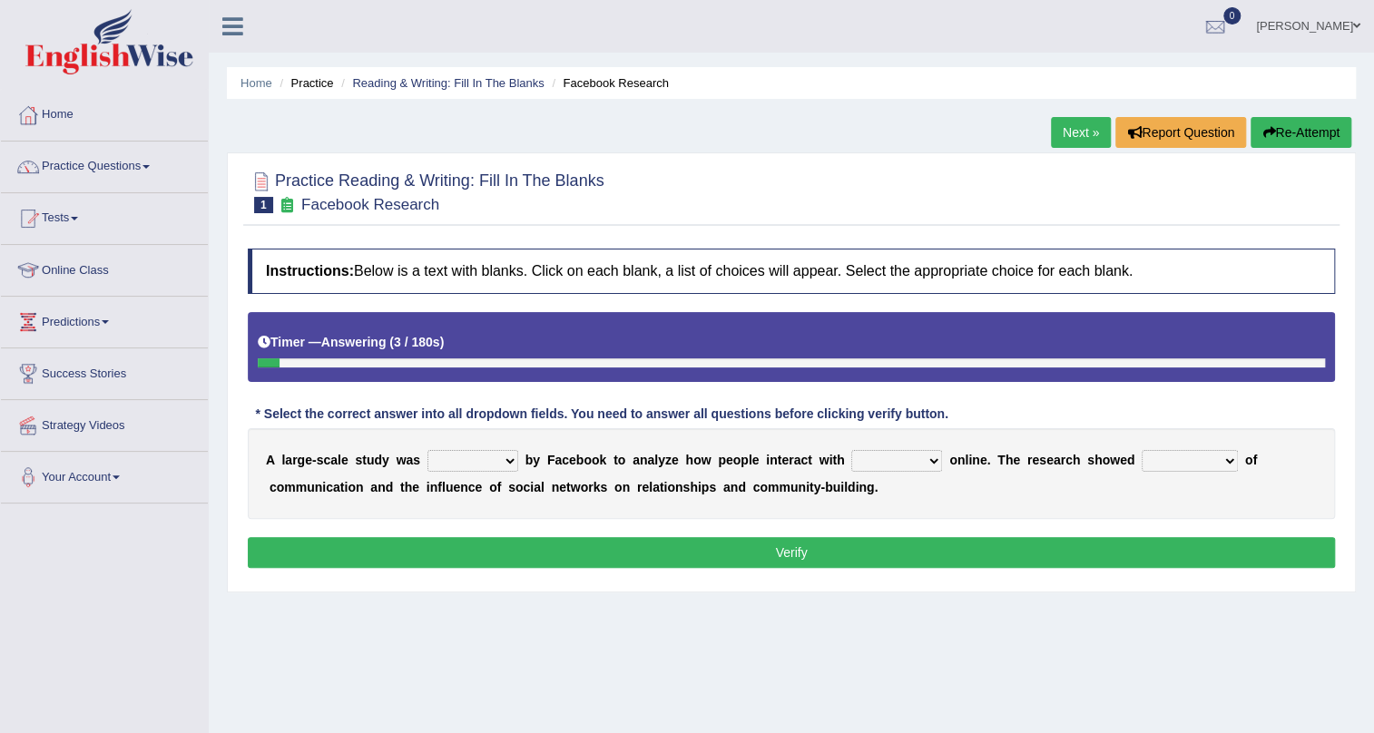
click at [487, 463] on select "surveyed had asked made" at bounding box center [472, 461] width 91 height 22
select select "made"
click at [427, 450] on select "surveyed had asked made" at bounding box center [472, 461] width 91 height 22
click at [858, 454] on select "together all each other another" at bounding box center [896, 461] width 91 height 22
select select "each other"
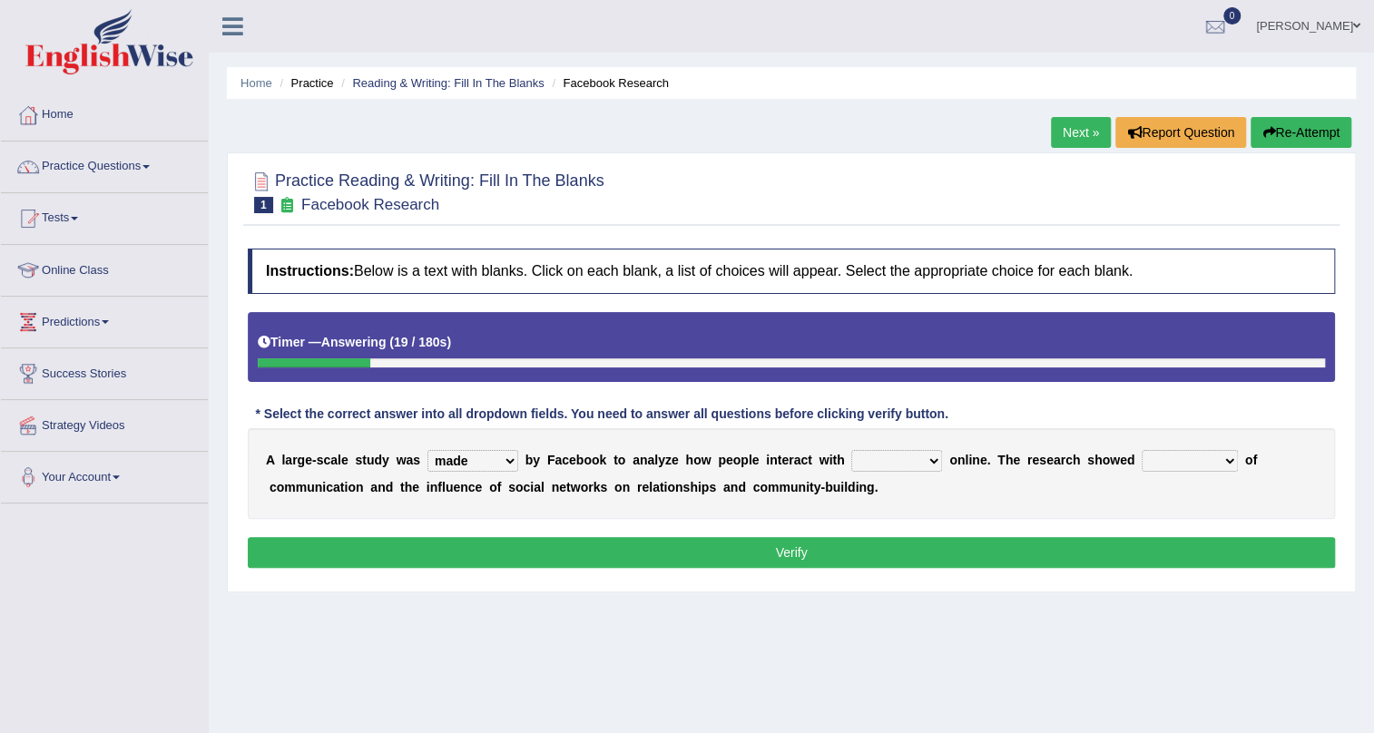
click at [851, 450] on select "together all each other another" at bounding box center [896, 461] width 91 height 22
click at [1172, 465] on select "advantages standards fellowships patterns" at bounding box center [1190, 461] width 96 height 22
click at [1142, 450] on select "advantages standards fellowships patterns" at bounding box center [1190, 461] width 96 height 22
click at [485, 464] on select "surveyed had asked made" at bounding box center [472, 461] width 91 height 22
click at [427, 450] on select "surveyed had asked made" at bounding box center [472, 461] width 91 height 22
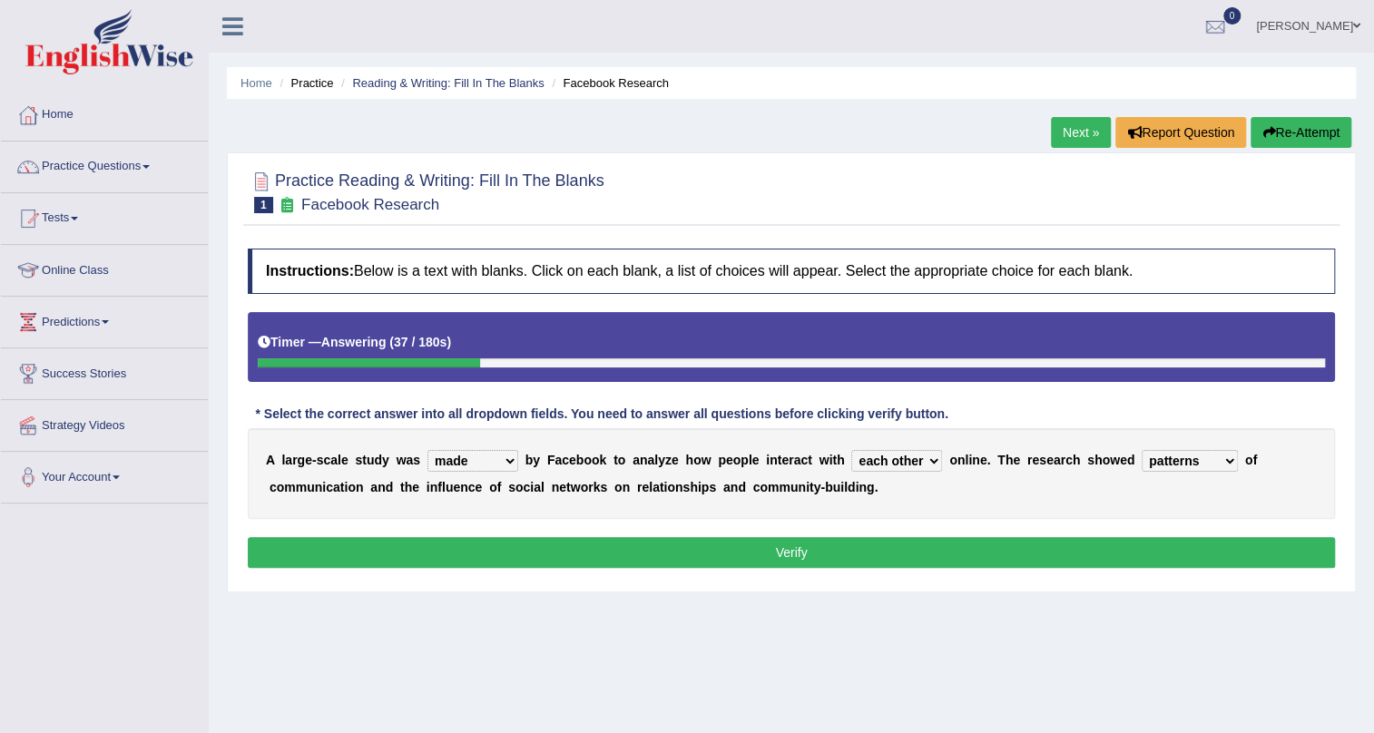
click at [1171, 465] on select "advantages standards fellowships patterns" at bounding box center [1190, 461] width 96 height 22
click at [1172, 462] on select "advantages standards fellowships patterns" at bounding box center [1190, 461] width 96 height 22
click at [1142, 450] on select "advantages standards fellowships patterns" at bounding box center [1190, 461] width 96 height 22
click at [1195, 459] on select "advantages standards fellowships patterns" at bounding box center [1190, 461] width 96 height 22
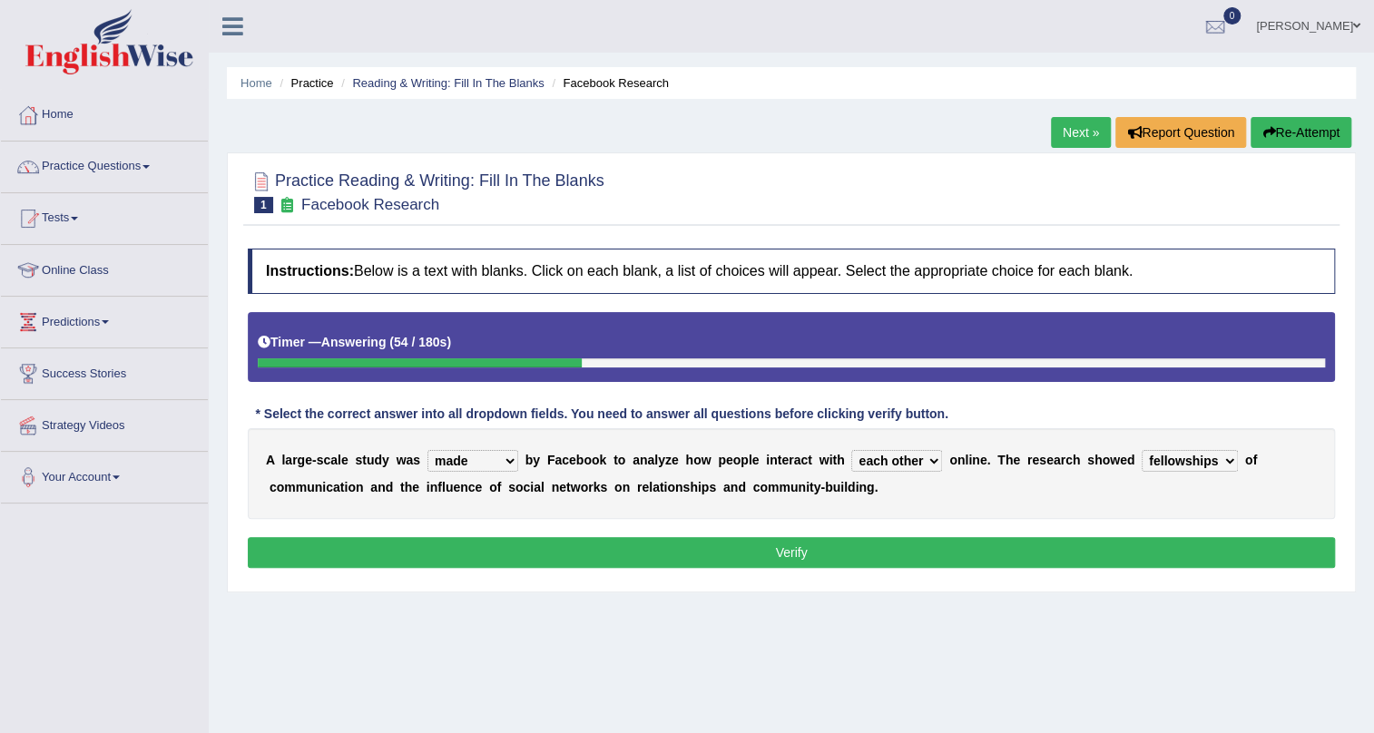
select select "patterns"
click at [1142, 450] on select "advantages standards fellowships patterns" at bounding box center [1190, 461] width 96 height 22
click at [1042, 556] on button "Verify" at bounding box center [791, 552] width 1087 height 31
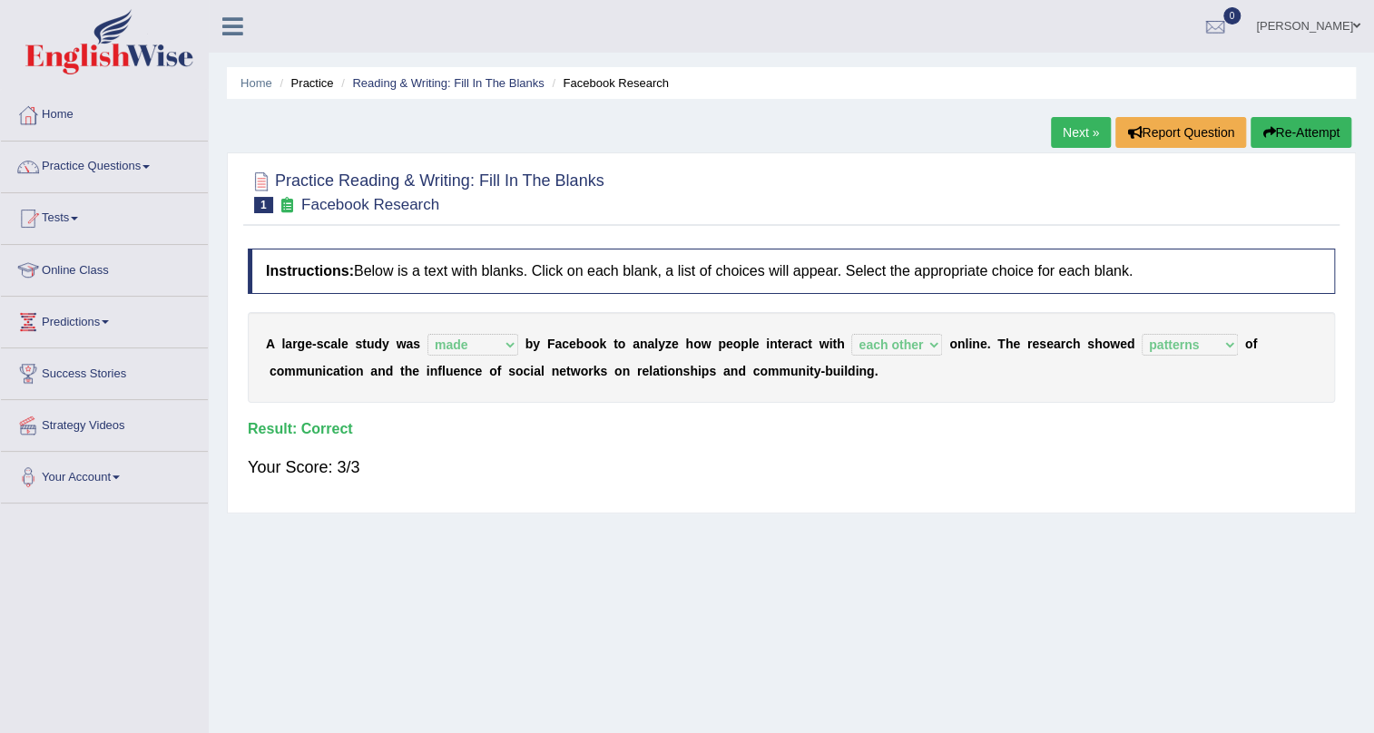
click at [1085, 122] on link "Next »" at bounding box center [1081, 132] width 60 height 31
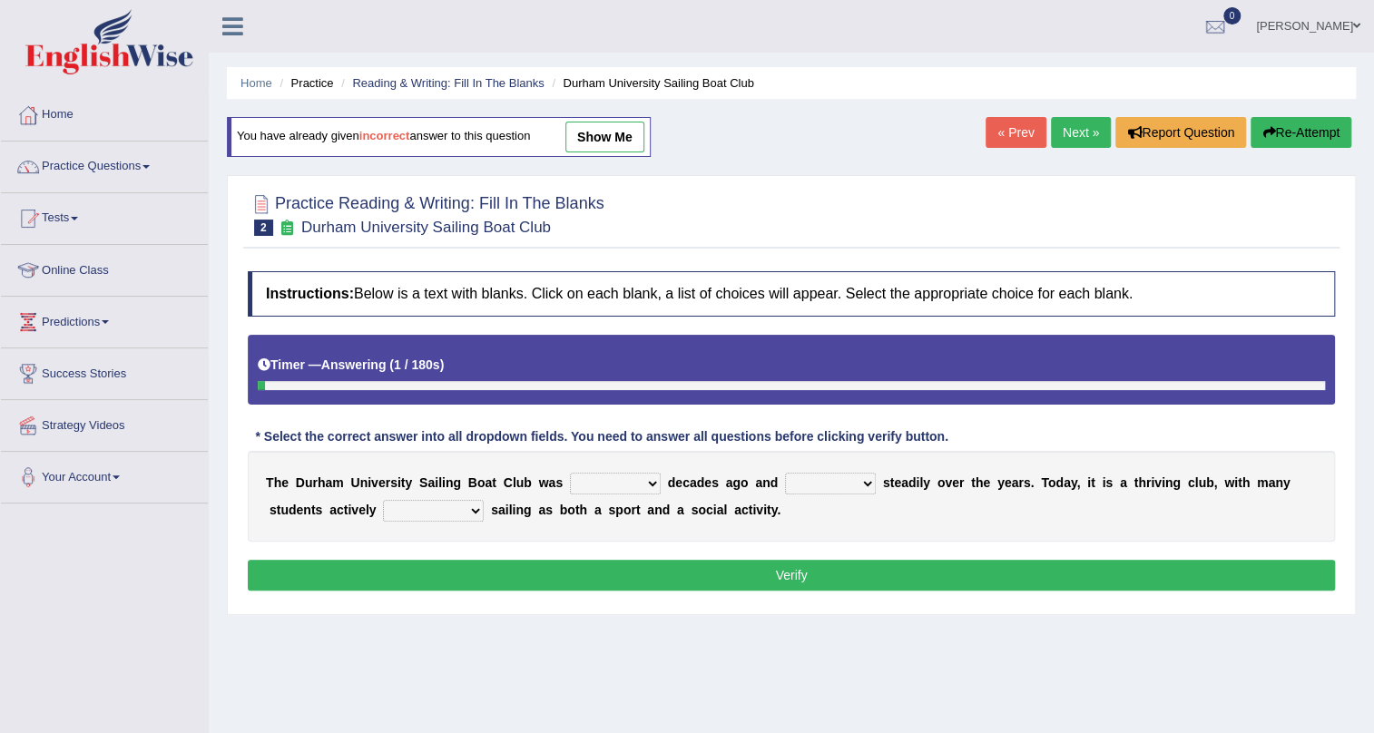
click at [611, 485] on select "found fund founded find" at bounding box center [615, 484] width 91 height 22
select select "founded"
click at [570, 473] on select "found fund founded find" at bounding box center [615, 484] width 91 height 22
click at [820, 483] on select "grow growing has grown grown" at bounding box center [830, 484] width 91 height 22
select select "grown"
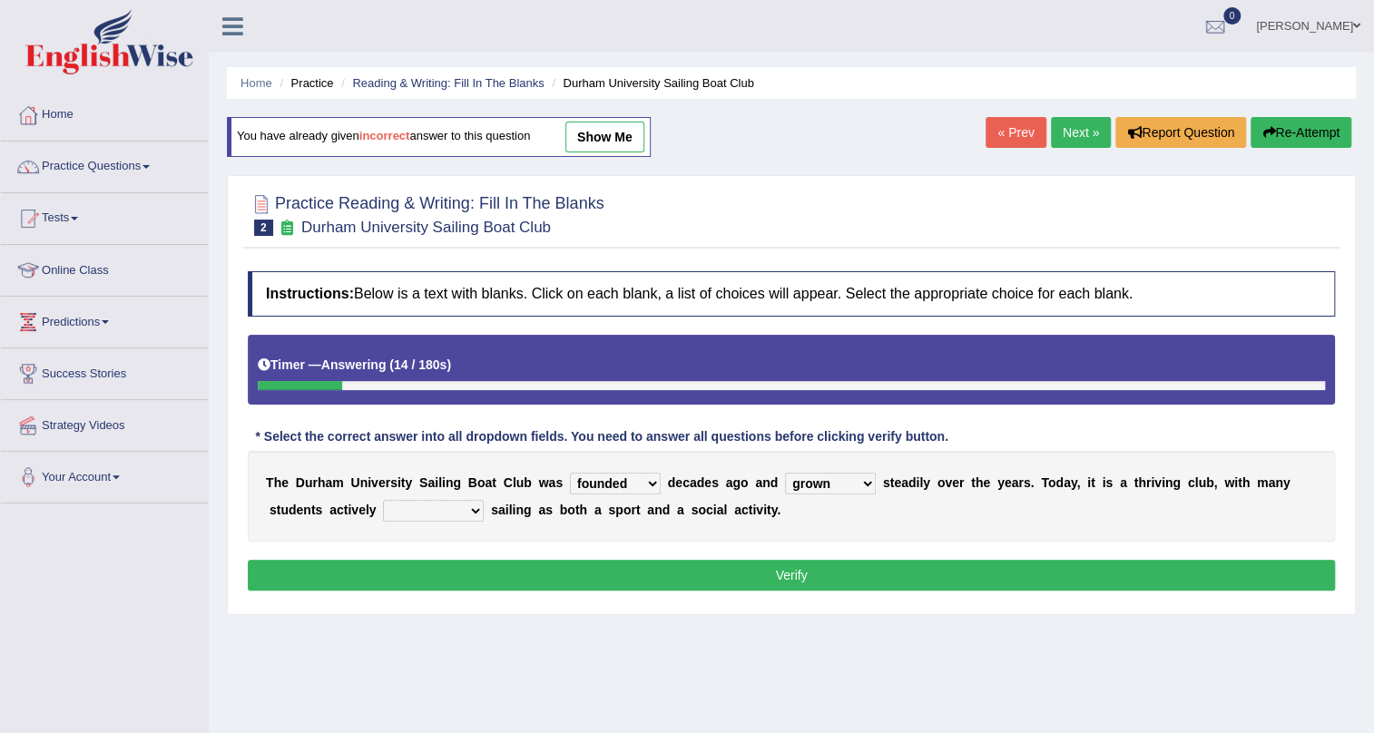
click at [785, 473] on select "grow growing has grown grown" at bounding box center [830, 484] width 91 height 22
click at [420, 512] on select "enjoy enjoyed are enjoying enjoying" at bounding box center [433, 511] width 101 height 22
select select "enjoying"
click at [383, 500] on select "enjoy enjoyed are enjoying enjoying" at bounding box center [433, 511] width 101 height 22
click at [730, 576] on button "Verify" at bounding box center [791, 575] width 1087 height 31
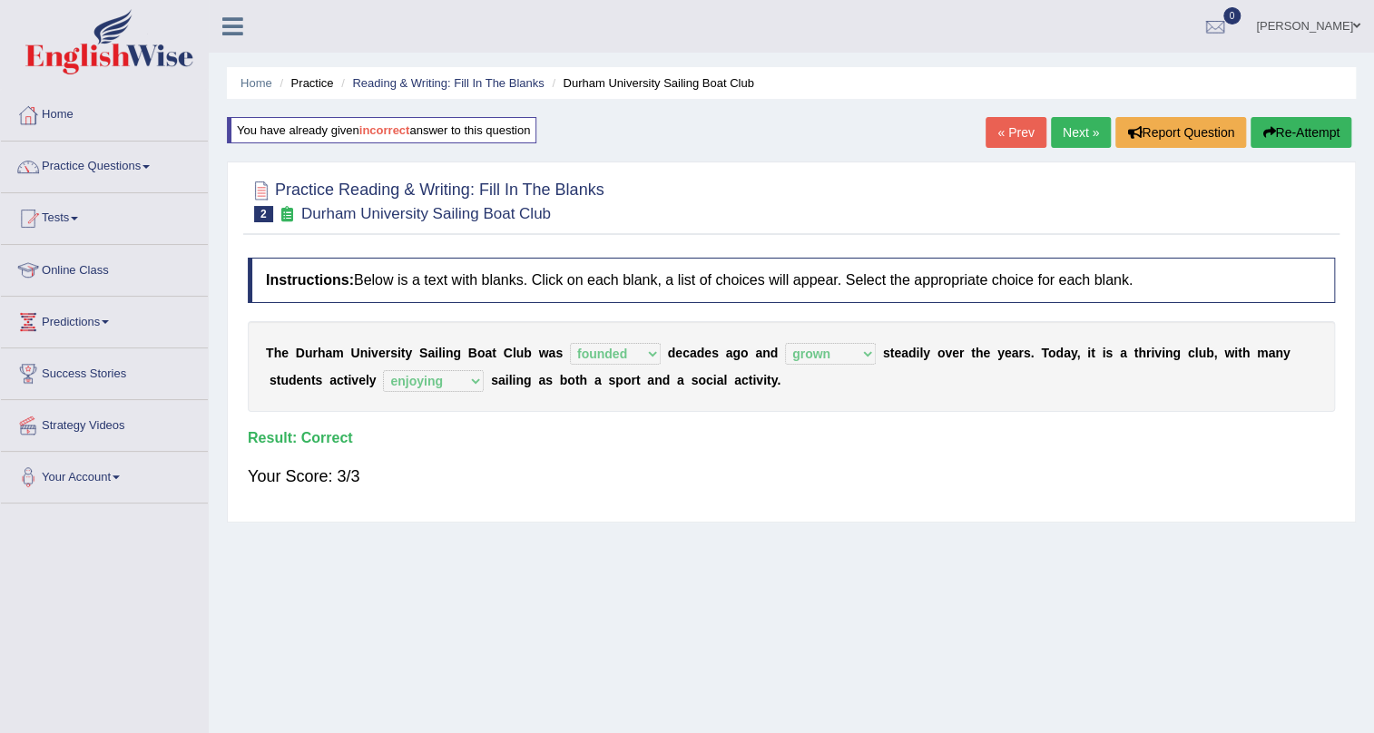
click at [1084, 136] on link "Next »" at bounding box center [1081, 132] width 60 height 31
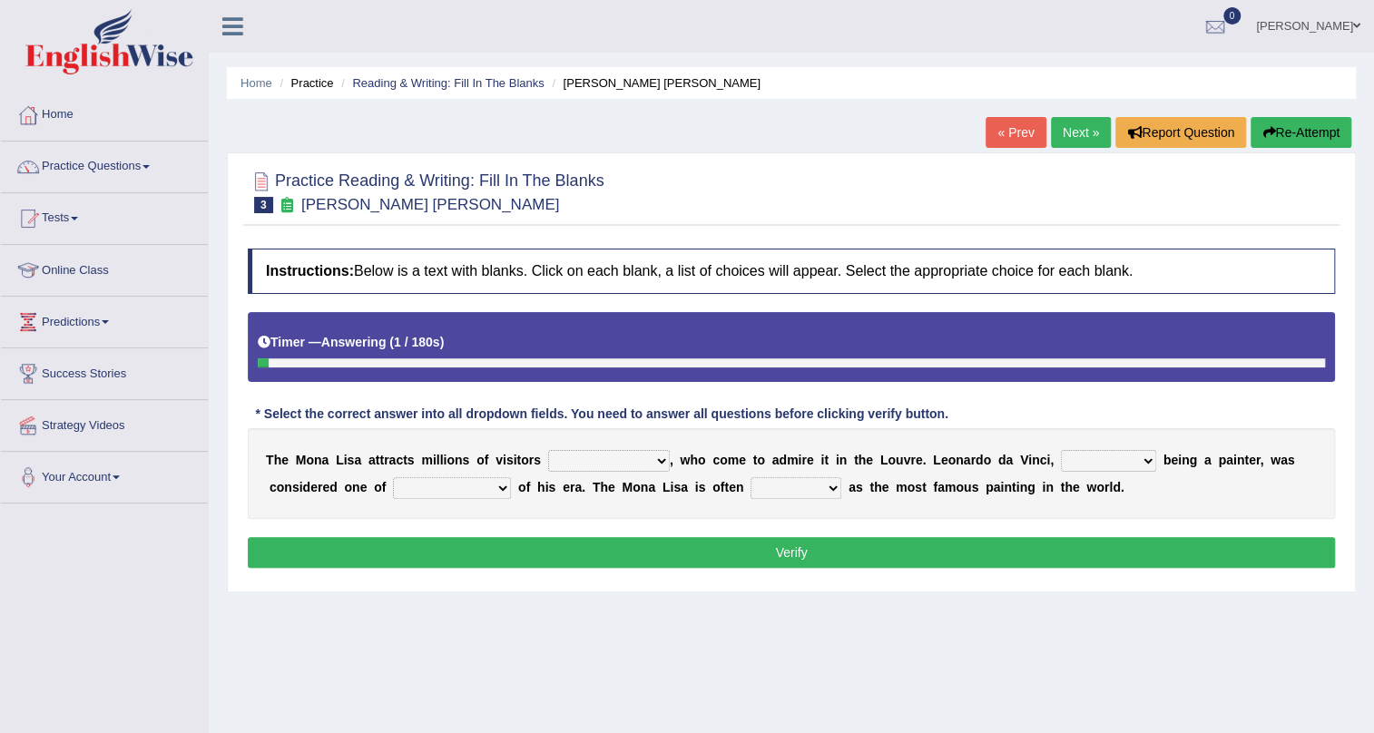
click at [620, 462] on select "around the year the all year all year round per year" at bounding box center [609, 461] width 122 height 22
click at [719, 515] on div "T h e M o n a L i s a a t t r a c t s m i l l i o n s o f v i s i t o r s aroun…" at bounding box center [791, 473] width 1087 height 91
click at [1119, 454] on select "rather than as much as as well as as long as" at bounding box center [1108, 461] width 95 height 22
click at [1217, 489] on div "T h e M o n a L i s a a t t r a c t s m i l l i o n s o f v i s i t o r s aroun…" at bounding box center [791, 473] width 1087 height 91
click at [487, 492] on select "better artists artist the better artist the best artists" at bounding box center [452, 488] width 118 height 22
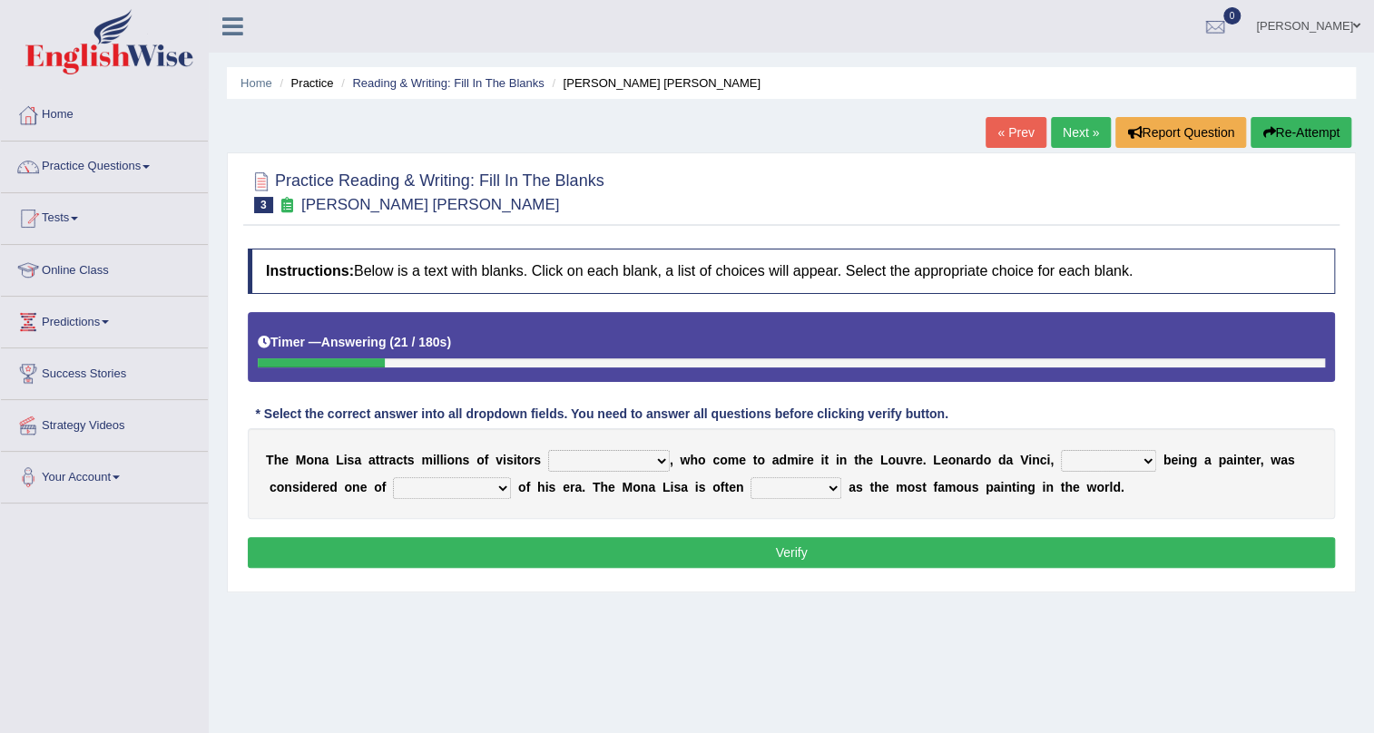
select select "the best artists"
click at [393, 477] on select "better artists artist the better artist the best artists" at bounding box center [452, 488] width 118 height 22
click at [778, 489] on select "classified suggested predicted described" at bounding box center [795, 488] width 91 height 22
select select "classified"
click at [750, 477] on select "classified suggested predicted described" at bounding box center [795, 488] width 91 height 22
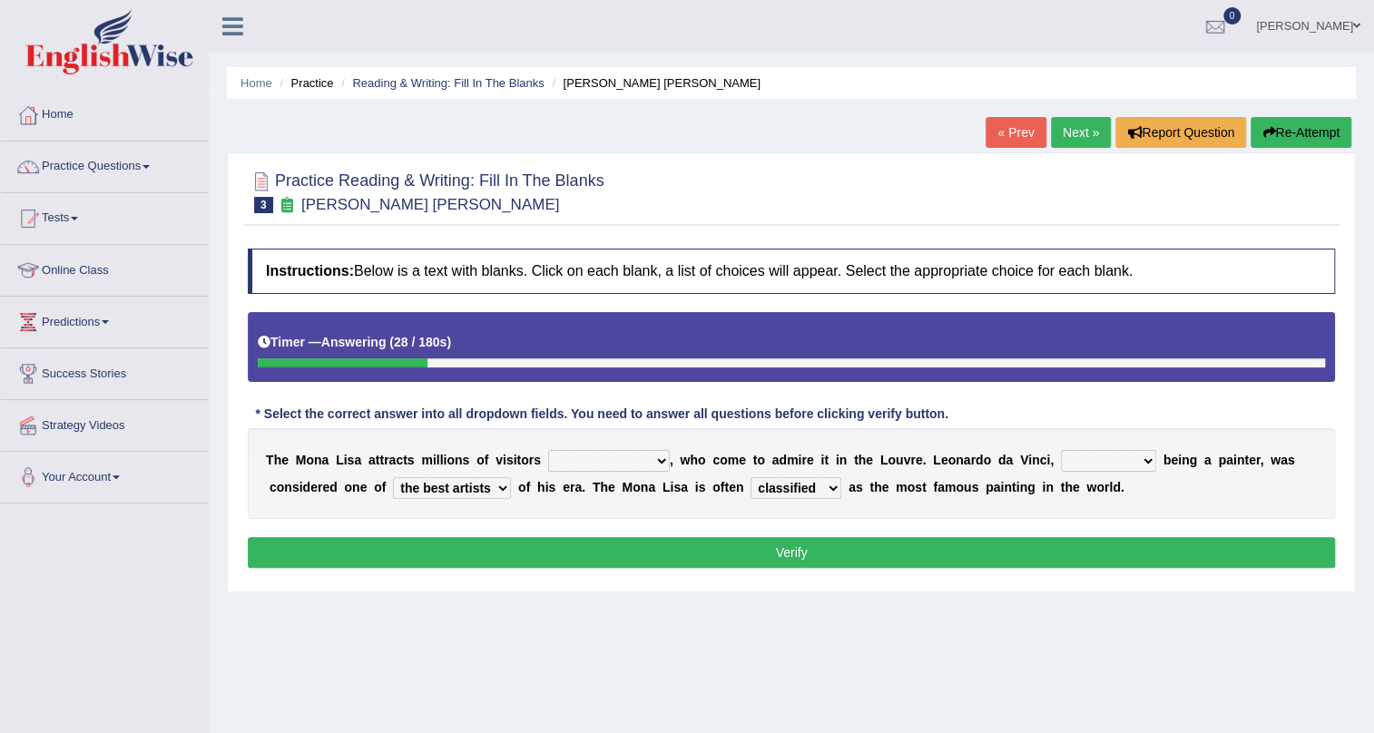
click at [585, 461] on select "around the year the all year all year round per year" at bounding box center [609, 461] width 122 height 22
select select "all year round"
click at [548, 450] on select "around the year the all year all year round per year" at bounding box center [609, 461] width 122 height 22
click at [1093, 463] on select "rather than as much as as well as as long as" at bounding box center [1108, 461] width 95 height 22
click at [1061, 450] on select "rather than as much as as well as as long as" at bounding box center [1108, 461] width 95 height 22
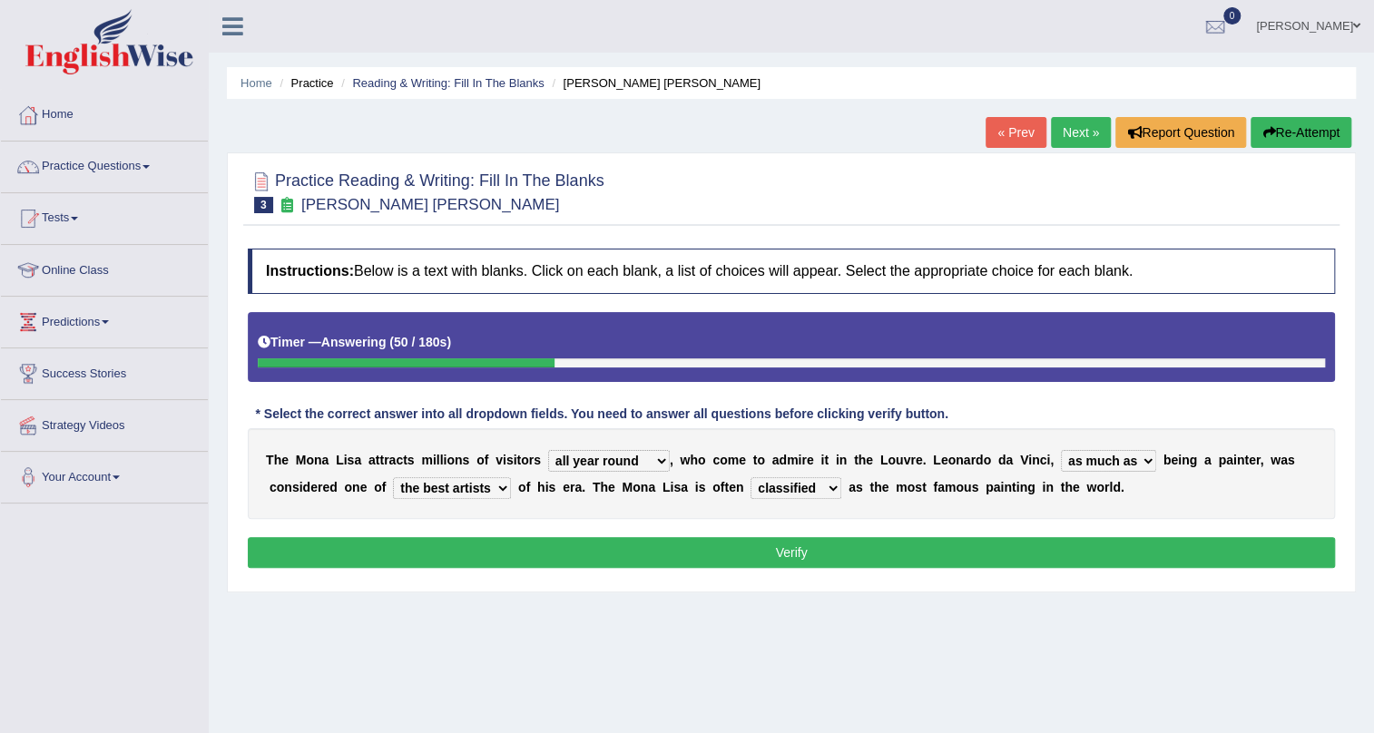
click at [652, 462] on select "around the year the all year all year round per year" at bounding box center [609, 461] width 122 height 22
click at [1075, 454] on select "rather than as much as as well as as long as" at bounding box center [1108, 461] width 95 height 22
click at [1061, 450] on select "rather than as much as as well as as long as" at bounding box center [1108, 461] width 95 height 22
click at [1137, 456] on select "rather than as much as as well as as long as" at bounding box center [1108, 461] width 95 height 22
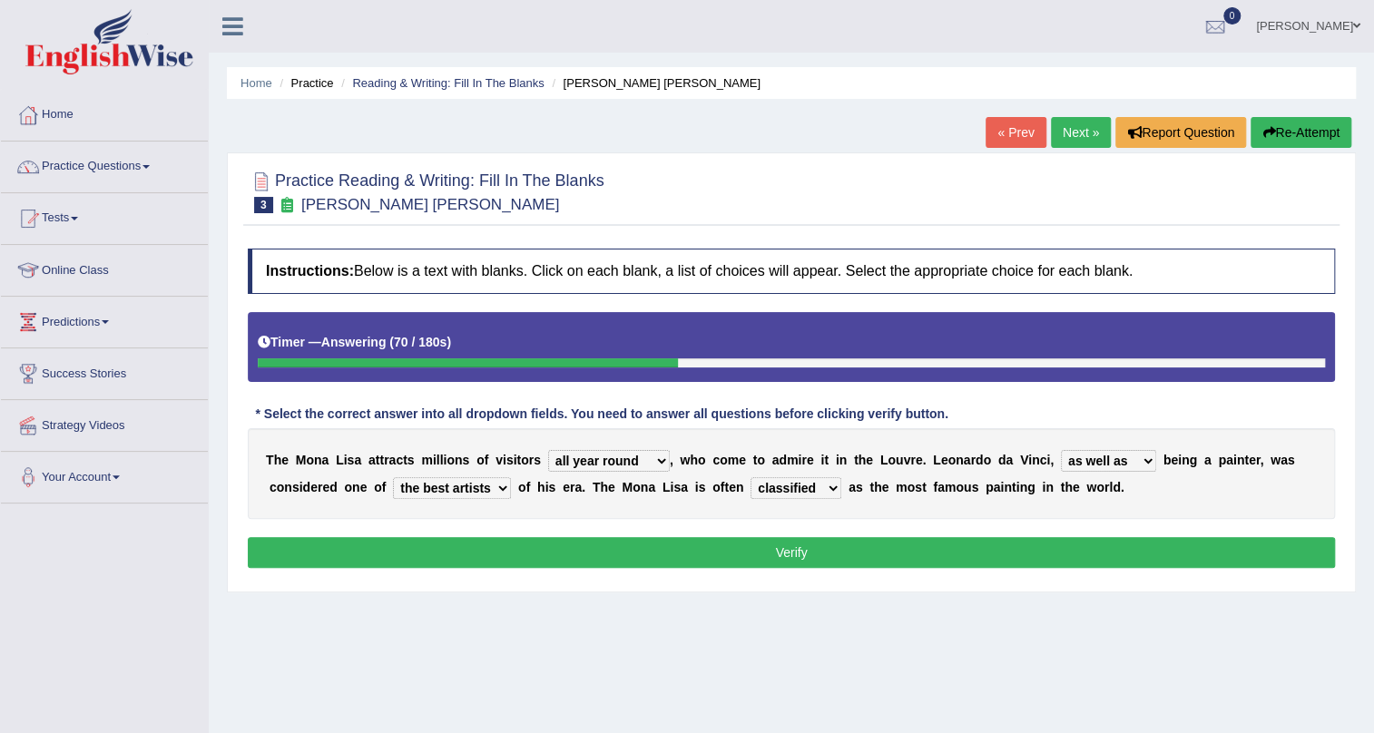
select select "as much as"
click at [1061, 450] on select "rather than as much as as well as as long as" at bounding box center [1108, 461] width 95 height 22
click at [1069, 555] on button "Verify" at bounding box center [791, 552] width 1087 height 31
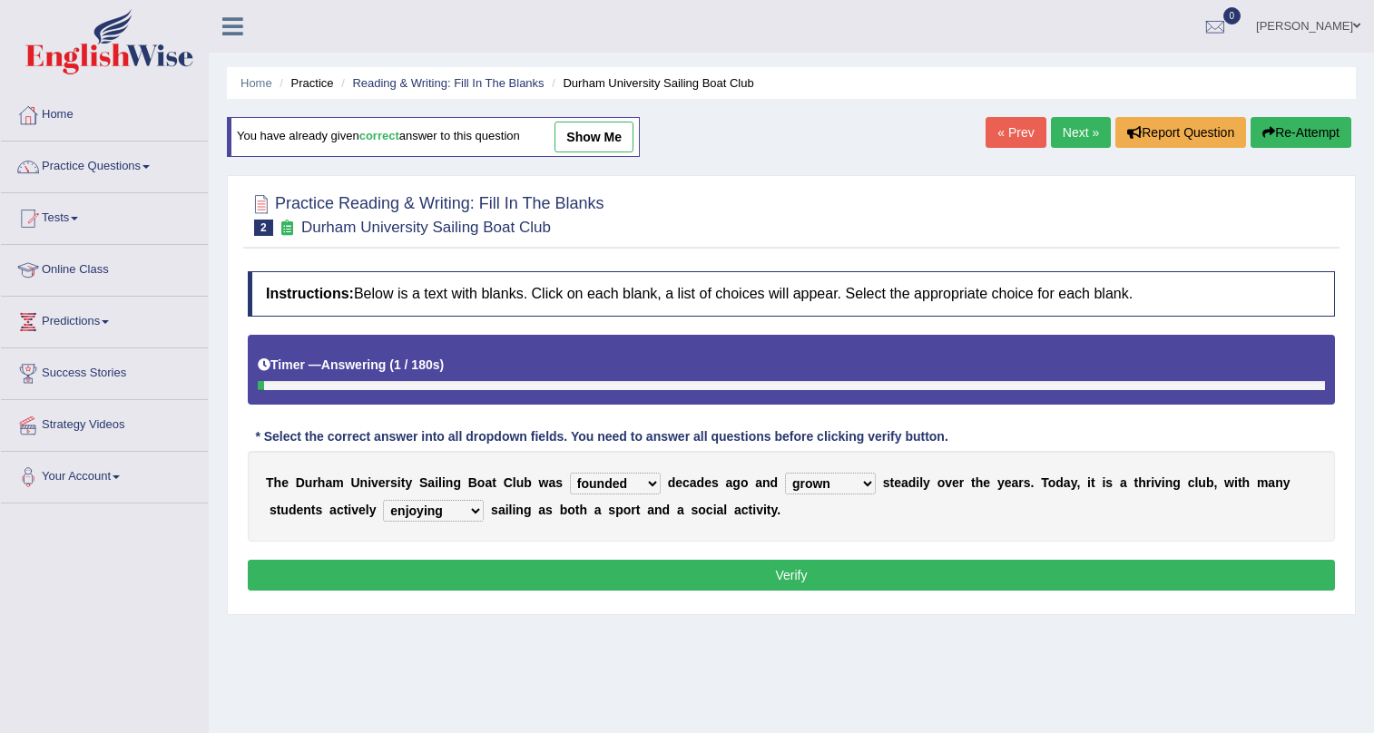
select select "founded"
select select "grown"
select select "enjoying"
click at [107, 123] on link "Home" at bounding box center [104, 112] width 207 height 45
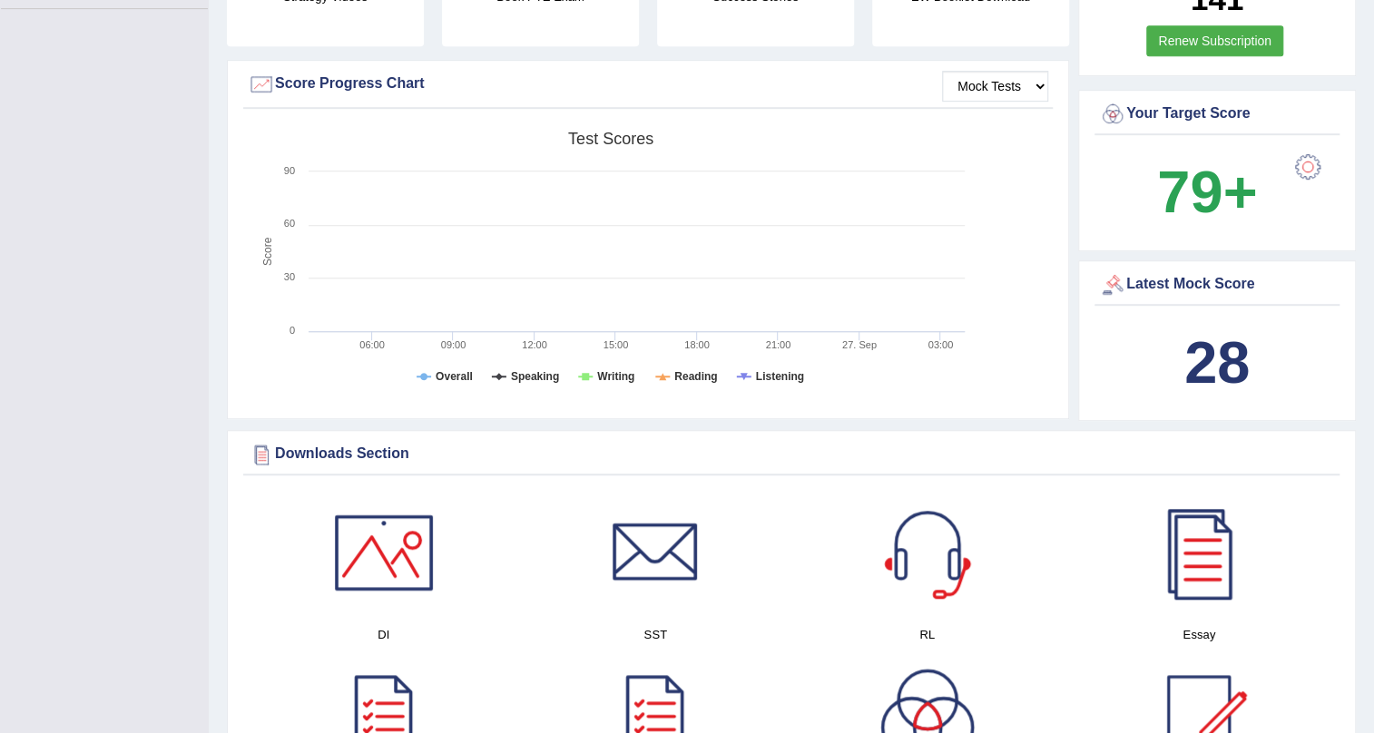
scroll to position [164, 0]
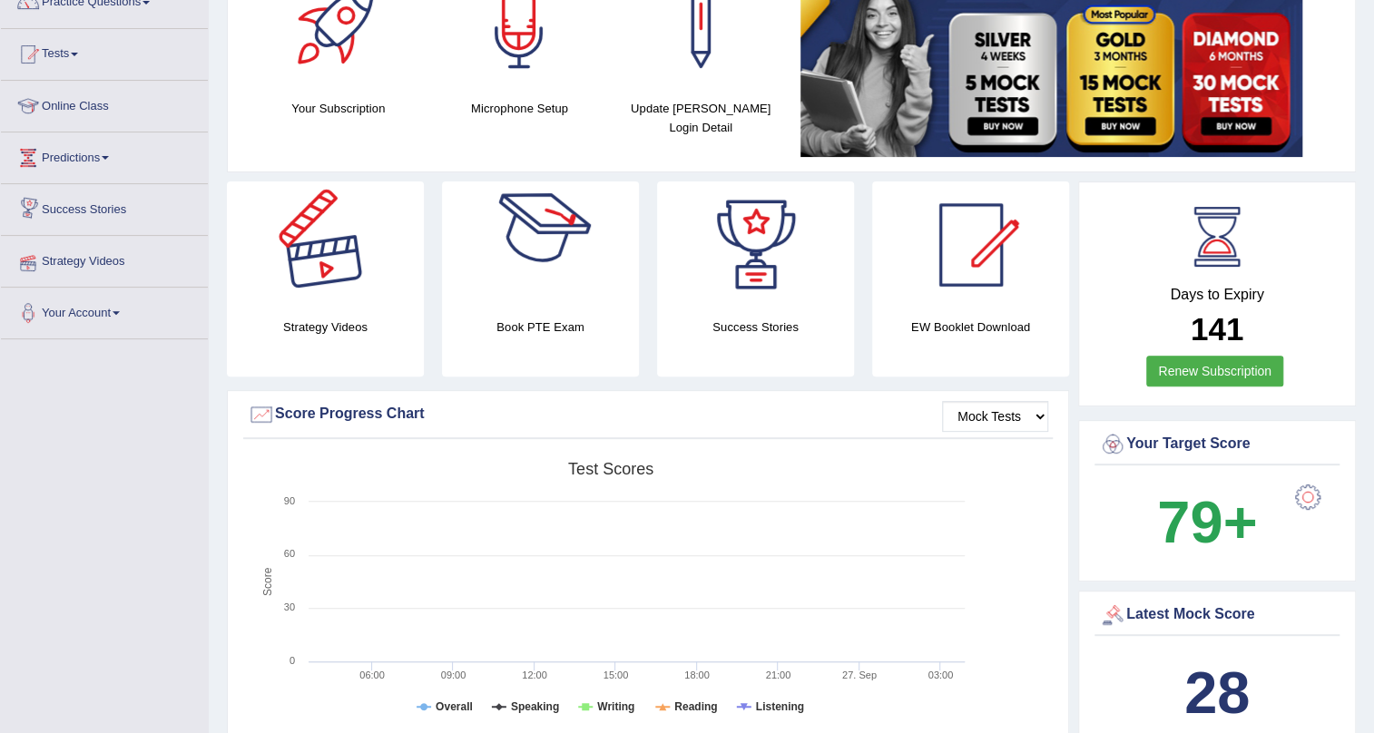
click at [106, 258] on link "Strategy Videos" at bounding box center [104, 258] width 207 height 45
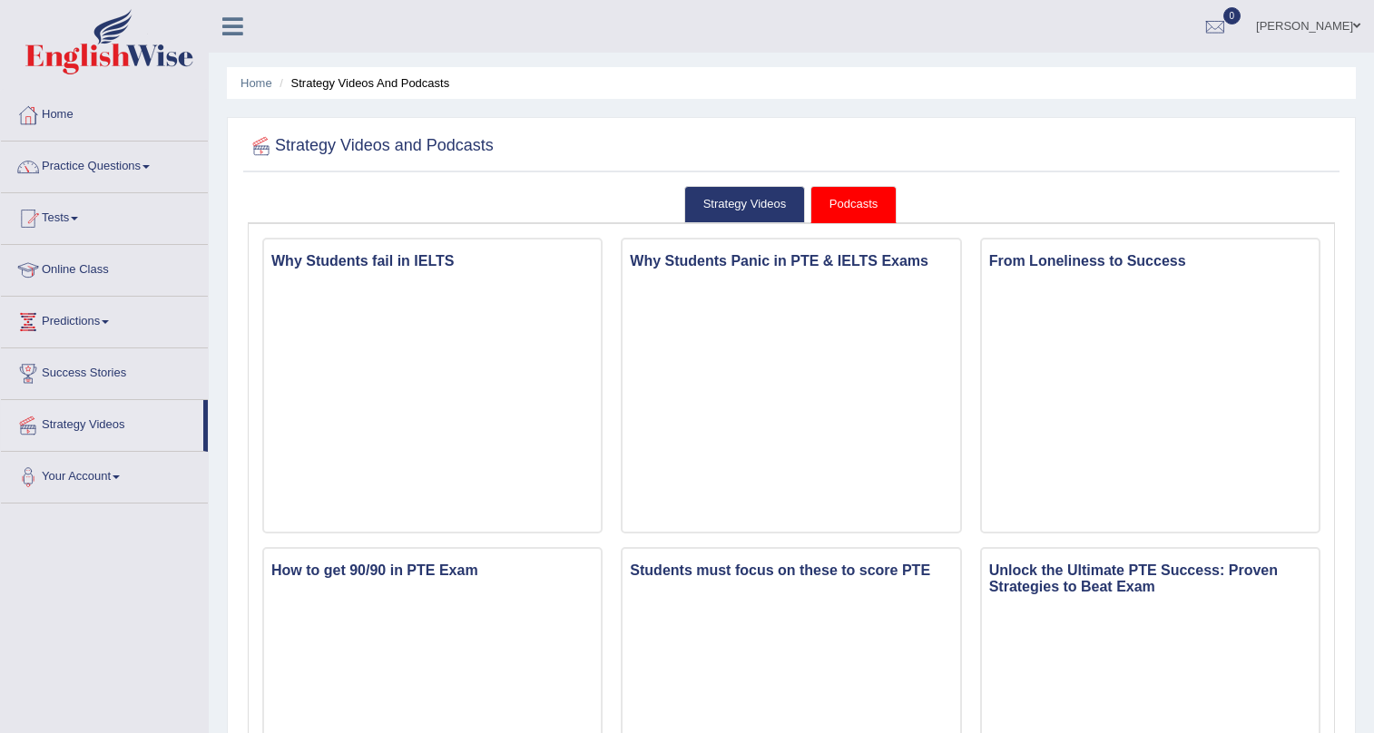
click at [761, 188] on link "Strategy Videos" at bounding box center [745, 204] width 122 height 37
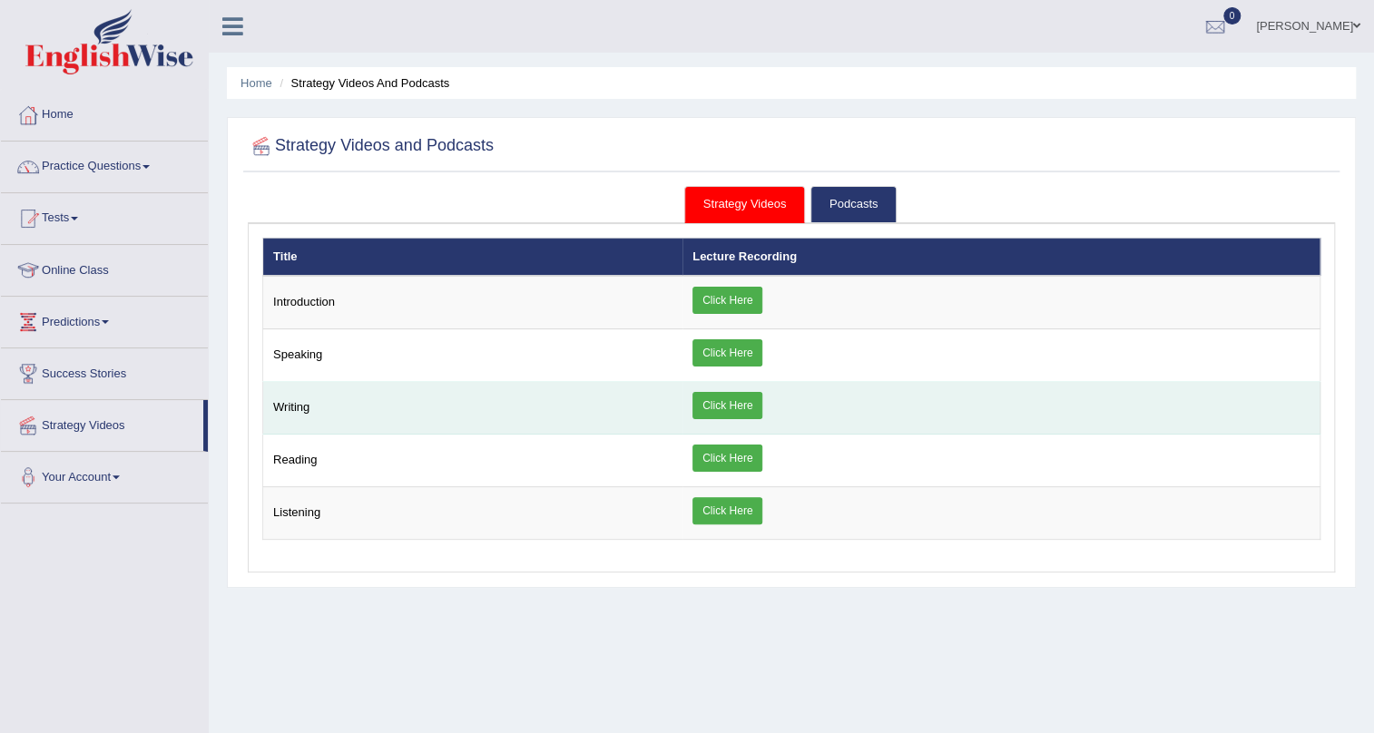
click at [753, 406] on link "Click Here" at bounding box center [727, 405] width 70 height 27
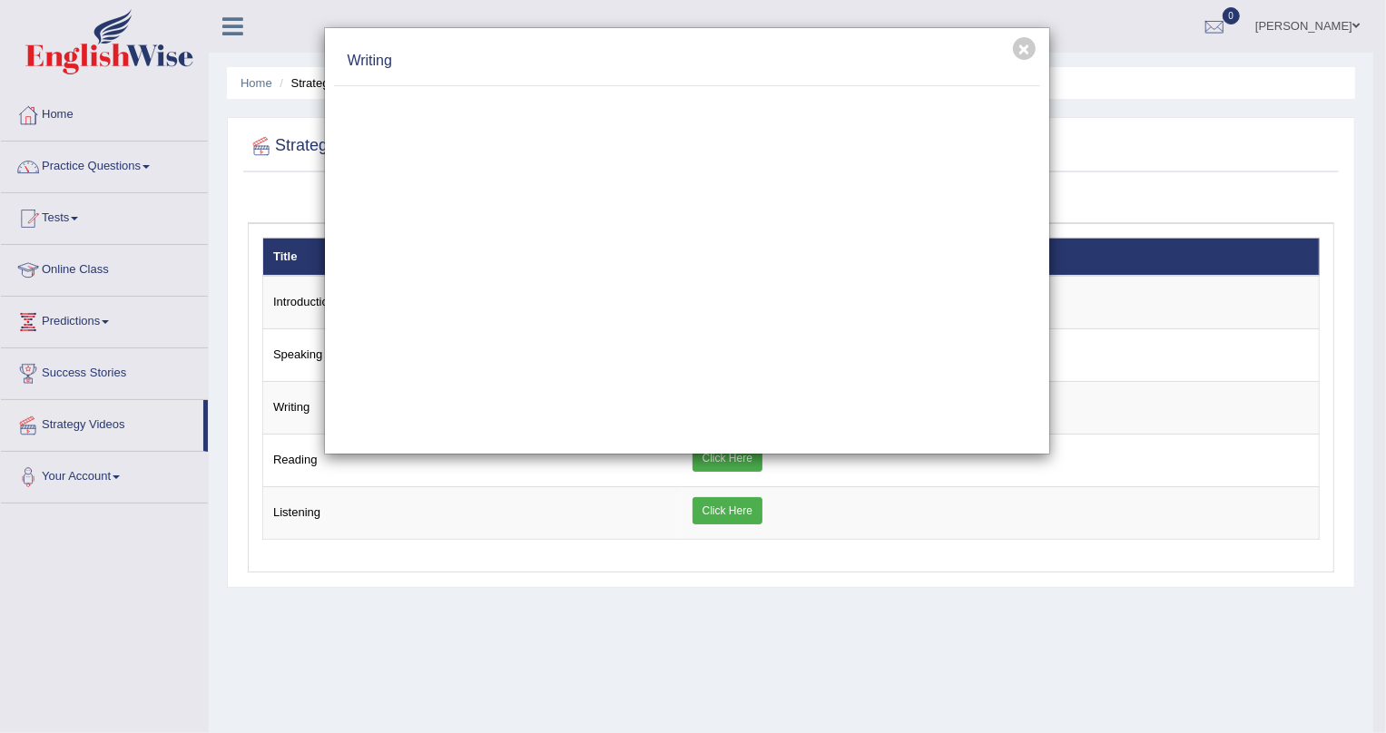
click at [309, 471] on div "× Writing" at bounding box center [693, 366] width 1386 height 733
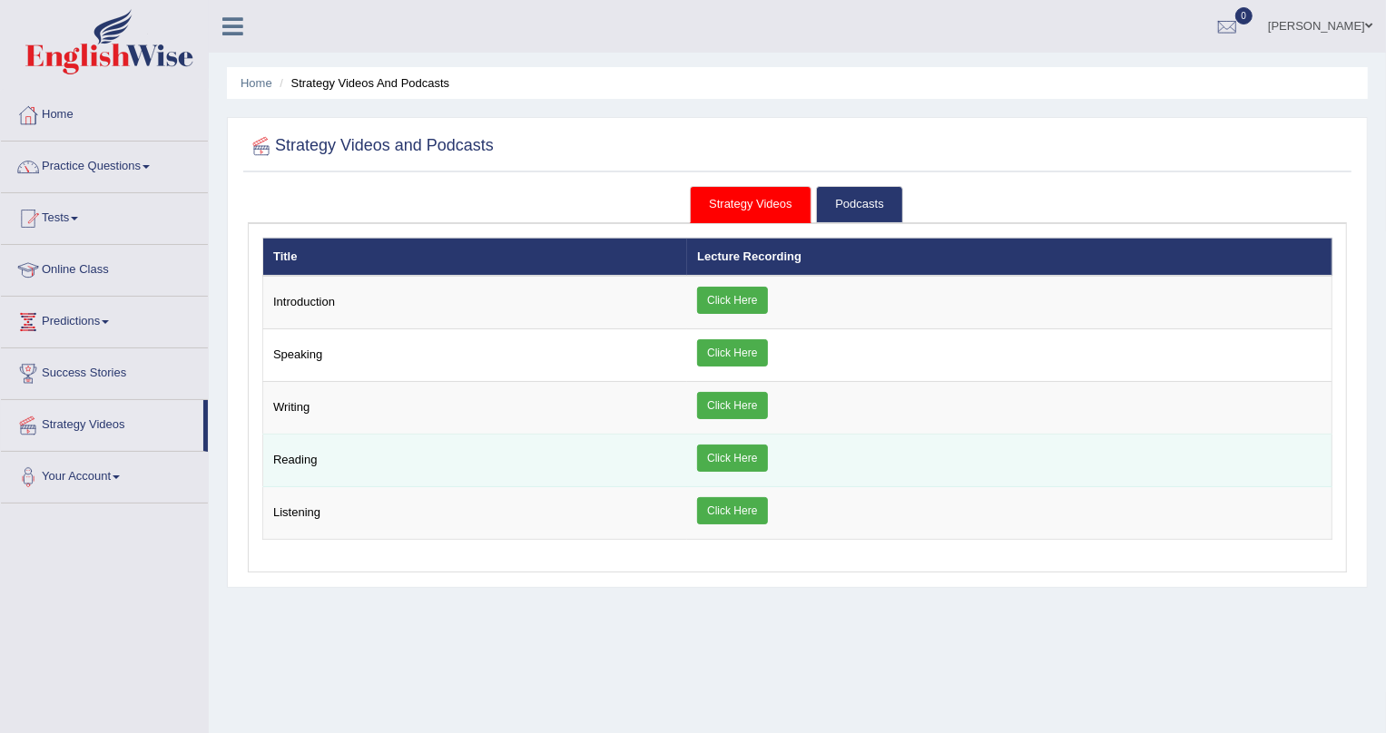
click at [300, 459] on td "Reading" at bounding box center [475, 461] width 425 height 53
click at [738, 451] on link "Click Here" at bounding box center [727, 458] width 70 height 27
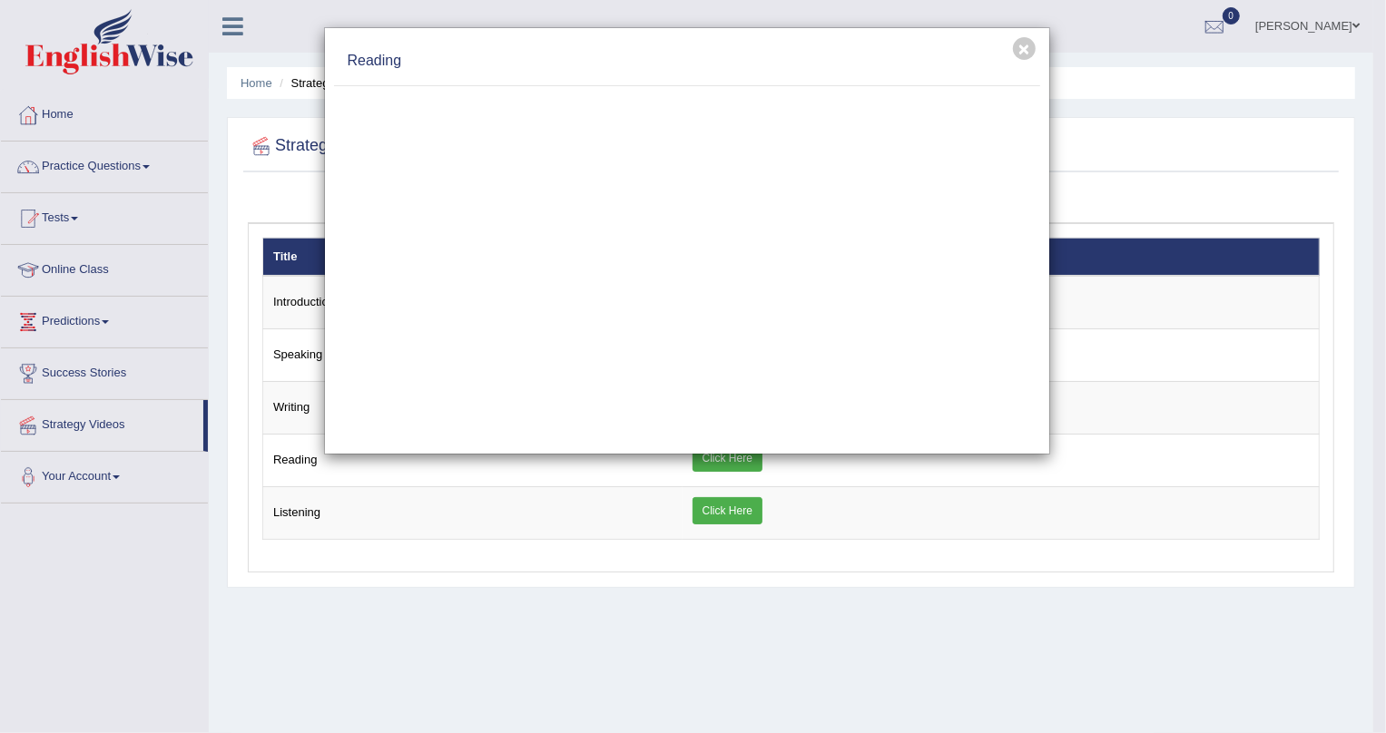
drag, startPoint x: 341, startPoint y: 446, endPoint x: 781, endPoint y: 11, distance: 619.2
click at [740, 11] on div "× Reading" at bounding box center [693, 366] width 1386 height 733
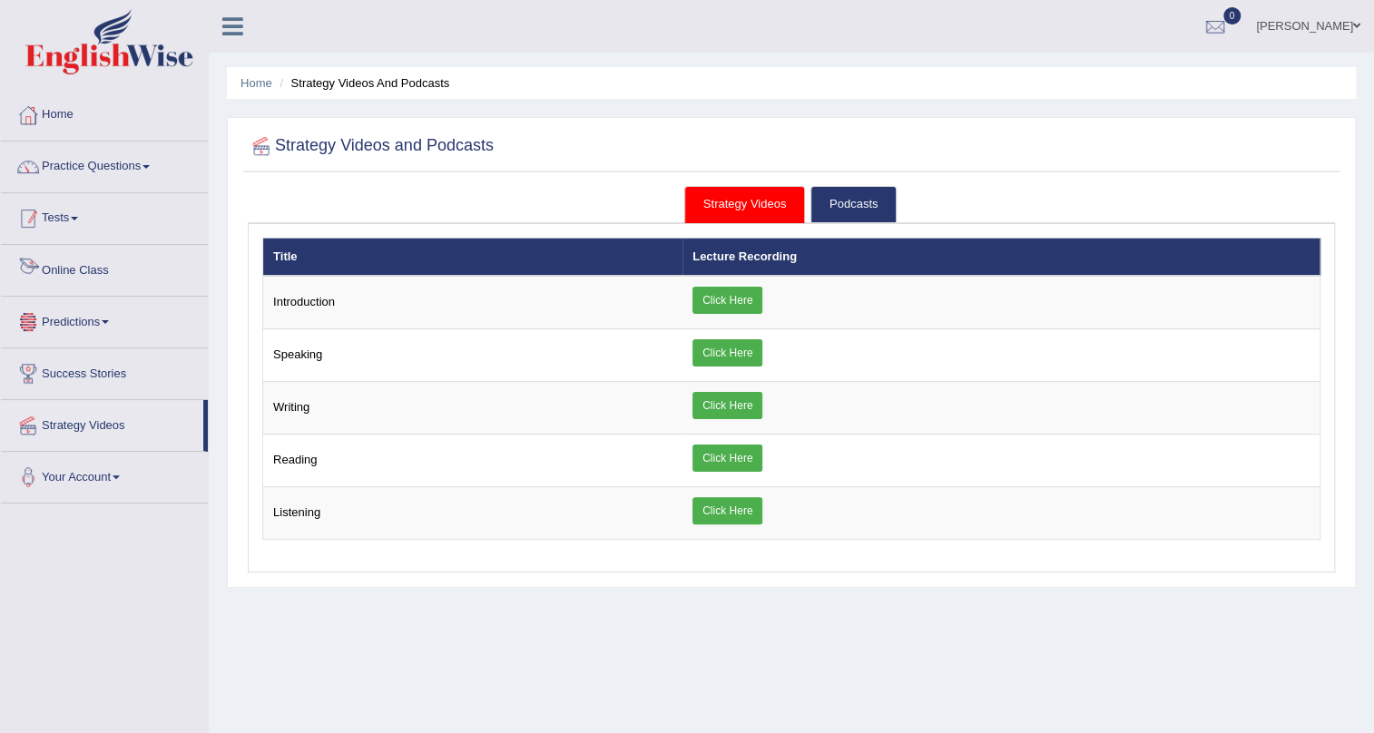
click at [98, 225] on link "Tests" at bounding box center [104, 215] width 207 height 45
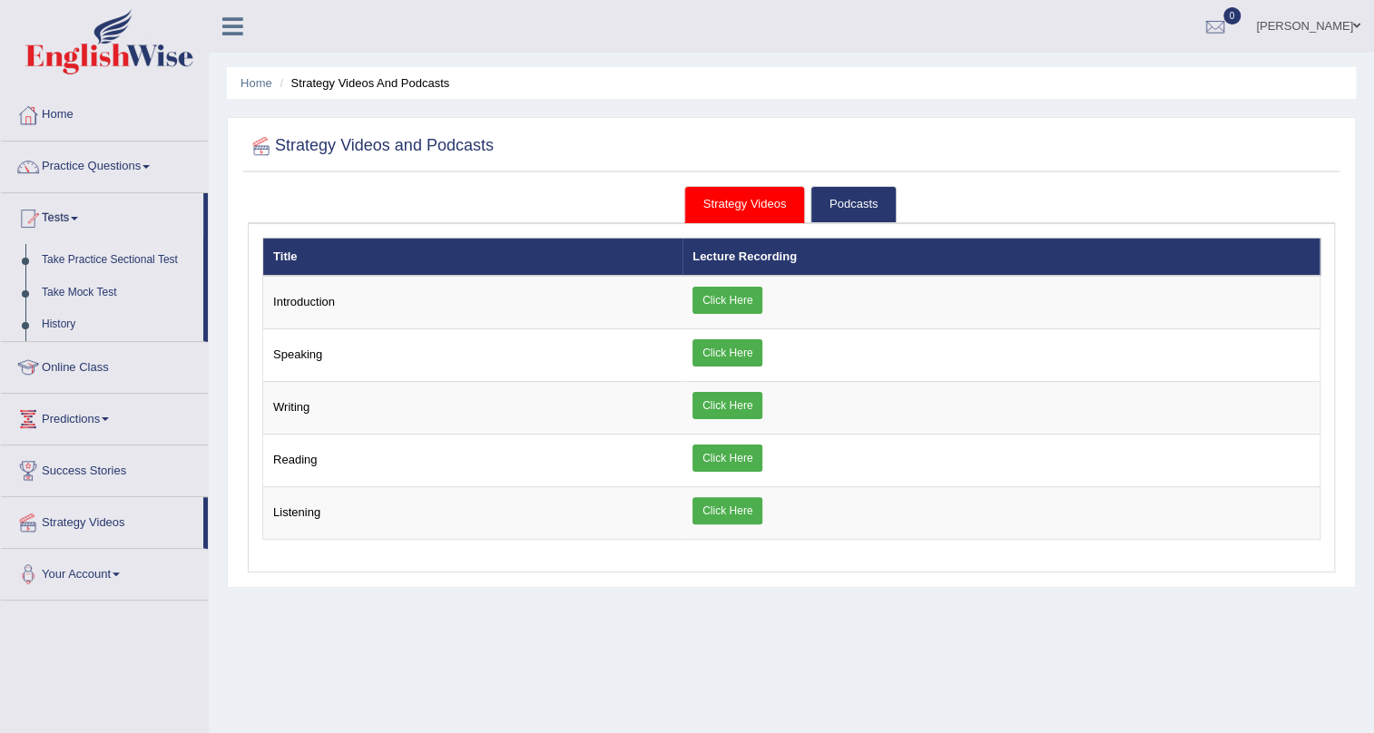
click at [119, 256] on link "Take Practice Sectional Test" at bounding box center [119, 260] width 170 height 33
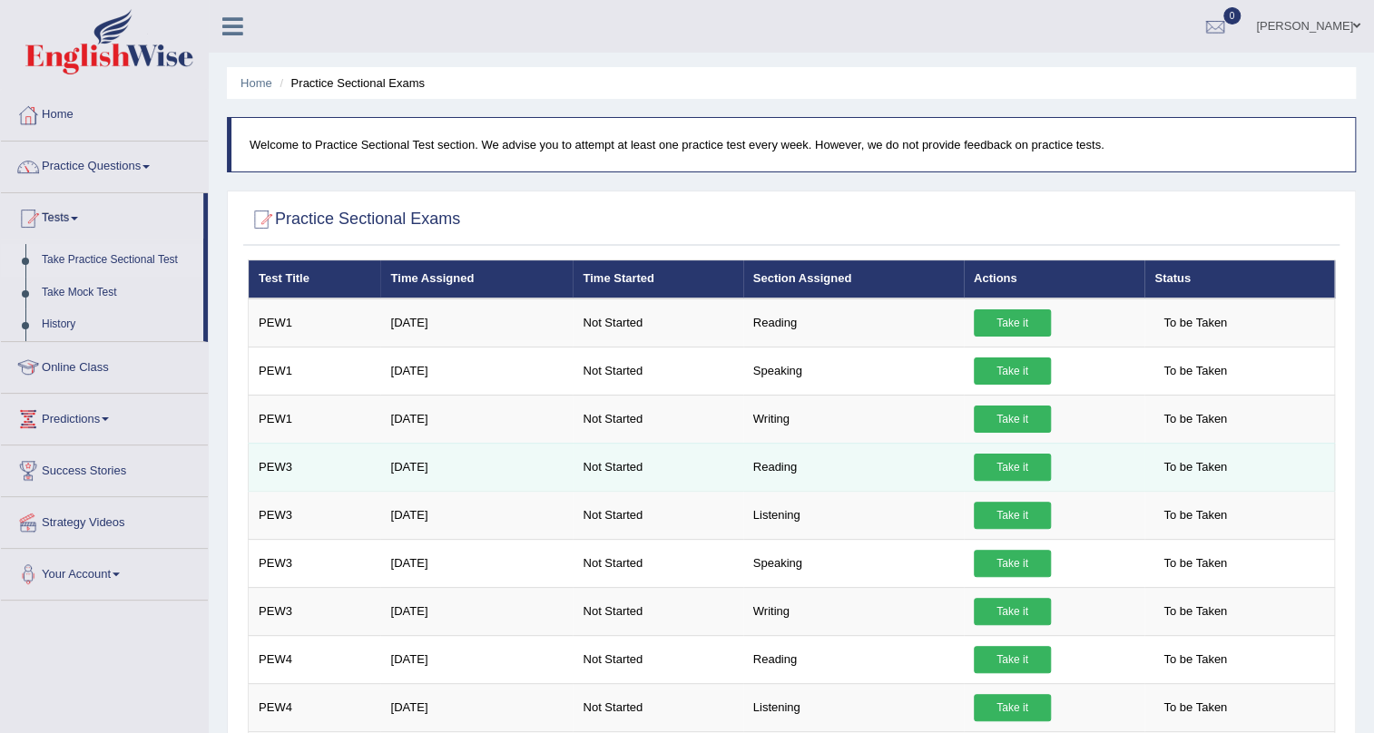
click at [1012, 466] on link "Take it" at bounding box center [1012, 467] width 77 height 27
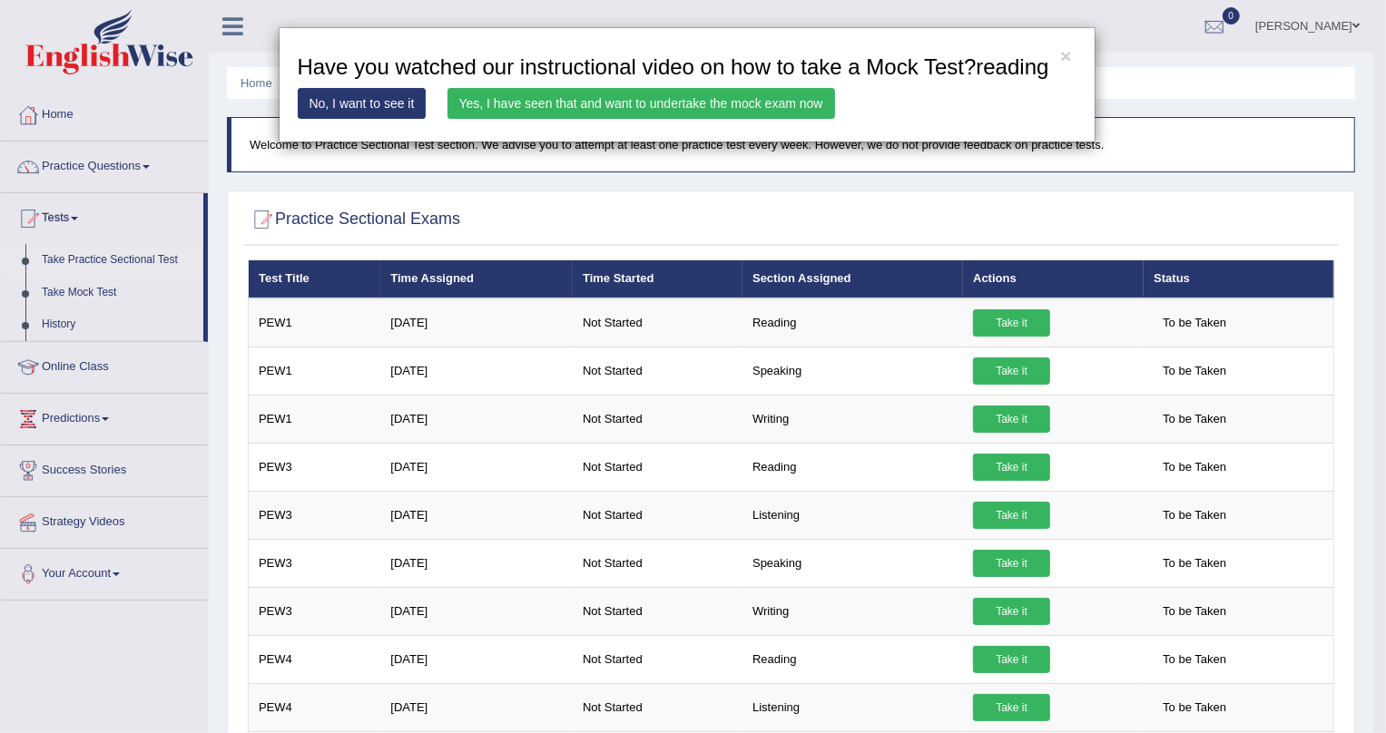
click at [572, 109] on link "Yes, I have seen that and want to undertake the mock exam now" at bounding box center [640, 103] width 387 height 31
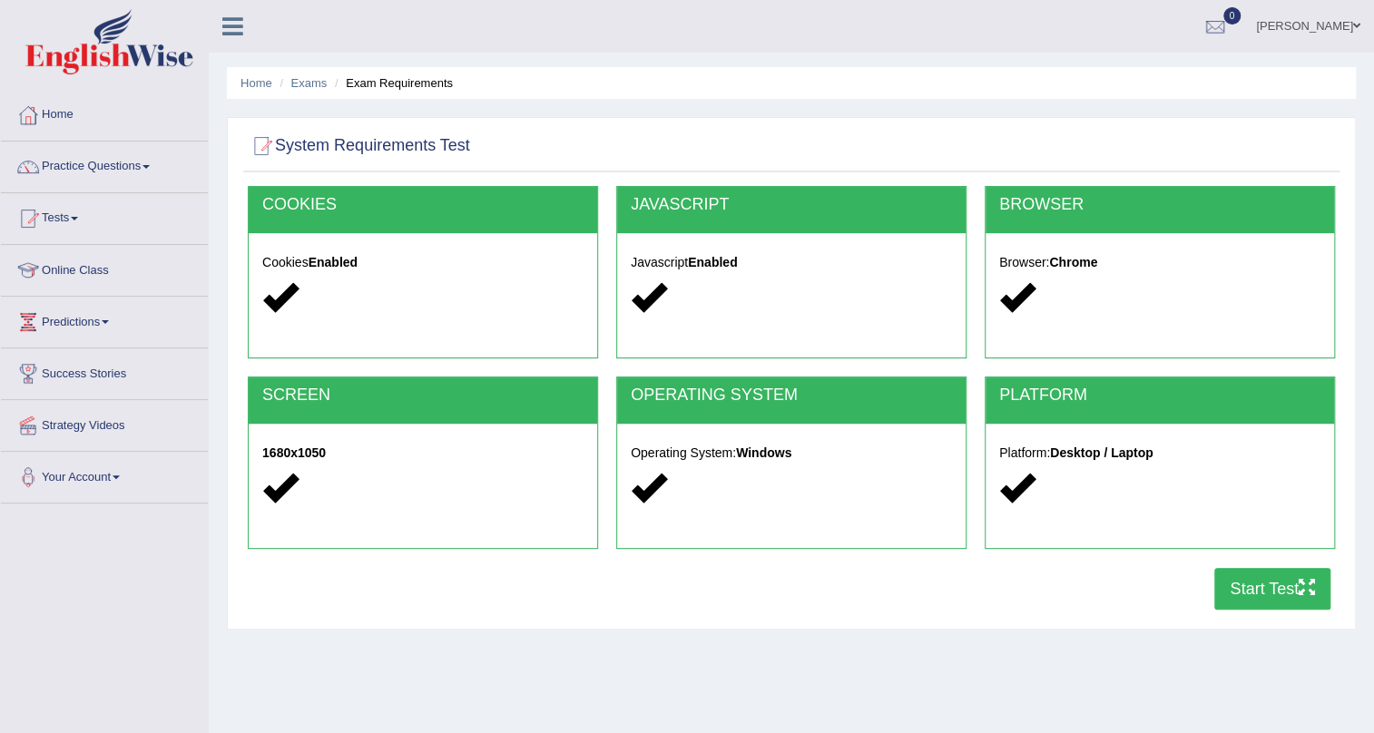
click at [1252, 583] on button "Start Test" at bounding box center [1272, 589] width 116 height 42
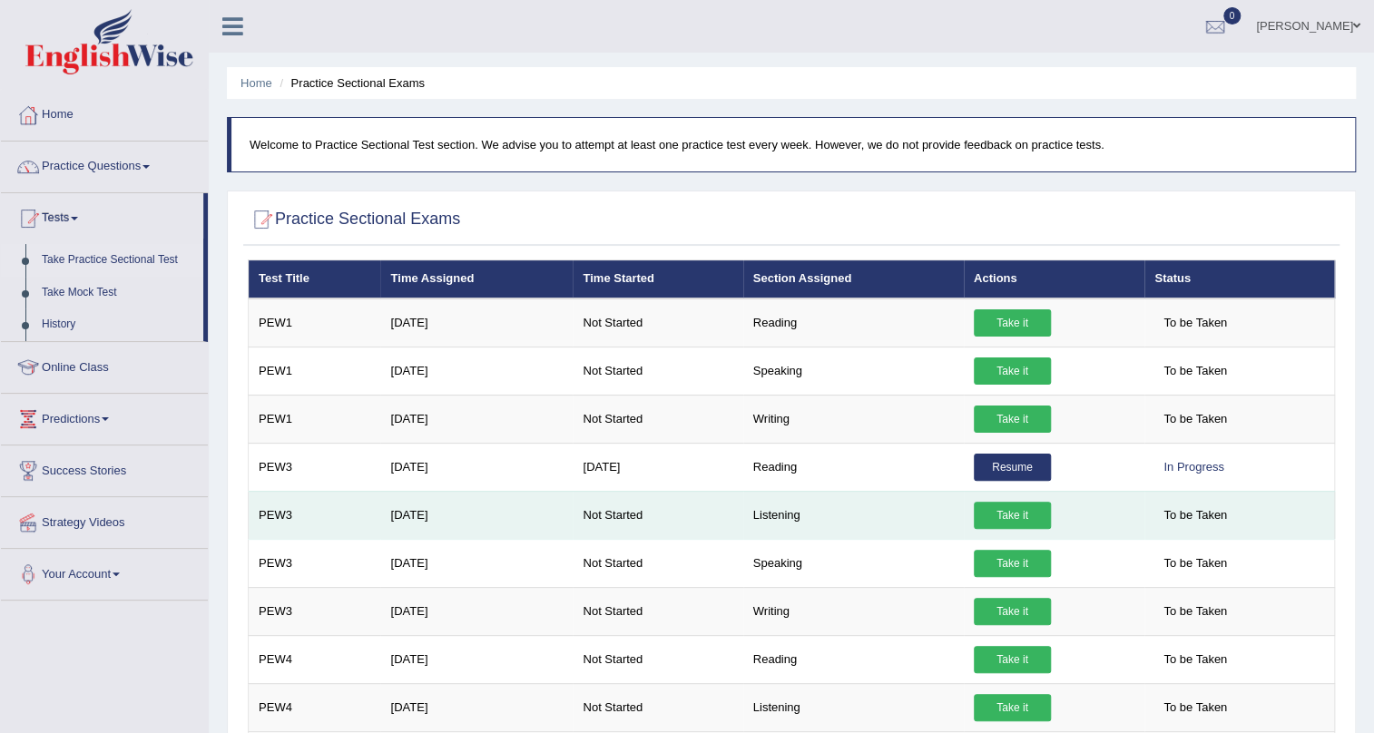
click at [1010, 518] on link "Take it" at bounding box center [1012, 515] width 77 height 27
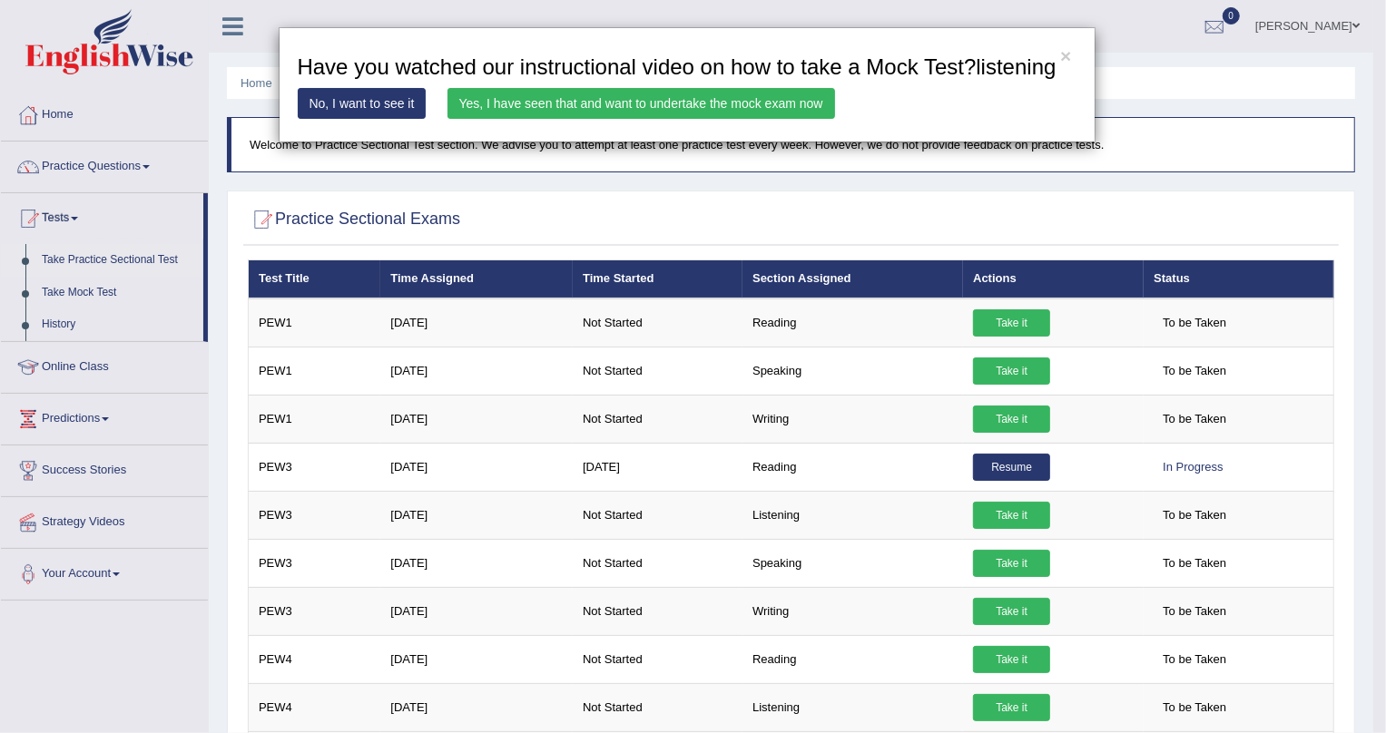
click at [495, 84] on div "× Have you watched our instructional video on how to take a Mock Test?listening…" at bounding box center [687, 84] width 817 height 115
click at [495, 93] on link "Yes, I have seen that and want to undertake the mock exam now" at bounding box center [640, 103] width 387 height 31
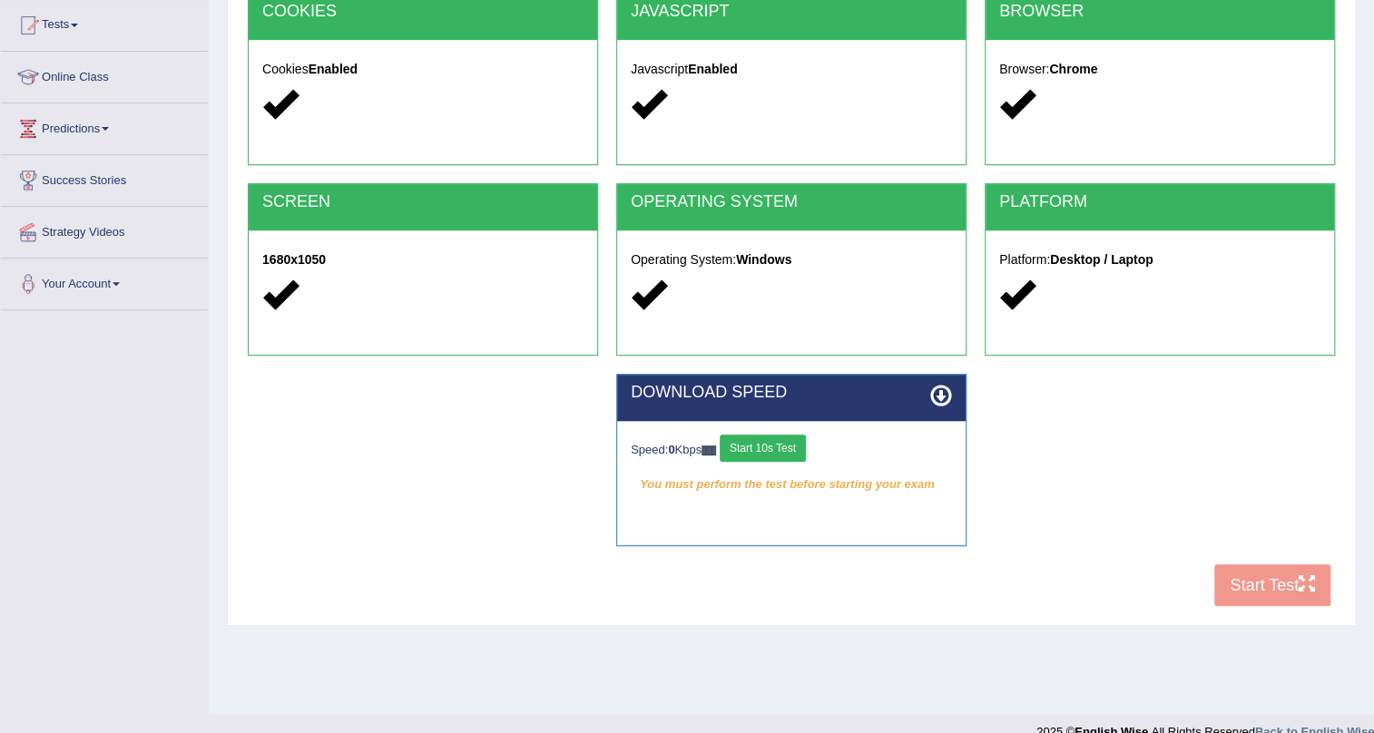
scroll to position [219, 0]
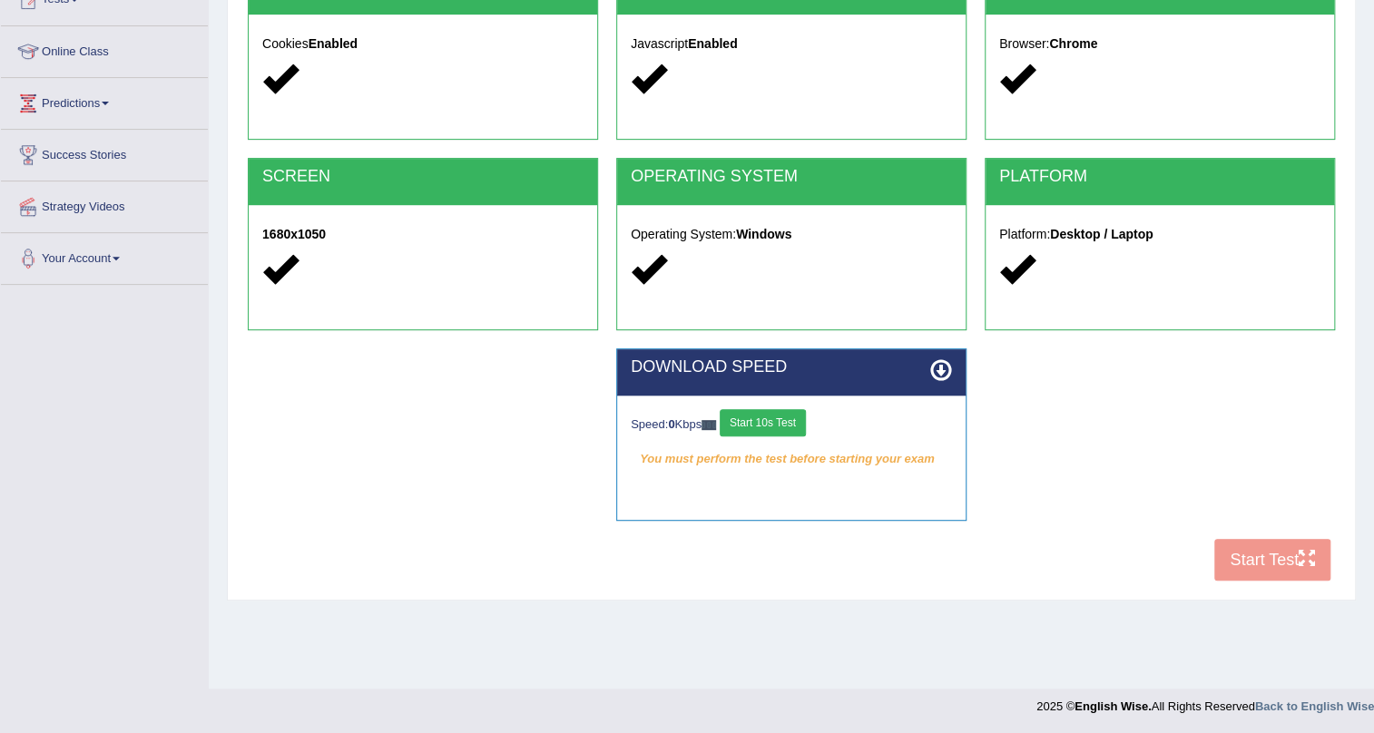
click at [766, 428] on button "Start 10s Test" at bounding box center [763, 422] width 86 height 27
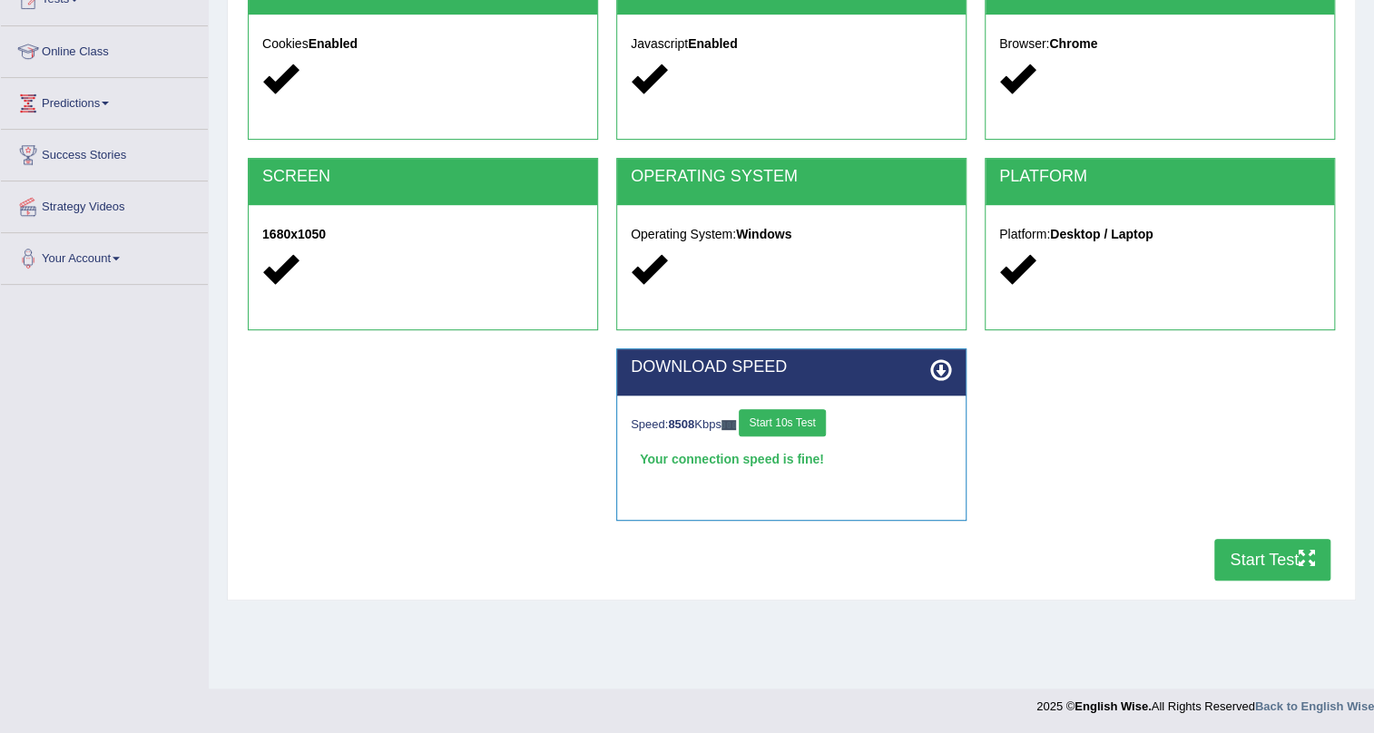
click at [1255, 549] on button "Start Test" at bounding box center [1272, 560] width 116 height 42
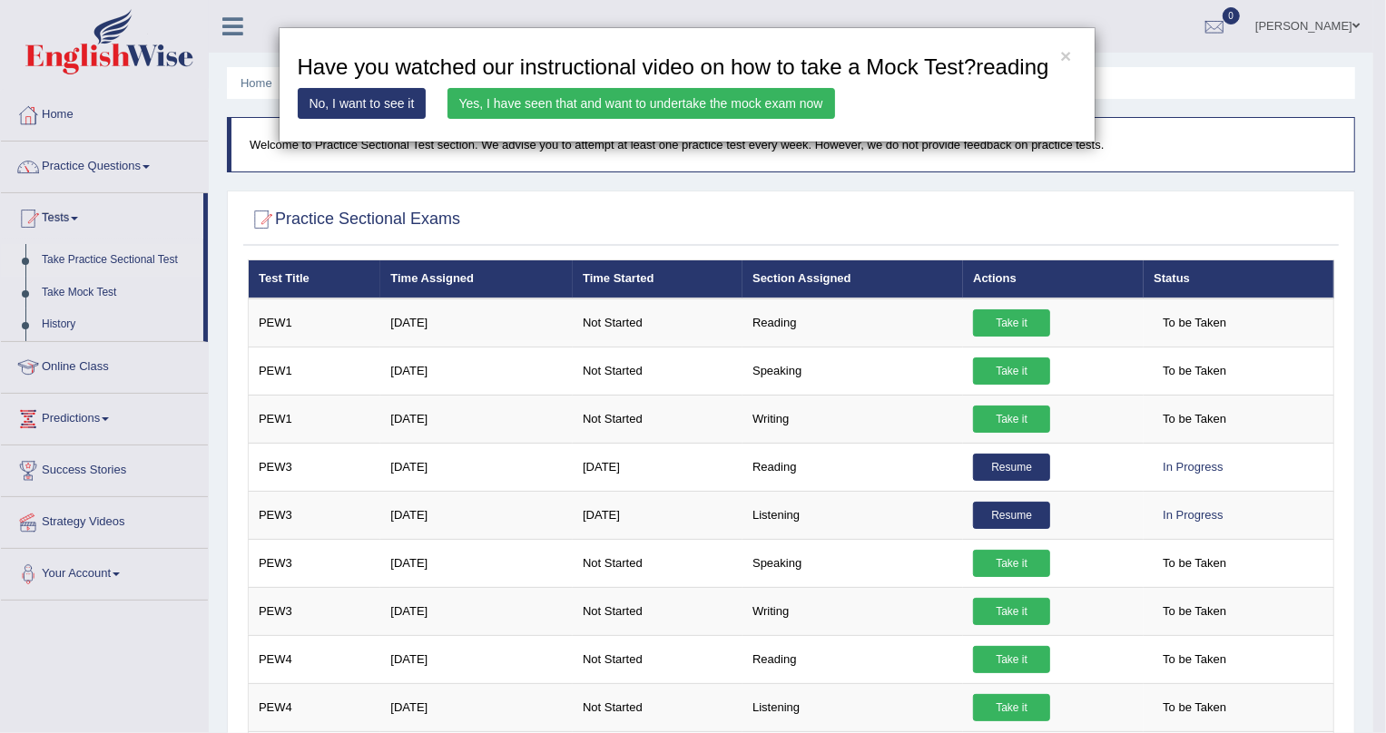
click at [672, 105] on link "Yes, I have seen that and want to undertake the mock exam now" at bounding box center [640, 103] width 387 height 31
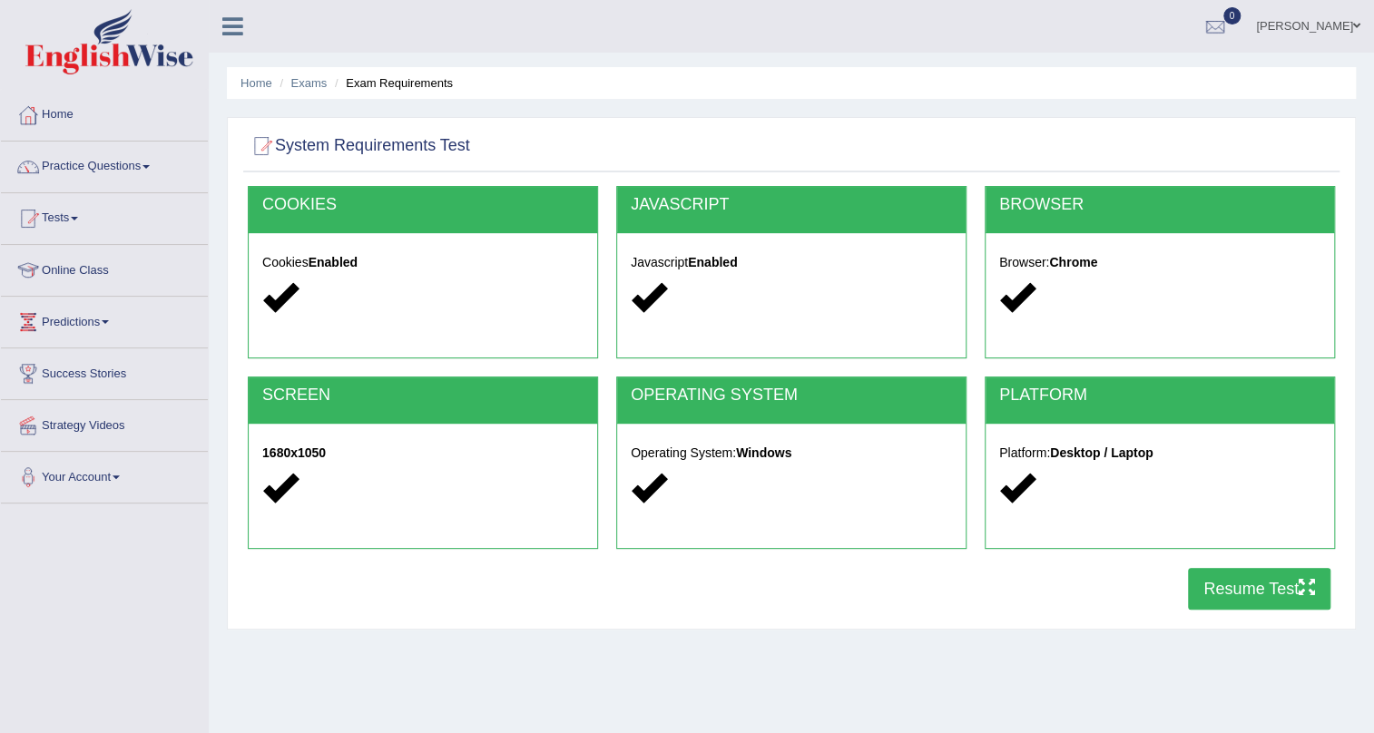
click at [1281, 578] on button "Resume Test" at bounding box center [1259, 589] width 142 height 42
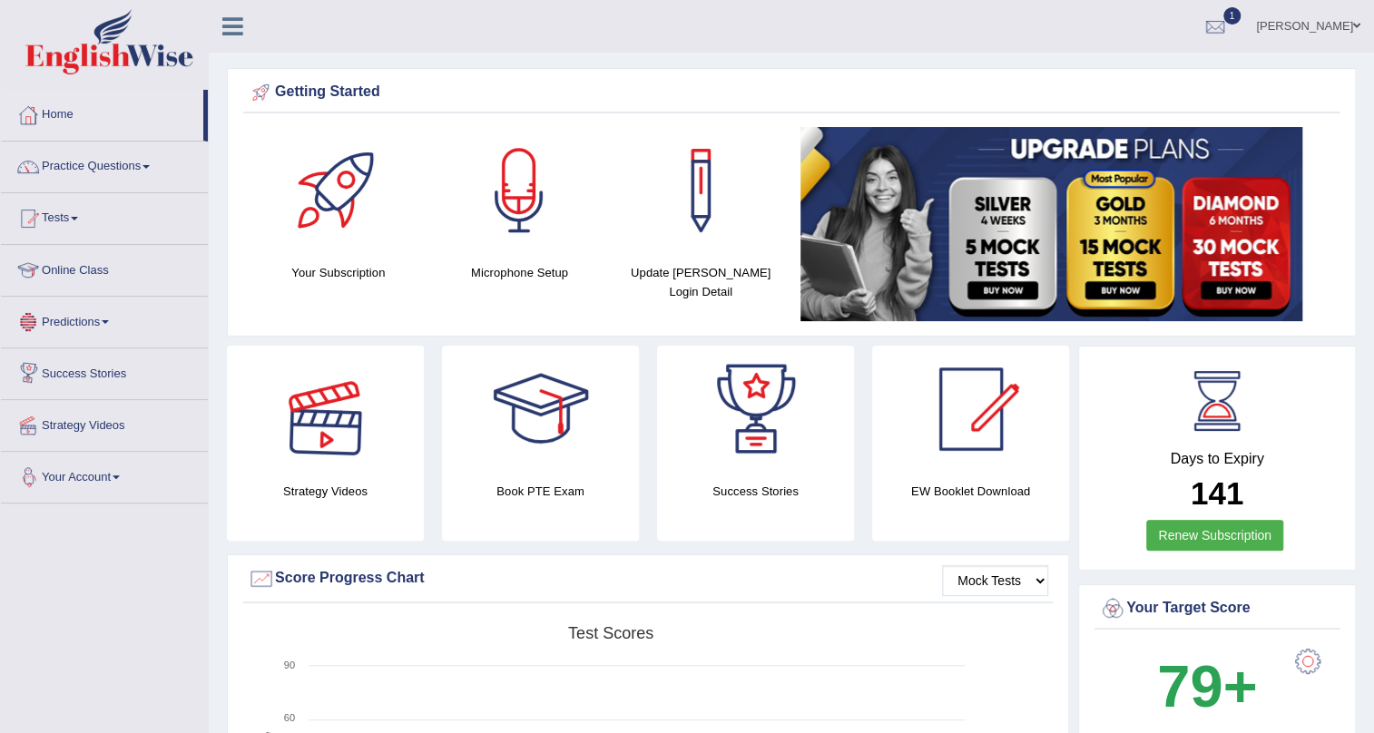
click at [332, 443] on div at bounding box center [325, 409] width 127 height 127
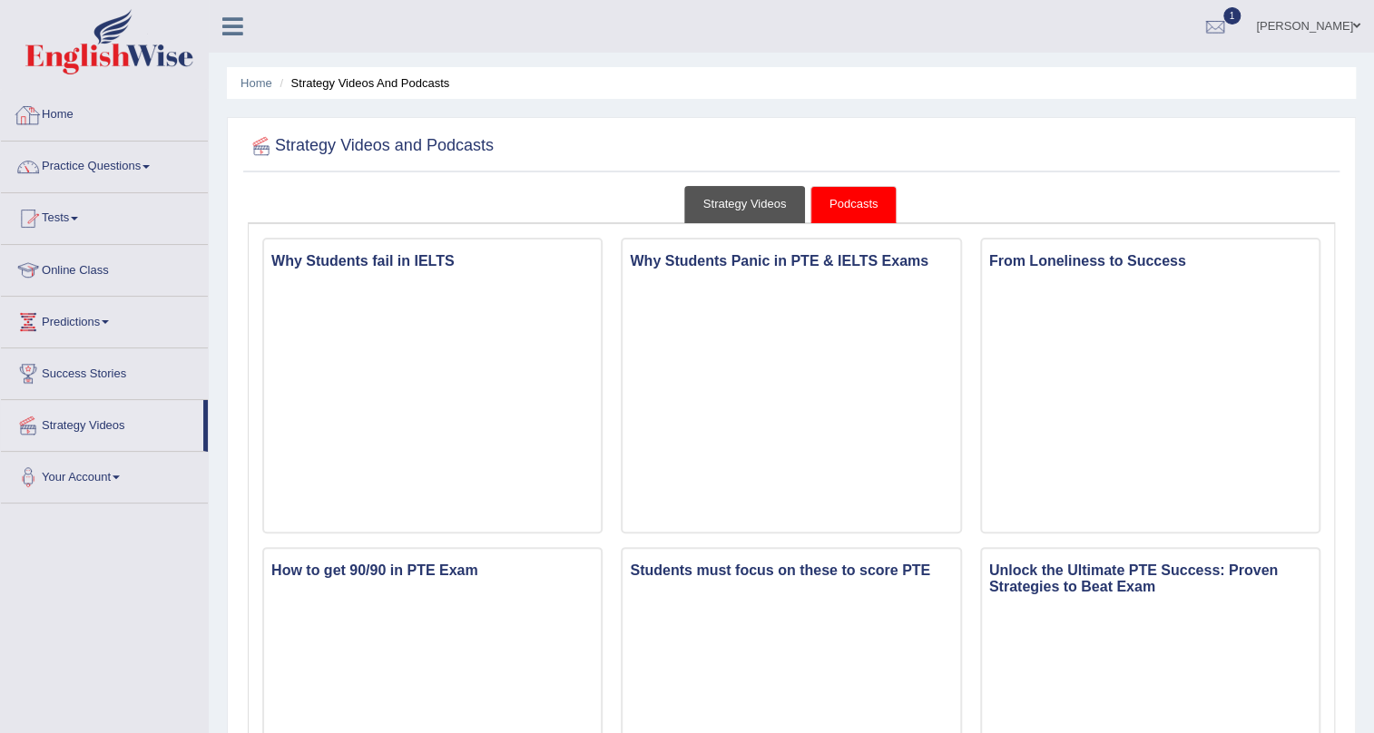
click at [724, 195] on link "Strategy Videos" at bounding box center [745, 204] width 122 height 37
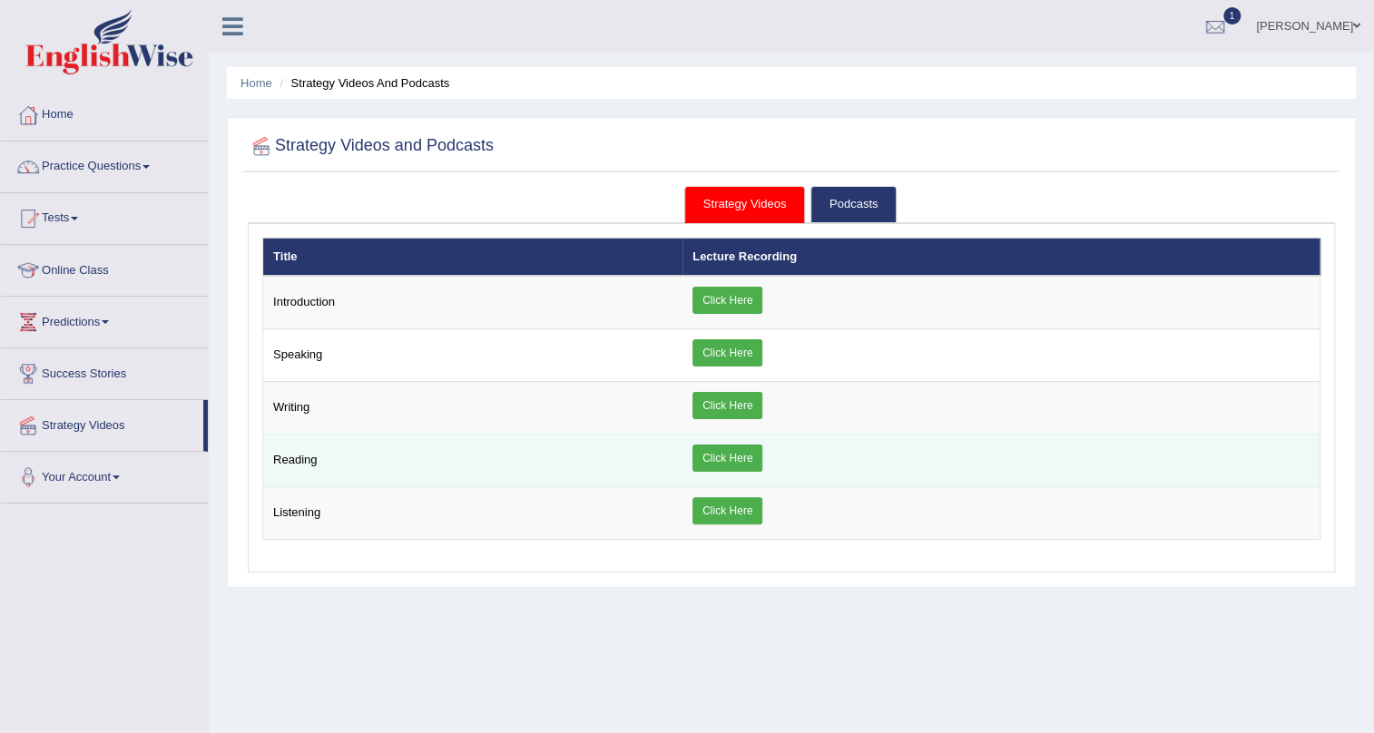
click at [721, 470] on link "Click Here" at bounding box center [727, 458] width 70 height 27
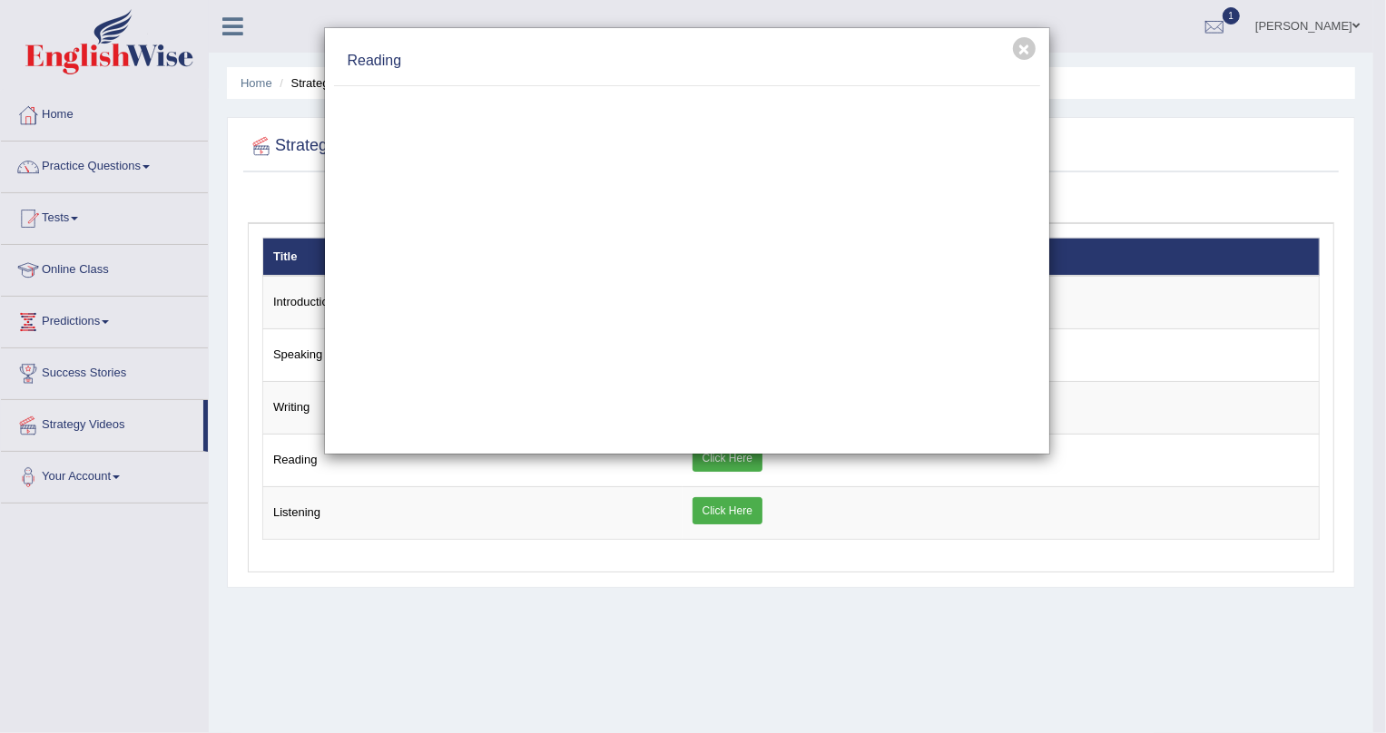
drag, startPoint x: 494, startPoint y: 62, endPoint x: 828, endPoint y: 74, distance: 334.2
click at [828, 74] on div "Reading" at bounding box center [687, 61] width 706 height 49
click at [1019, 60] on h4 "Reading" at bounding box center [687, 61] width 679 height 21
click at [1021, 51] on button "×" at bounding box center [1024, 48] width 23 height 23
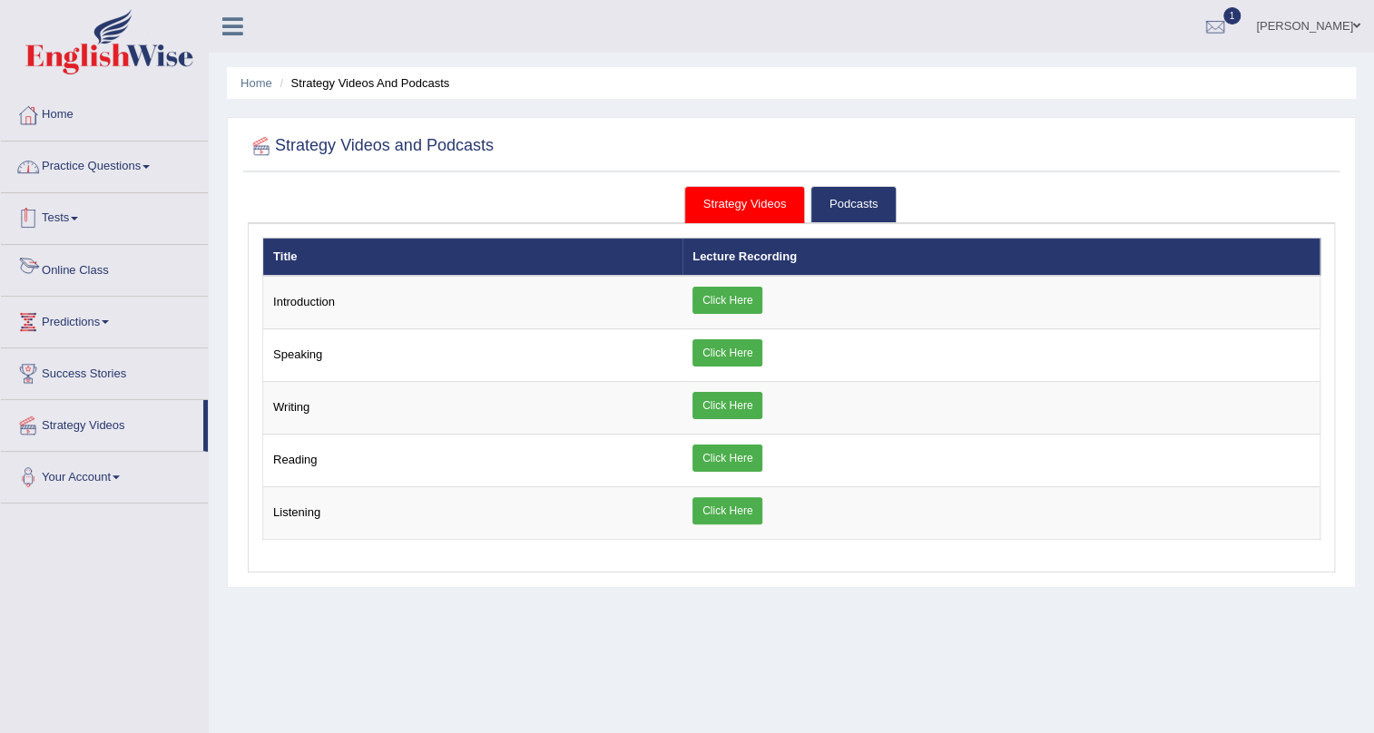
click at [84, 211] on link "Tests" at bounding box center [104, 215] width 207 height 45
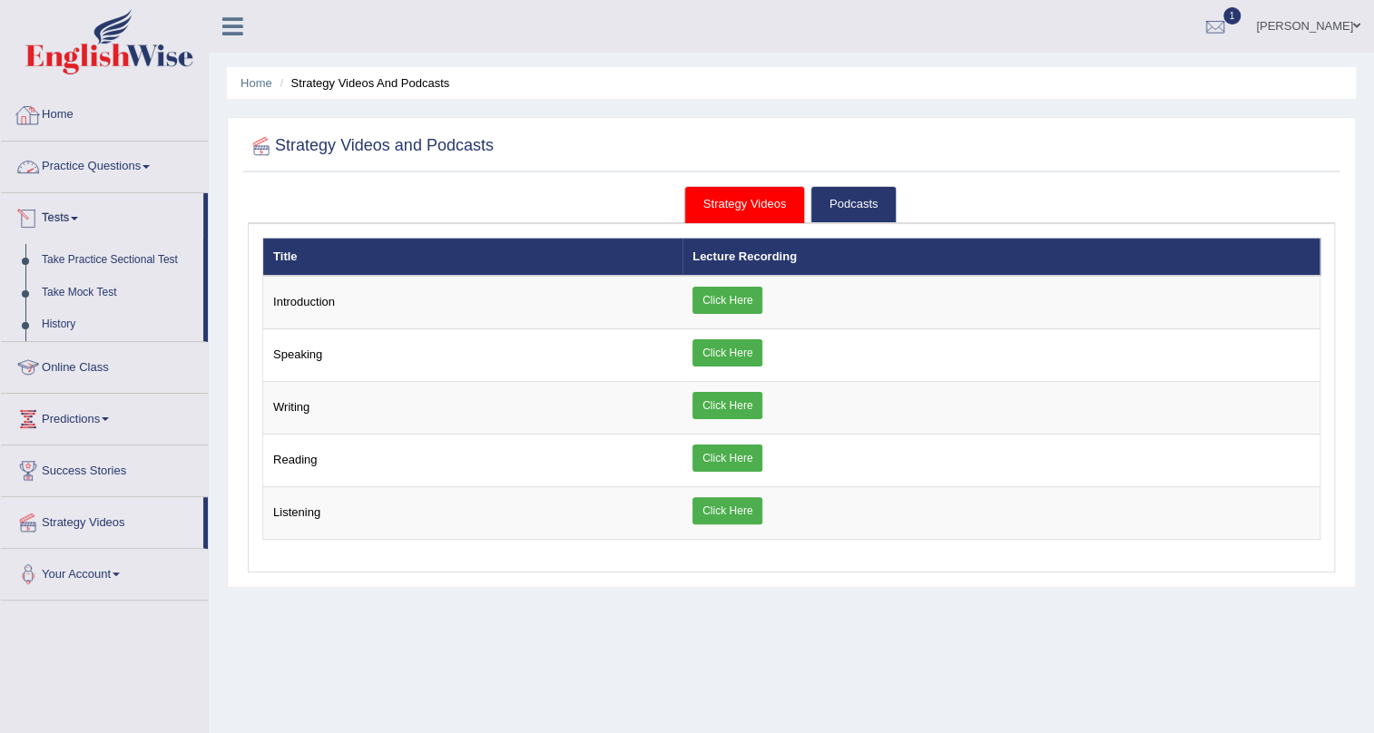
click at [69, 105] on link "Home" at bounding box center [104, 112] width 207 height 45
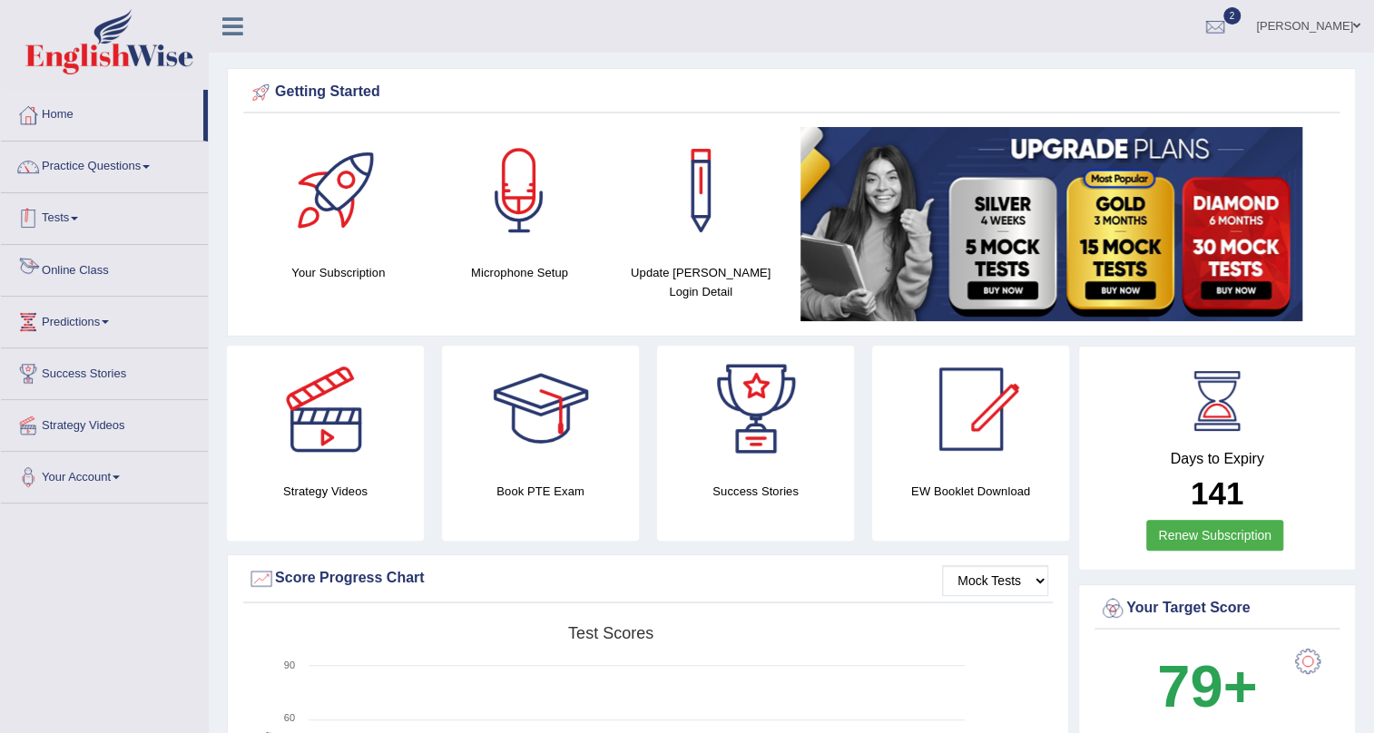
click at [74, 189] on li "Practice Questions Speaking Practice Read Aloud Repeat Sentence Describe Image …" at bounding box center [104, 168] width 207 height 52
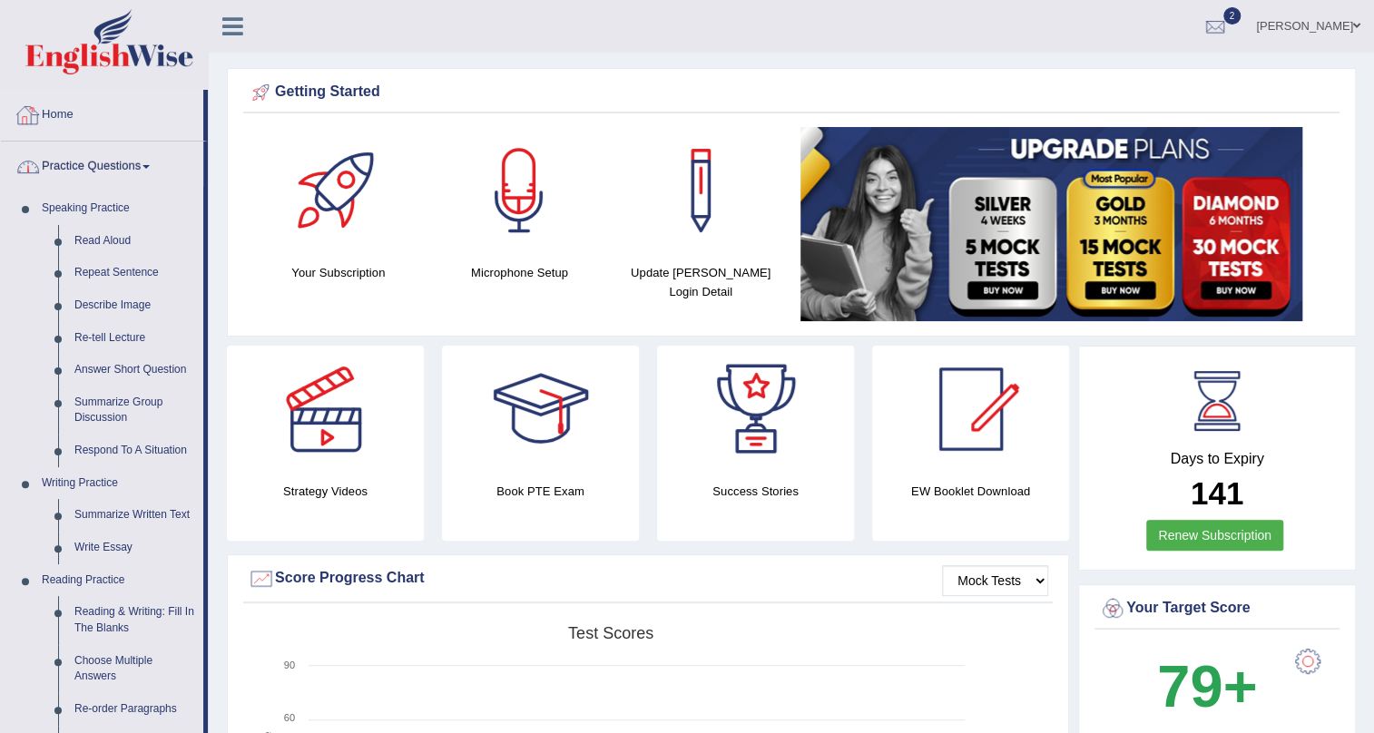
click at [64, 112] on link "Home" at bounding box center [102, 112] width 202 height 45
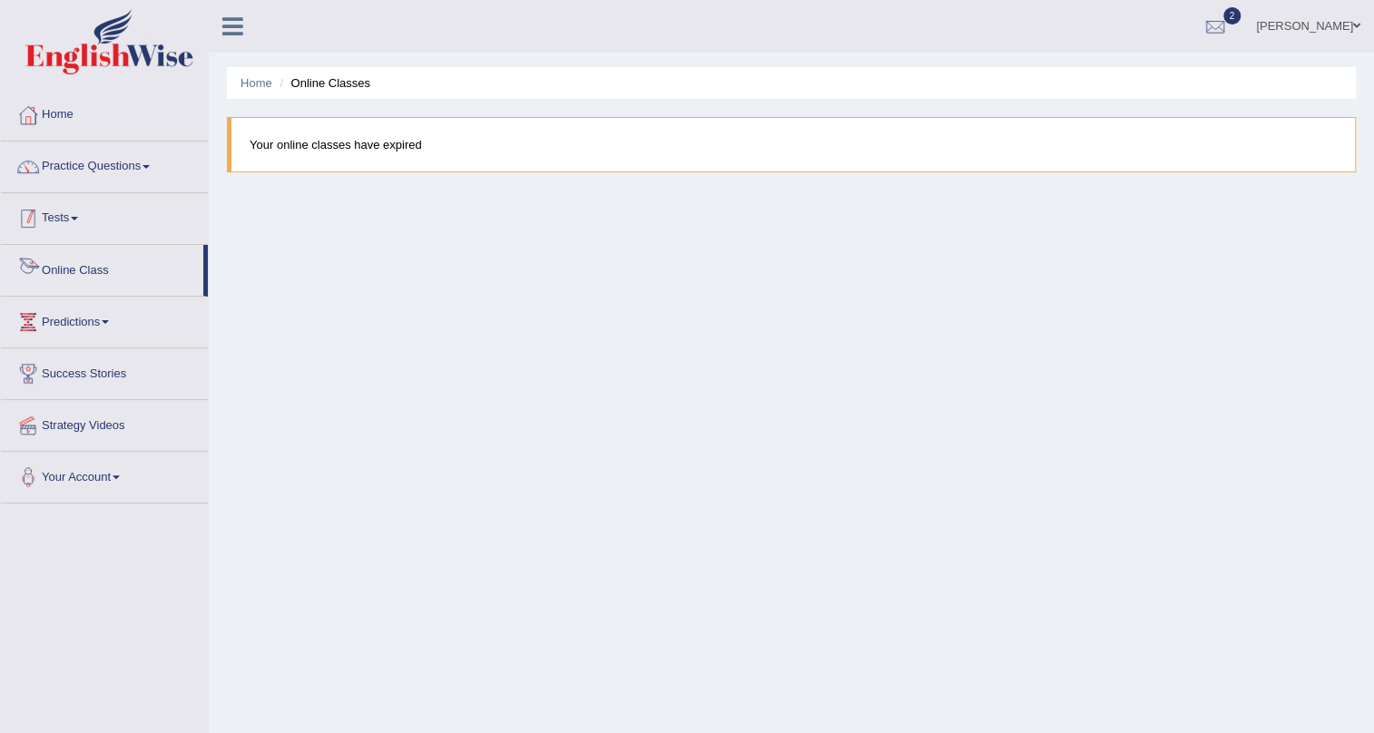
click at [76, 227] on link "Tests" at bounding box center [104, 215] width 207 height 45
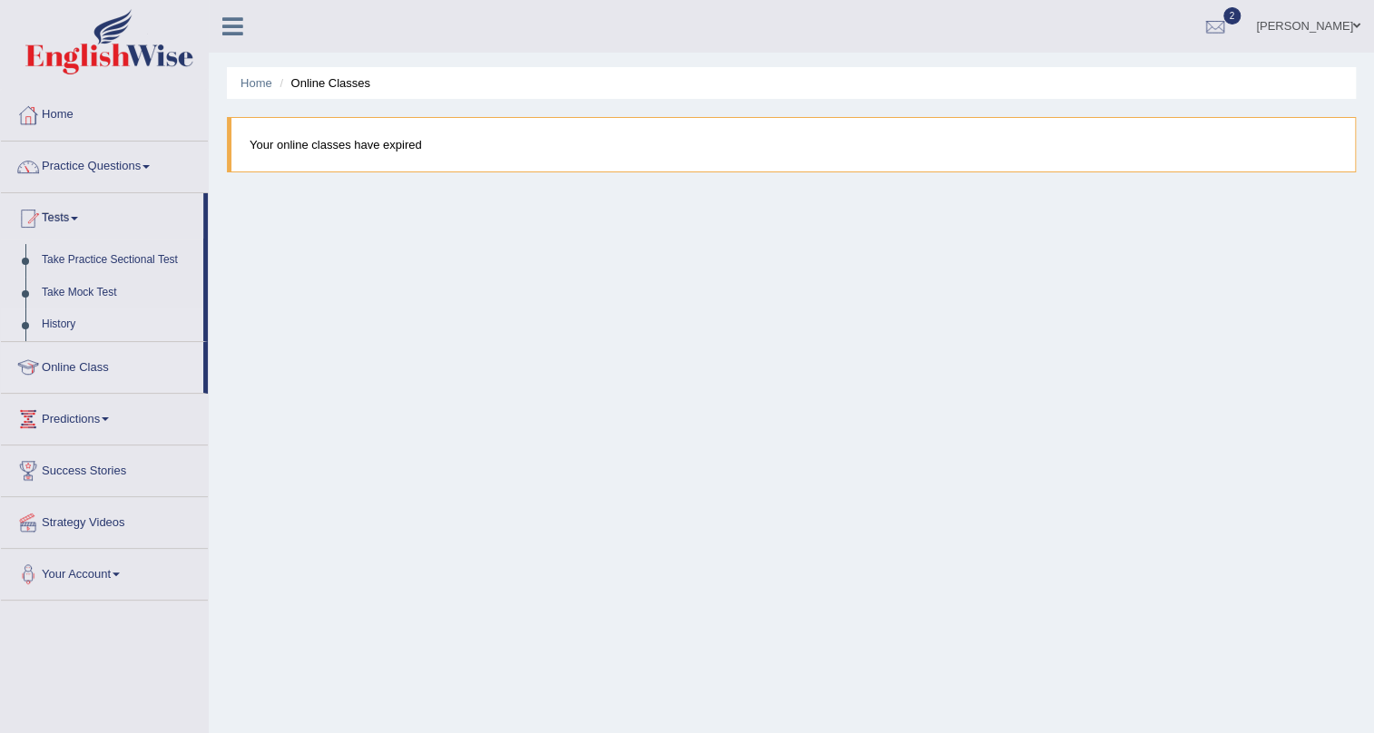
click at [73, 327] on link "History" at bounding box center [119, 325] width 170 height 33
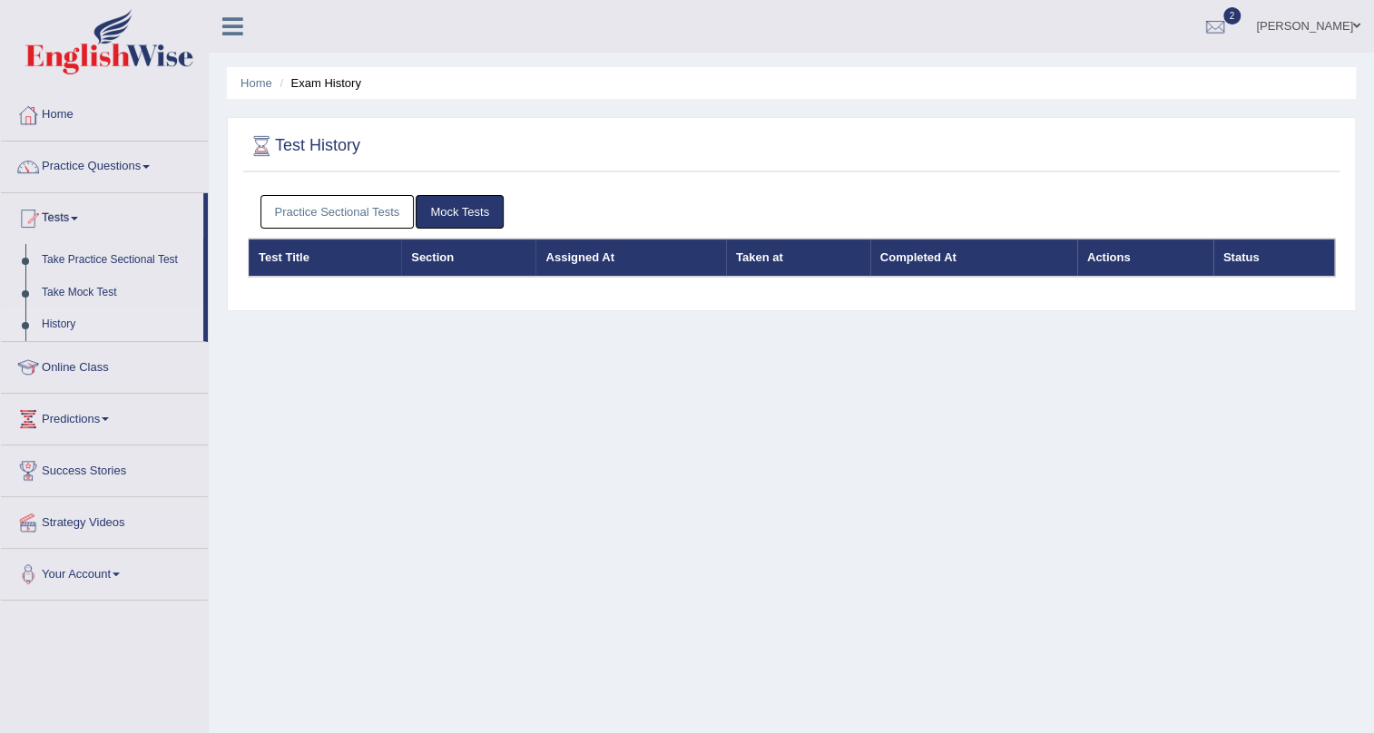
click at [480, 208] on link "Mock Tests" at bounding box center [460, 212] width 88 height 34
click at [338, 219] on link "Practice Sectional Tests" at bounding box center [337, 212] width 154 height 34
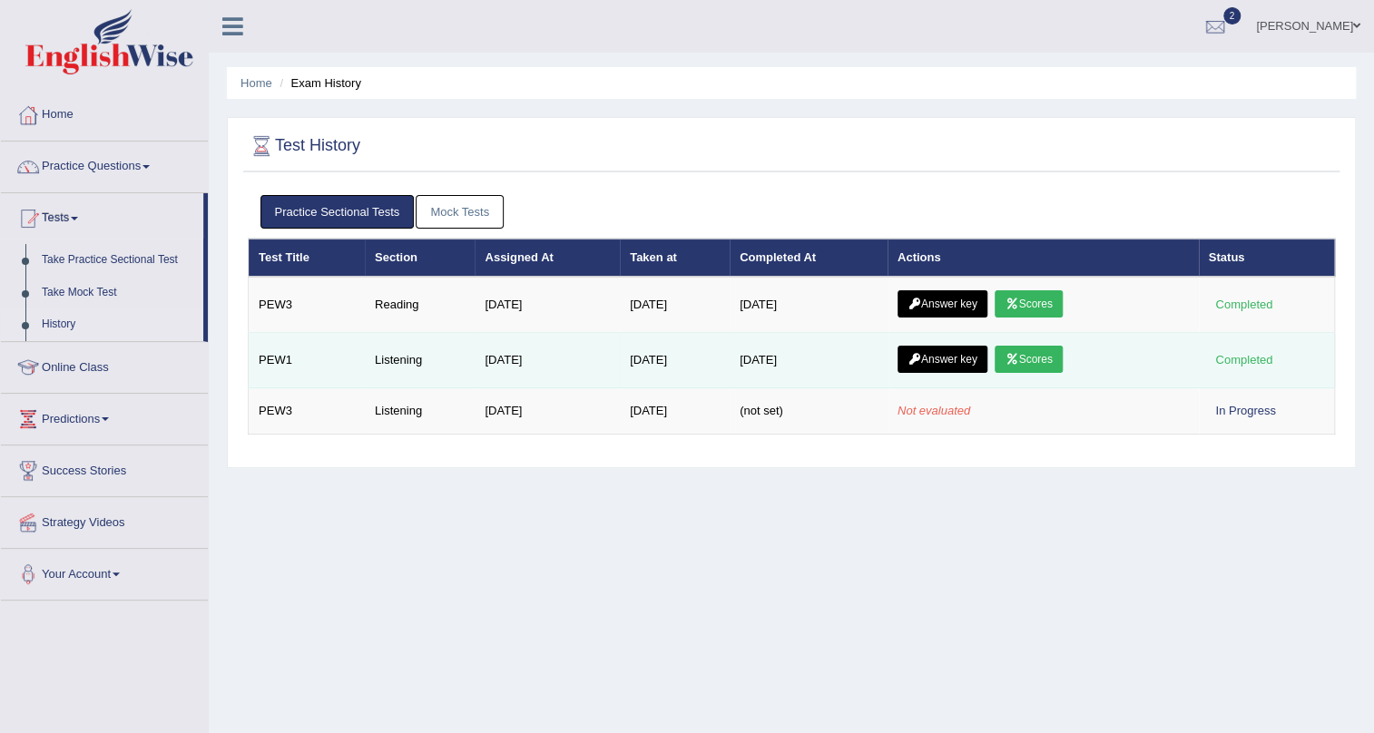
click at [1044, 368] on link "Scores" at bounding box center [1028, 359] width 67 height 27
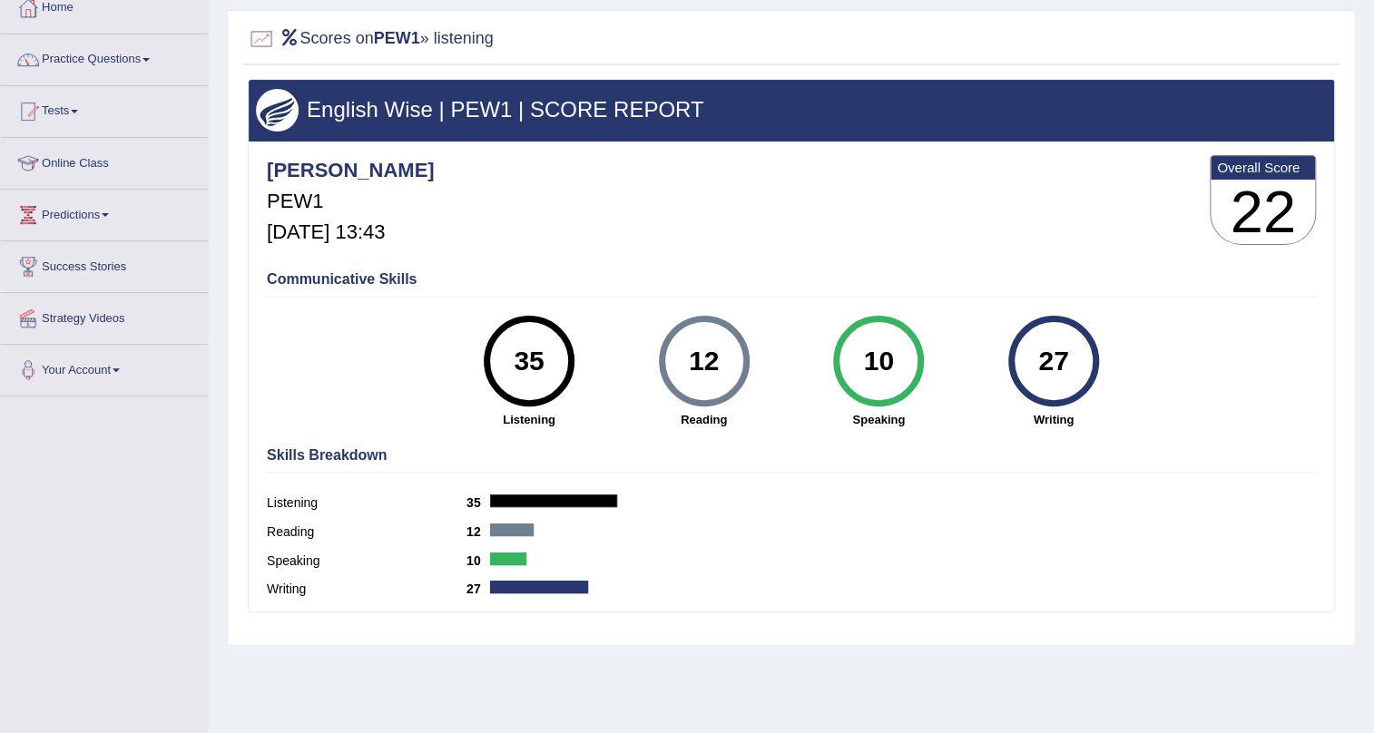
scroll to position [136, 0]
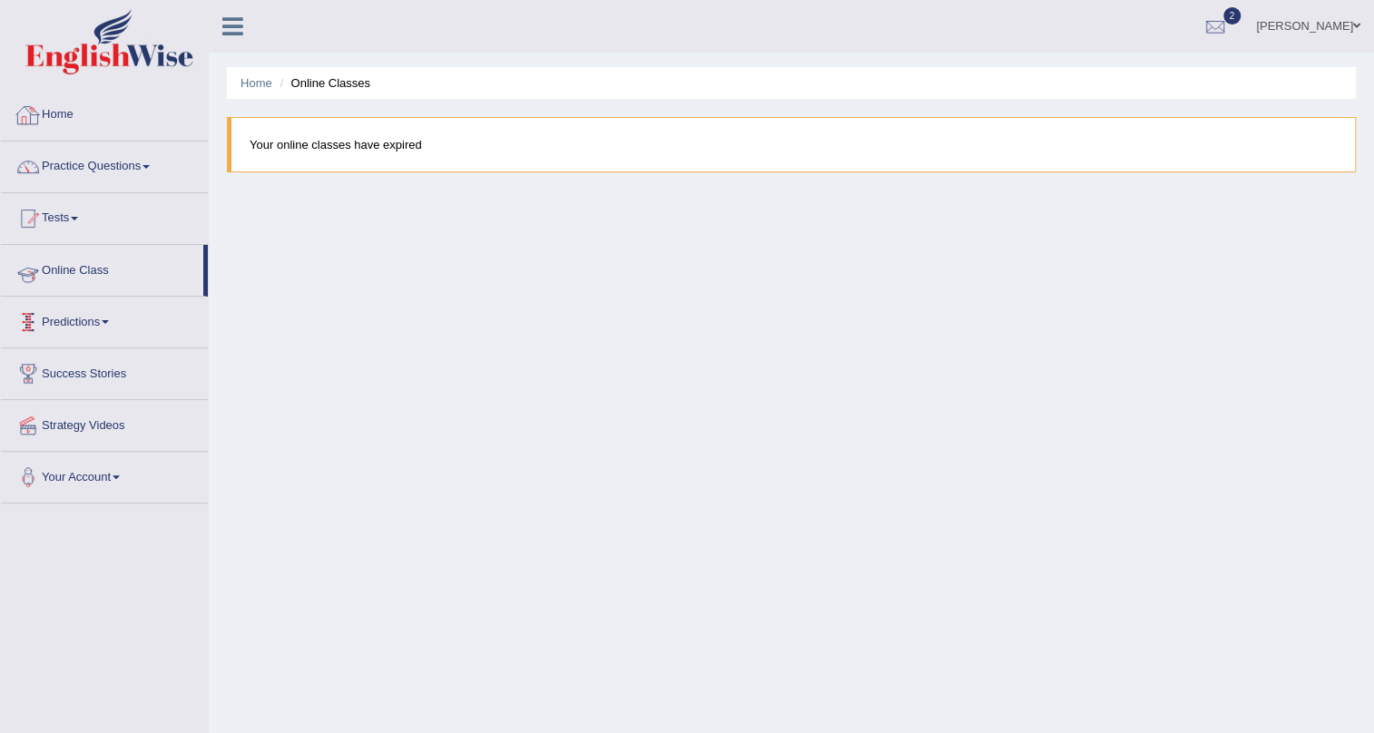
click at [98, 217] on link "Tests" at bounding box center [104, 215] width 207 height 45
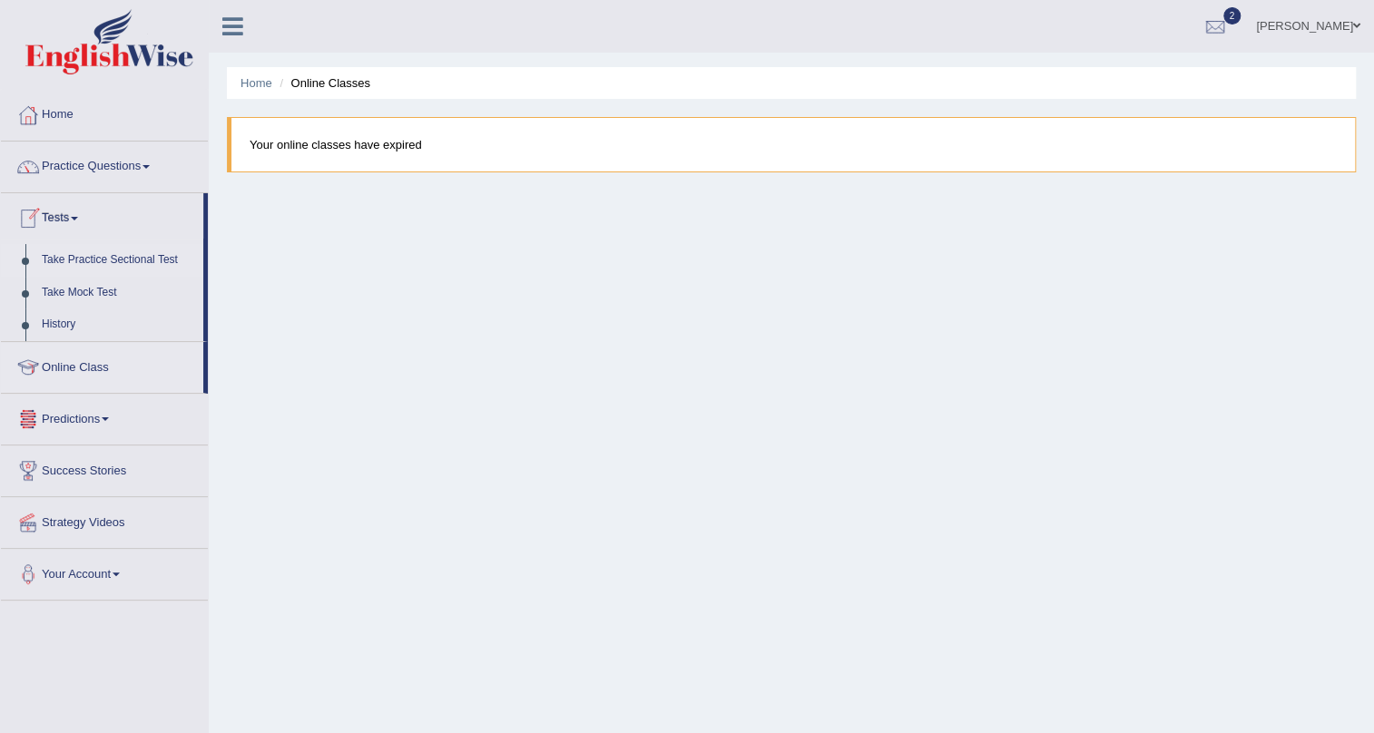
click at [128, 257] on link "Take Practice Sectional Test" at bounding box center [119, 260] width 170 height 33
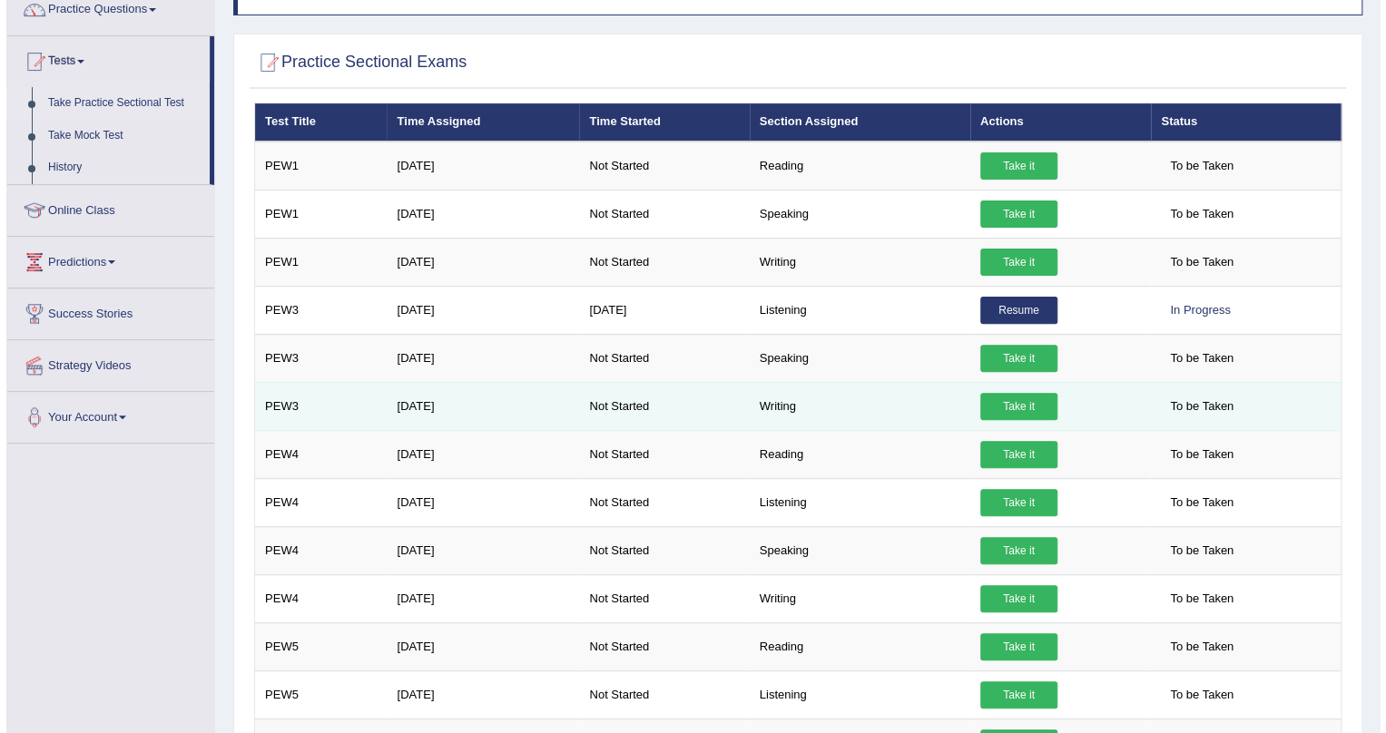
scroll to position [164, 0]
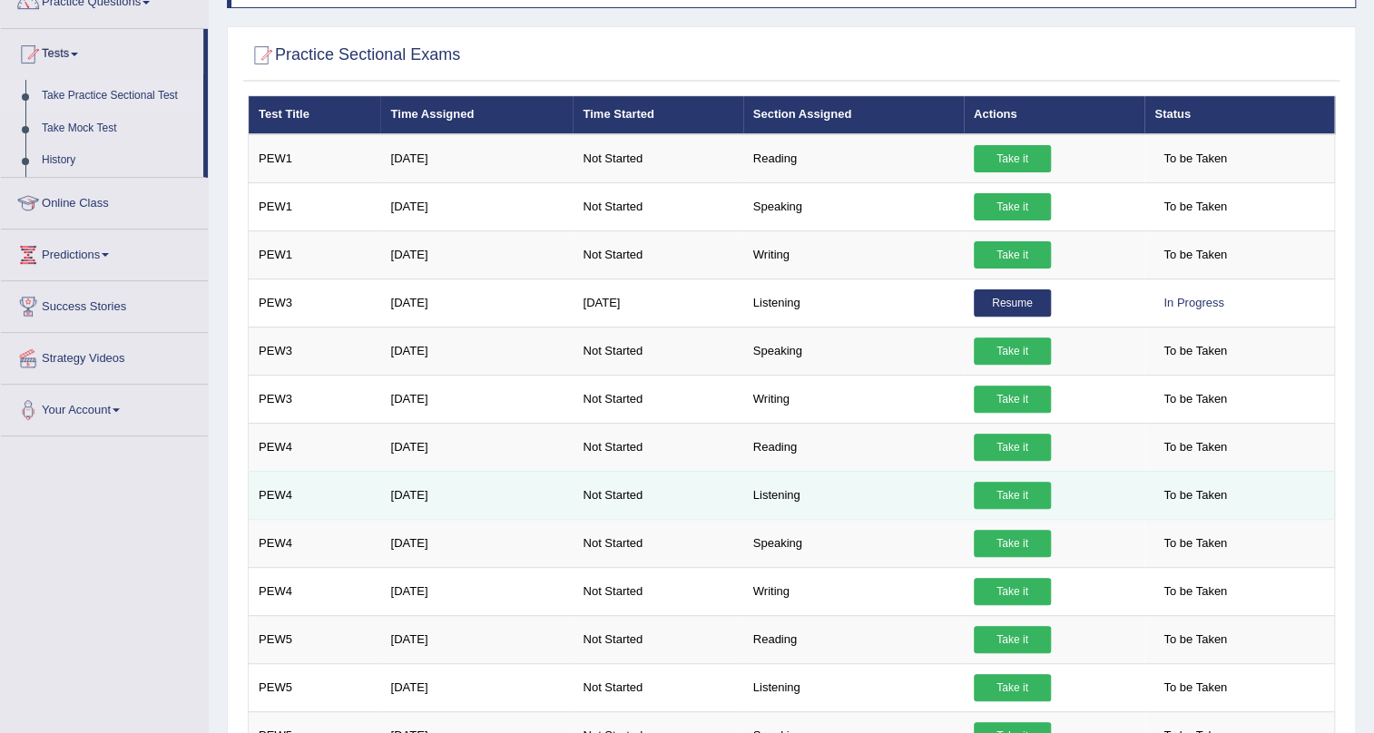
click at [995, 501] on link "Take it" at bounding box center [1012, 495] width 77 height 27
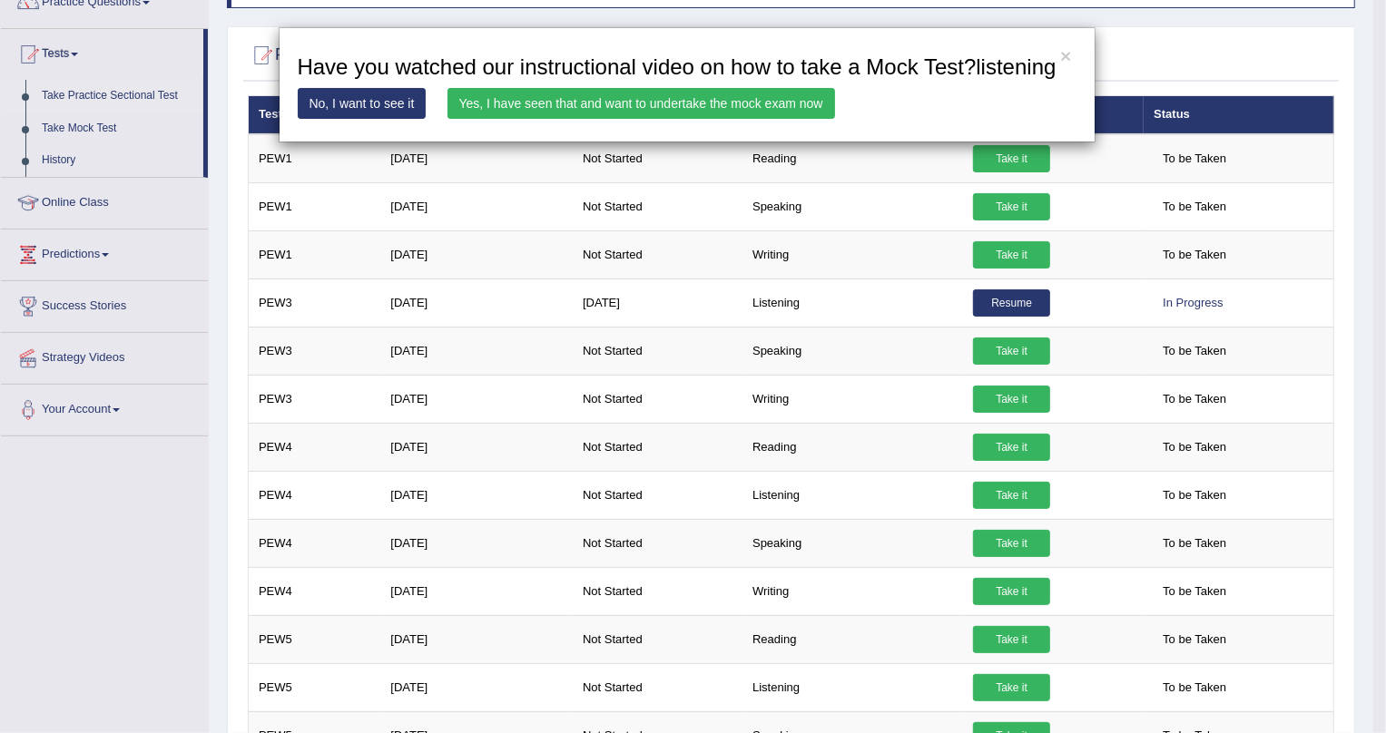
click at [618, 108] on link "Yes, I have seen that and want to undertake the mock exam now" at bounding box center [640, 103] width 387 height 31
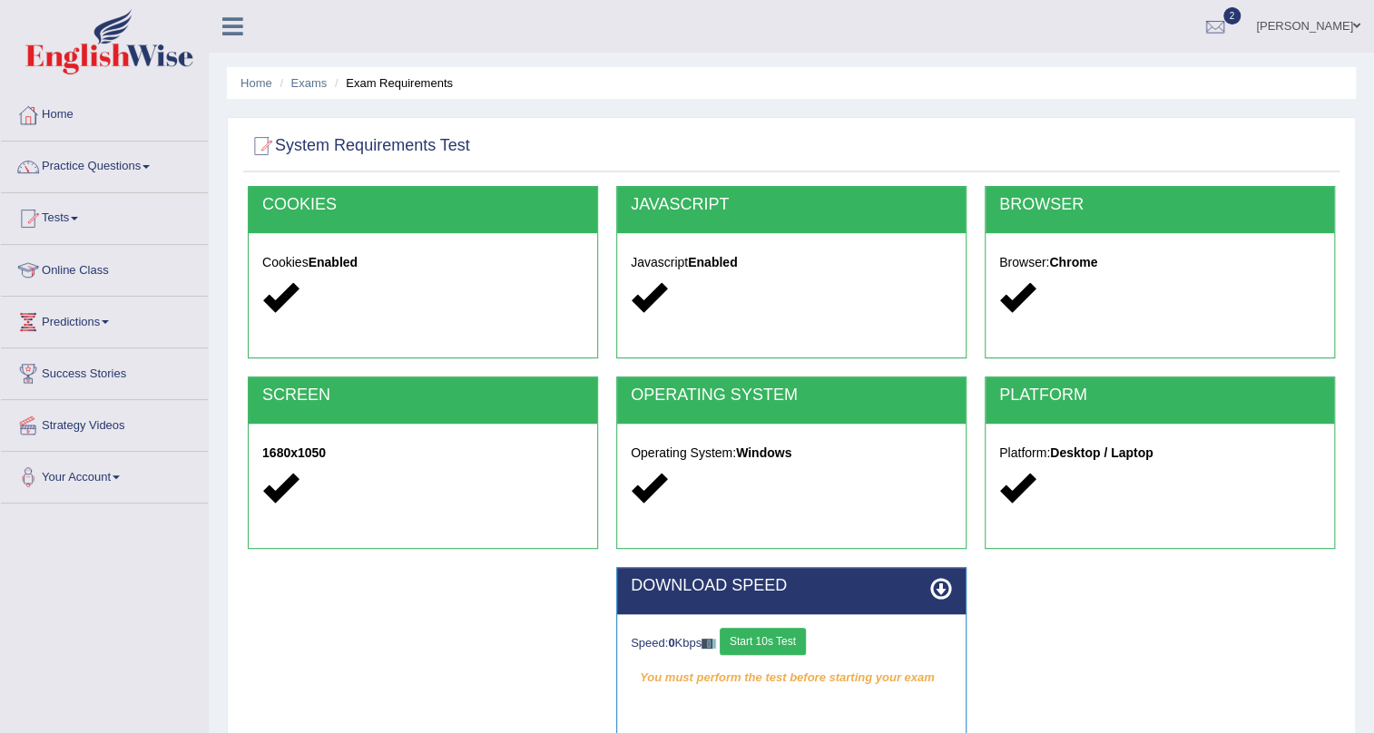
click at [764, 630] on button "Start 10s Test" at bounding box center [763, 641] width 86 height 27
click at [825, 646] on button "Start 10s Test" at bounding box center [782, 641] width 86 height 27
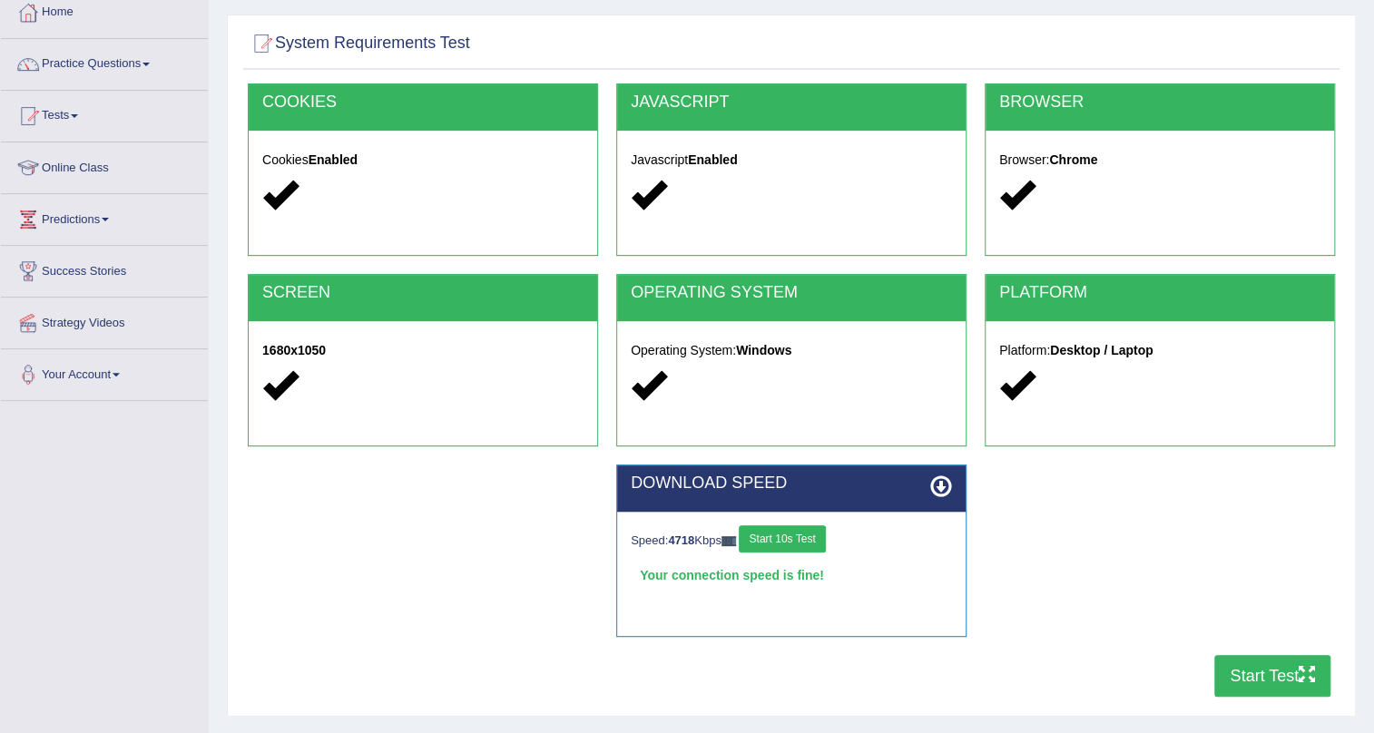
scroll to position [219, 0]
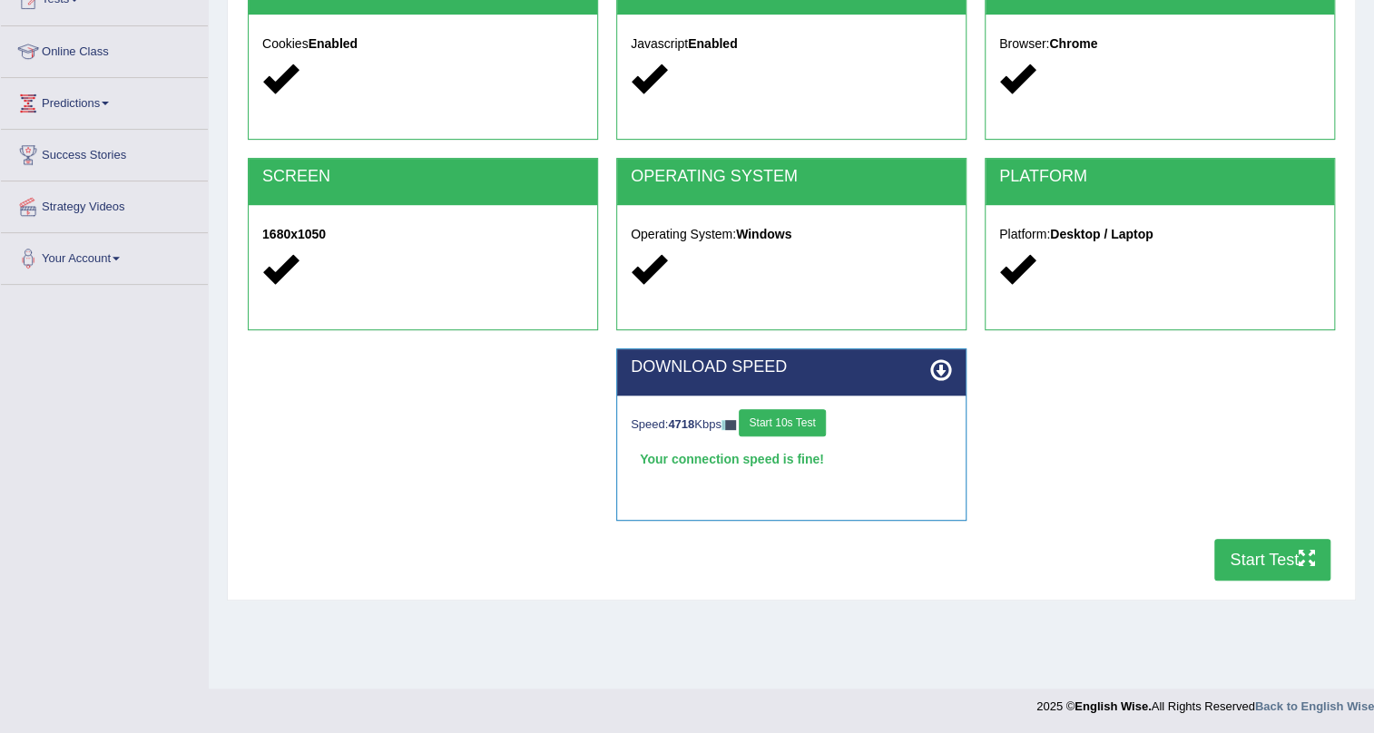
click at [1270, 565] on button "Start Test" at bounding box center [1272, 560] width 116 height 42
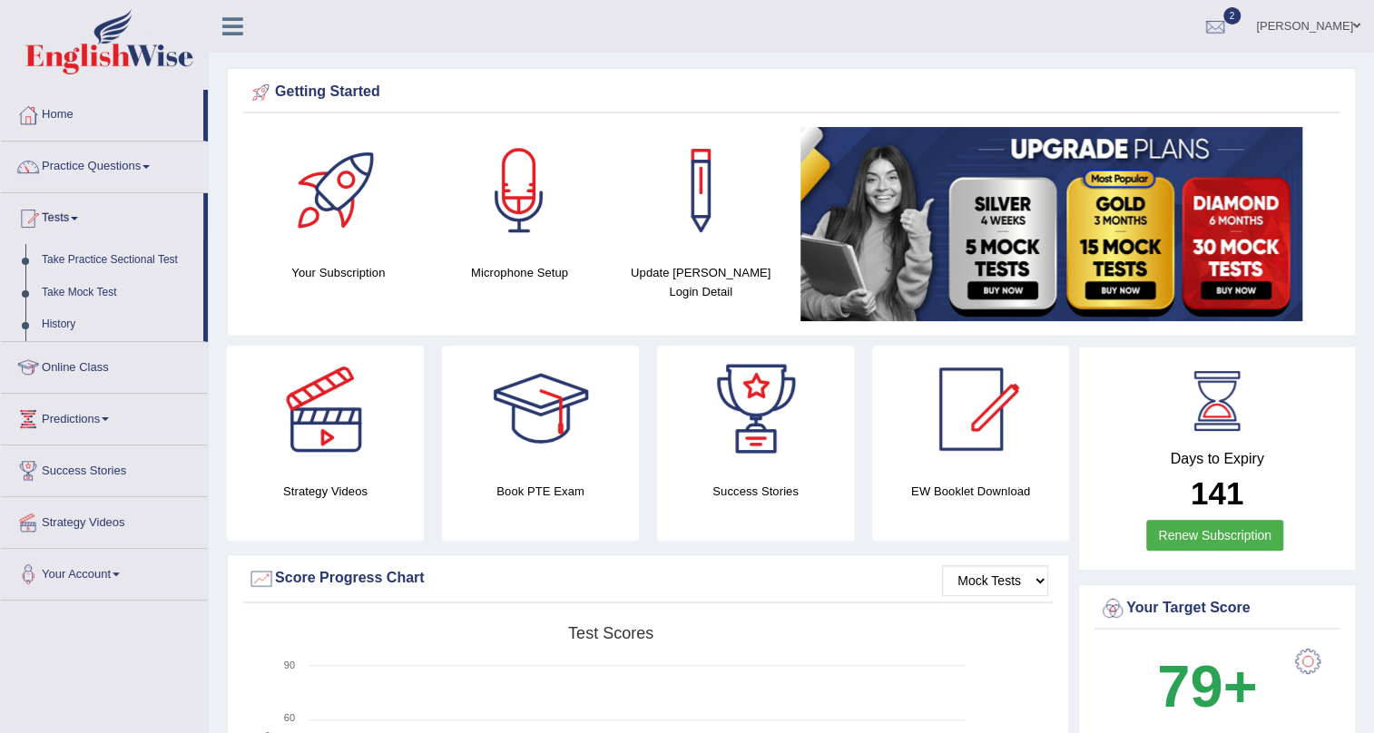
click at [129, 265] on link "Take Practice Sectional Test" at bounding box center [119, 260] width 170 height 33
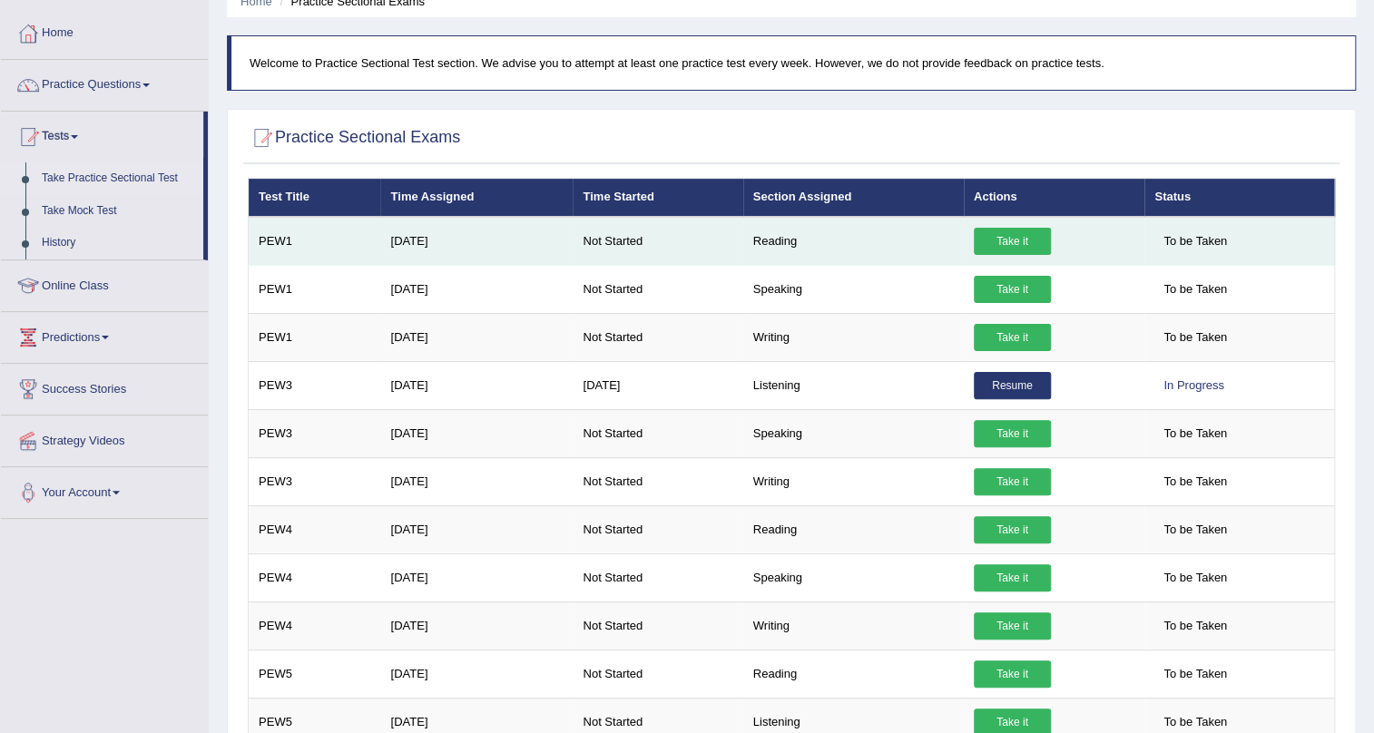
click at [989, 245] on link "Take it" at bounding box center [1012, 241] width 77 height 27
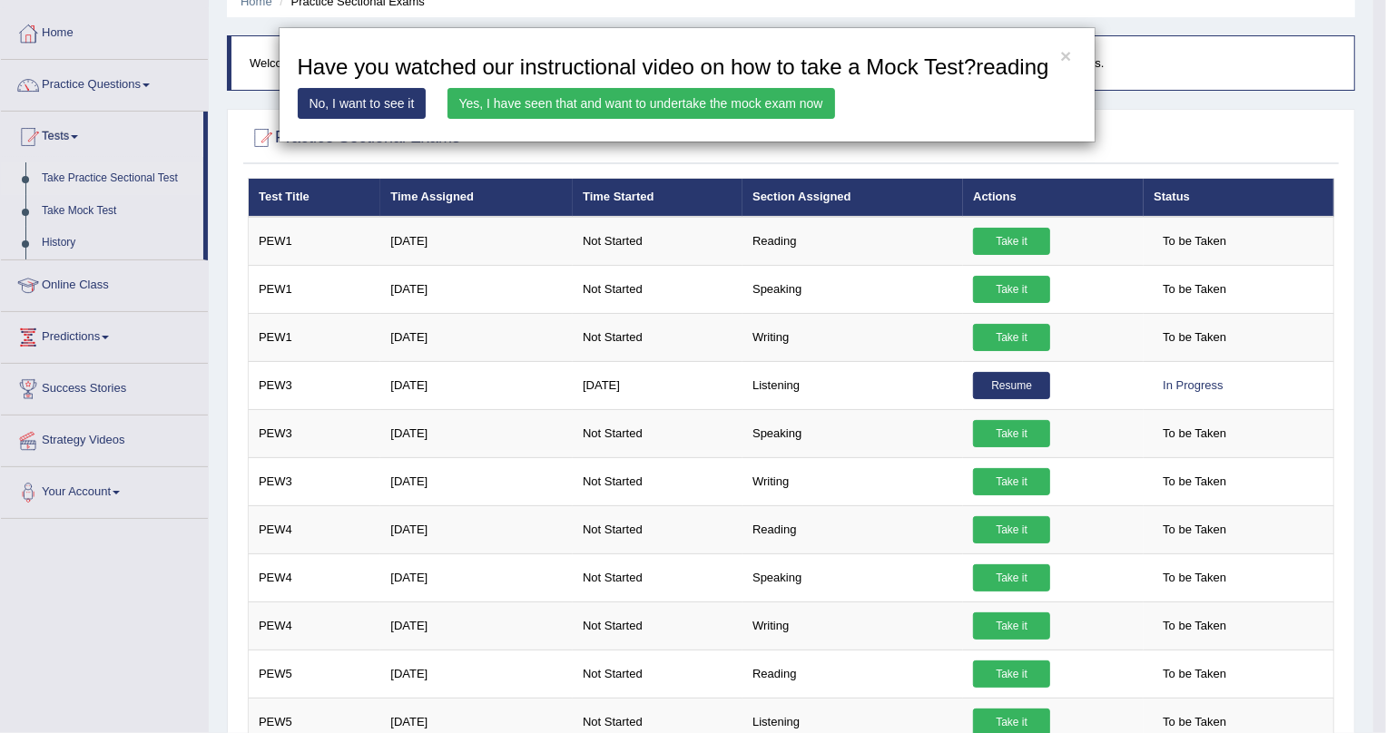
click at [713, 114] on link "Yes, I have seen that and want to undertake the mock exam now" at bounding box center [640, 103] width 387 height 31
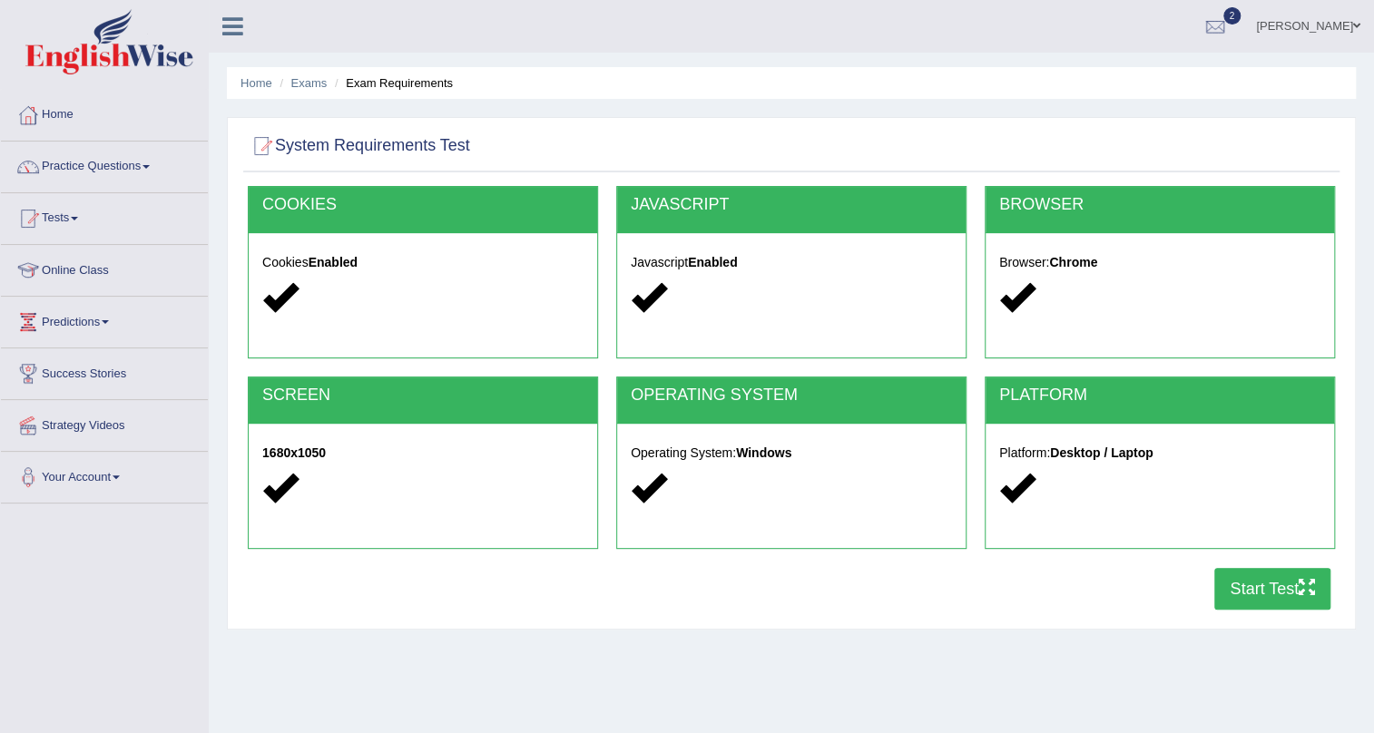
click at [1258, 590] on button "Start Test" at bounding box center [1272, 589] width 116 height 42
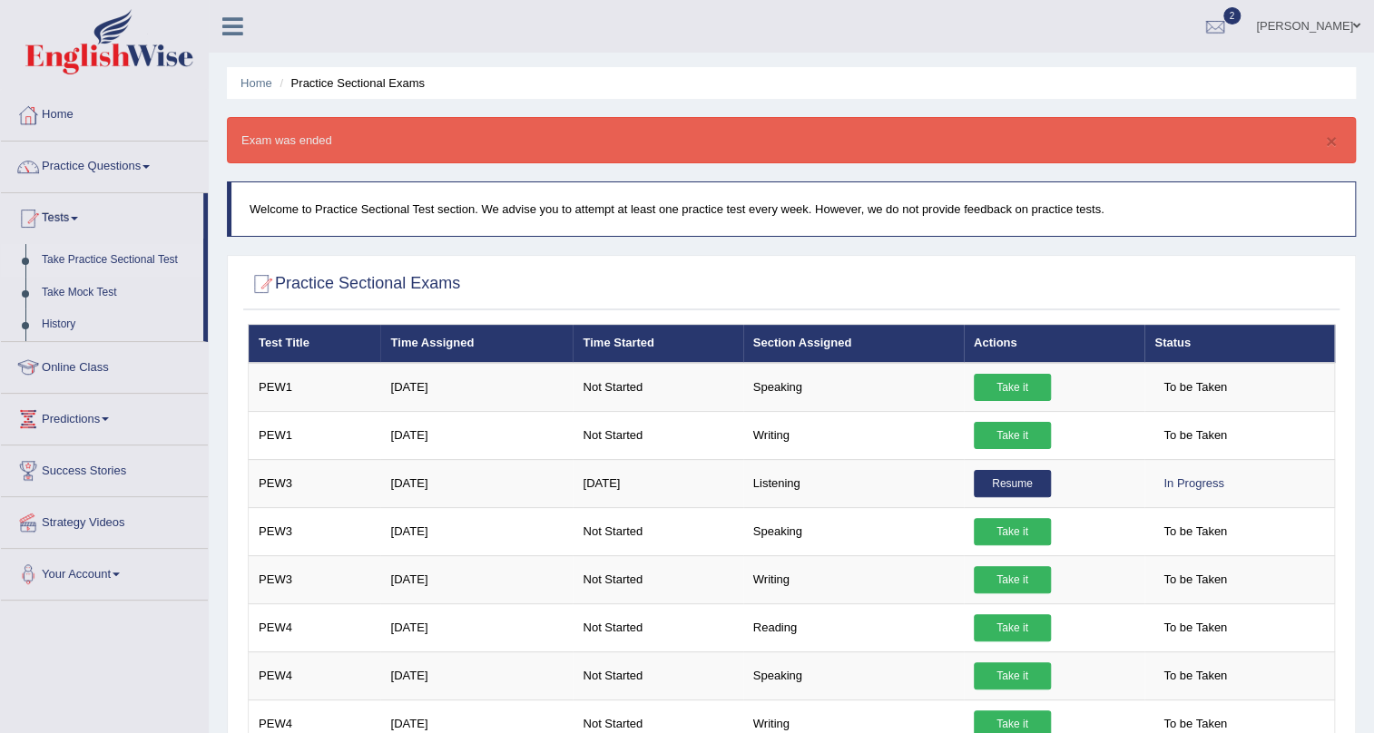
click at [104, 261] on link "Take Practice Sectional Test" at bounding box center [119, 260] width 170 height 33
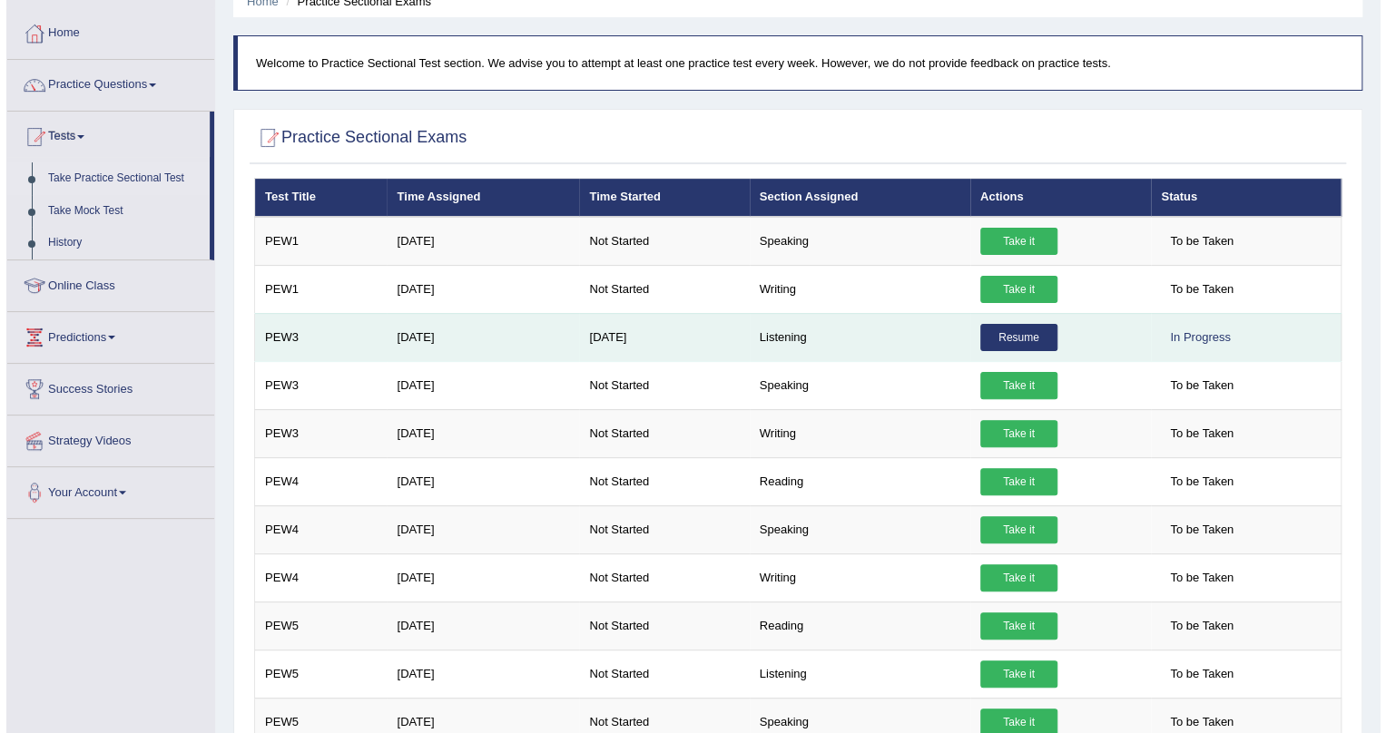
scroll to position [82, 0]
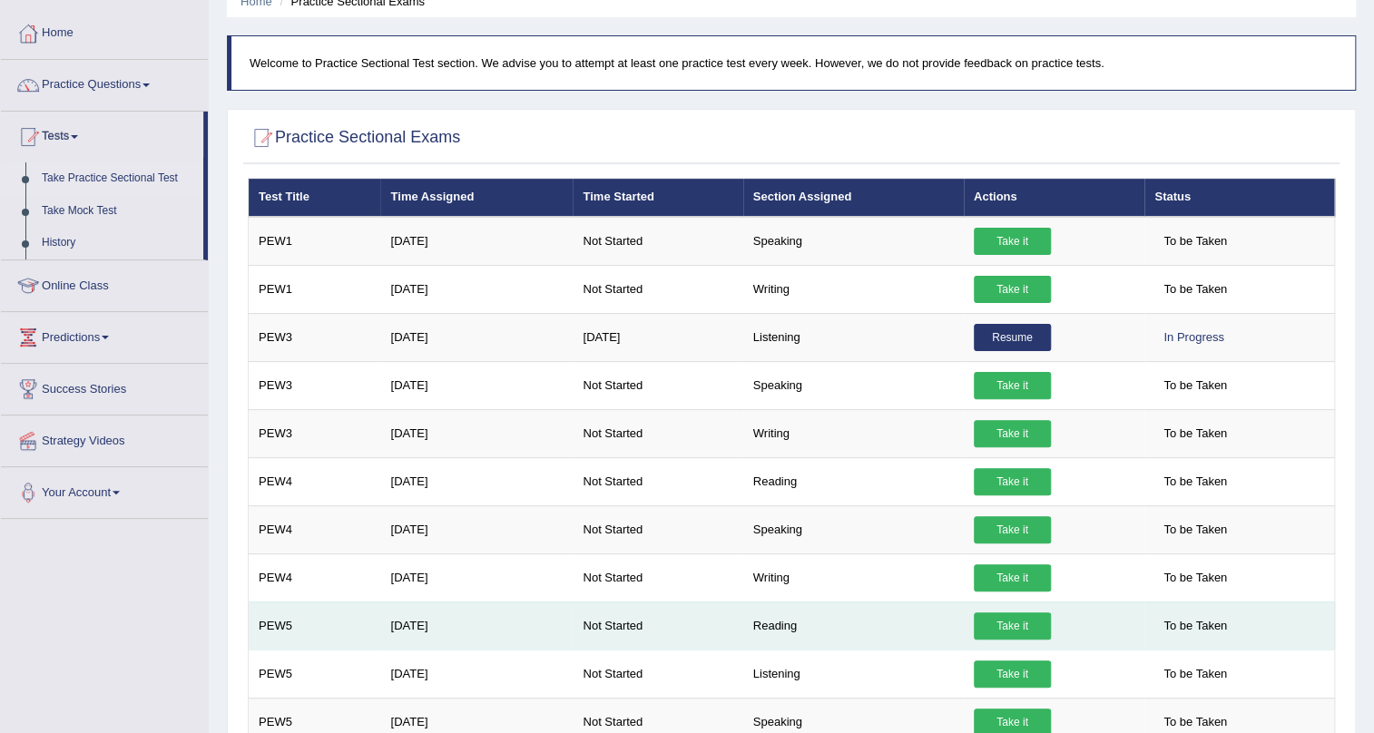
click at [997, 618] on link "Take it" at bounding box center [1012, 626] width 77 height 27
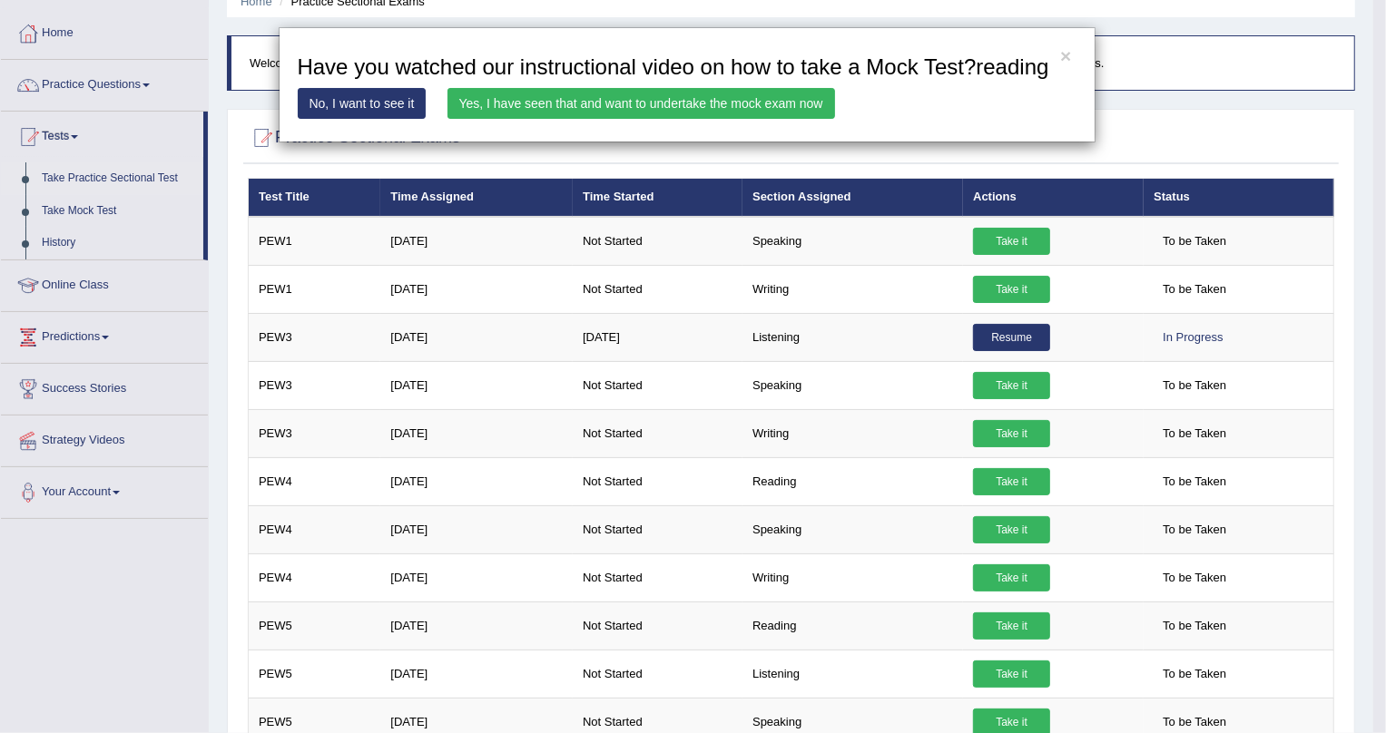
click at [672, 102] on link "Yes, I have seen that and want to undertake the mock exam now" at bounding box center [640, 103] width 387 height 31
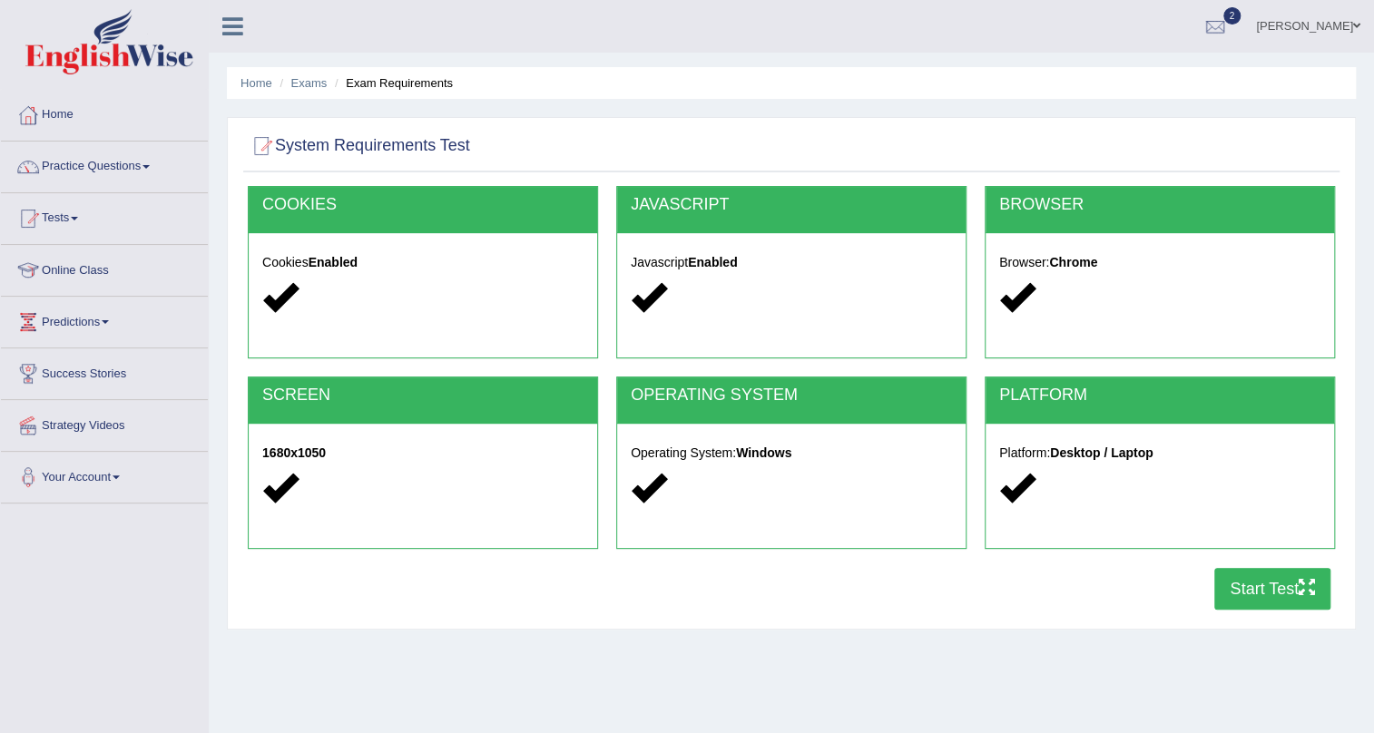
click at [1273, 586] on button "Start Test" at bounding box center [1272, 589] width 116 height 42
click at [80, 221] on link "Tests" at bounding box center [104, 215] width 207 height 45
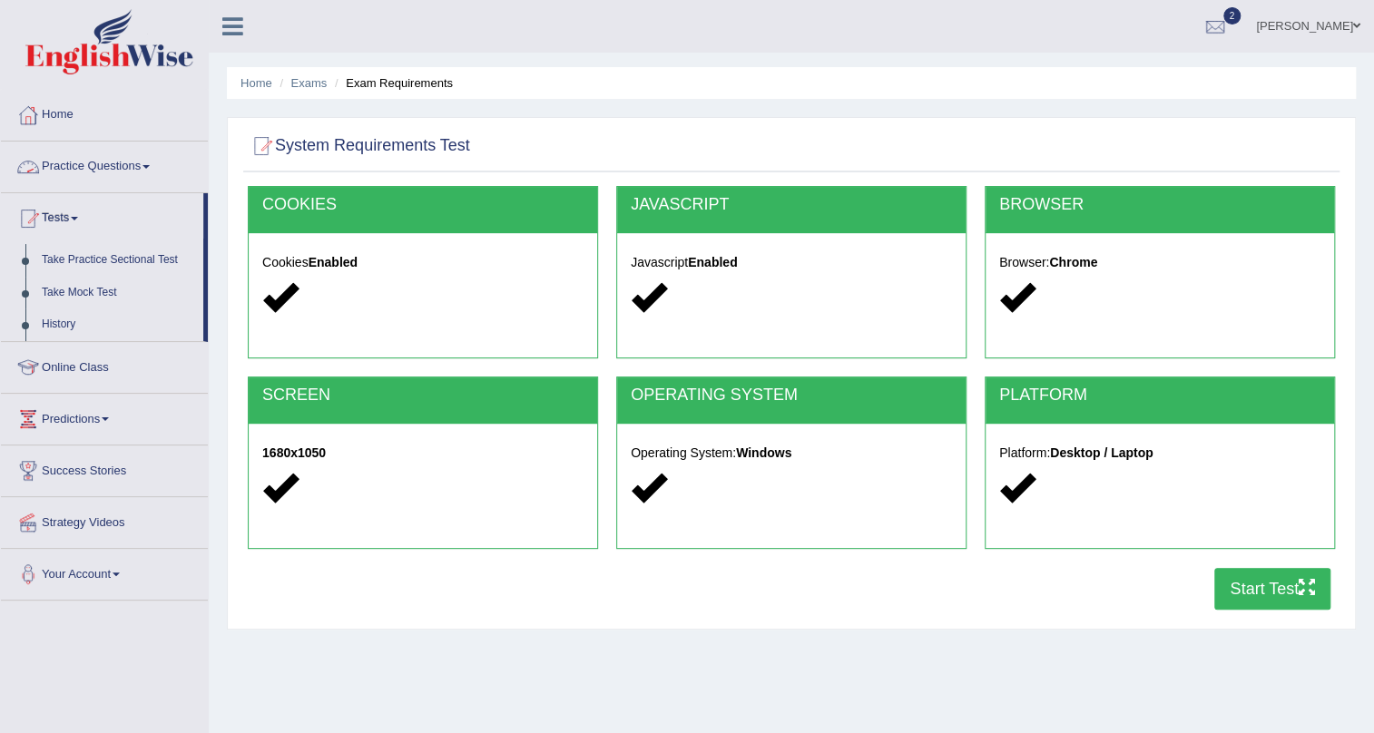
click at [127, 170] on link "Practice Questions" at bounding box center [104, 164] width 207 height 45
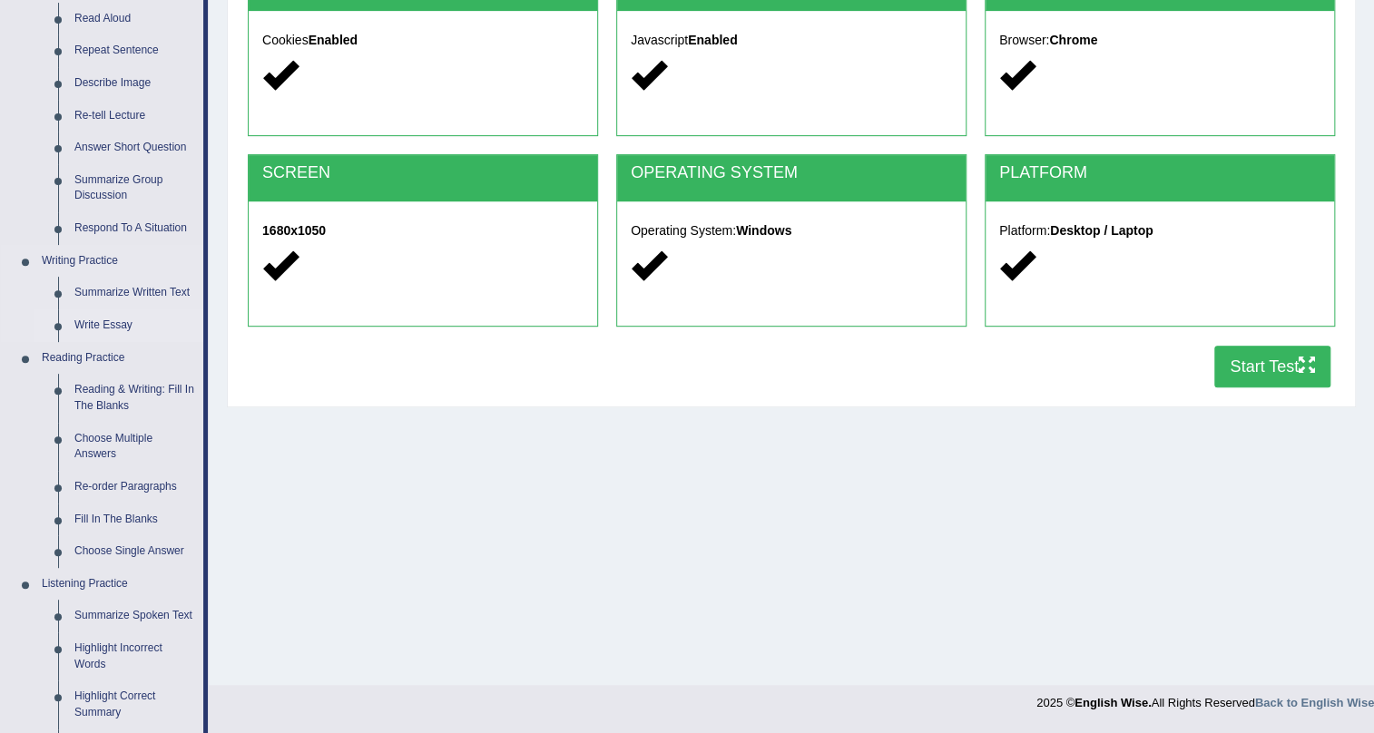
scroll to position [247, 0]
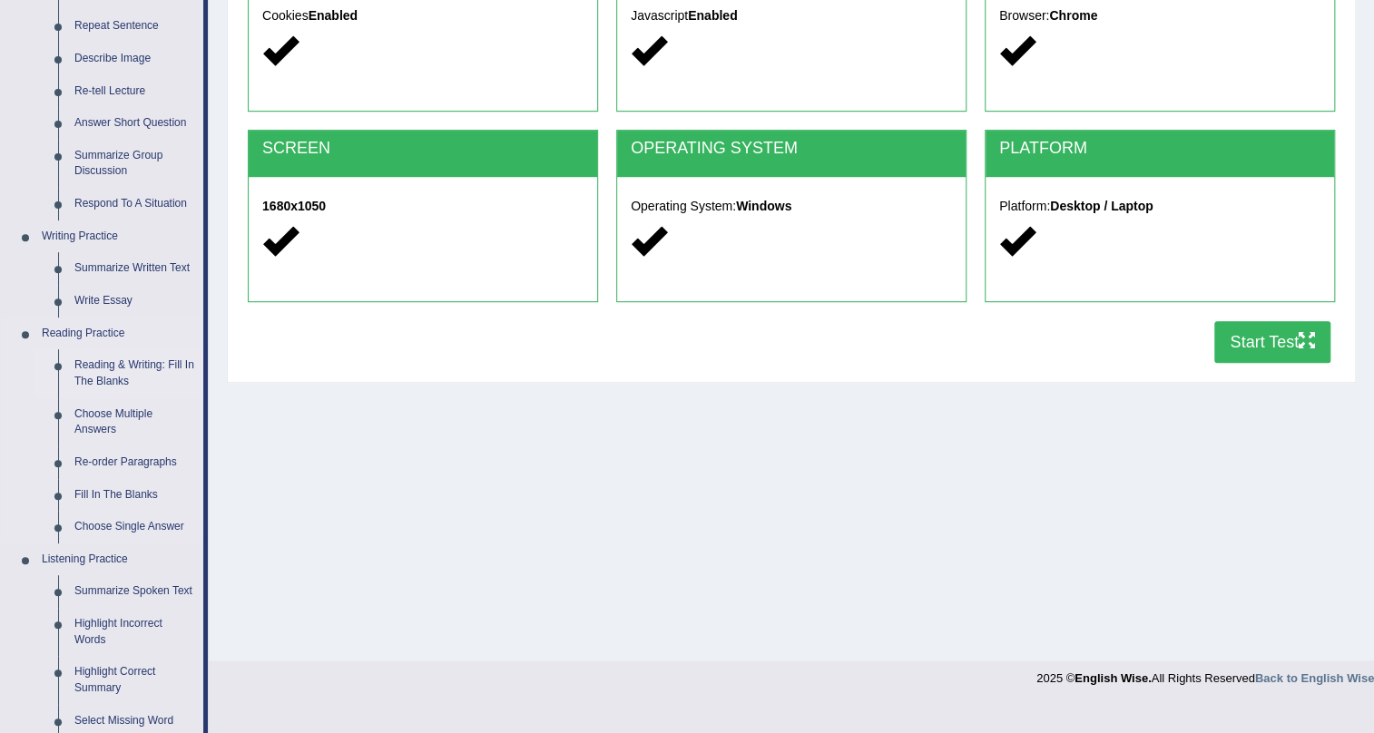
click at [113, 369] on link "Reading & Writing: Fill In The Blanks" at bounding box center [134, 373] width 137 height 48
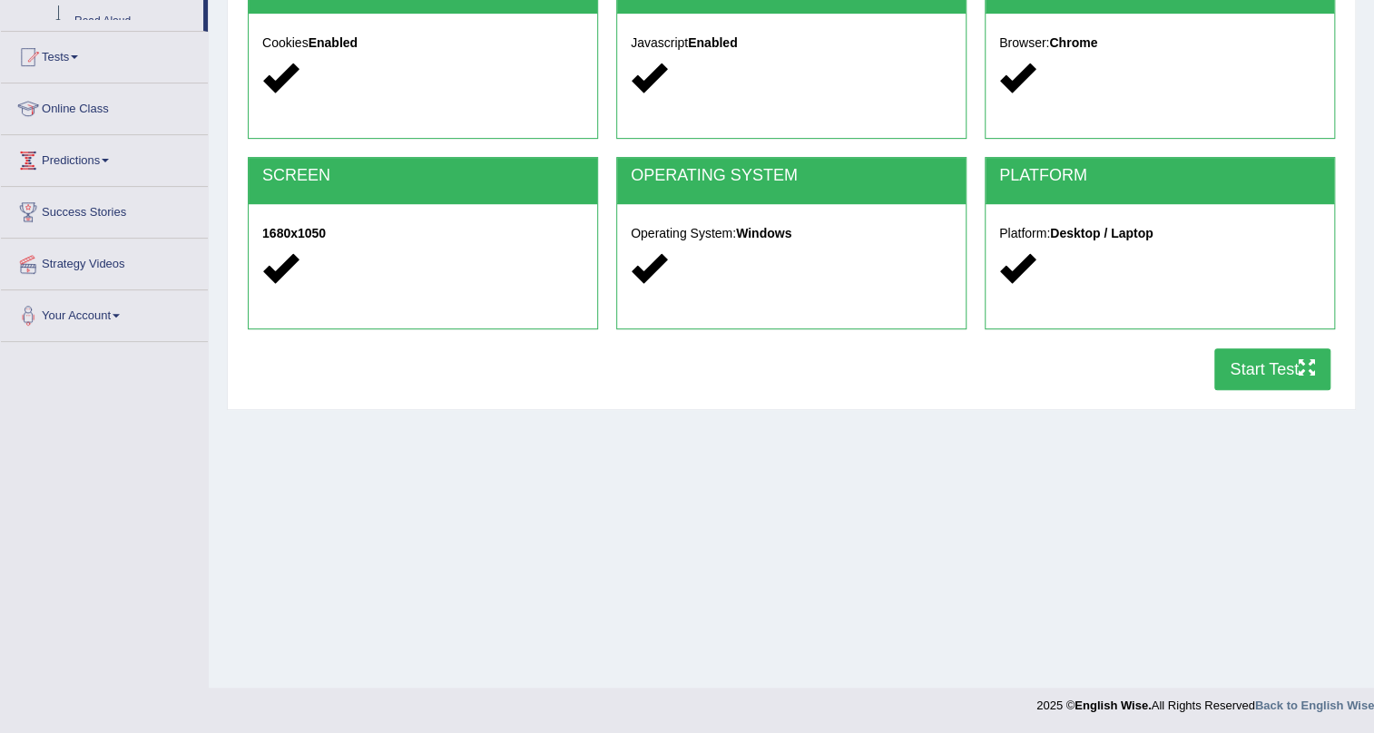
scroll to position [219, 0]
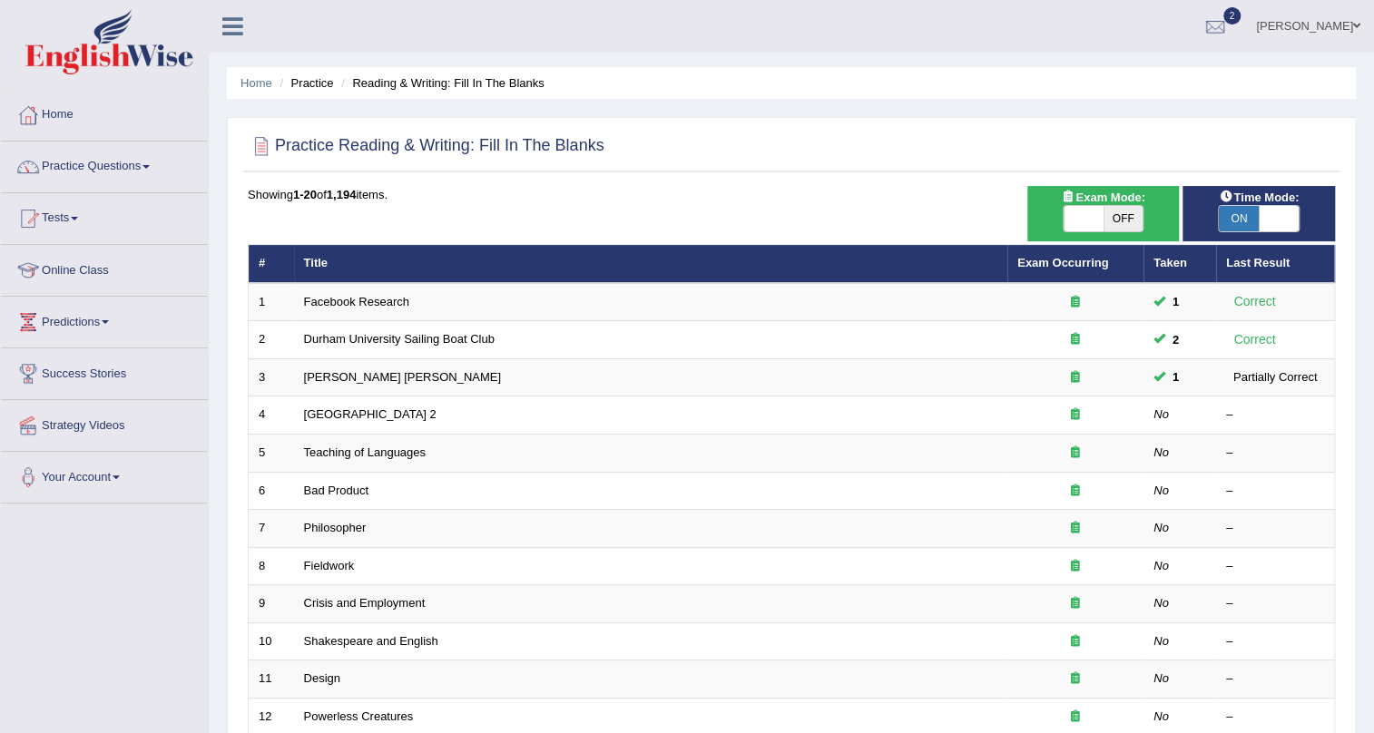
click at [1089, 226] on span at bounding box center [1084, 218] width 40 height 25
checkbox input "true"
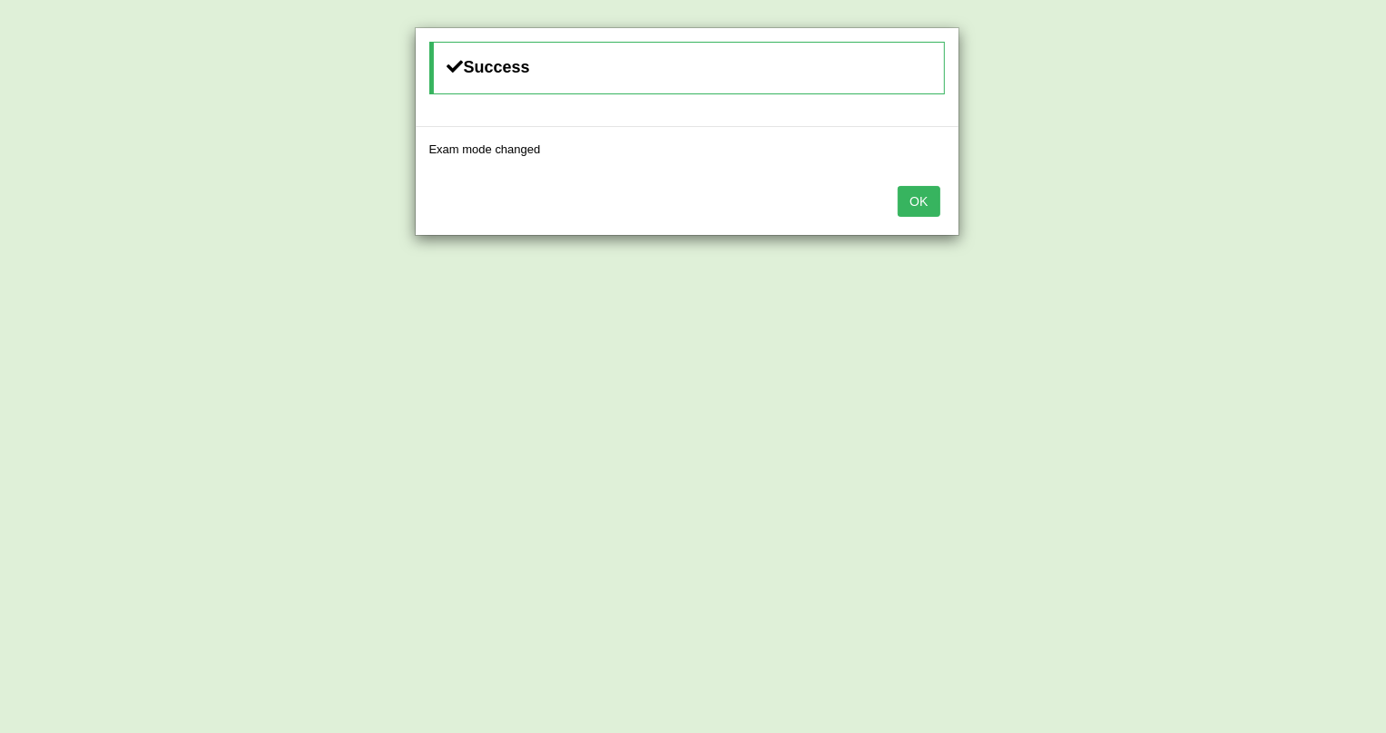
click at [912, 208] on button "OK" at bounding box center [918, 201] width 42 height 31
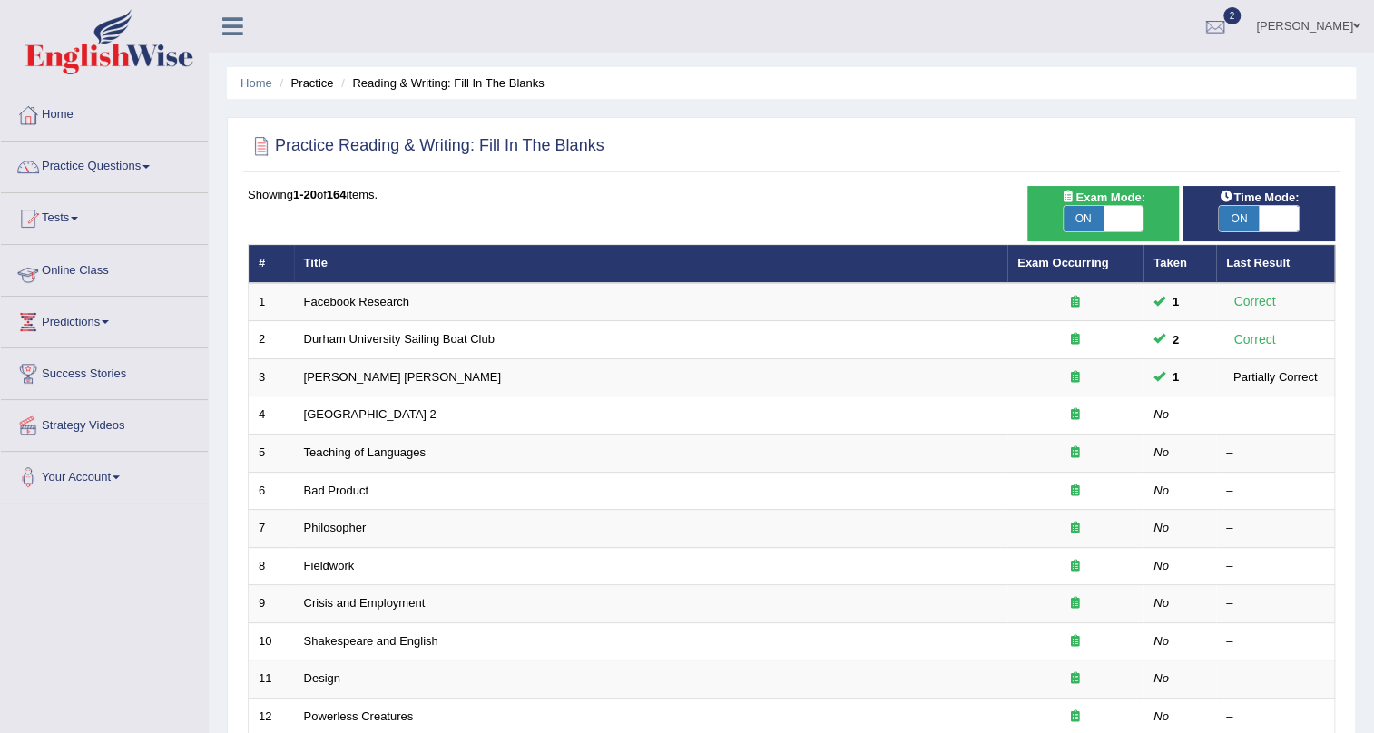
click at [83, 230] on link "Tests" at bounding box center [104, 215] width 207 height 45
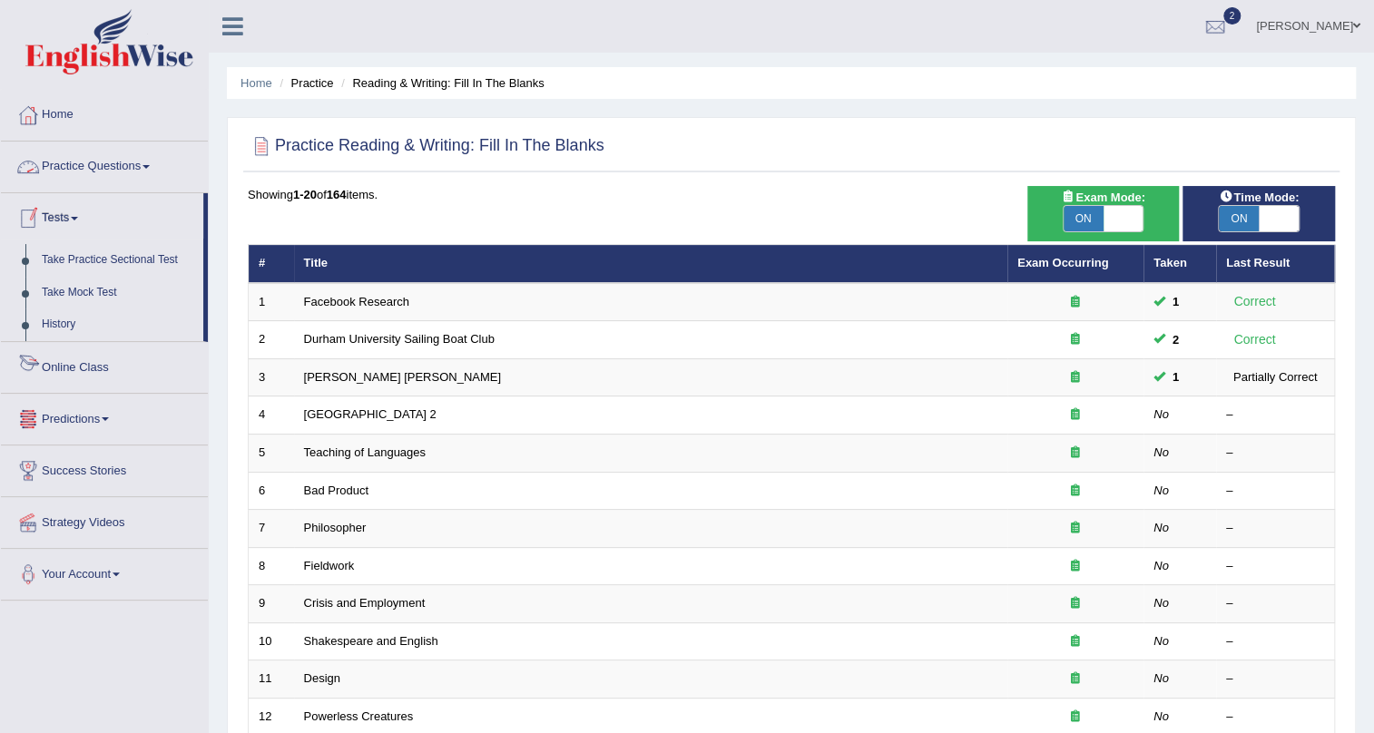
click at [138, 171] on link "Practice Questions" at bounding box center [104, 164] width 207 height 45
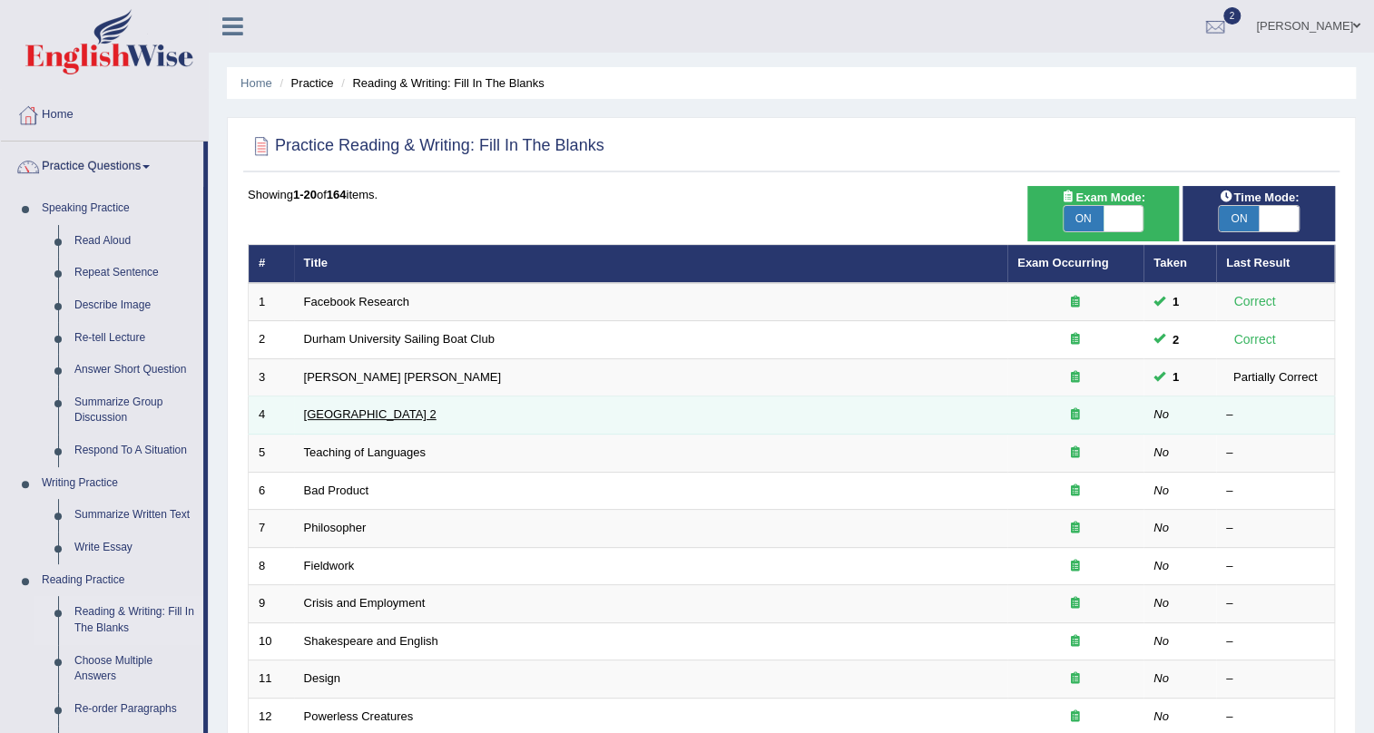
click at [391, 414] on link "[GEOGRAPHIC_DATA] 2" at bounding box center [370, 414] width 132 height 14
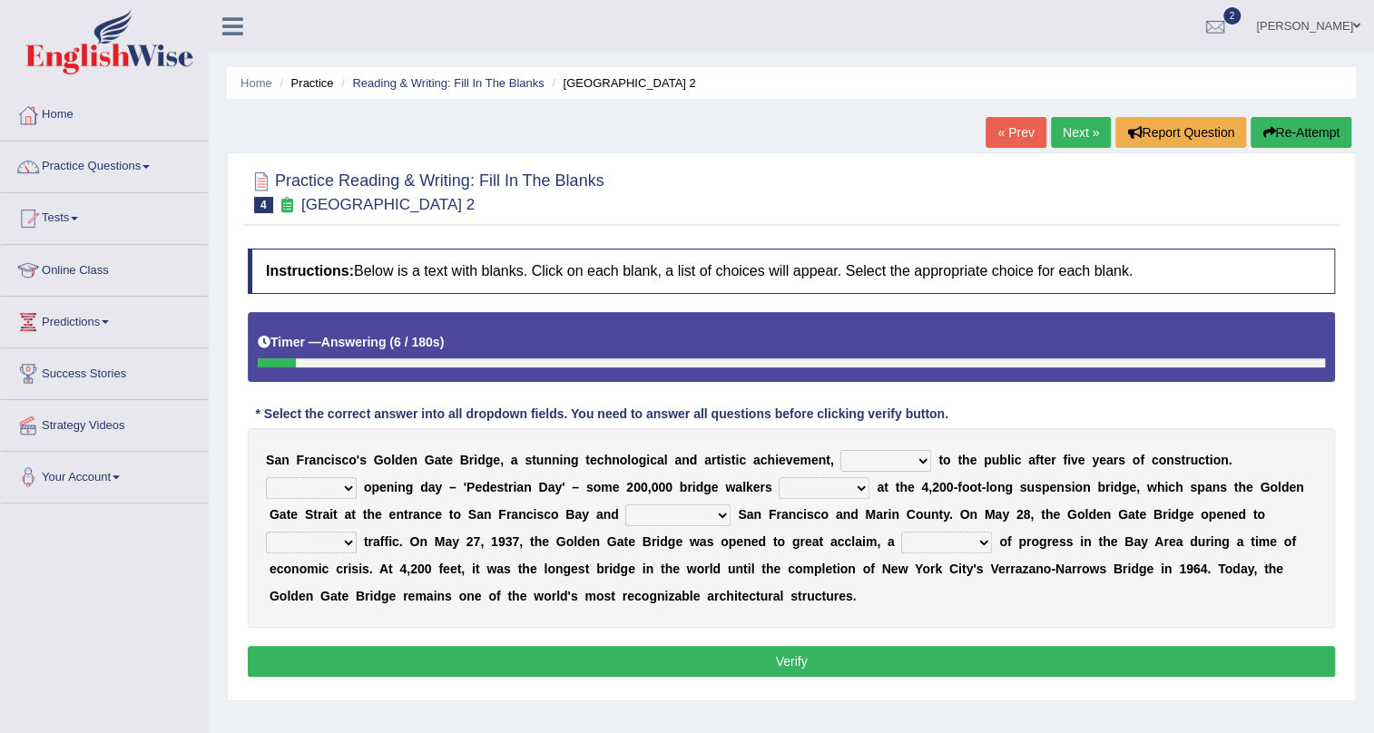
click at [888, 470] on select "opens closes appears equals" at bounding box center [885, 461] width 91 height 22
select select "opens"
click at [840, 450] on select "opens closes appears equals" at bounding box center [885, 461] width 91 height 22
click at [329, 485] on select "On During Since When" at bounding box center [311, 488] width 91 height 22
click at [266, 477] on select "On During Since When" at bounding box center [311, 488] width 91 height 22
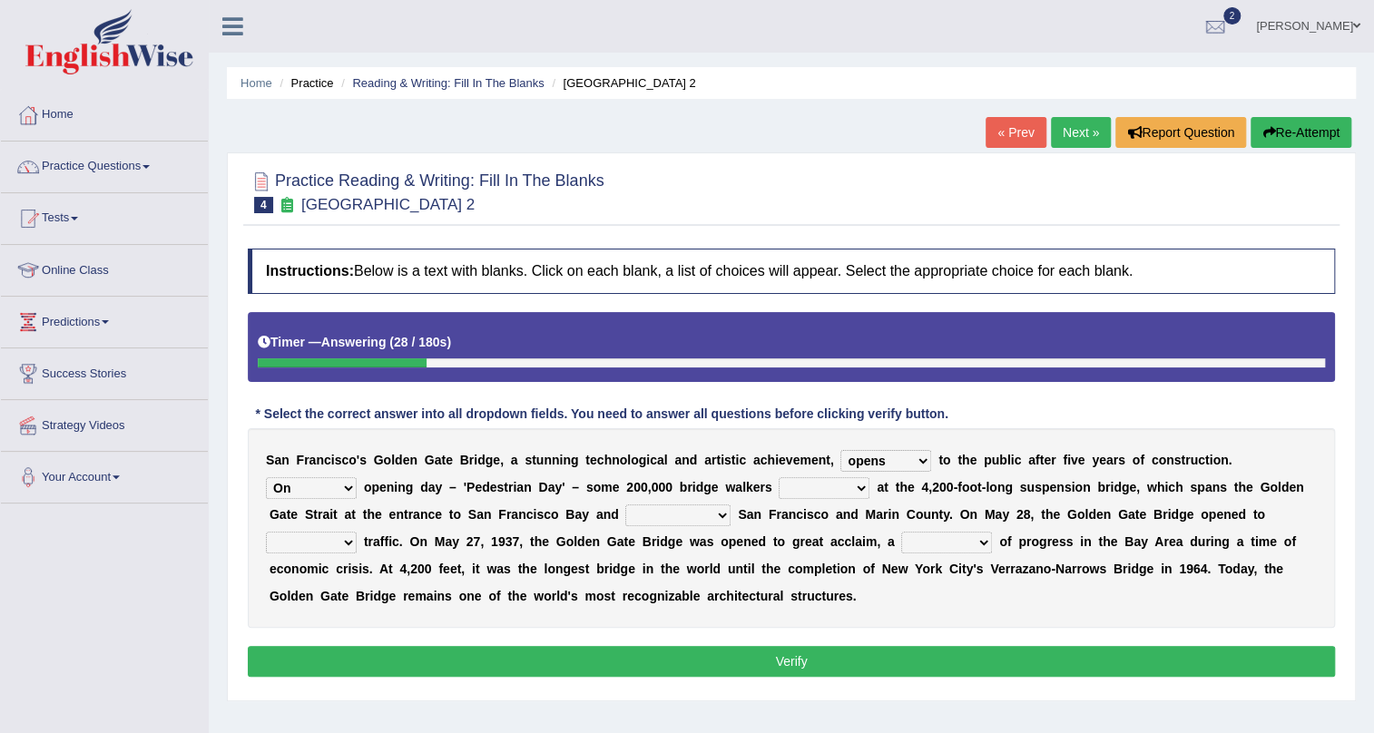
click at [352, 488] on select "On During Since When" at bounding box center [311, 488] width 91 height 22
click at [266, 477] on select "On During Since When" at bounding box center [311, 488] width 91 height 22
click at [839, 490] on select "stationed looked marveled laughed" at bounding box center [824, 488] width 91 height 22
click at [689, 501] on div "S a n F r a n c i s c o ' s G o l d e n G a t e B r i d g e , a s t u n n i n g…" at bounding box center [791, 528] width 1087 height 200
click at [320, 488] on select "On During Since When" at bounding box center [311, 488] width 91 height 22
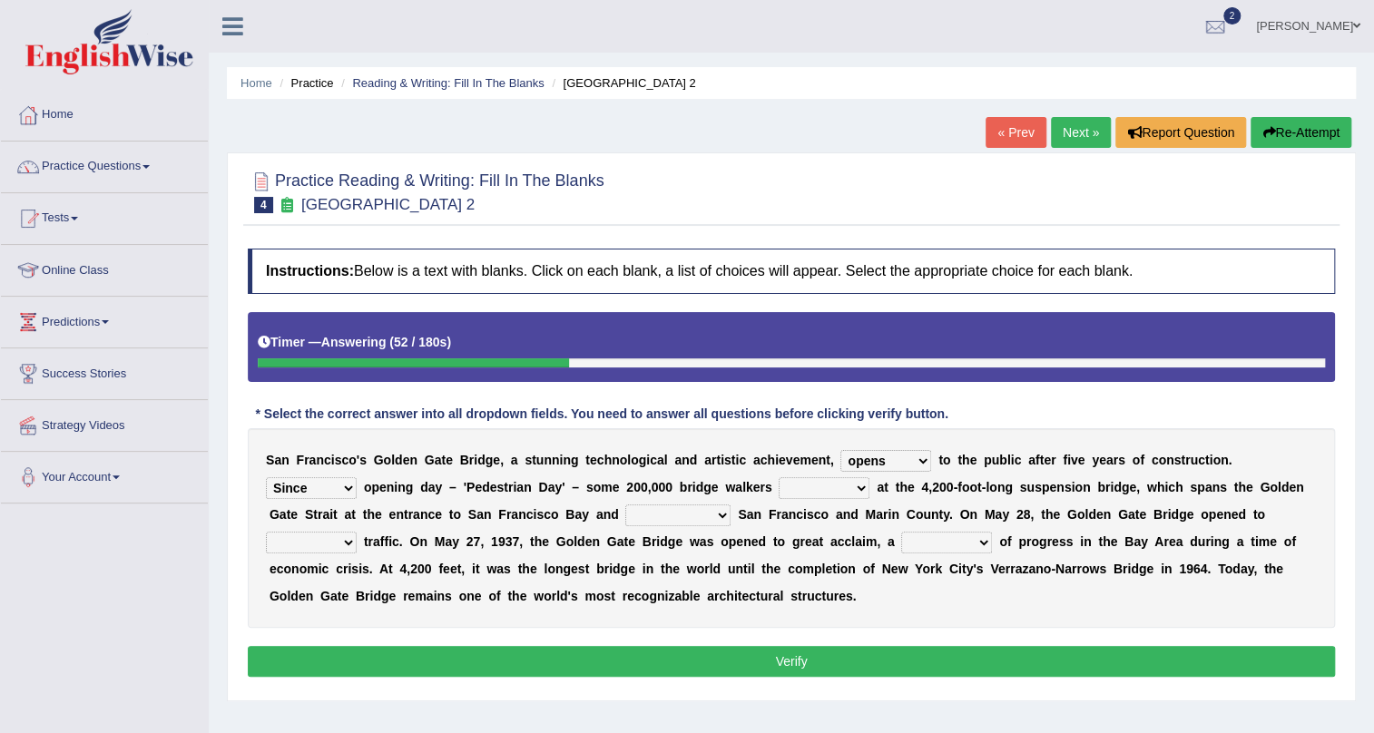
select select "During"
click at [266, 477] on select "On During Since When" at bounding box center [311, 488] width 91 height 22
click at [344, 485] on select "On During Since When" at bounding box center [311, 488] width 91 height 22
click at [345, 480] on select "On During Since When" at bounding box center [311, 488] width 91 height 22
click at [834, 493] on select "stationed looked marveled laughed" at bounding box center [824, 488] width 91 height 22
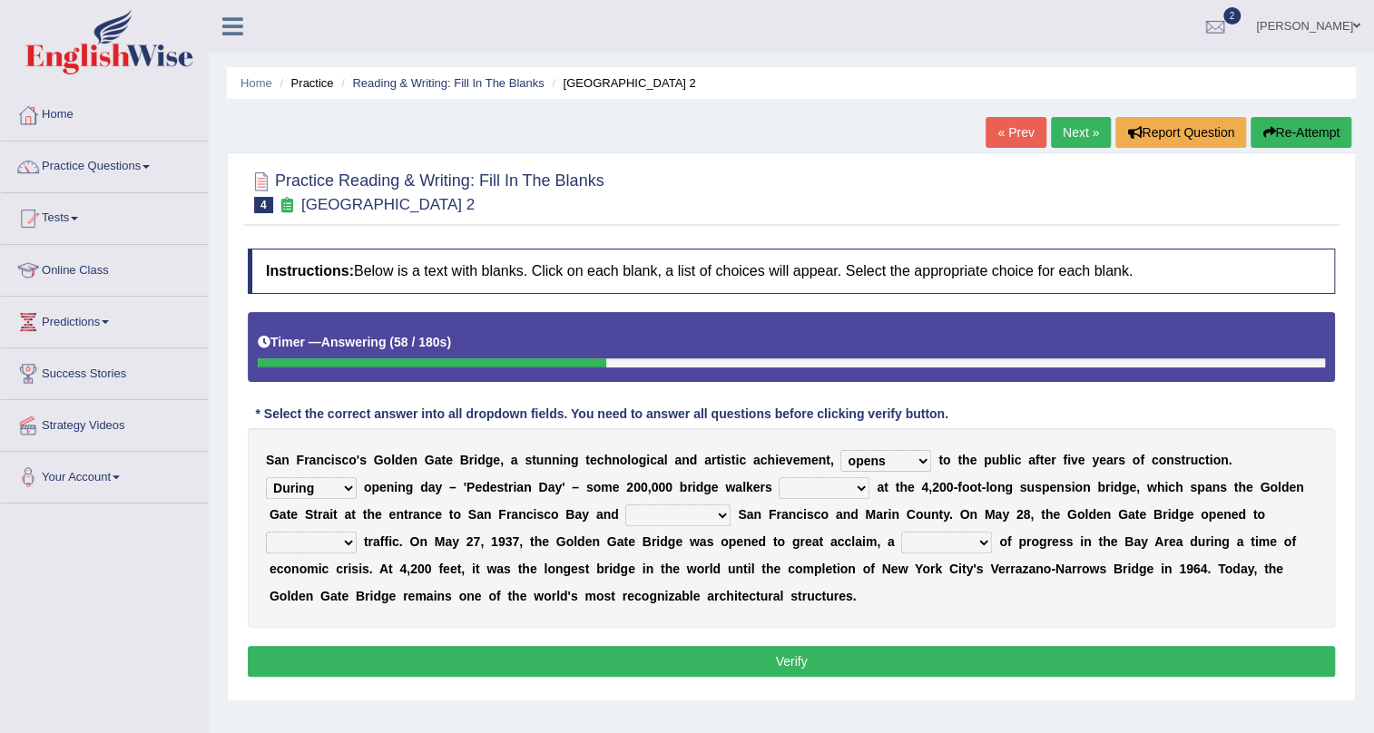
select select "stationed"
click at [779, 477] on select "stationed looked marveled laughed" at bounding box center [824, 488] width 91 height 22
click at [335, 490] on select "On During Since When" at bounding box center [311, 488] width 91 height 22
click at [747, 494] on div "S a n F r a n c i s c o ' s G o l d e n G a t e B r i d g e , a s t u n n i n g…" at bounding box center [791, 528] width 1087 height 200
click at [328, 492] on select "On During Since When" at bounding box center [311, 488] width 91 height 22
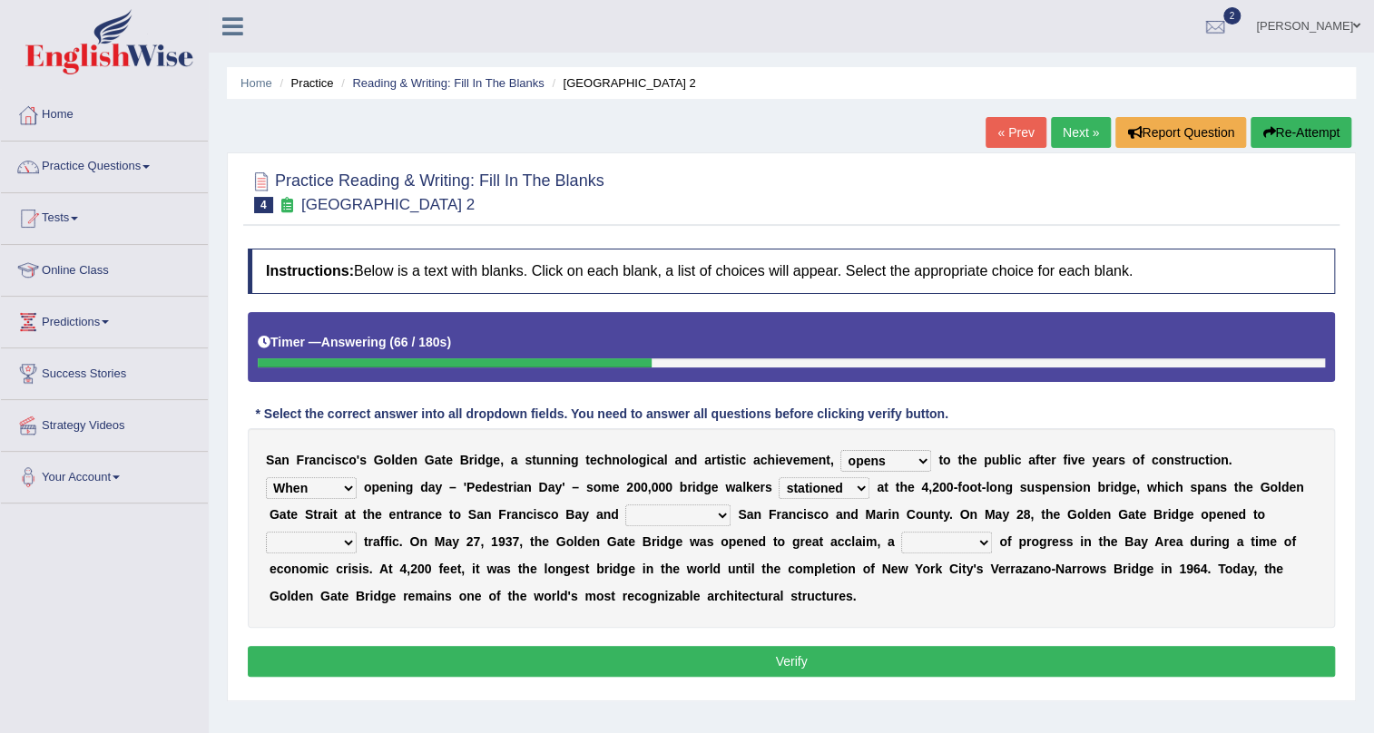
click at [266, 477] on select "On During Since When" at bounding box center [311, 488] width 91 height 22
click at [336, 484] on select "On During Since When" at bounding box center [311, 488] width 91 height 22
select select "Since"
click at [266, 477] on select "On During Since When" at bounding box center [311, 488] width 91 height 22
click at [676, 517] on select "separates connects channels differentiates" at bounding box center [677, 516] width 105 height 22
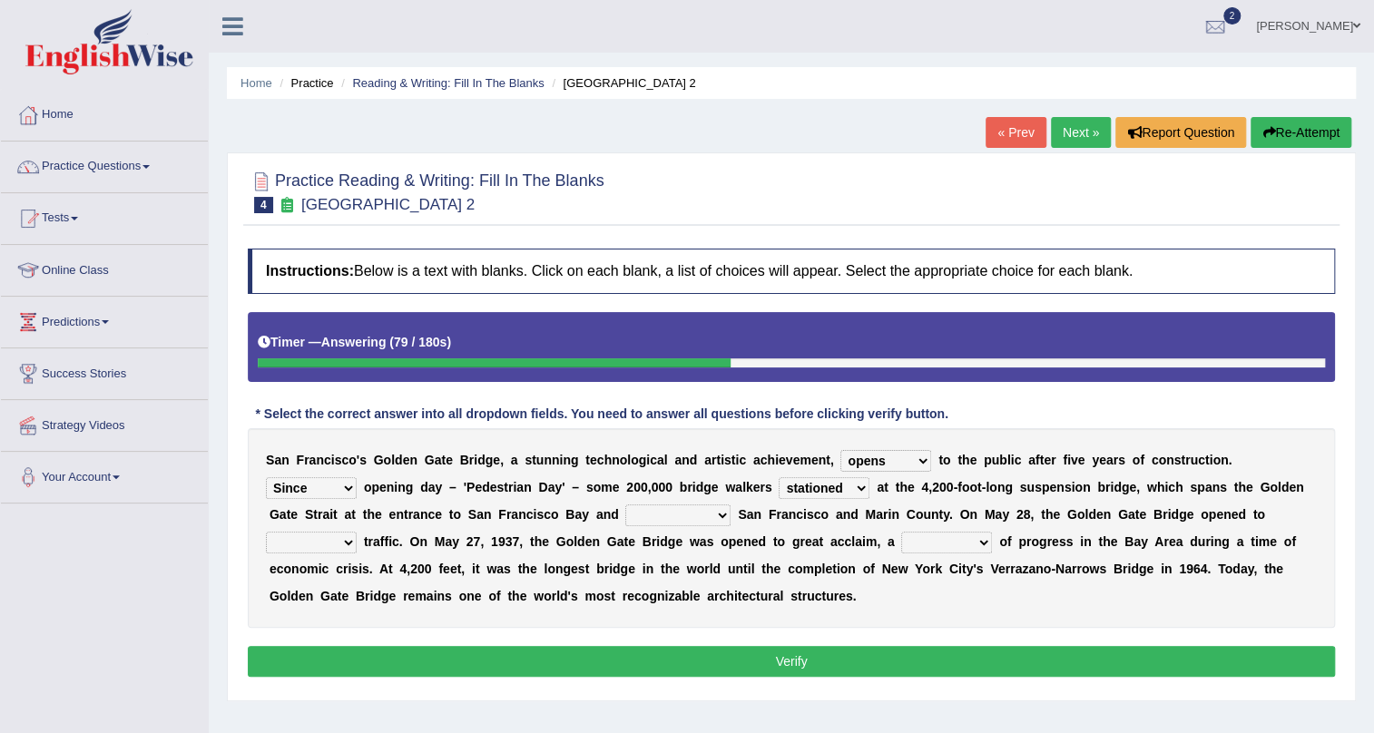
select select "connects"
click at [625, 505] on select "separates connects channels differentiates" at bounding box center [677, 516] width 105 height 22
click at [299, 544] on select "aquatic vehicular airborne watertight" at bounding box center [311, 543] width 91 height 22
select select "vehicular"
click at [266, 532] on select "aquatic vehicular airborne watertight" at bounding box center [311, 543] width 91 height 22
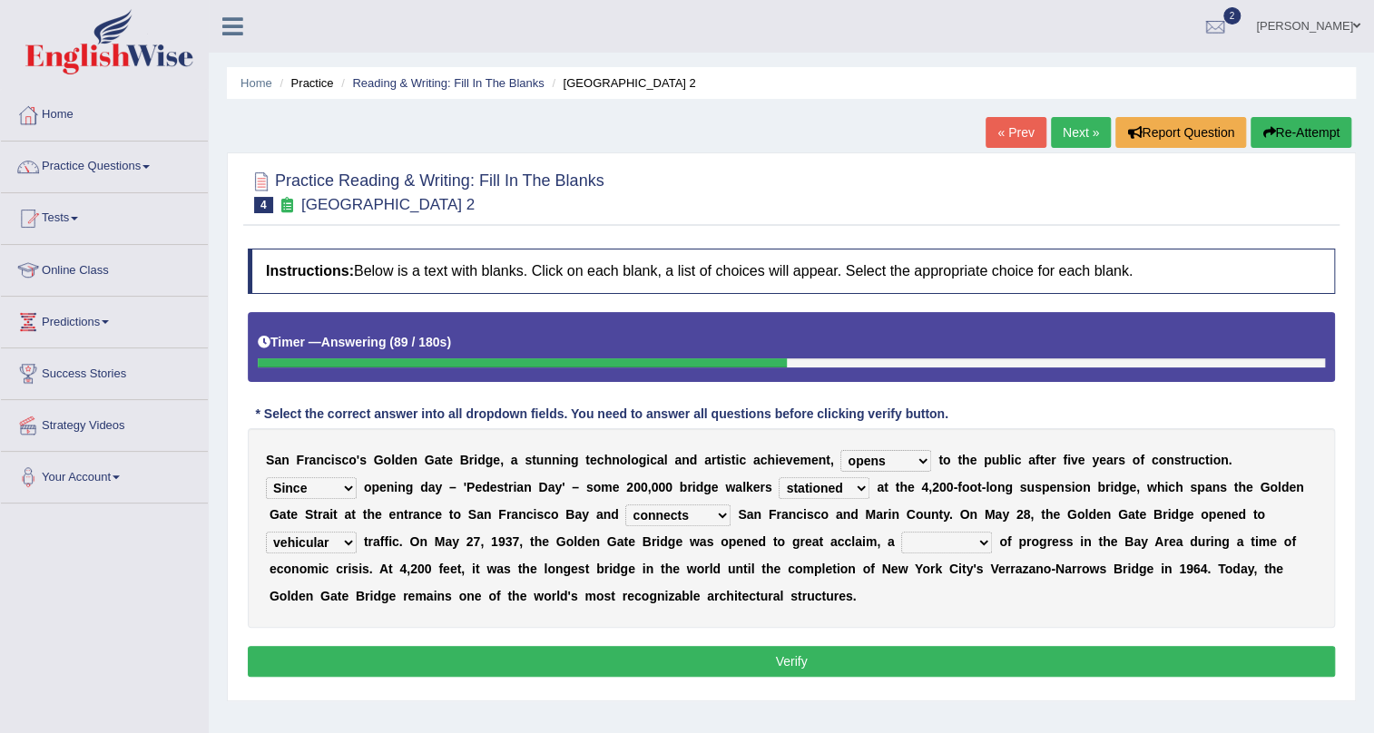
click at [927, 542] on select "denial symbol technique yield" at bounding box center [946, 543] width 91 height 22
select select "symbol"
click at [901, 532] on select "denial symbol technique yield" at bounding box center [946, 543] width 91 height 22
click at [904, 460] on select "opens closes appears equals" at bounding box center [885, 461] width 91 height 22
click at [840, 450] on select "opens closes appears equals" at bounding box center [885, 461] width 91 height 22
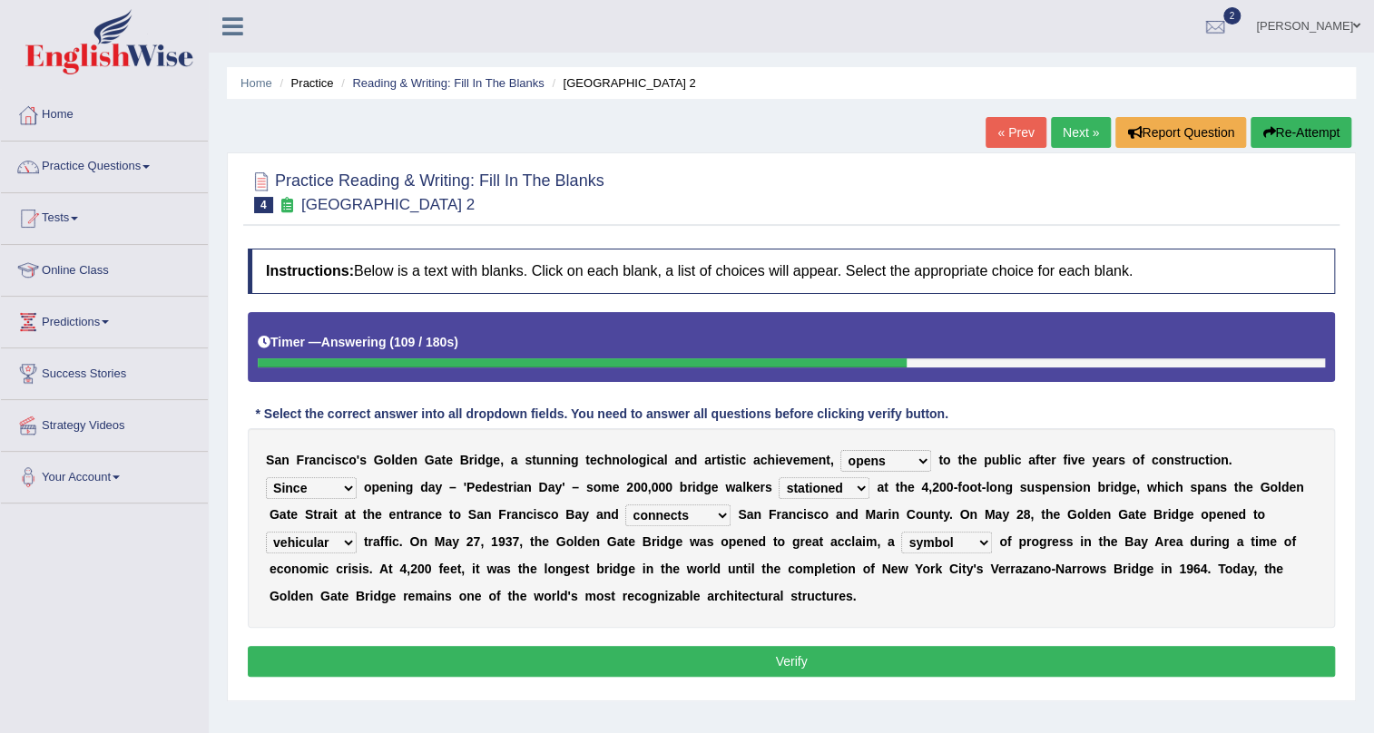
click at [343, 492] on select "On During Since When" at bounding box center [311, 488] width 91 height 22
click at [266, 477] on select "On During Since When" at bounding box center [311, 488] width 91 height 22
click at [864, 490] on select "stationed looked marveled laughed" at bounding box center [824, 488] width 91 height 22
click at [939, 481] on b "0" at bounding box center [942, 487] width 7 height 15
click at [772, 658] on button "Verify" at bounding box center [791, 661] width 1087 height 31
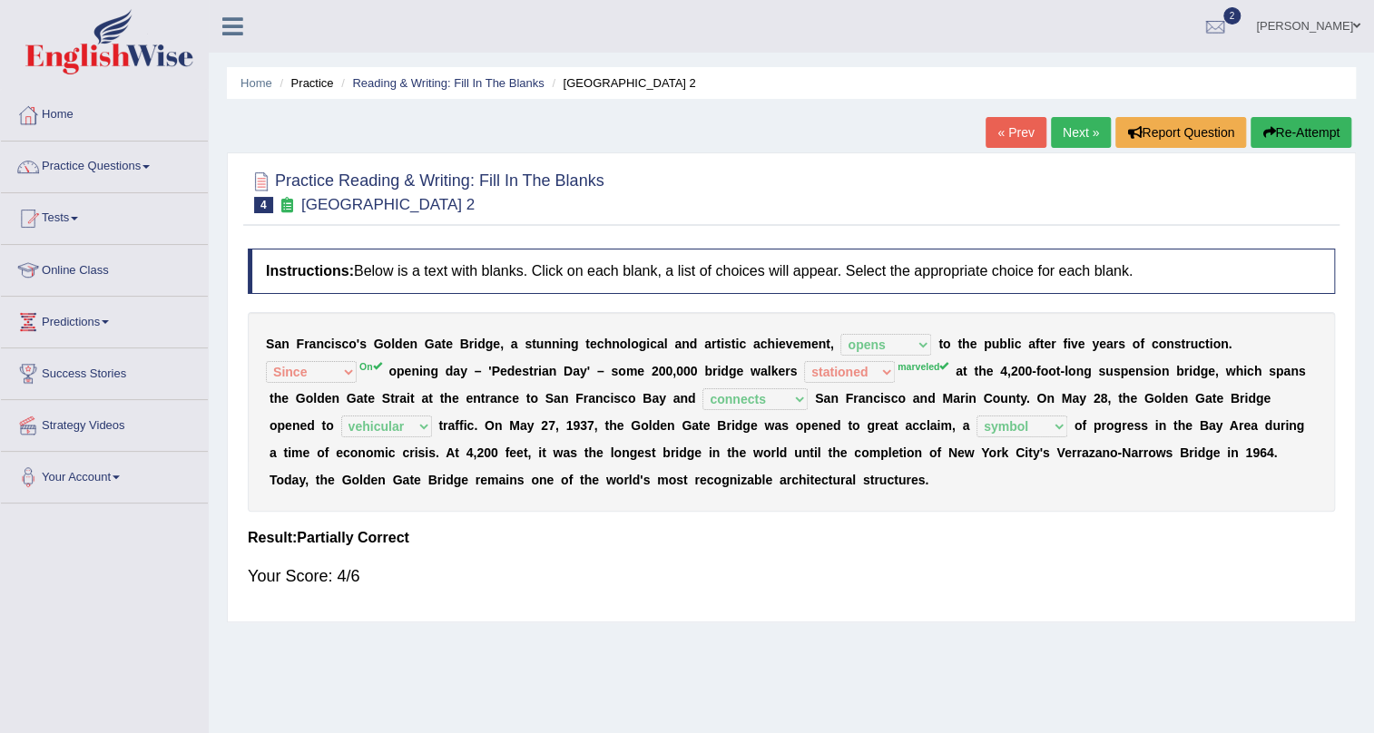
click at [801, 363] on div "S a n F r a n c i s c o ' s G o l d e n G a t e B r i d g e , a s t u n n i n g…" at bounding box center [791, 412] width 1087 height 200
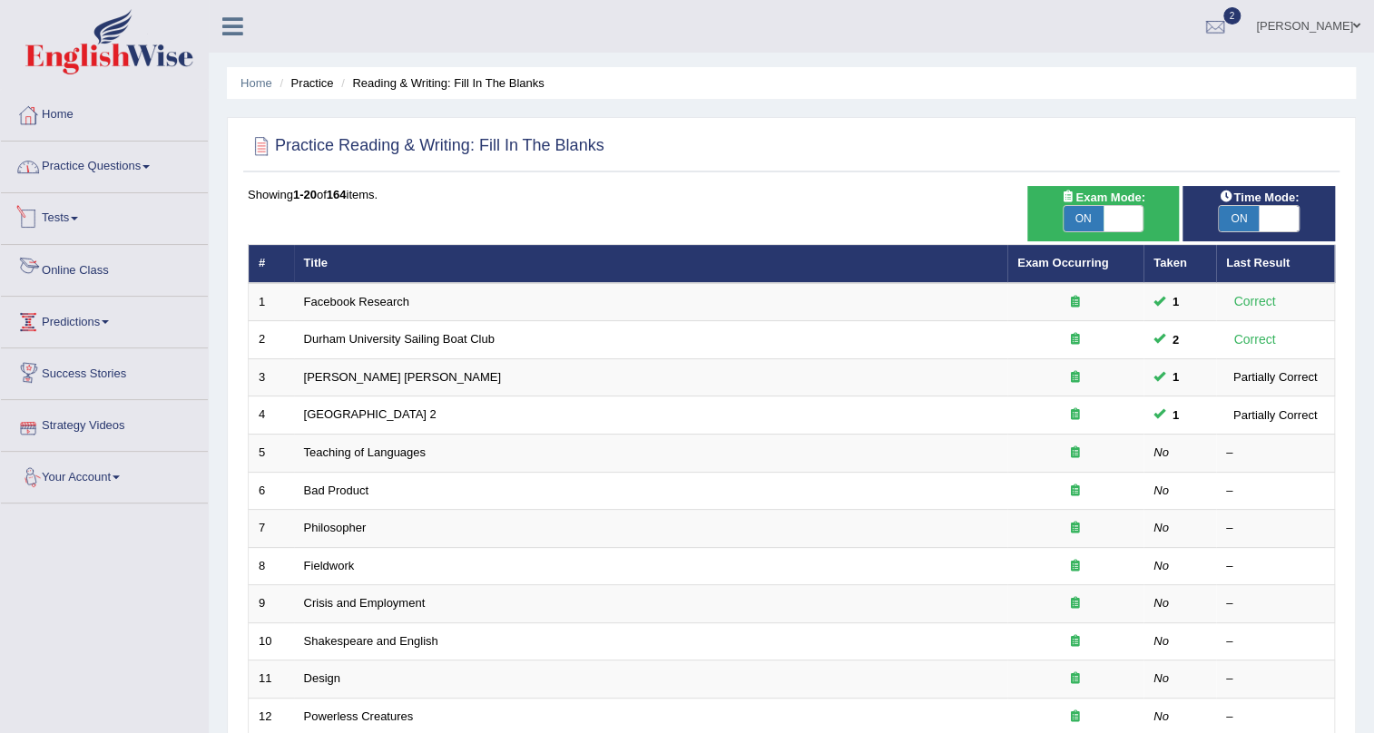
click at [117, 168] on link "Practice Questions" at bounding box center [104, 164] width 207 height 45
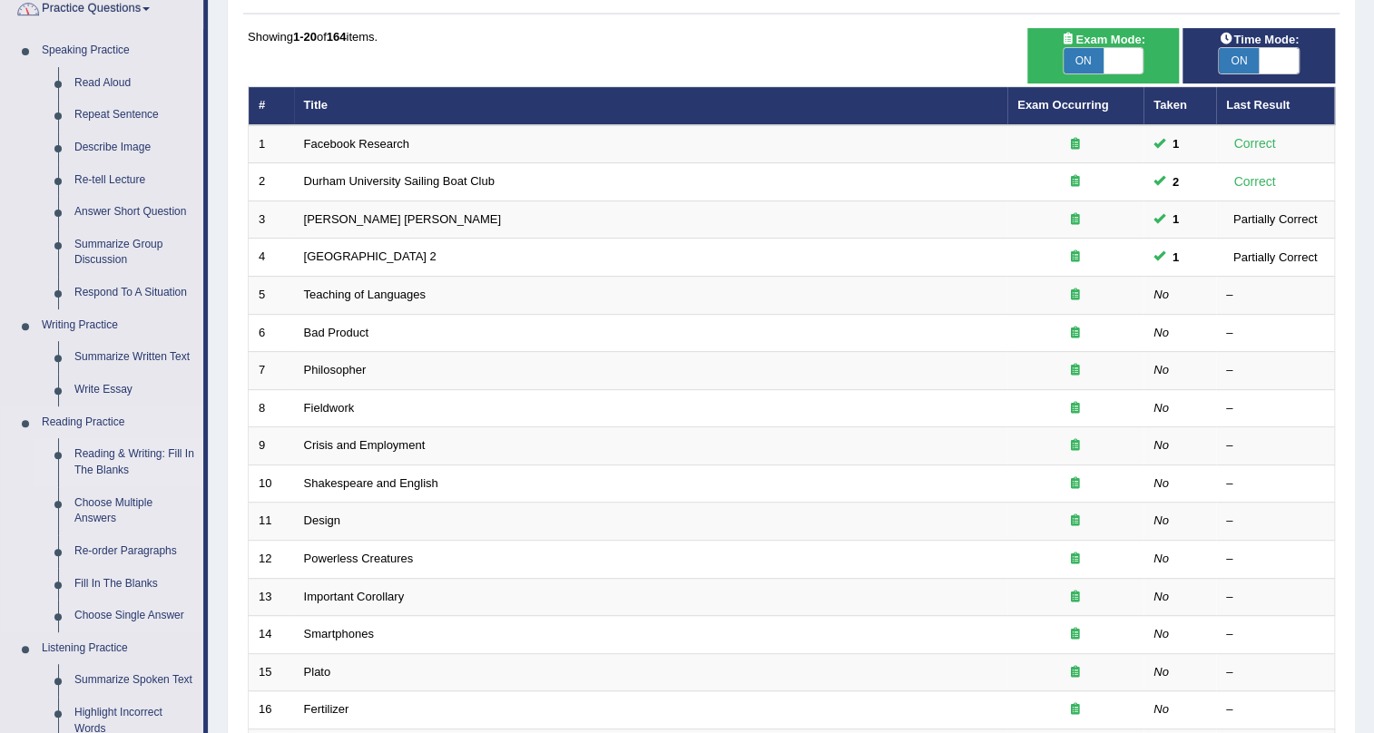
scroll to position [164, 0]
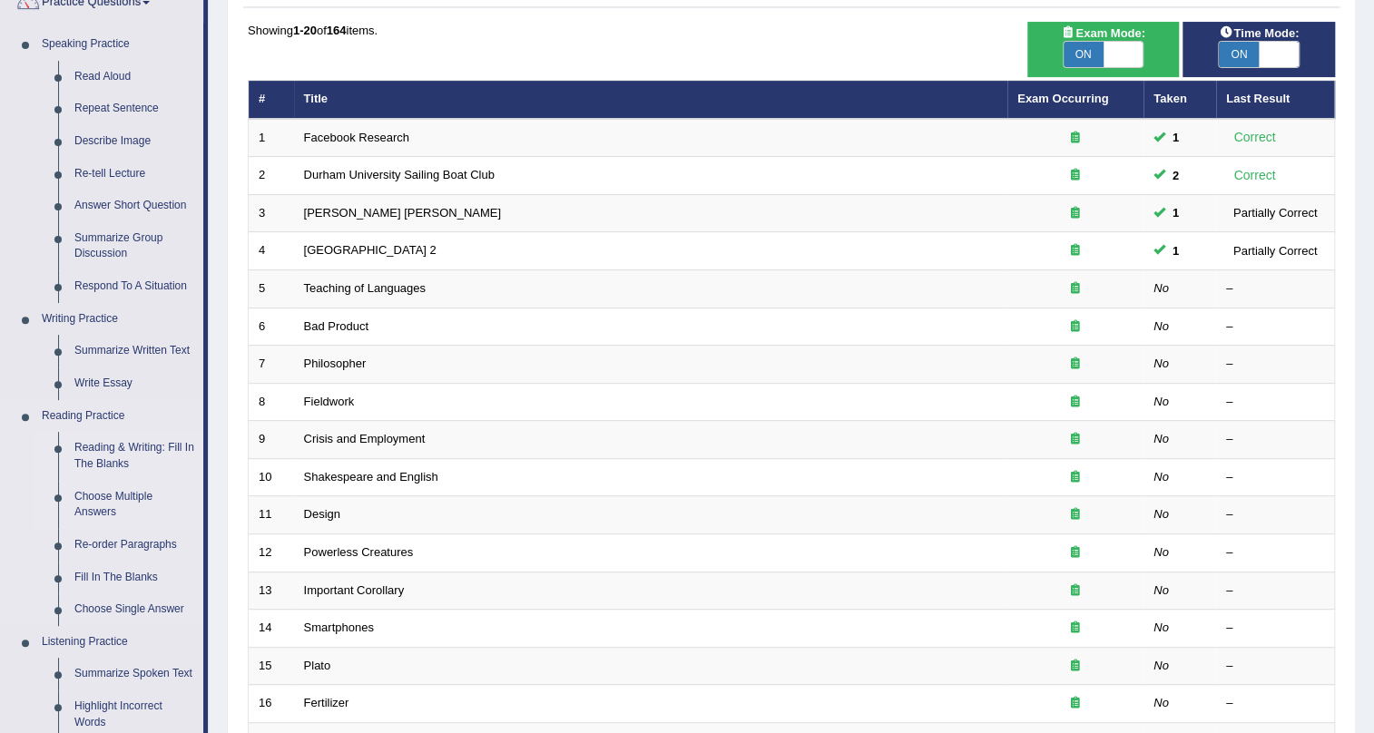
click at [127, 498] on link "Choose Multiple Answers" at bounding box center [134, 505] width 137 height 48
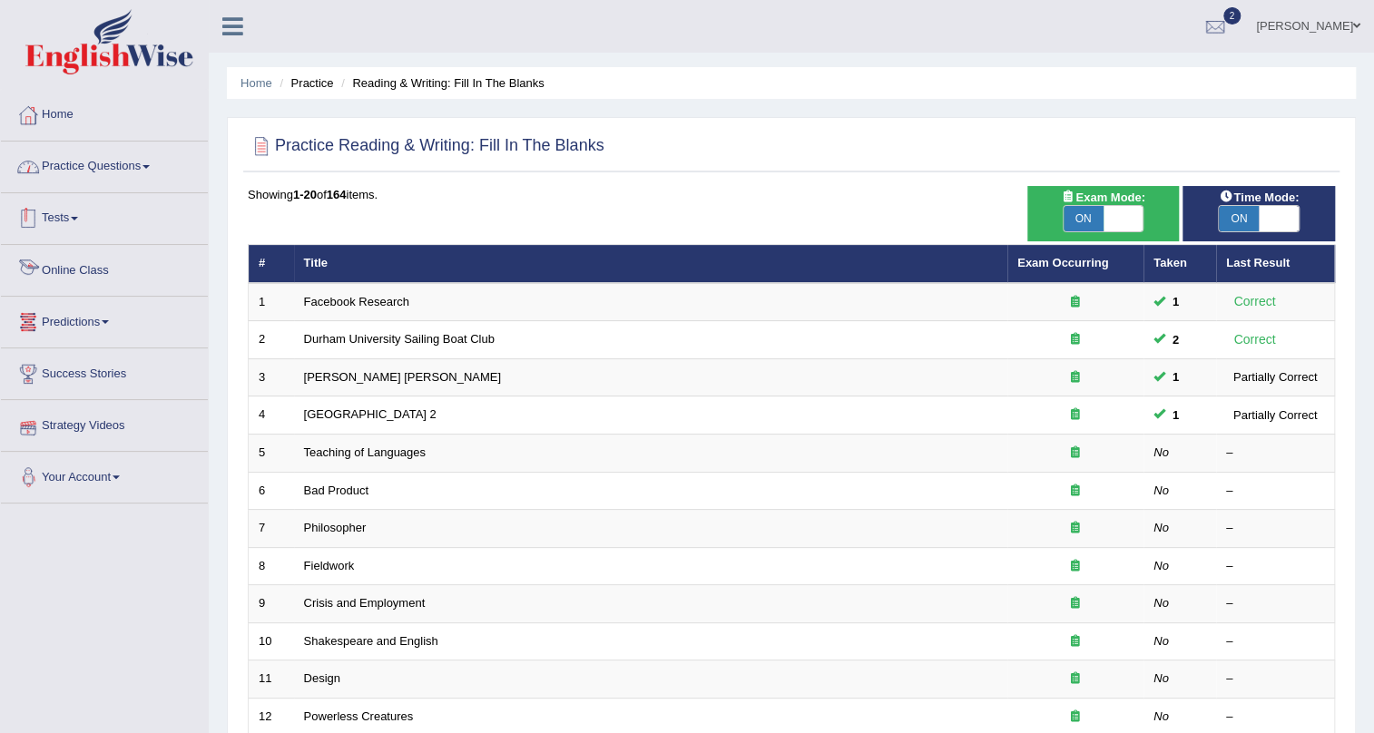
click at [136, 169] on link "Practice Questions" at bounding box center [104, 164] width 207 height 45
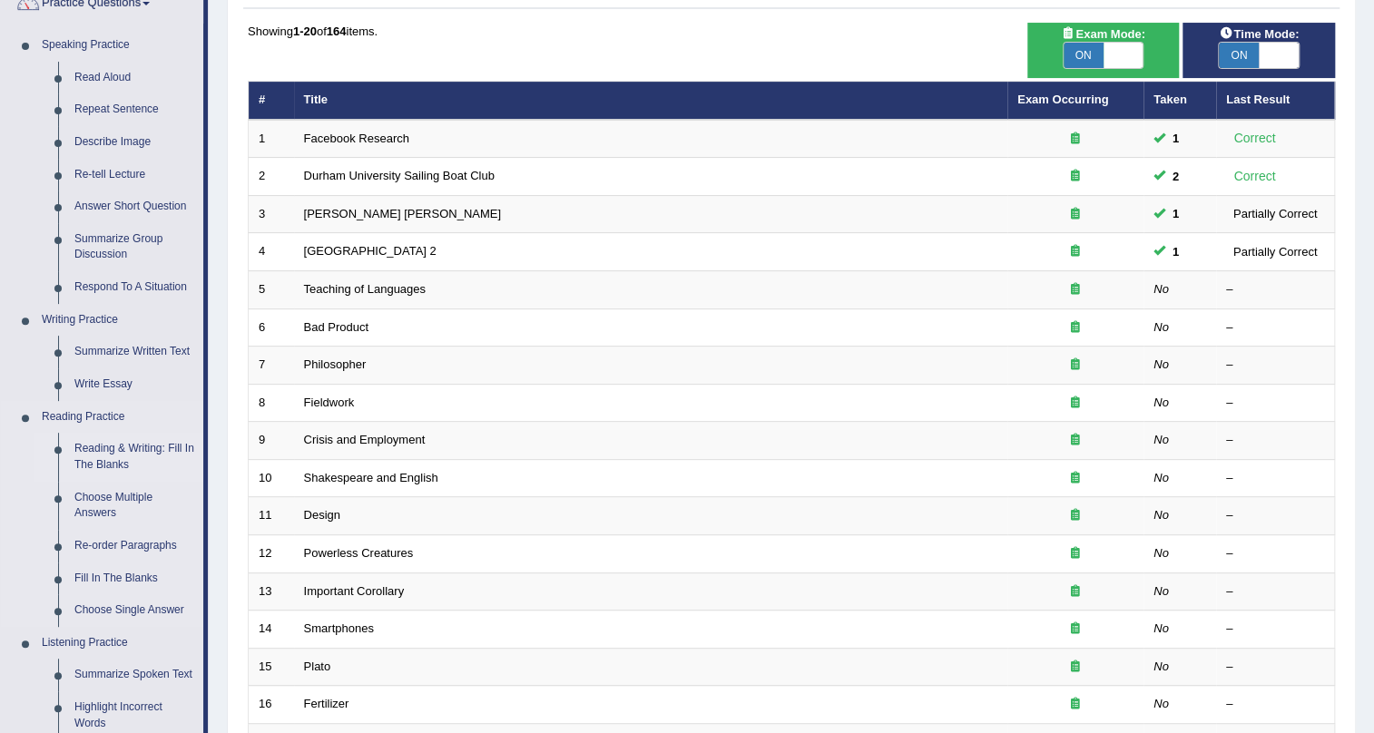
scroll to position [164, 0]
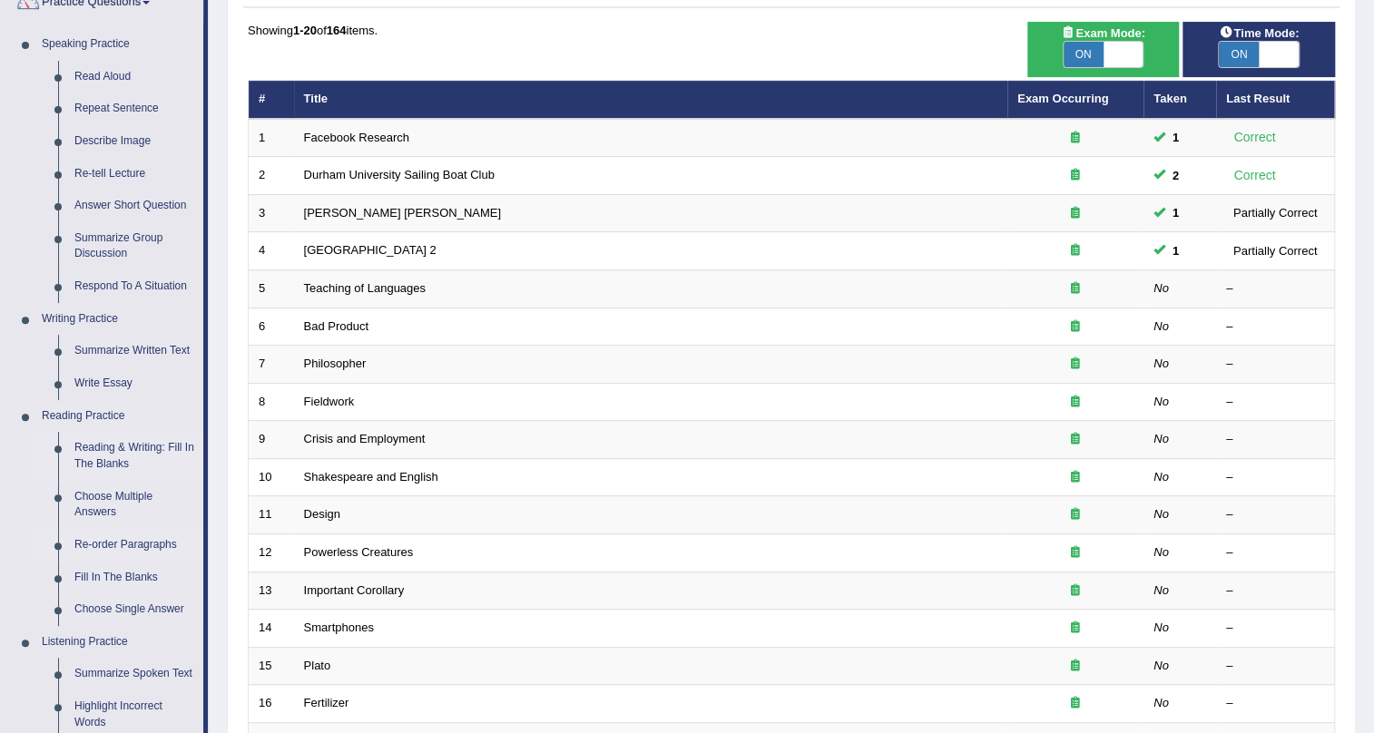
click at [129, 543] on link "Re-order Paragraphs" at bounding box center [134, 545] width 137 height 33
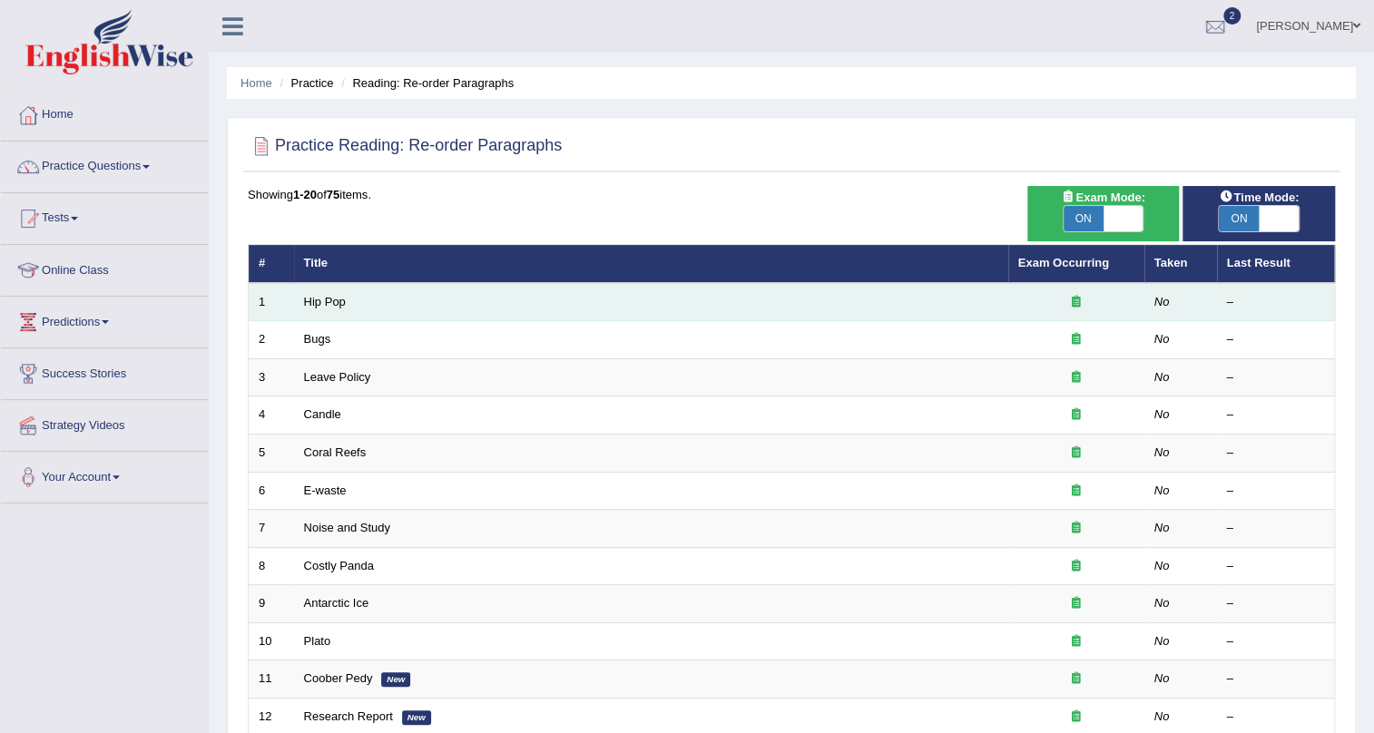
click at [729, 299] on td "Hip Pop" at bounding box center [651, 302] width 714 height 38
click at [320, 302] on link "Hip Pop" at bounding box center [325, 302] width 42 height 14
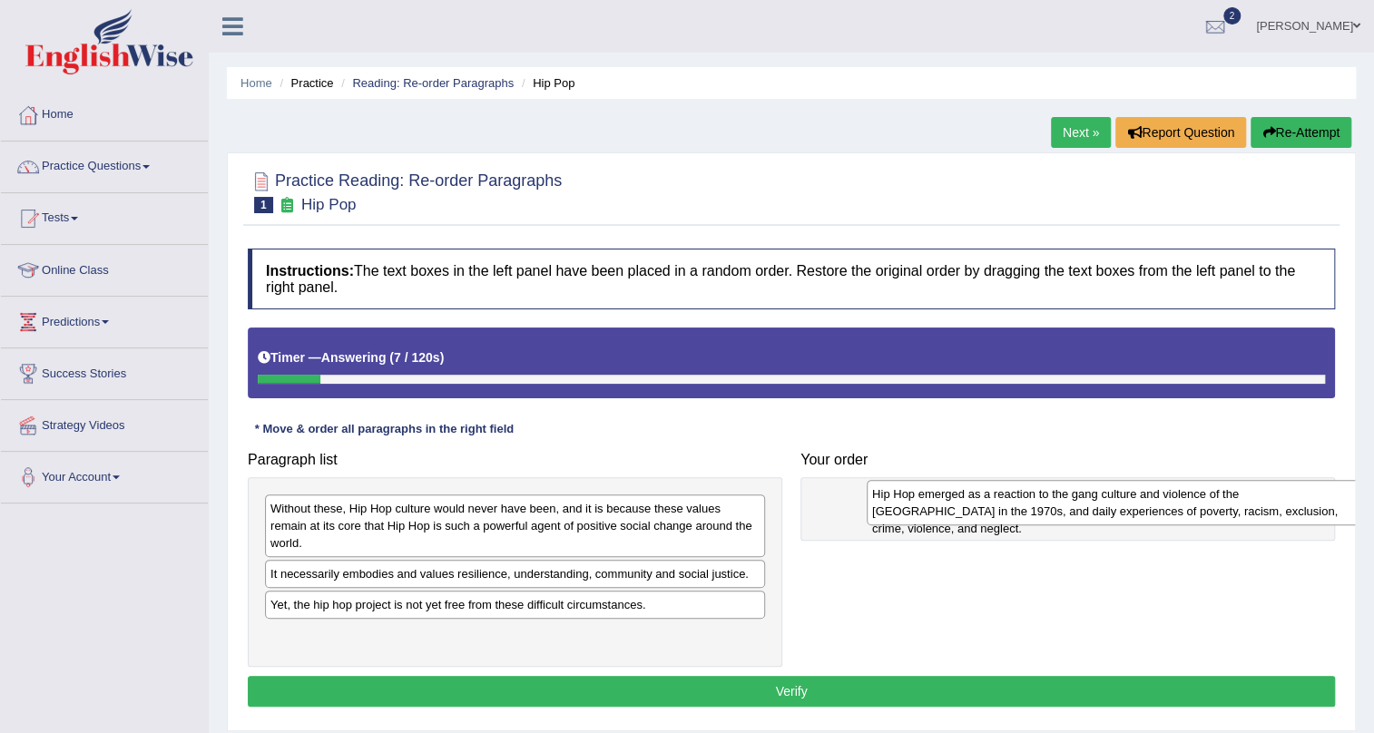
drag, startPoint x: 424, startPoint y: 517, endPoint x: 1025, endPoint y: 503, distance: 601.8
click at [1025, 503] on div "Hip Hop emerged as a reaction to the gang culture and violence of the [GEOGRAPH…" at bounding box center [1117, 502] width 500 height 45
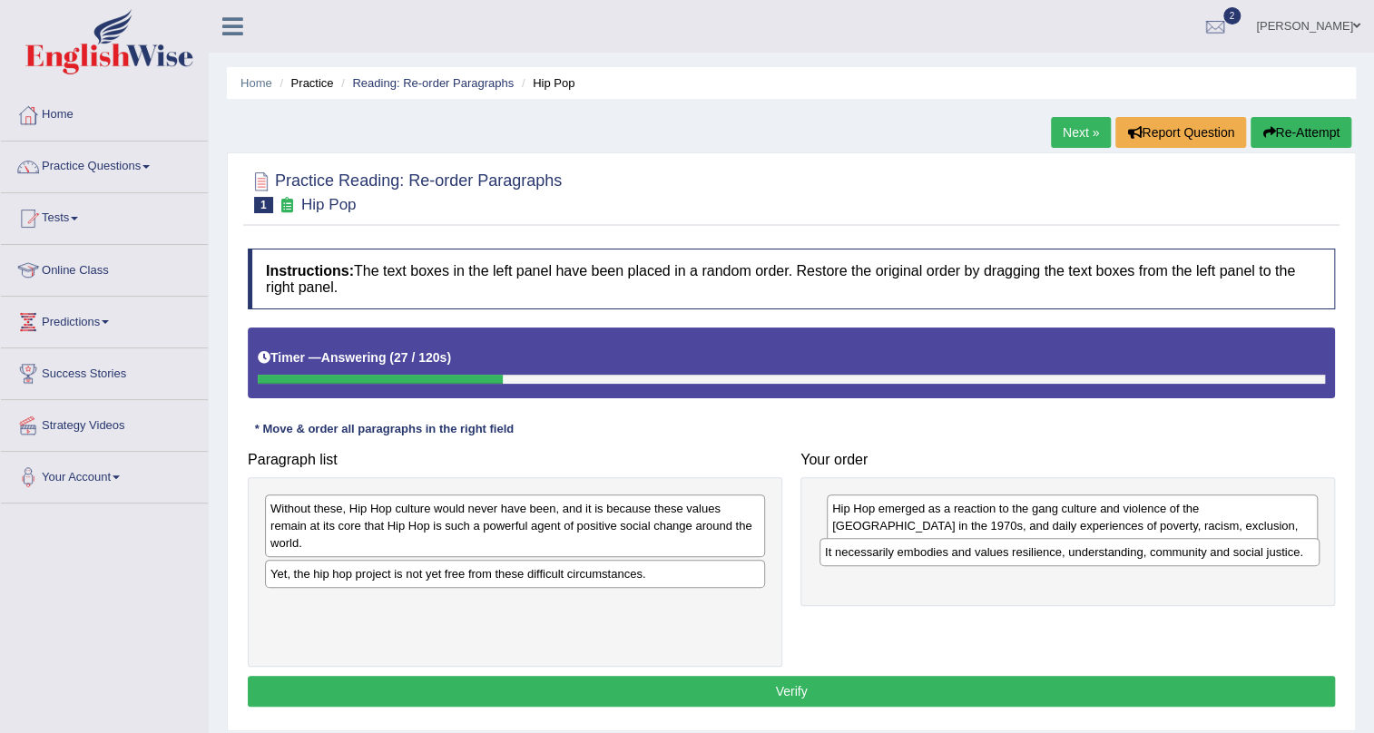
drag, startPoint x: 659, startPoint y: 561, endPoint x: 1215, endPoint y: 556, distance: 556.3
click at [1215, 556] on div "It necessarily embodies and values resilience, understanding, community and soc…" at bounding box center [1069, 552] width 500 height 28
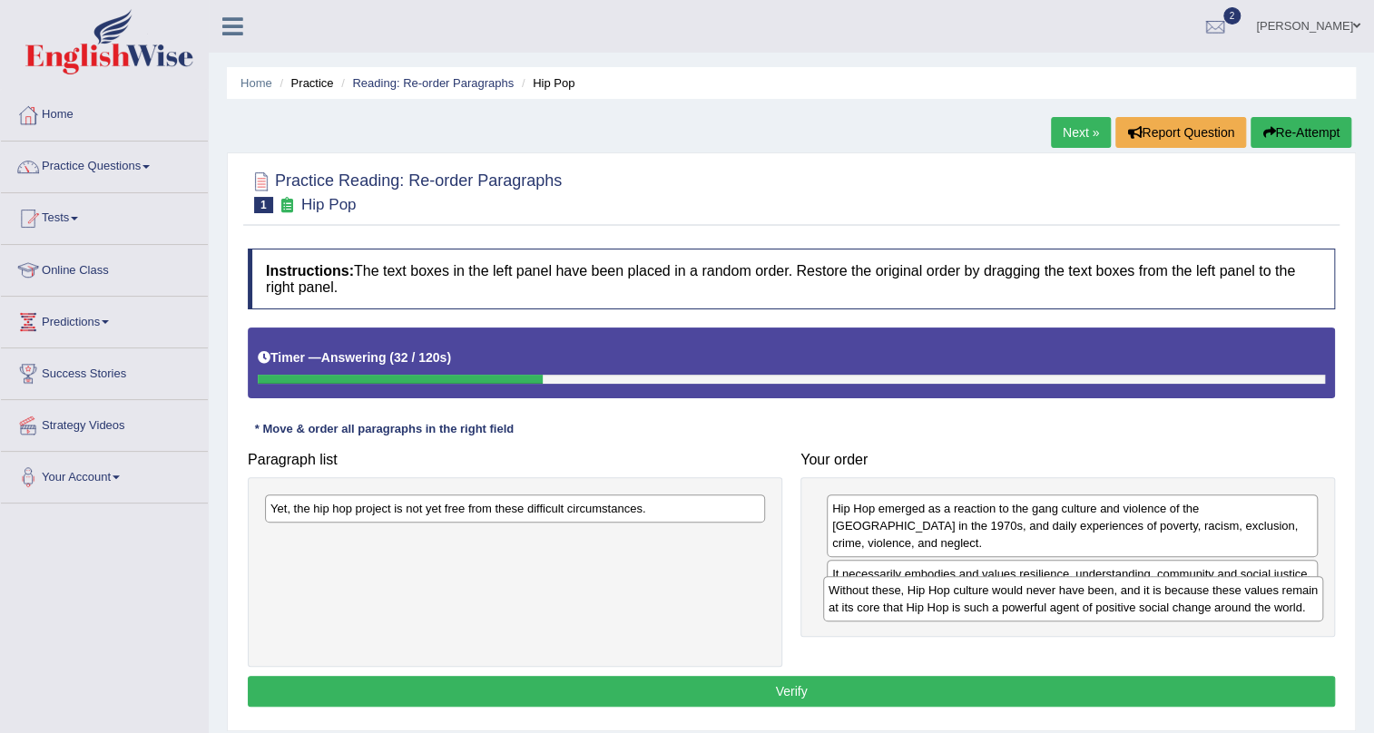
drag, startPoint x: 491, startPoint y: 507, endPoint x: 1046, endPoint y: 588, distance: 561.2
click at [1046, 588] on div "Without these, Hip Hop culture would never have been, and it is because these v…" at bounding box center [1073, 598] width 500 height 45
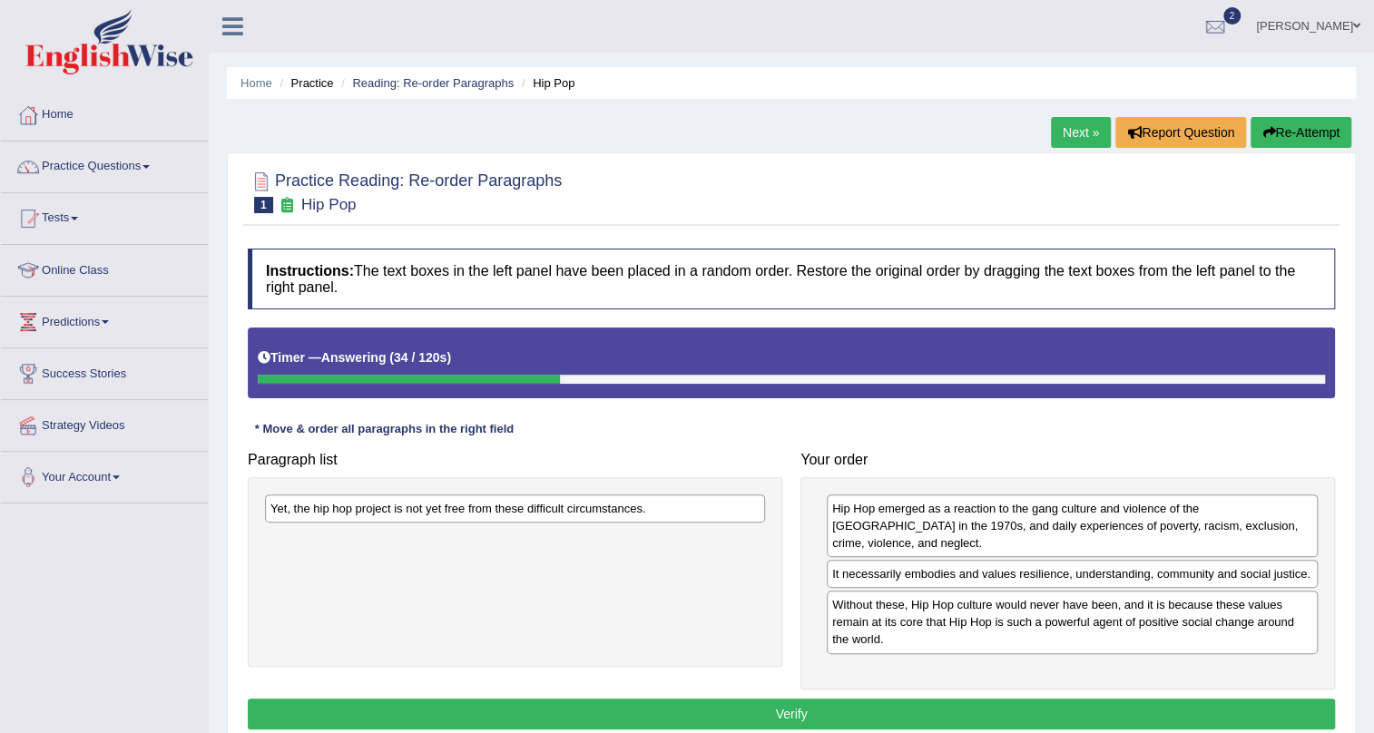
scroll to position [82, 0]
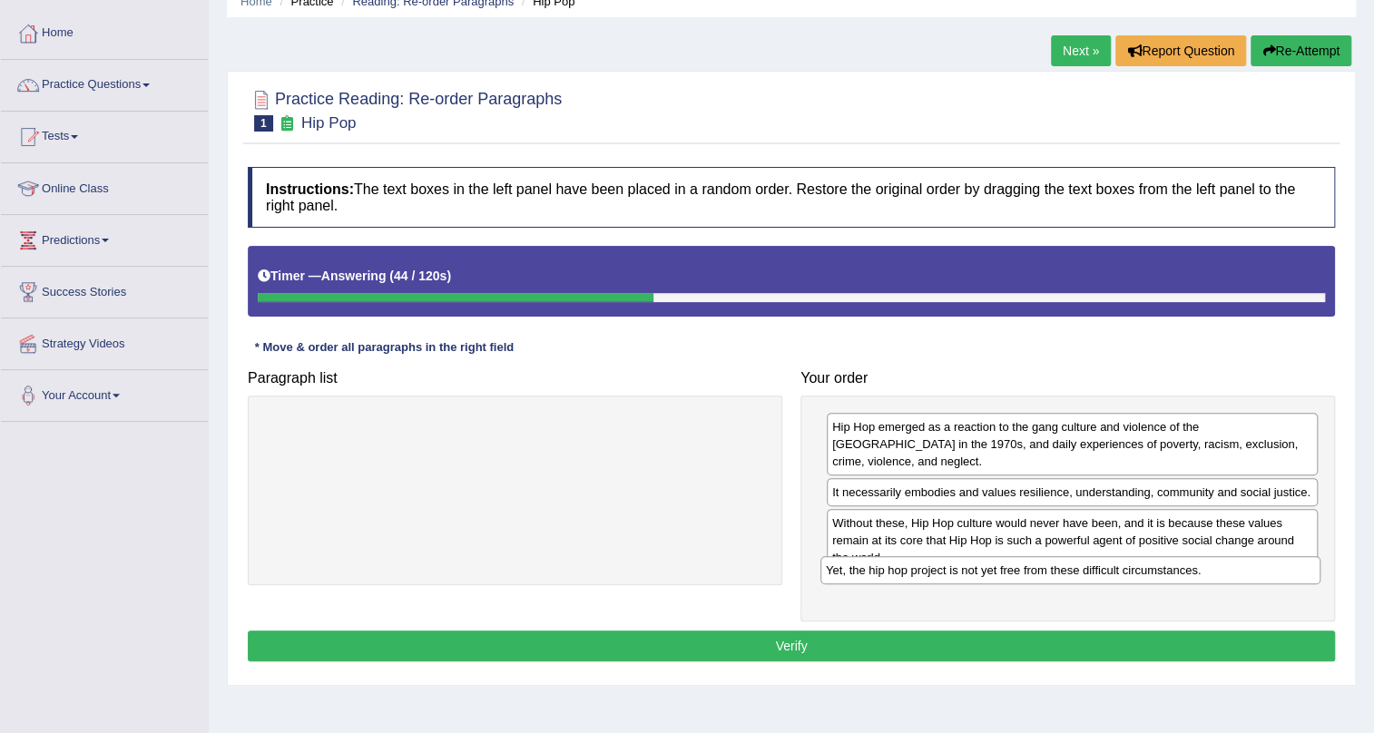
drag, startPoint x: 599, startPoint y: 425, endPoint x: 1151, endPoint y: 571, distance: 570.7
click at [1151, 571] on div "Yet, the hip hop project is not yet free from these difficult circumstances." at bounding box center [1070, 570] width 500 height 28
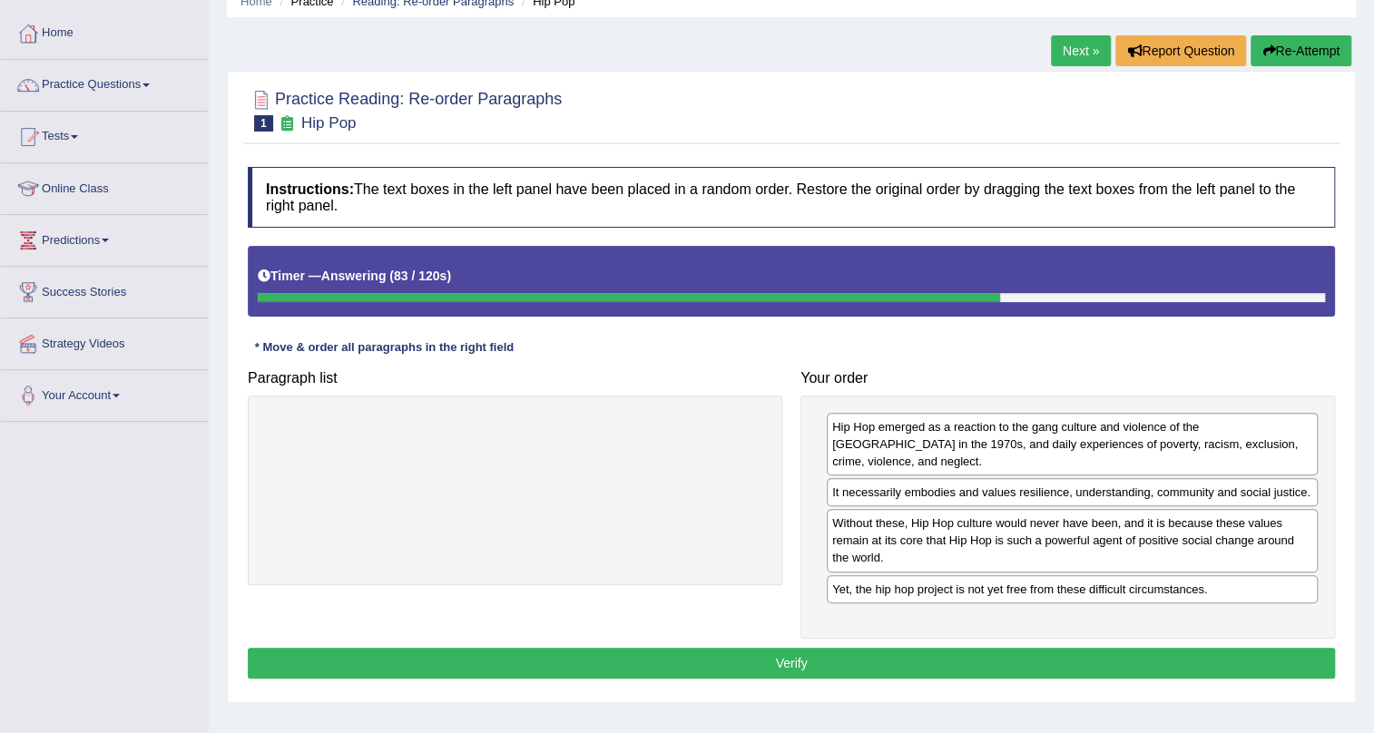
click at [871, 648] on button "Verify" at bounding box center [791, 663] width 1087 height 31
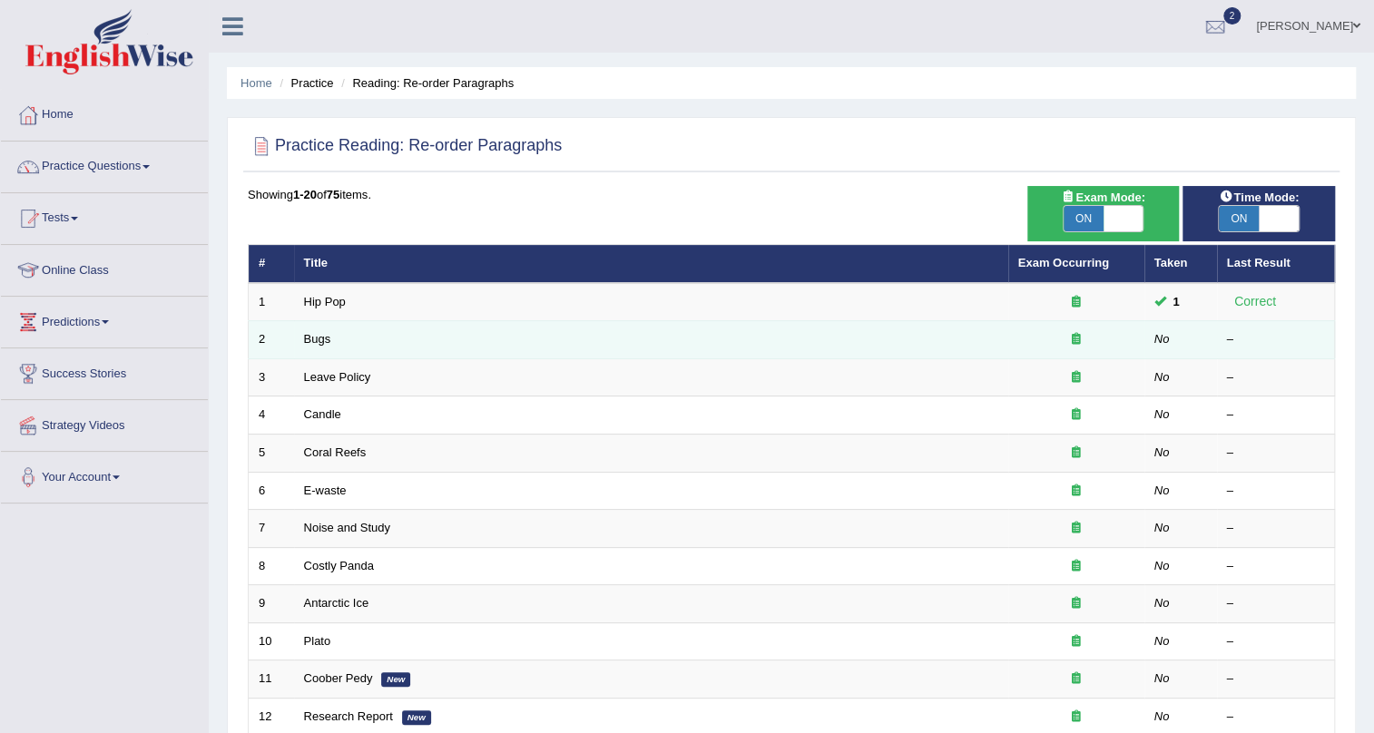
click at [313, 330] on td "Bugs" at bounding box center [651, 340] width 714 height 38
click at [319, 336] on link "Bugs" at bounding box center [317, 339] width 27 height 14
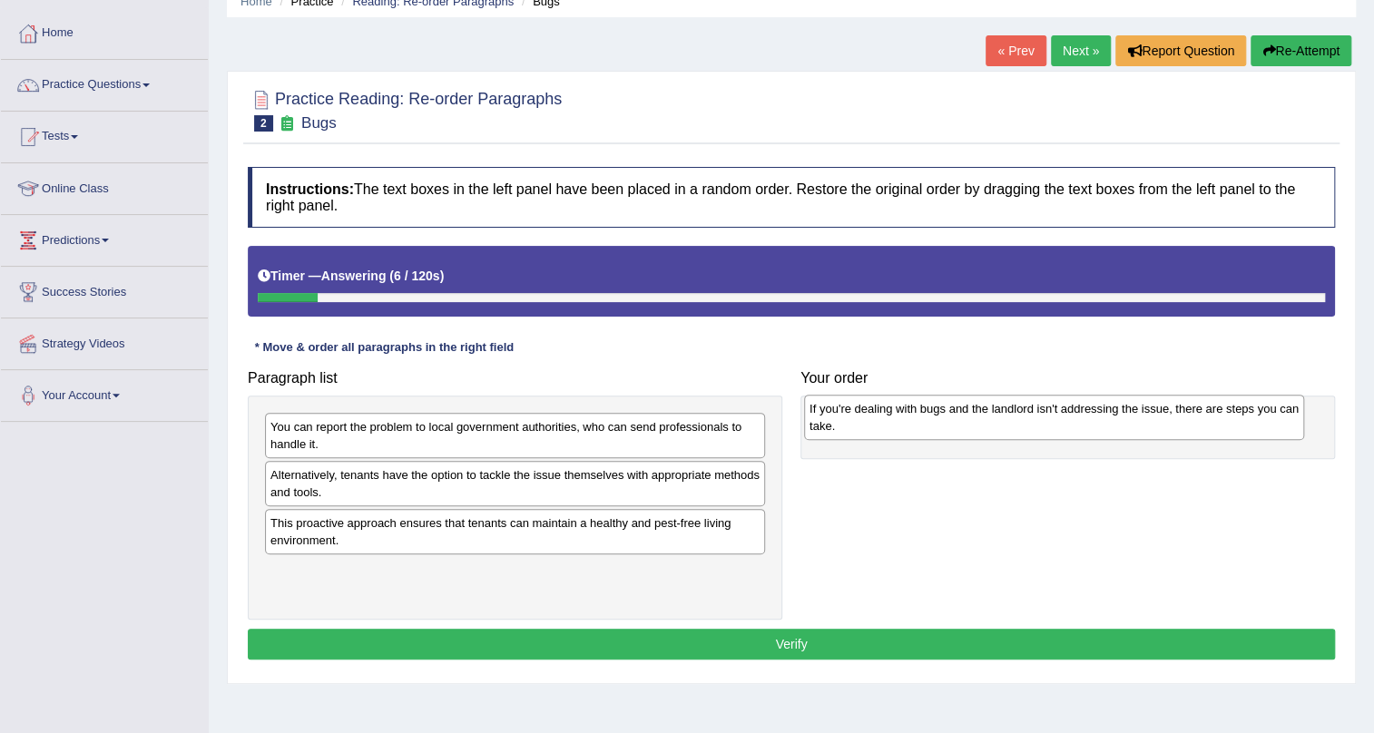
drag, startPoint x: 486, startPoint y: 484, endPoint x: 1028, endPoint y: 417, distance: 545.8
click at [1028, 417] on div "If you're dealing with bugs and the landlord isn't addressing the issue, there …" at bounding box center [1054, 417] width 500 height 45
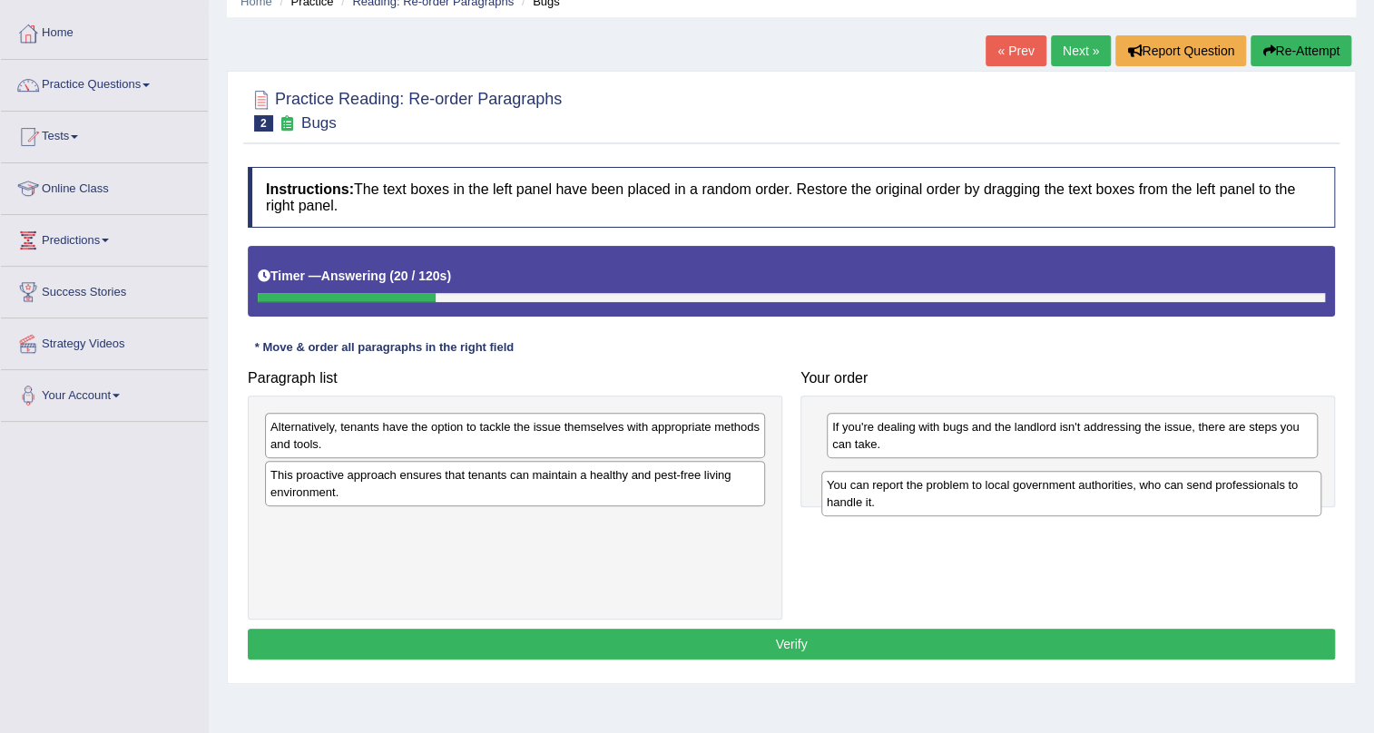
drag, startPoint x: 614, startPoint y: 432, endPoint x: 1170, endPoint y: 483, distance: 557.7
click at [1170, 483] on div "You can report the problem to local government authorities, who can send profes…" at bounding box center [1071, 493] width 500 height 45
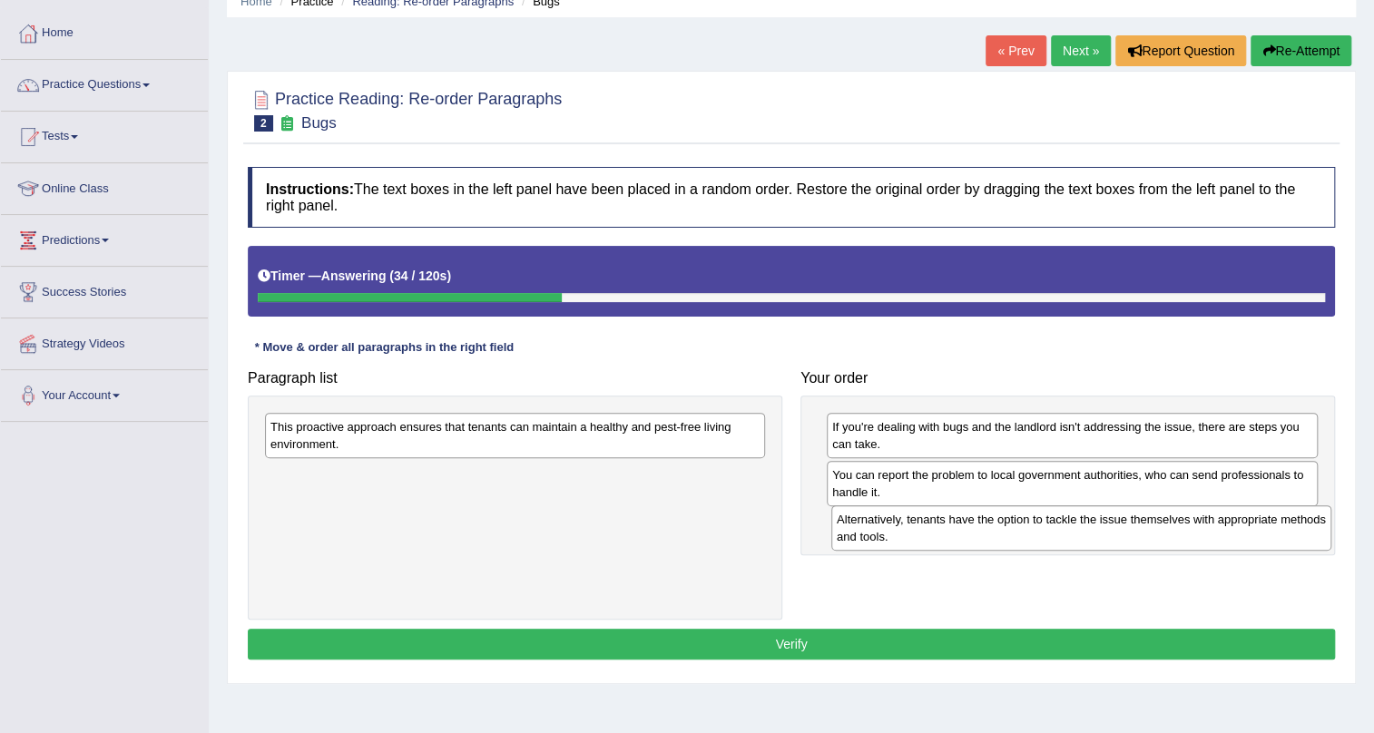
drag, startPoint x: 657, startPoint y: 427, endPoint x: 1221, endPoint y: 521, distance: 571.2
click at [1221, 521] on div "Alternatively, tenants have the option to tackle the issue themselves with appr…" at bounding box center [1081, 527] width 500 height 45
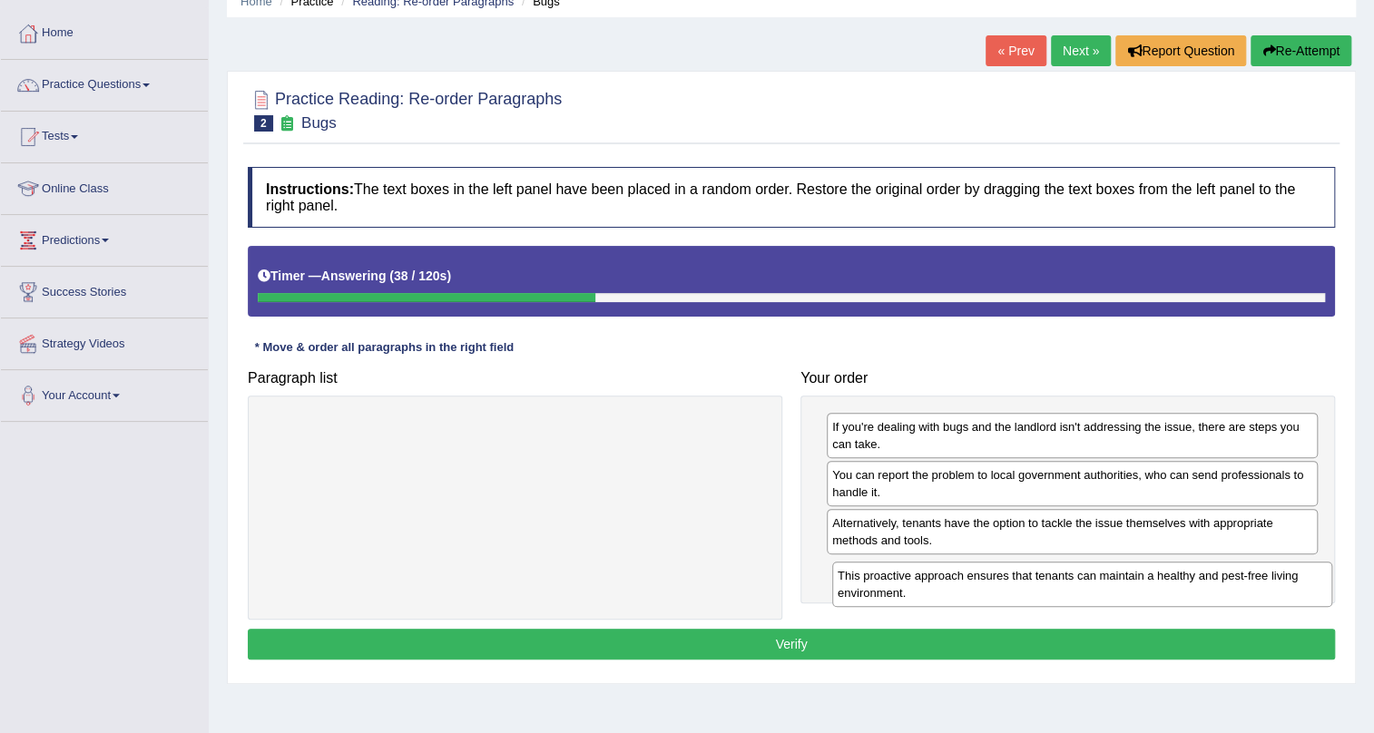
drag, startPoint x: 498, startPoint y: 432, endPoint x: 1065, endPoint y: 581, distance: 586.4
click at [1065, 581] on div "This proactive approach ensures that tenants can maintain a healthy and pest-fr…" at bounding box center [1082, 584] width 500 height 45
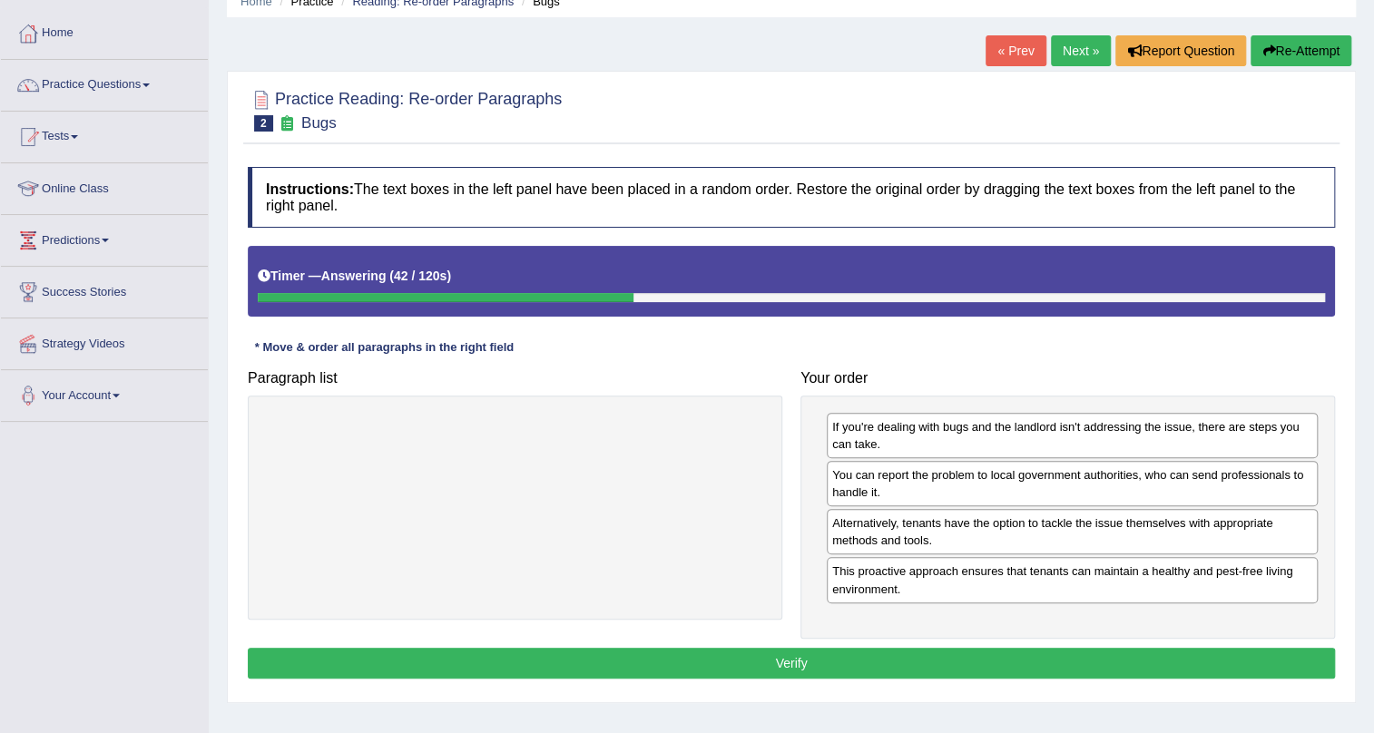
click at [786, 655] on button "Verify" at bounding box center [791, 663] width 1087 height 31
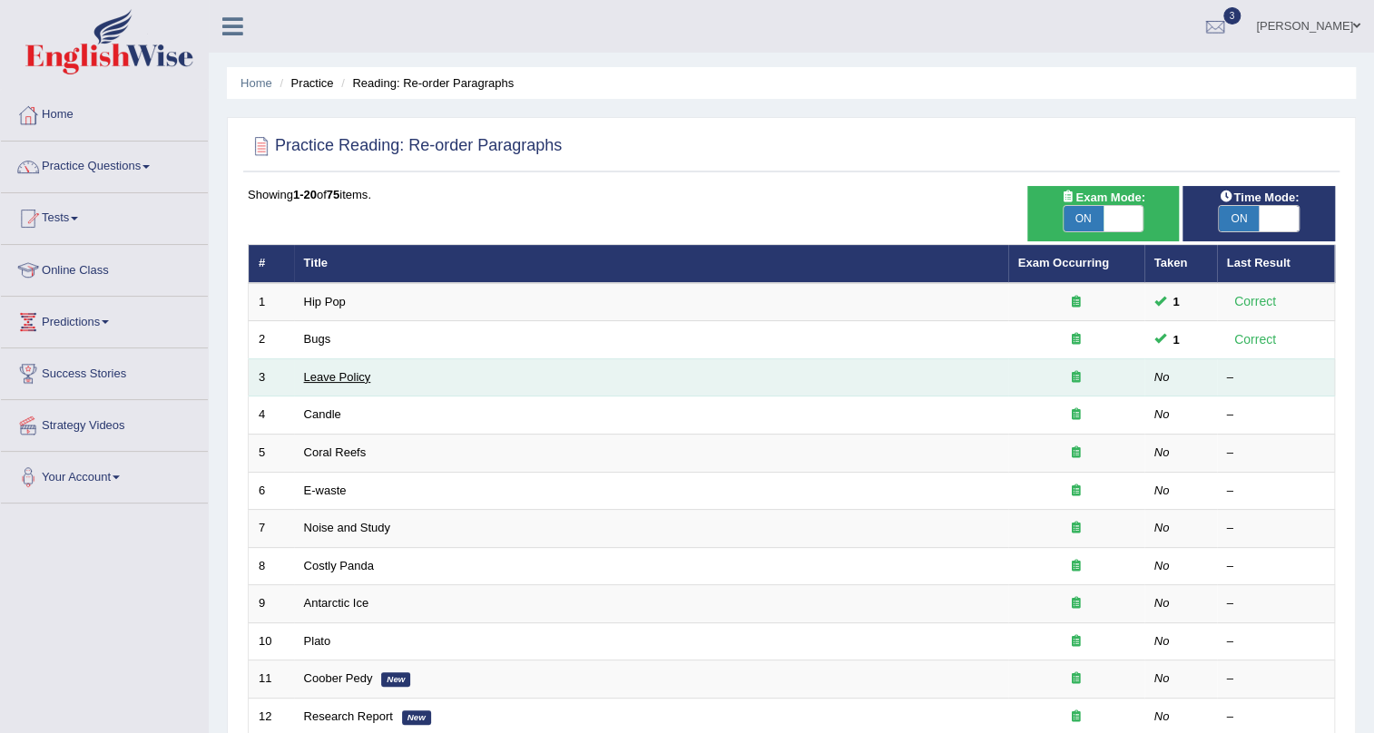
click at [357, 373] on link "Leave Policy" at bounding box center [337, 377] width 67 height 14
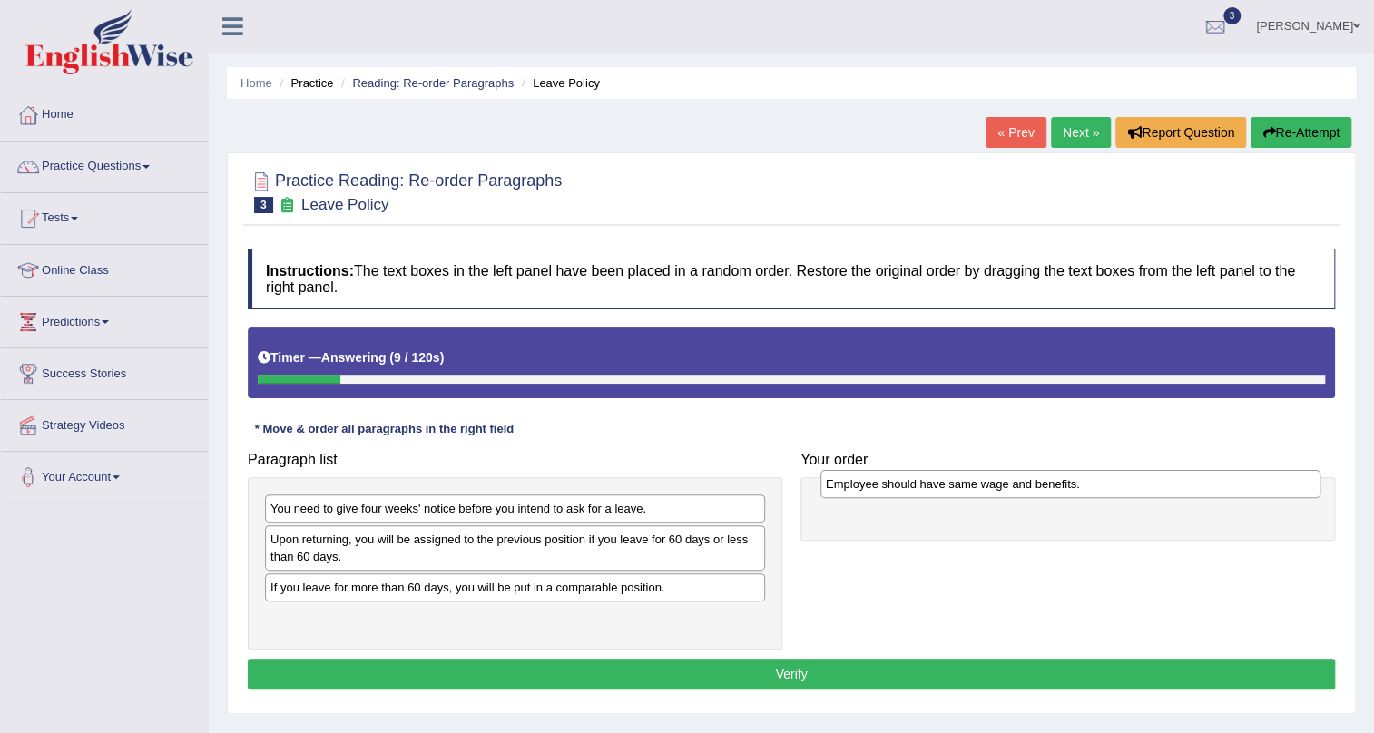
drag, startPoint x: 480, startPoint y: 590, endPoint x: 1035, endPoint y: 486, distance: 564.9
click at [1035, 486] on div "Employee should have same wage and benefits." at bounding box center [1070, 484] width 500 height 28
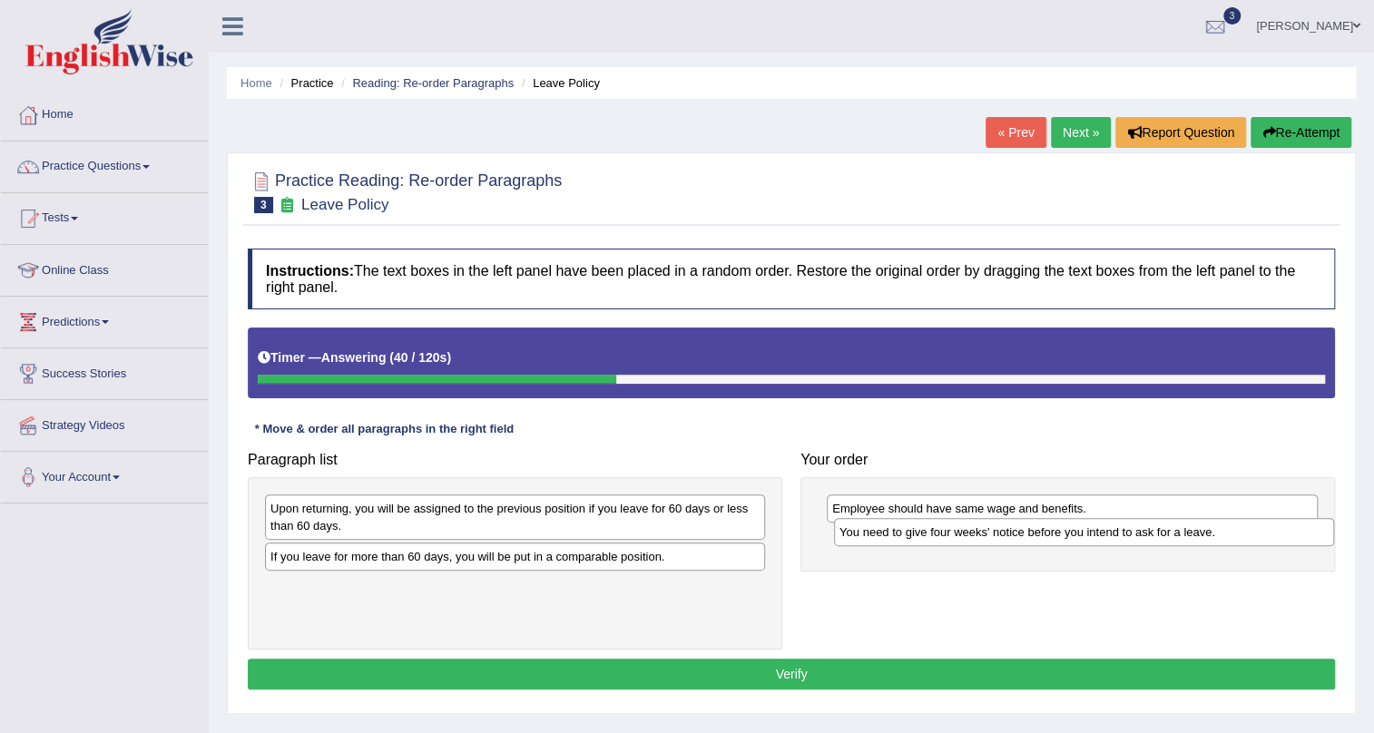
drag, startPoint x: 584, startPoint y: 508, endPoint x: 1153, endPoint y: 532, distance: 569.5
click at [1153, 532] on div "You need to give four weeks' notice before you intend to ask for a leave." at bounding box center [1084, 532] width 500 height 28
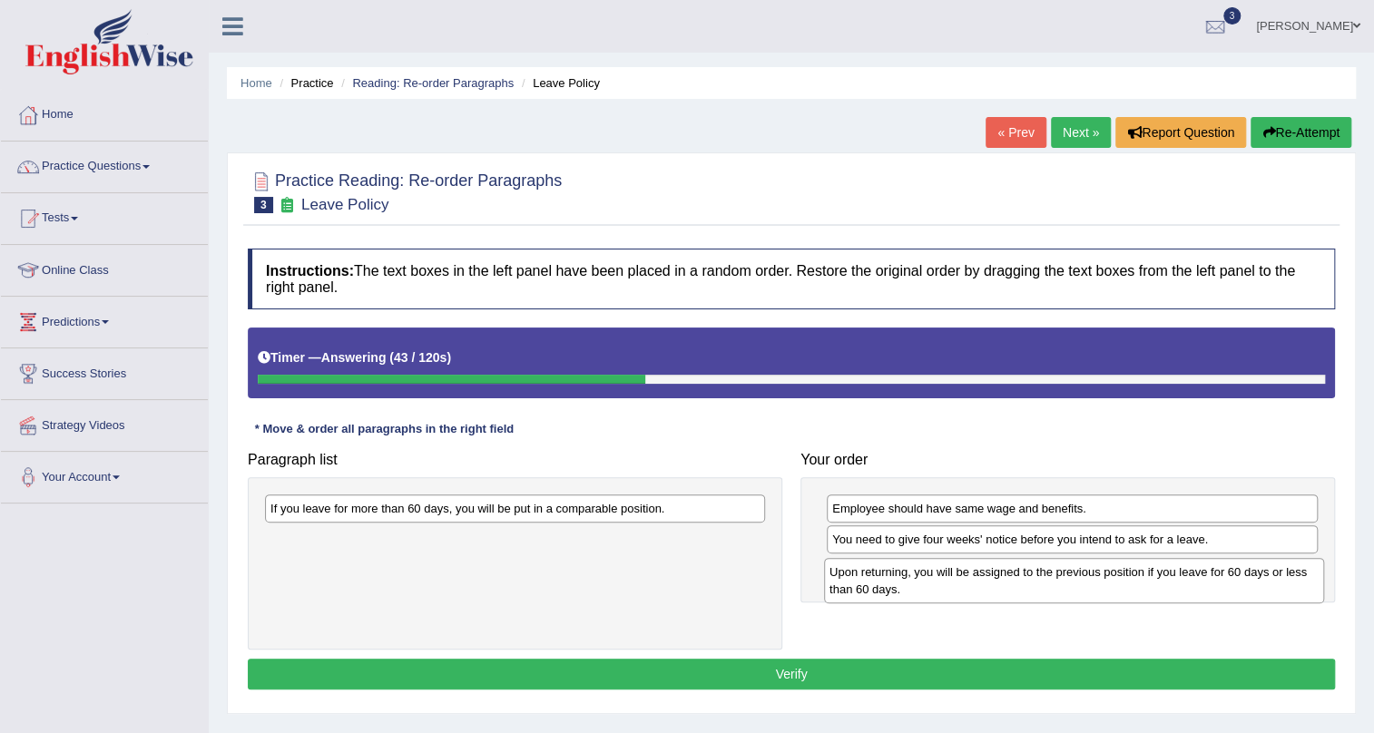
drag, startPoint x: 547, startPoint y: 526, endPoint x: 1101, endPoint y: 586, distance: 556.8
click at [1101, 586] on div "Upon returning, you will be assigned to the previous position if you leave for …" at bounding box center [1074, 580] width 500 height 45
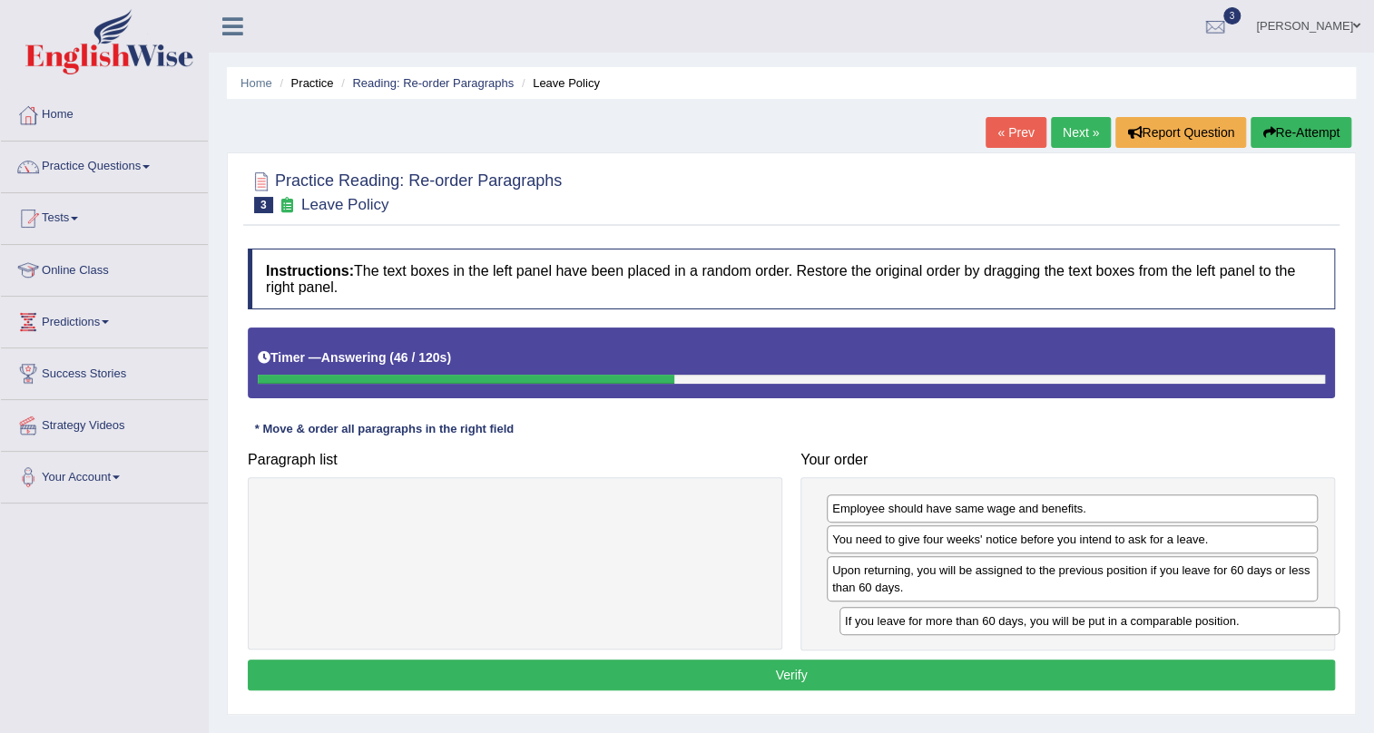
drag, startPoint x: 490, startPoint y: 514, endPoint x: 1051, endPoint y: 623, distance: 571.4
click at [1051, 623] on div "If you leave for more than 60 days, you will be put in a comparable position." at bounding box center [1089, 621] width 500 height 28
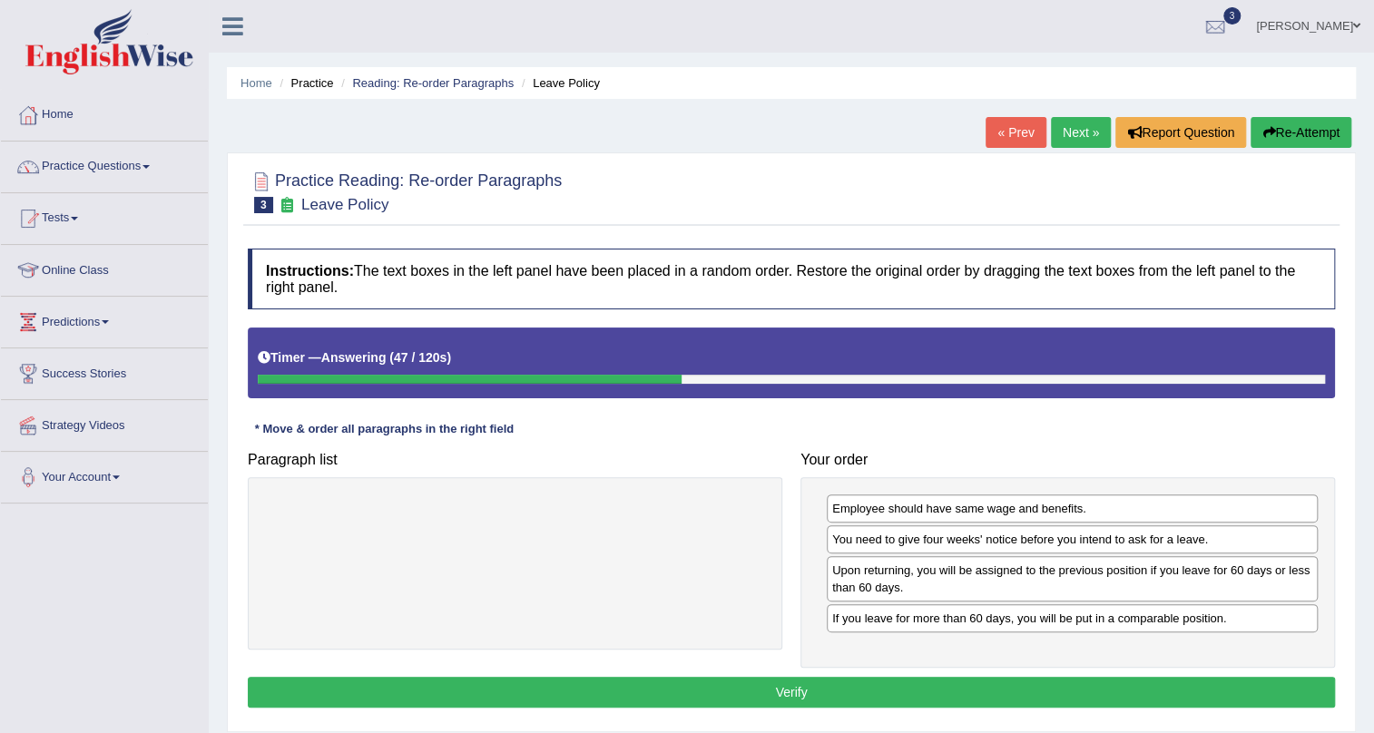
click at [929, 672] on div "Instructions: The text boxes in the left panel have been placed in a random ord…" at bounding box center [791, 481] width 1096 height 483
click at [927, 681] on button "Verify" at bounding box center [791, 692] width 1087 height 31
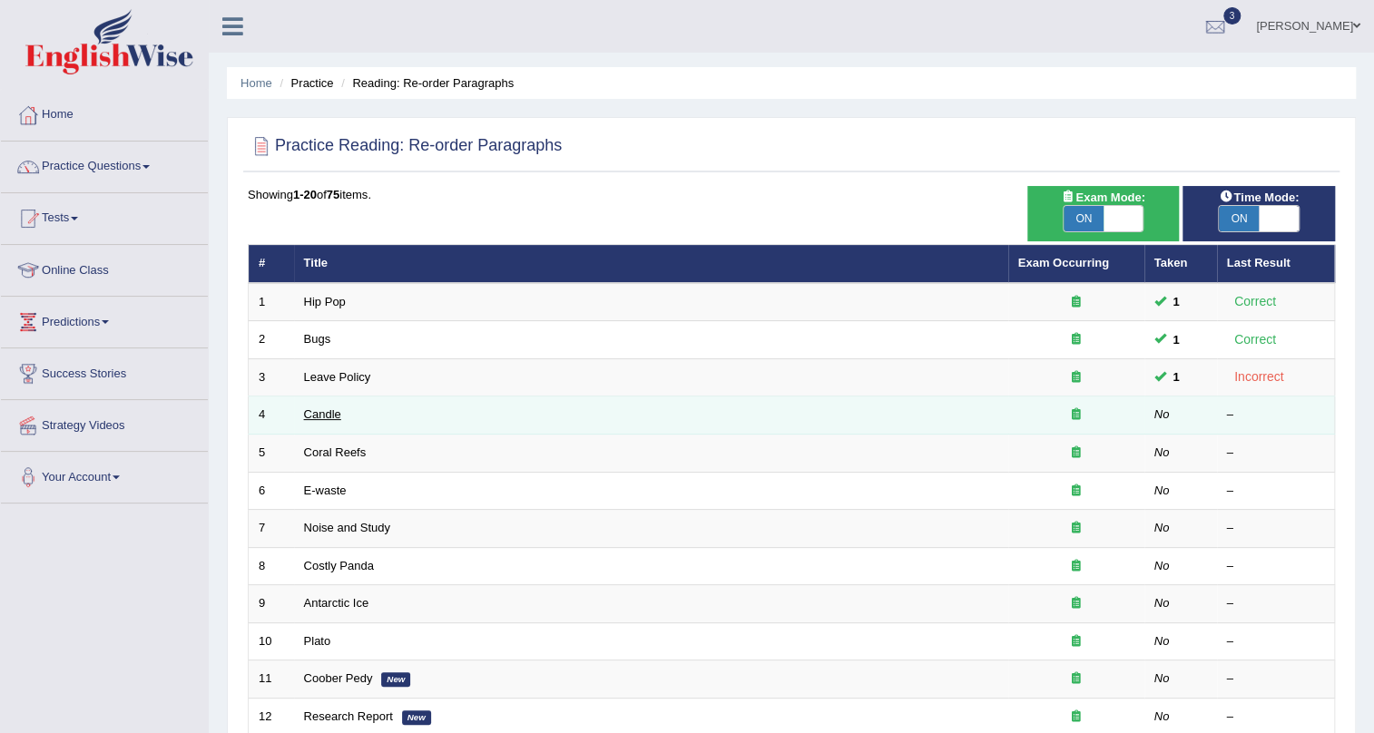
click at [317, 417] on link "Candle" at bounding box center [322, 414] width 37 height 14
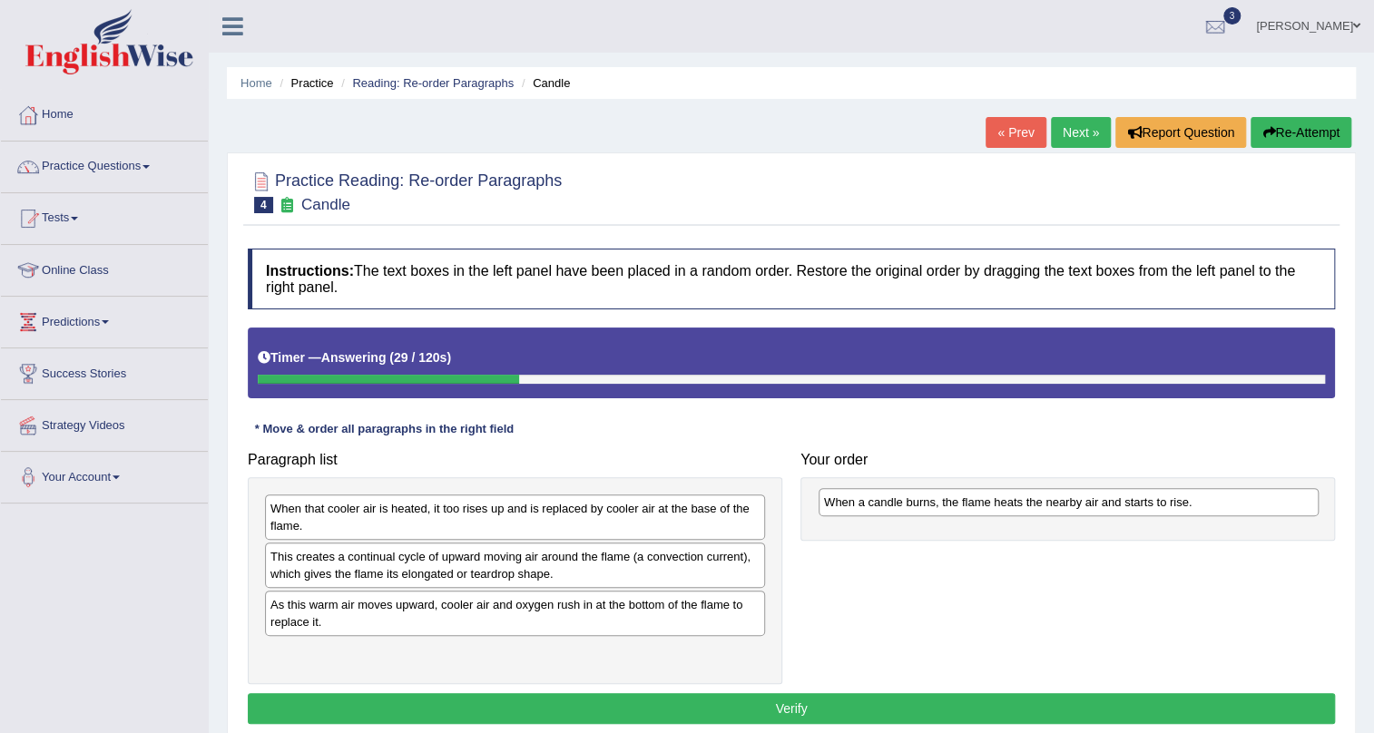
drag, startPoint x: 472, startPoint y: 563, endPoint x: 1025, endPoint y: 508, distance: 556.2
click at [1025, 508] on div "When a candle burns, the flame heats the nearby air and starts to rise." at bounding box center [1069, 502] width 500 height 28
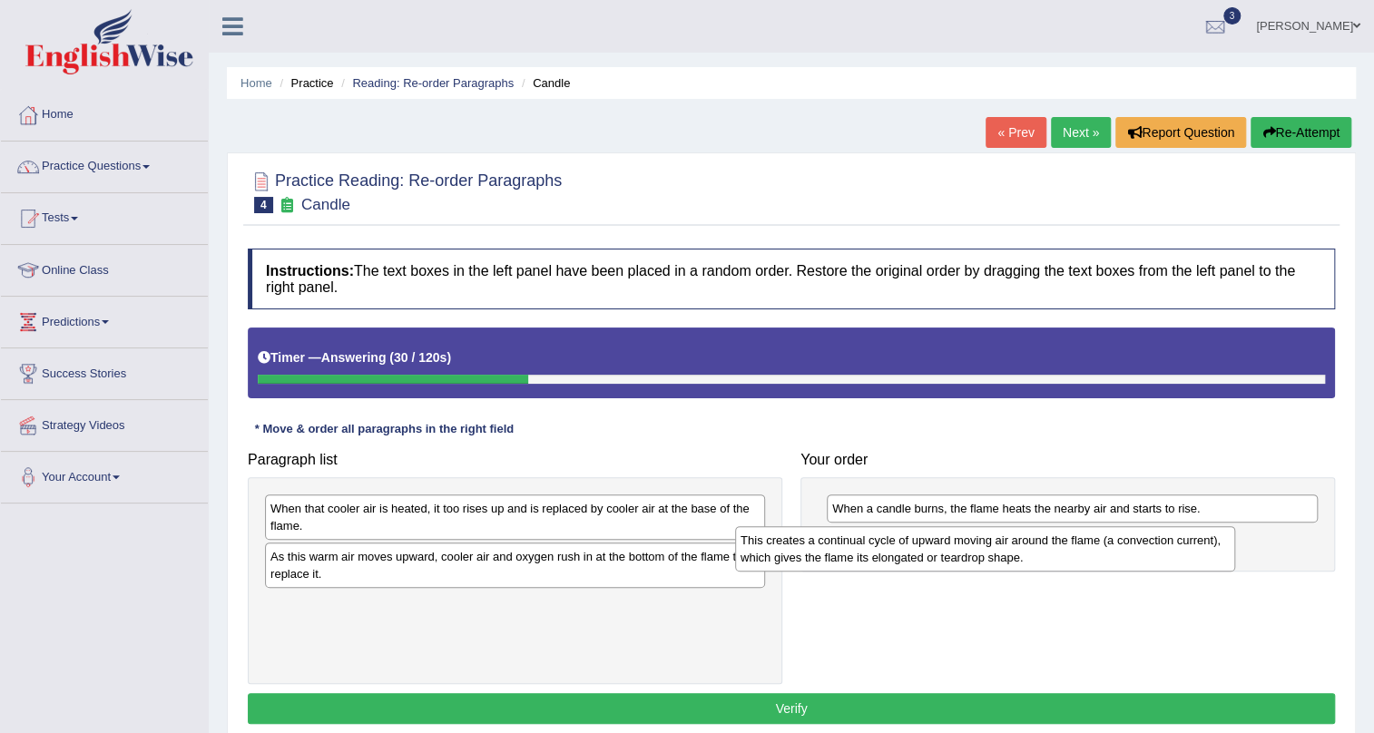
drag, startPoint x: 654, startPoint y: 572, endPoint x: 1171, endPoint y: 544, distance: 517.1
click at [1171, 544] on div "This creates a continual cycle of upward moving air around the flame (a convect…" at bounding box center [985, 548] width 500 height 45
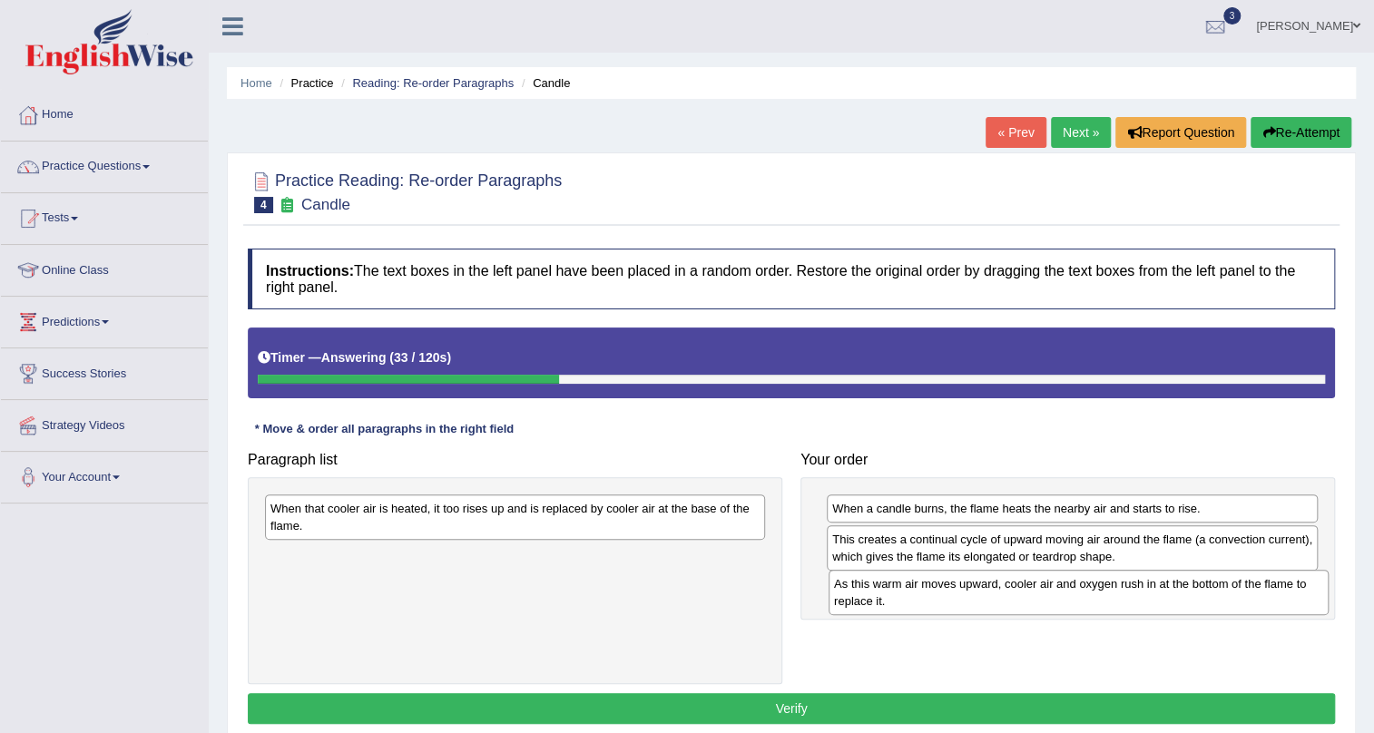
drag, startPoint x: 426, startPoint y: 575, endPoint x: 989, endPoint y: 603, distance: 564.2
click at [989, 603] on div "As this warm air moves upward, cooler air and oxygen rush in at the bottom of t…" at bounding box center [1078, 592] width 500 height 45
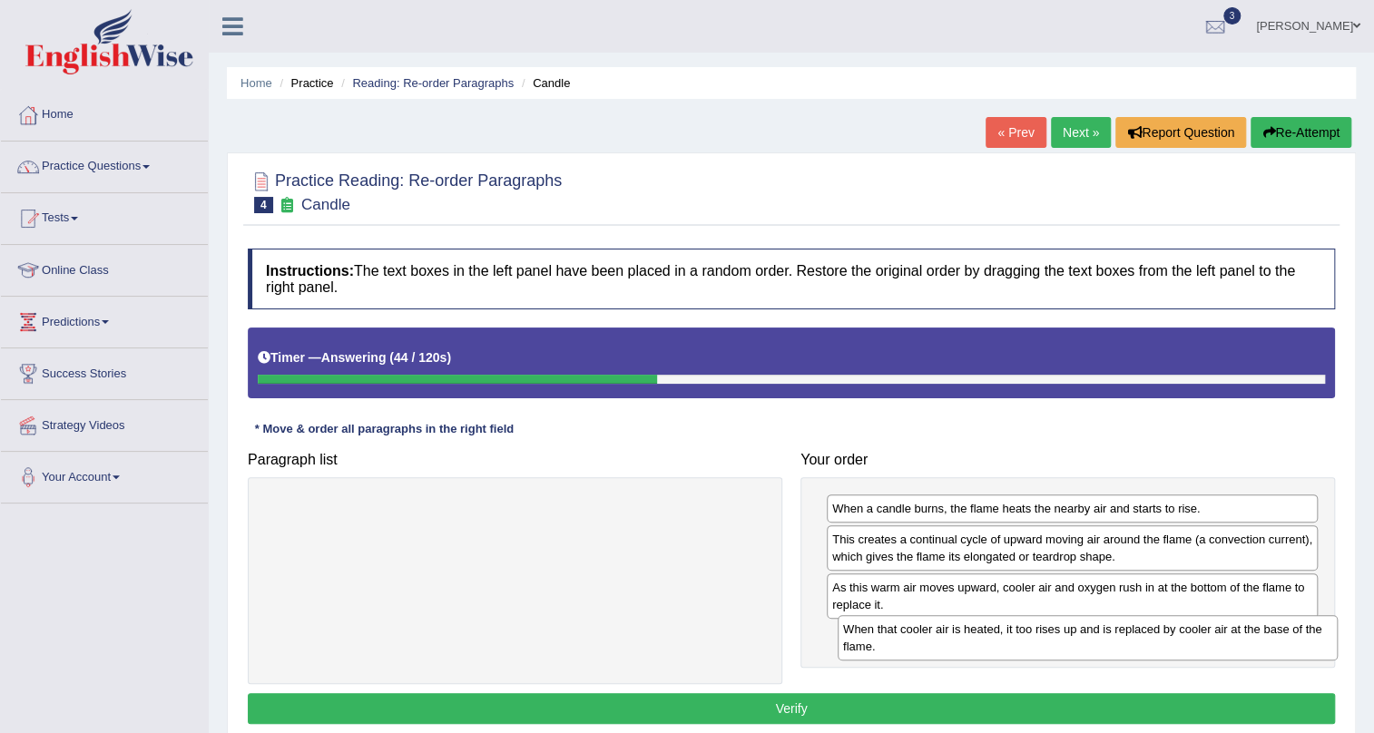
drag, startPoint x: 562, startPoint y: 520, endPoint x: 1132, endPoint y: 640, distance: 583.2
click at [1132, 640] on div "When that cooler air is heated, it too rises up and is replaced by cooler air a…" at bounding box center [1088, 637] width 500 height 45
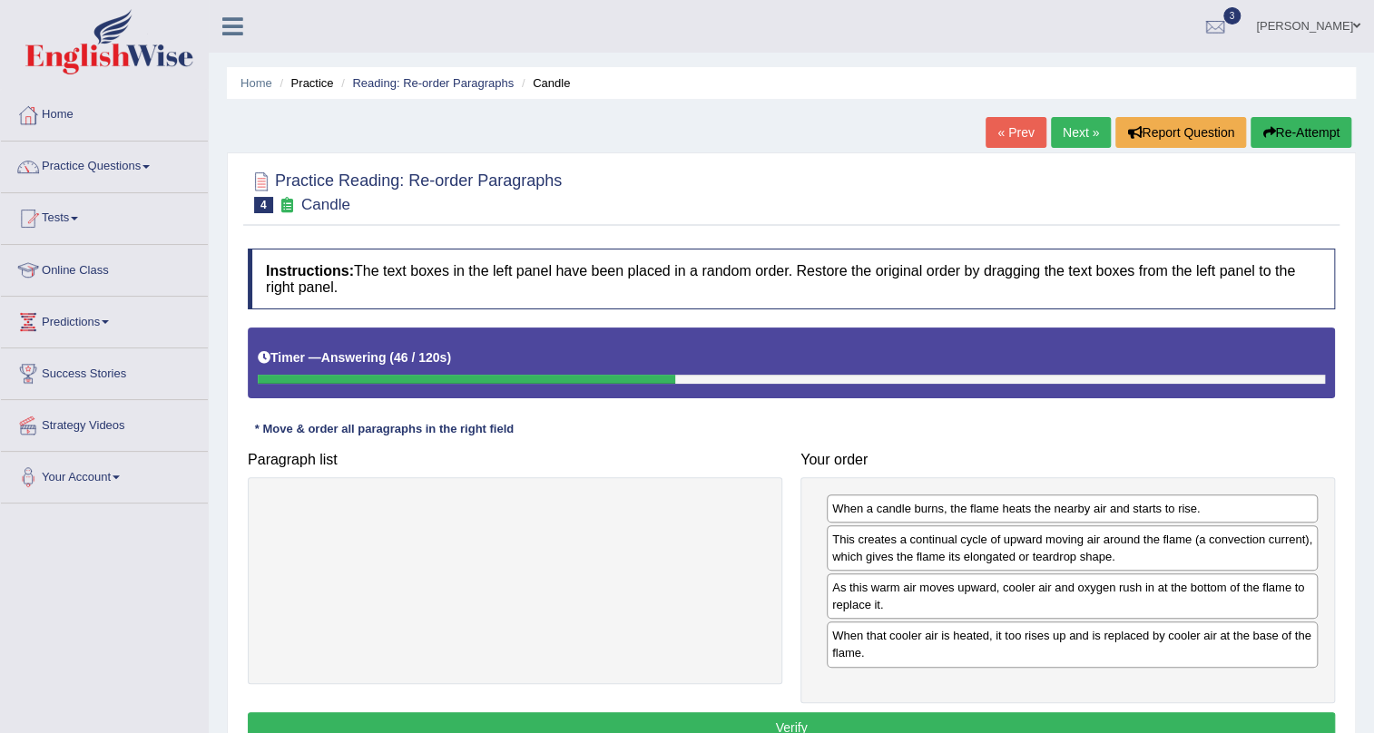
scroll to position [219, 0]
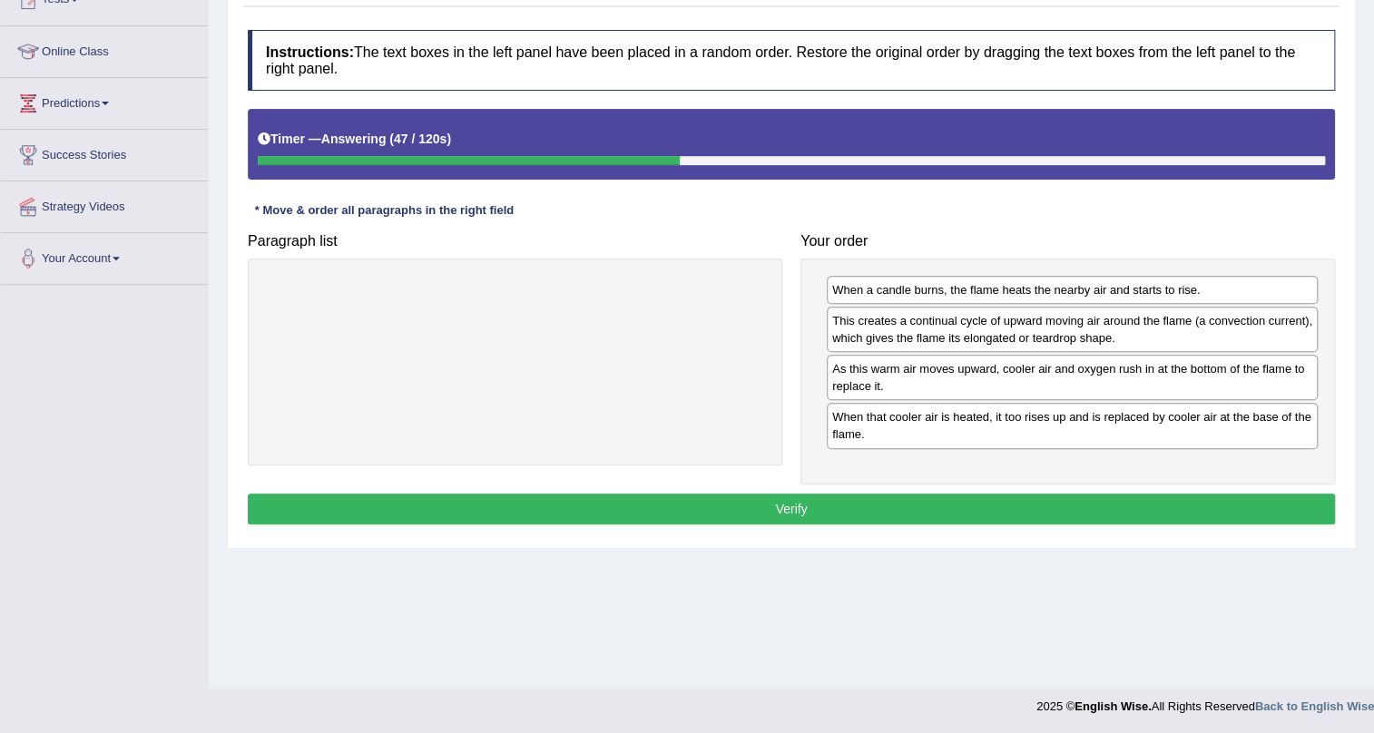
click at [941, 514] on button "Verify" at bounding box center [791, 509] width 1087 height 31
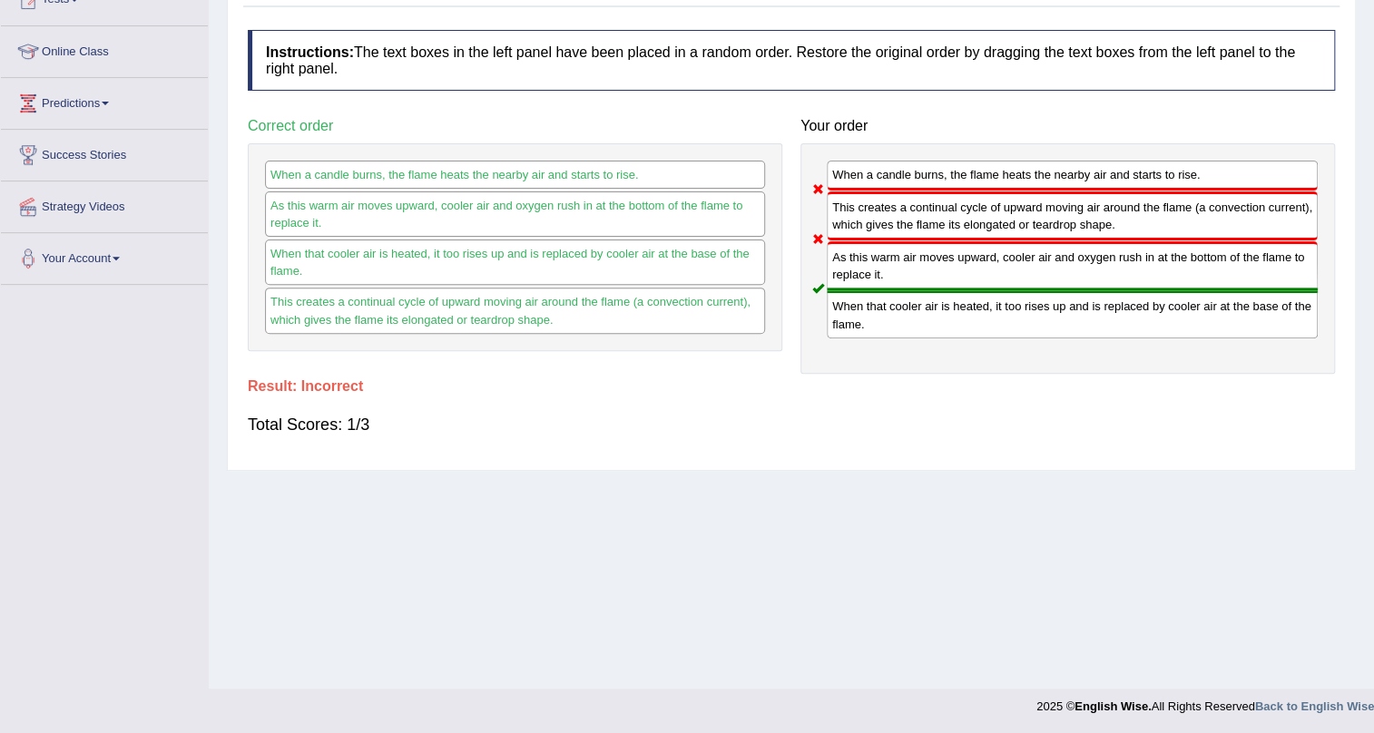
click at [923, 264] on div "As this warm air moves upward, cooler air and oxygen rush in at the bottom of t…" at bounding box center [1072, 265] width 491 height 49
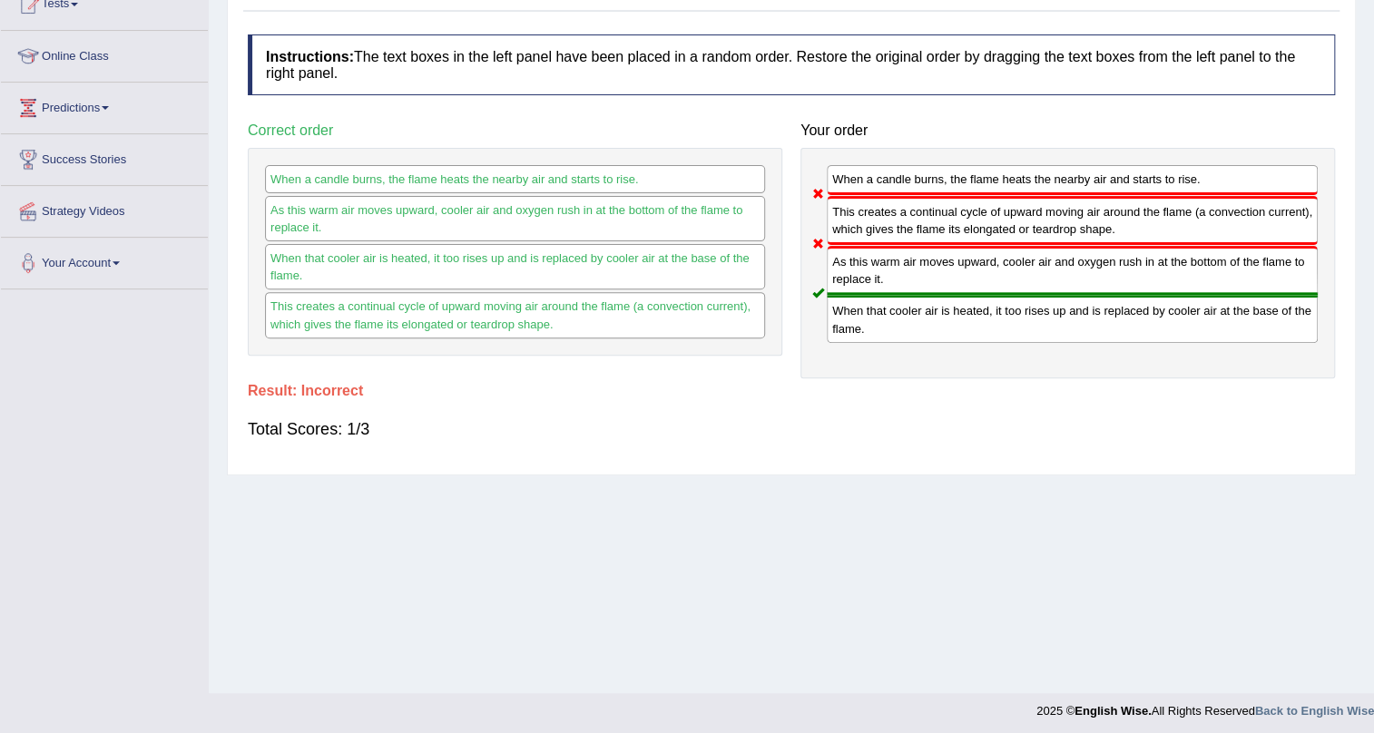
scroll to position [0, 0]
